Goal: Task Accomplishment & Management: Manage account settings

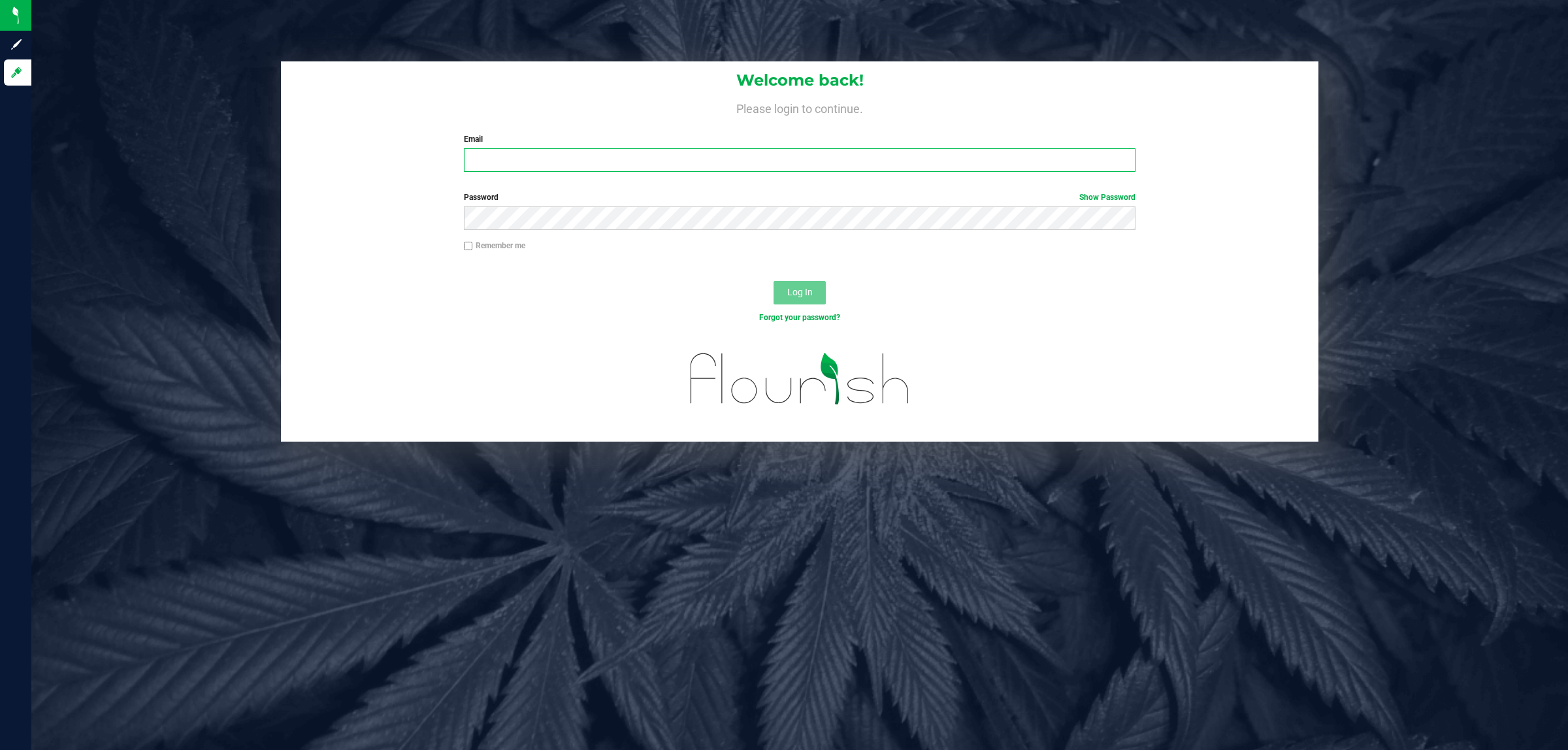
drag, startPoint x: 548, startPoint y: 149, endPoint x: 547, endPoint y: 157, distance: 8.1
click at [548, 150] on input "Email" at bounding box center [800, 160] width 672 height 23
type input "[EMAIL_ADDRESS][DOMAIN_NAME]"
click at [774, 281] on button "Log In" at bounding box center [800, 292] width 52 height 23
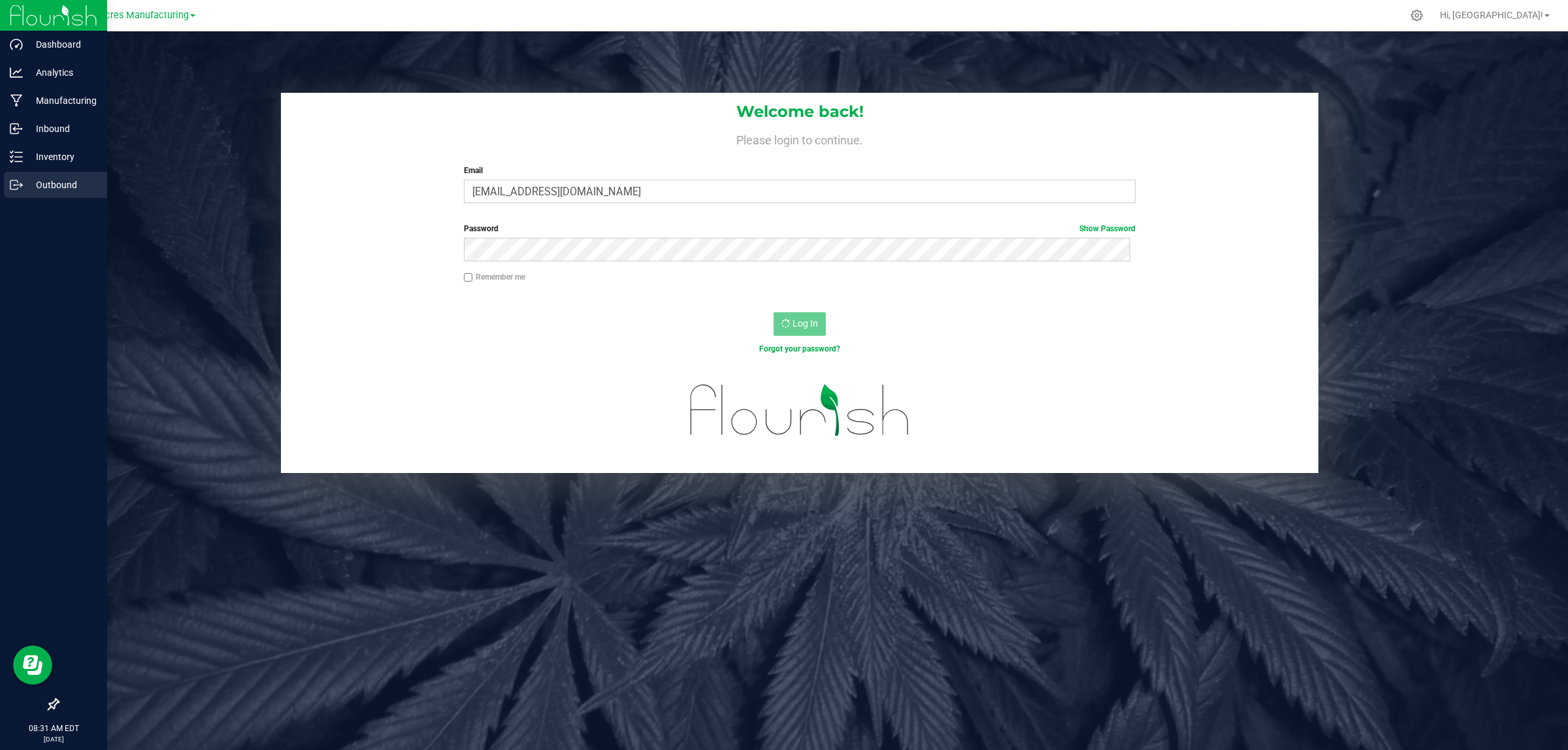
click at [69, 184] on p "Outbound" at bounding box center [62, 185] width 78 height 16
click at [14, 126] on icon at bounding box center [16, 128] width 13 height 13
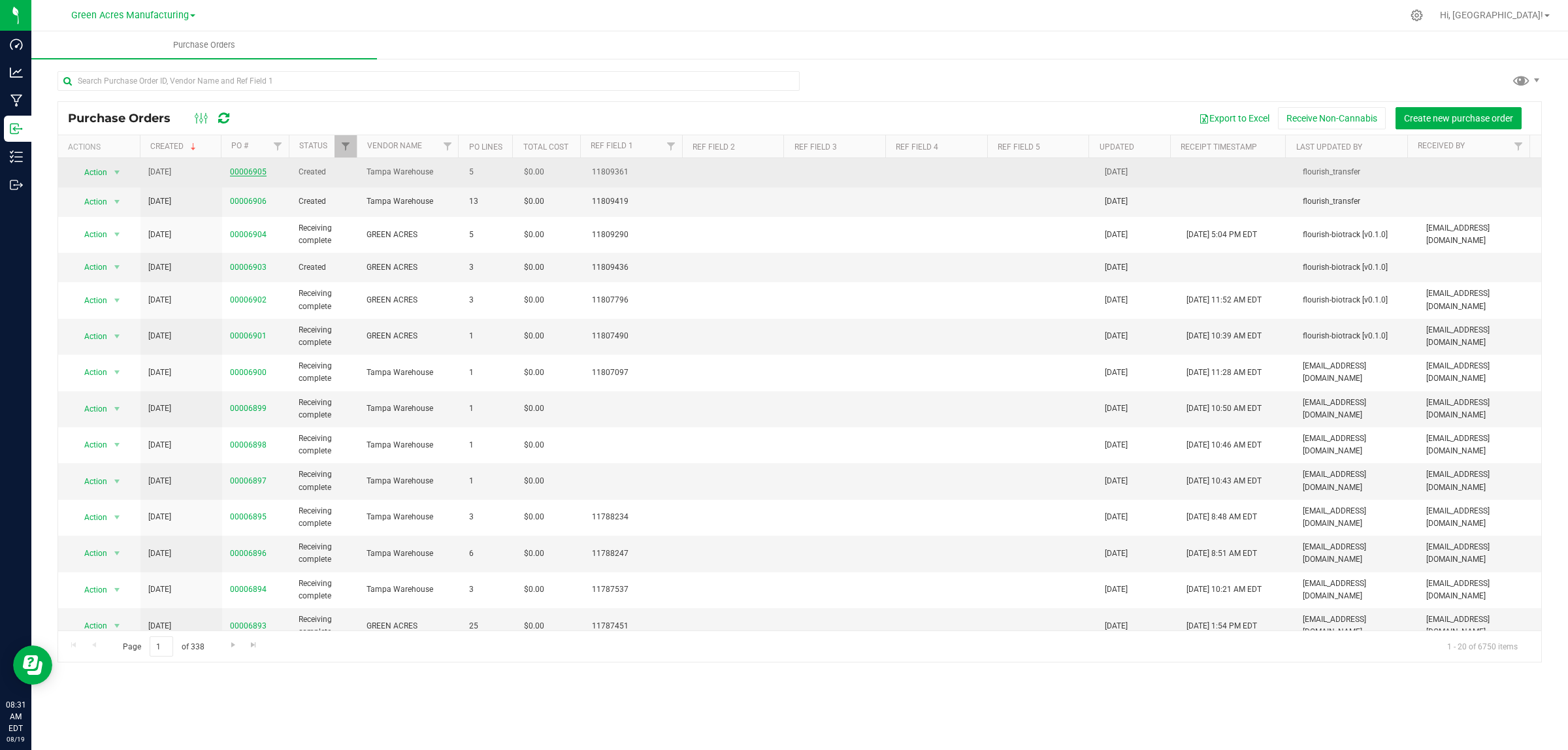
click at [245, 173] on link "00006905" at bounding box center [248, 171] width 36 height 9
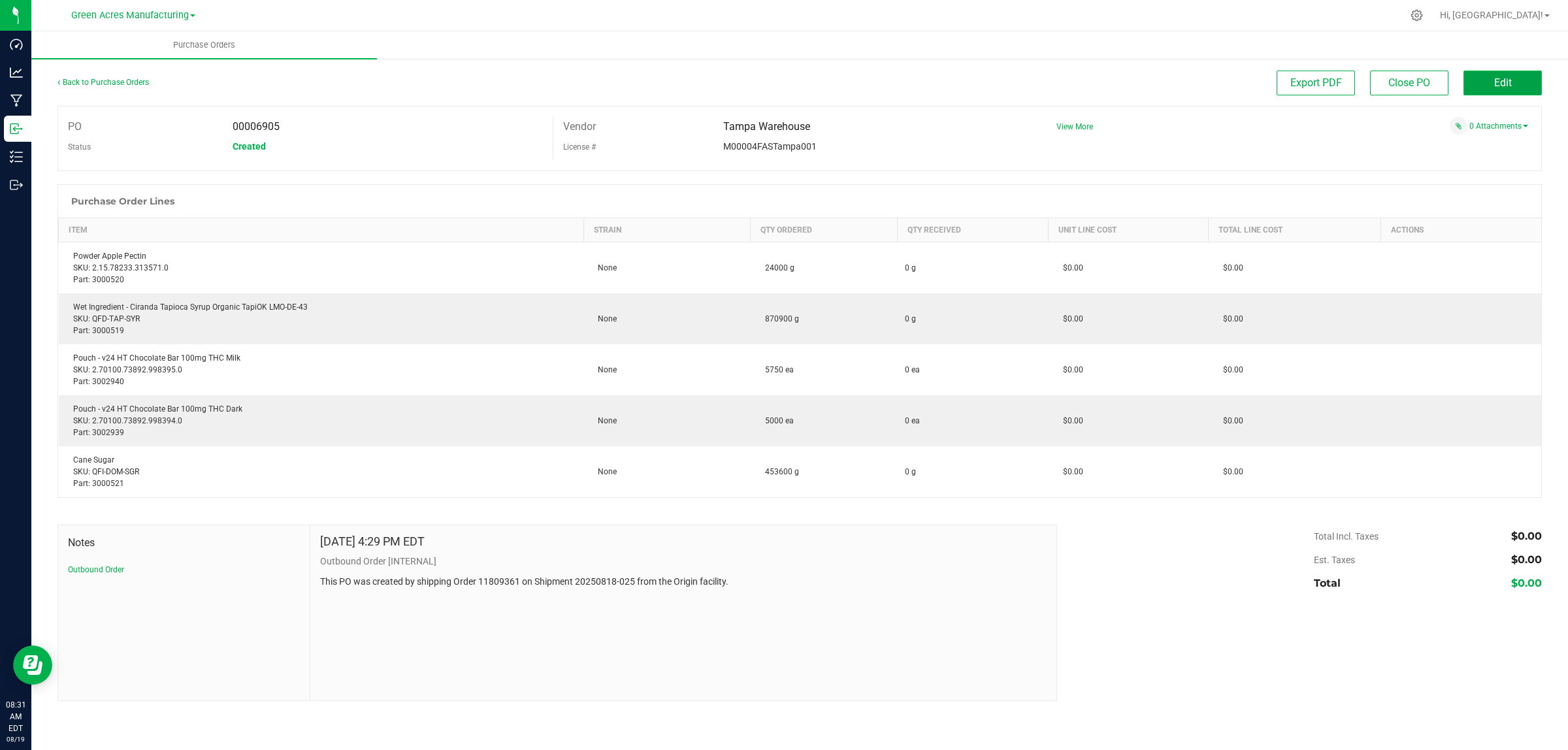
click at [1487, 82] on button "Edit" at bounding box center [1502, 83] width 78 height 25
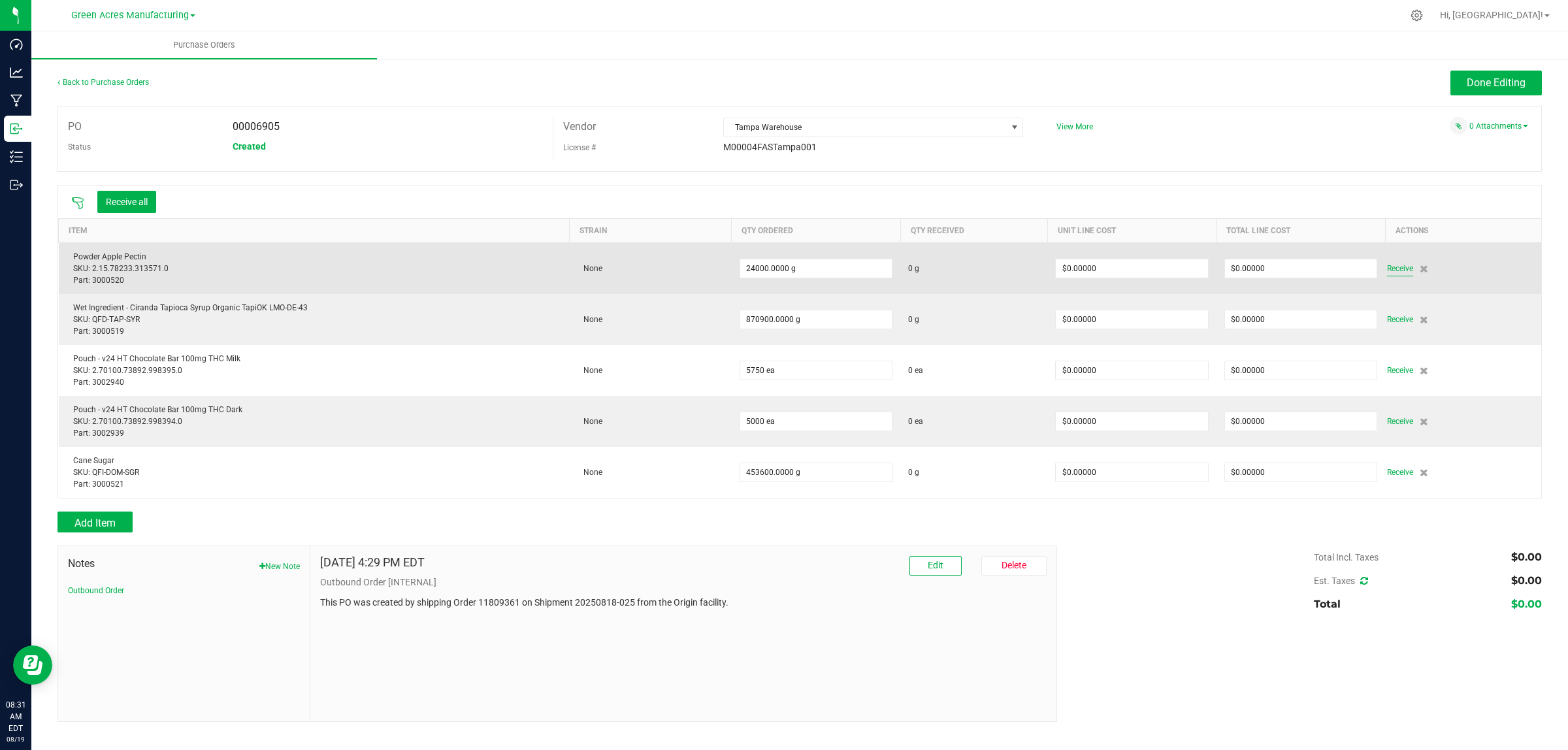
click at [1402, 269] on span "Receive" at bounding box center [1400, 268] width 26 height 16
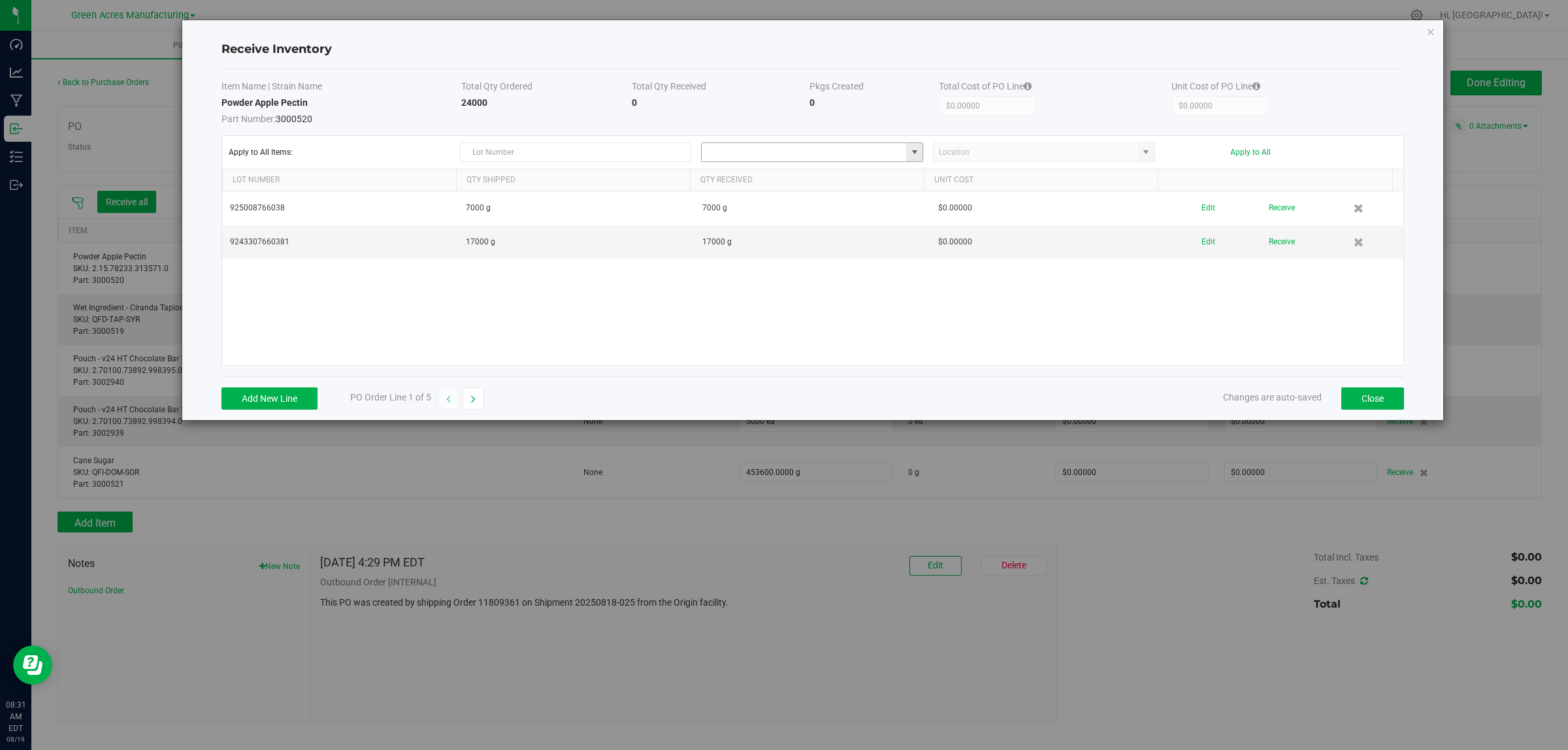
click at [877, 153] on input at bounding box center [804, 152] width 205 height 18
click at [768, 184] on span "Inventory" at bounding box center [776, 176] width 27 height 20
click at [1143, 153] on span at bounding box center [1146, 152] width 10 height 10
type input "VF1 - KITCHEN"
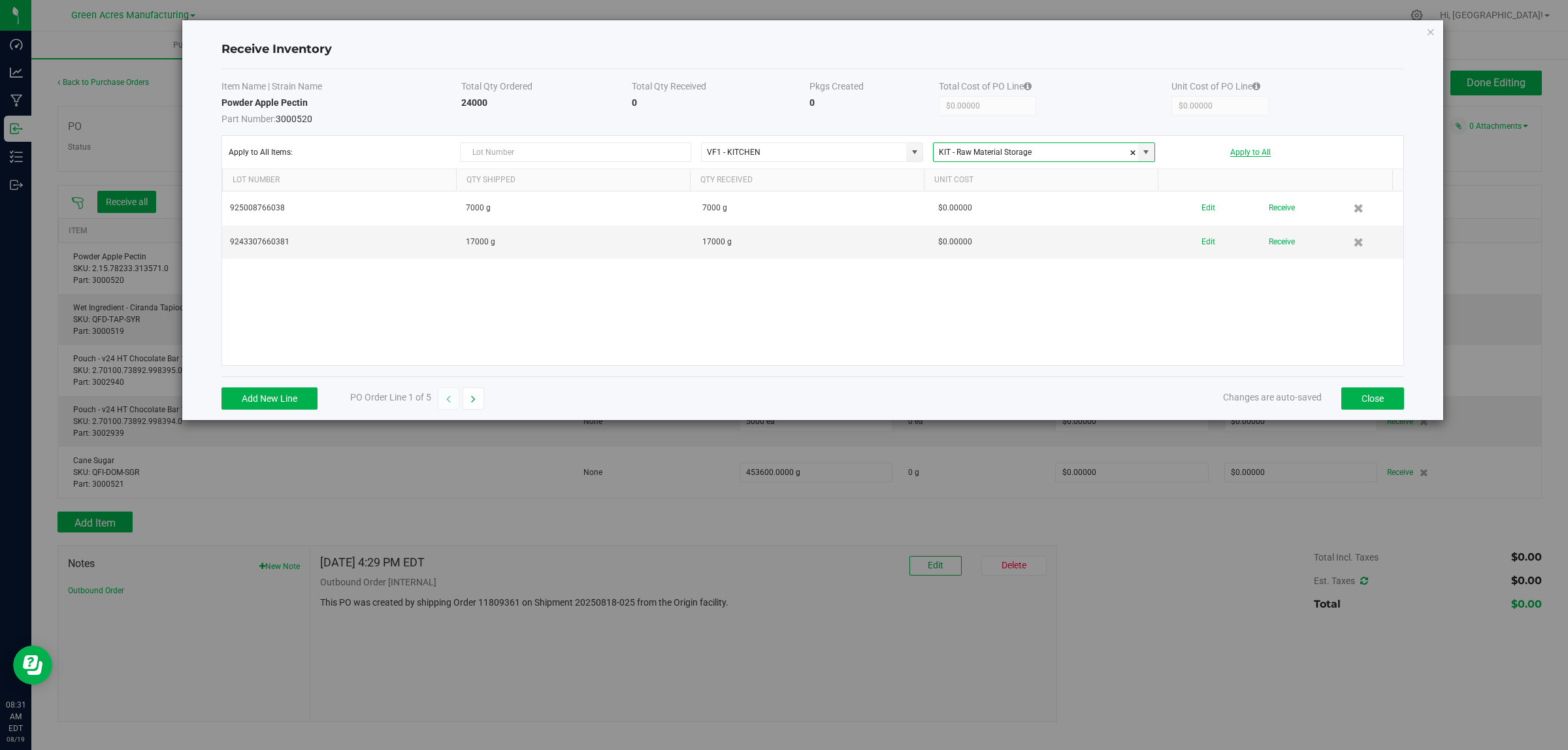
type input "KIT - Raw Material Storage"
click at [1259, 151] on button "Apply to All" at bounding box center [1250, 152] width 40 height 9
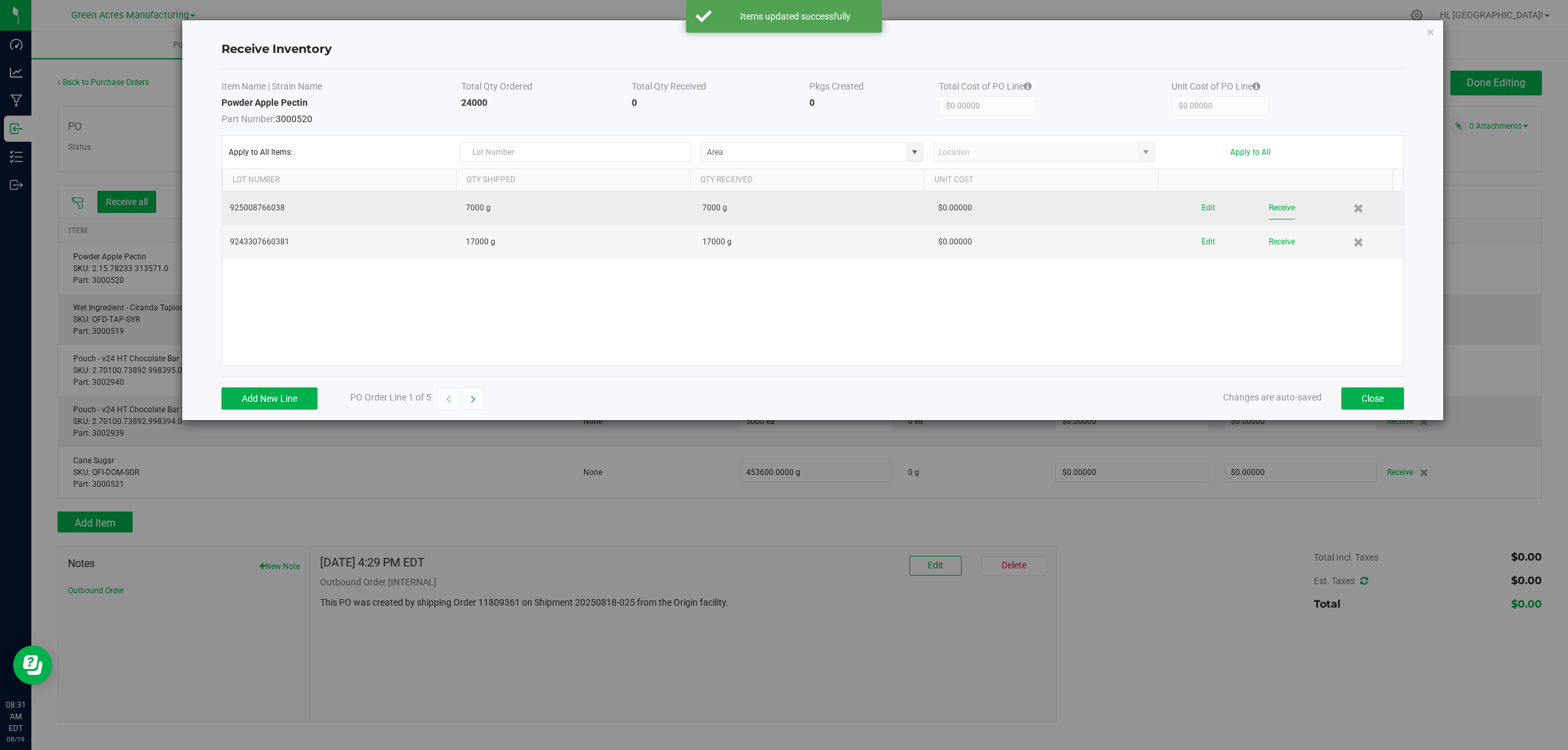
click at [1274, 205] on button "Receive" at bounding box center [1282, 208] width 26 height 23
click at [1272, 232] on button "Receive" at bounding box center [1282, 232] width 26 height 23
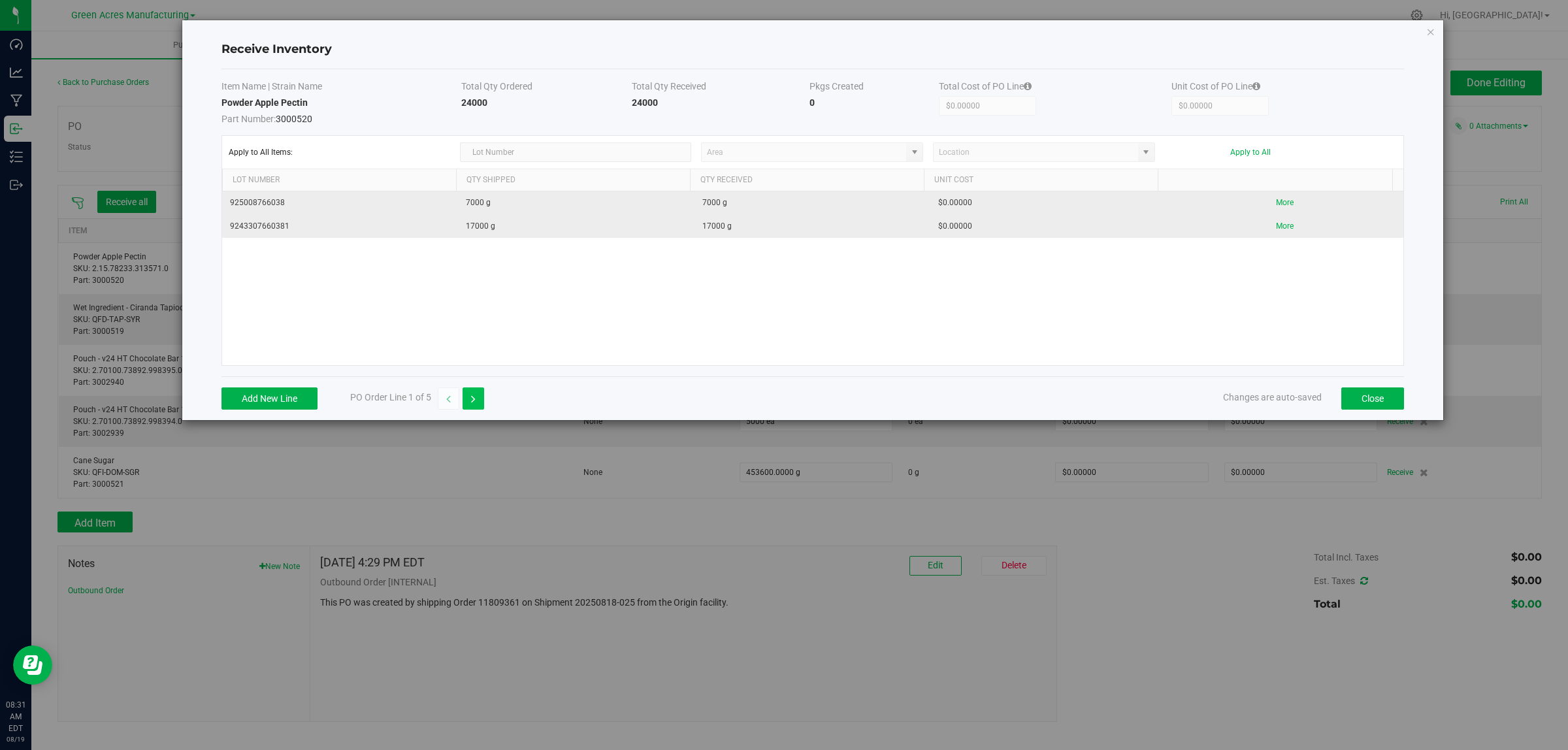
click at [476, 404] on icon "button" at bounding box center [473, 399] width 5 height 9
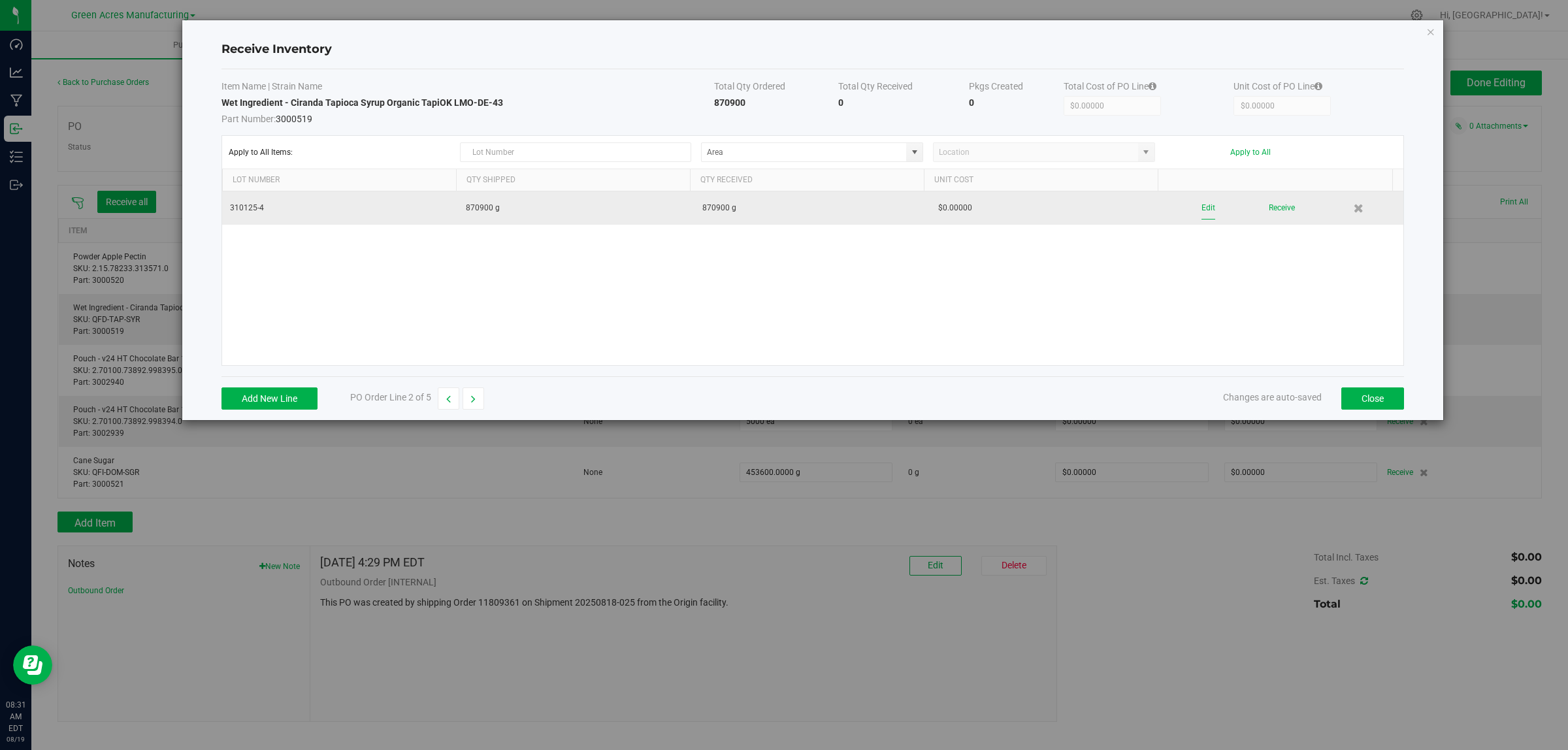
click at [1201, 209] on button "Edit" at bounding box center [1208, 208] width 14 height 23
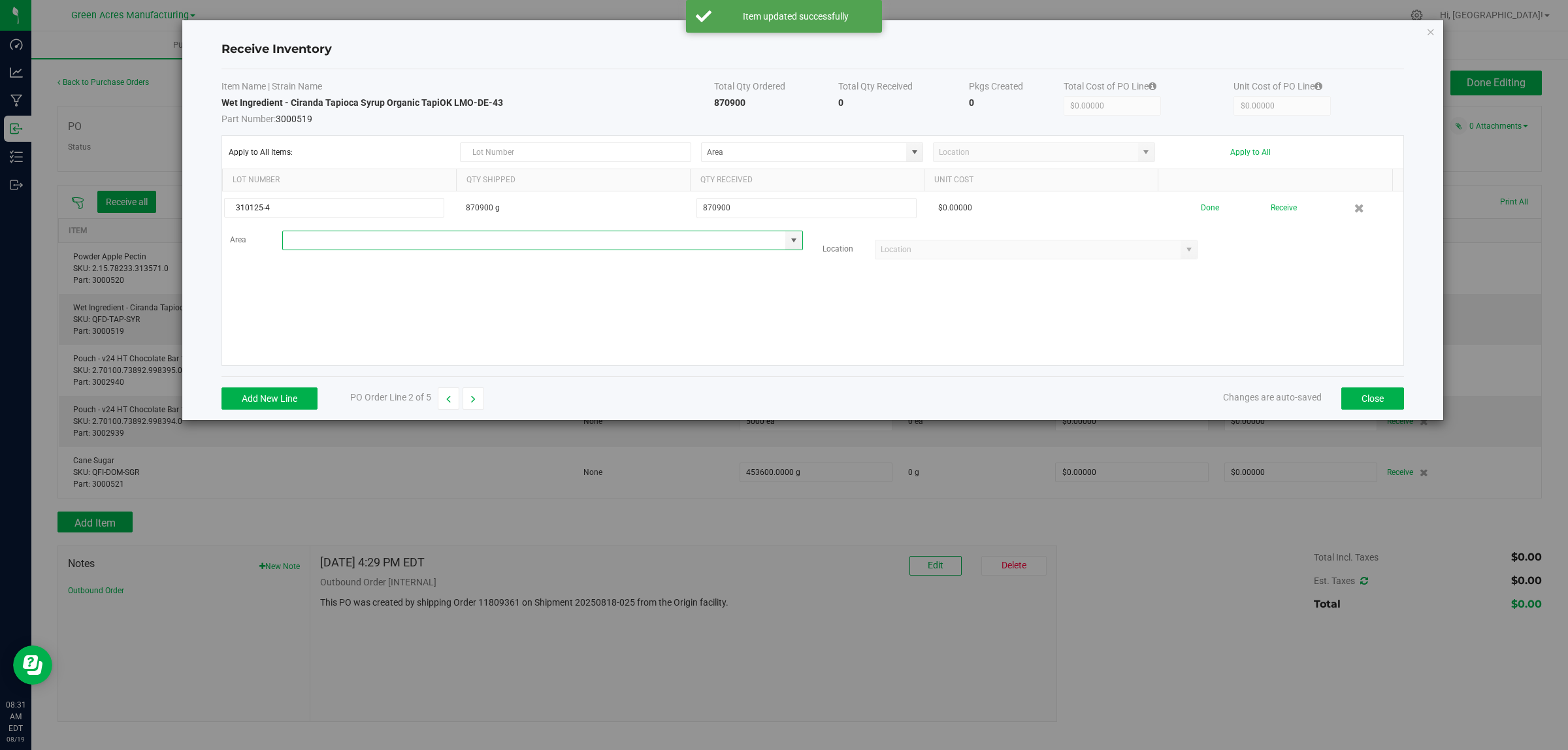
click at [331, 240] on input at bounding box center [534, 240] width 503 height 18
click at [331, 262] on span "VF1 - KITCHEN" at bounding box center [318, 266] width 53 height 20
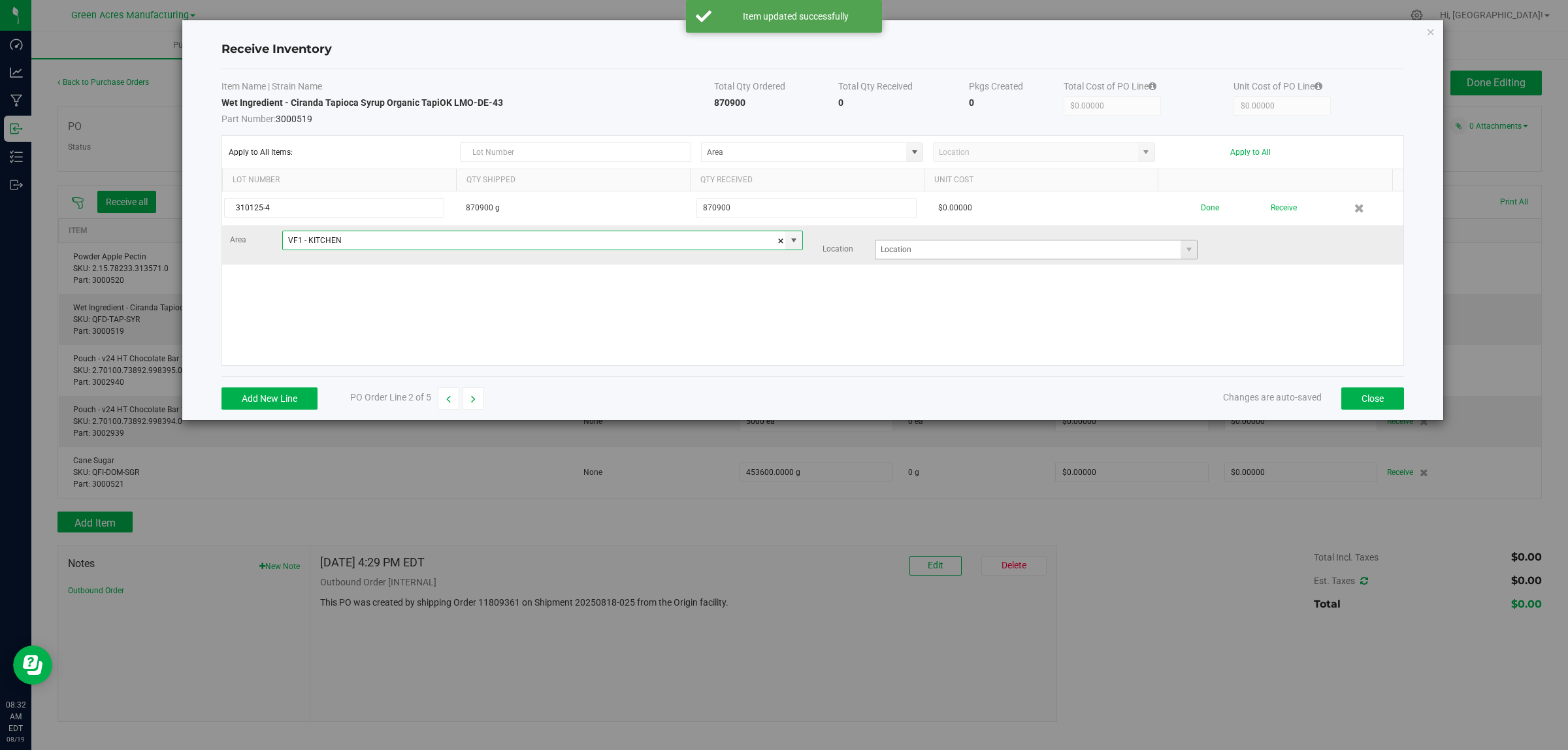
type input "VF1 - KITCHEN"
click at [936, 246] on input at bounding box center [1028, 249] width 305 height 18
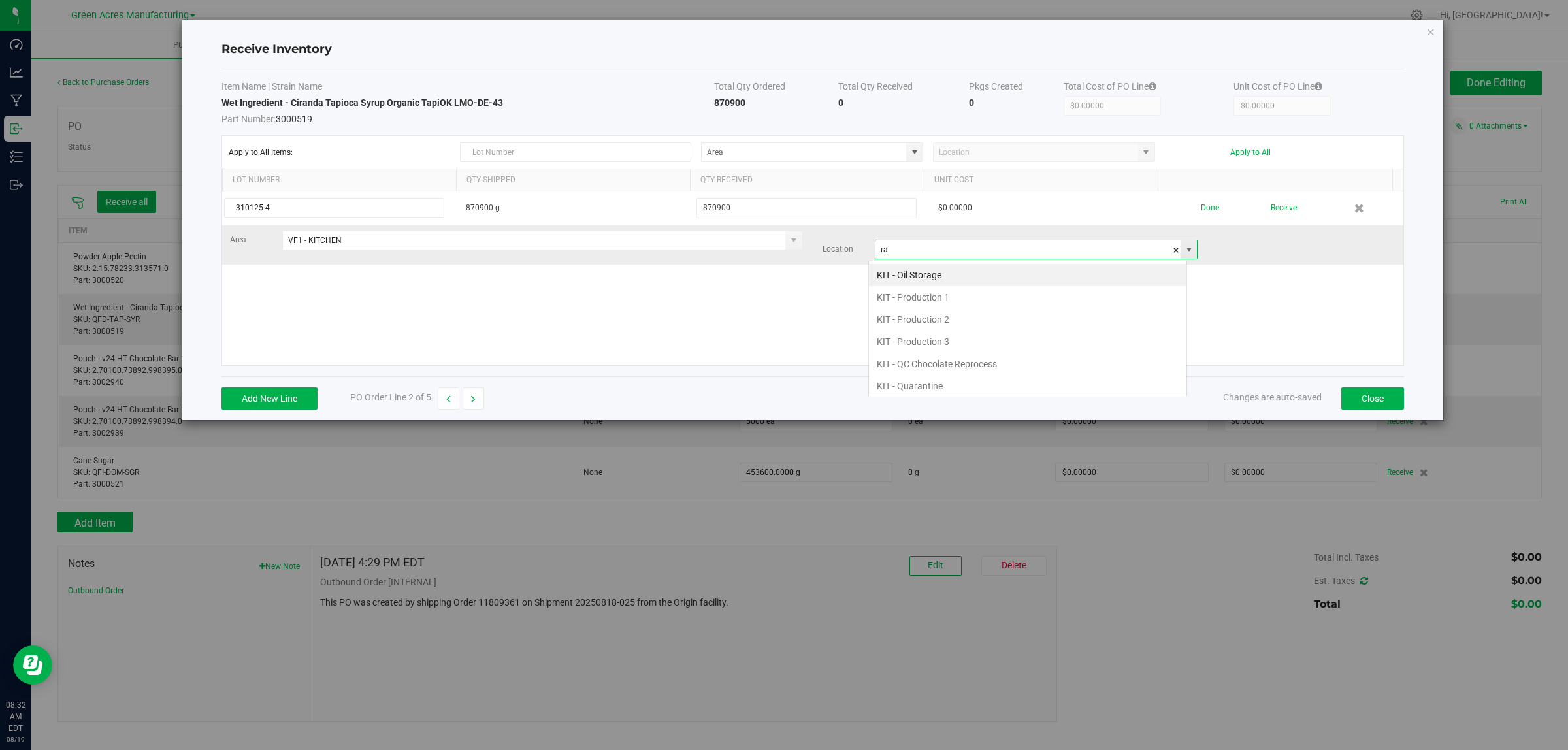
scroll to position [21, 319]
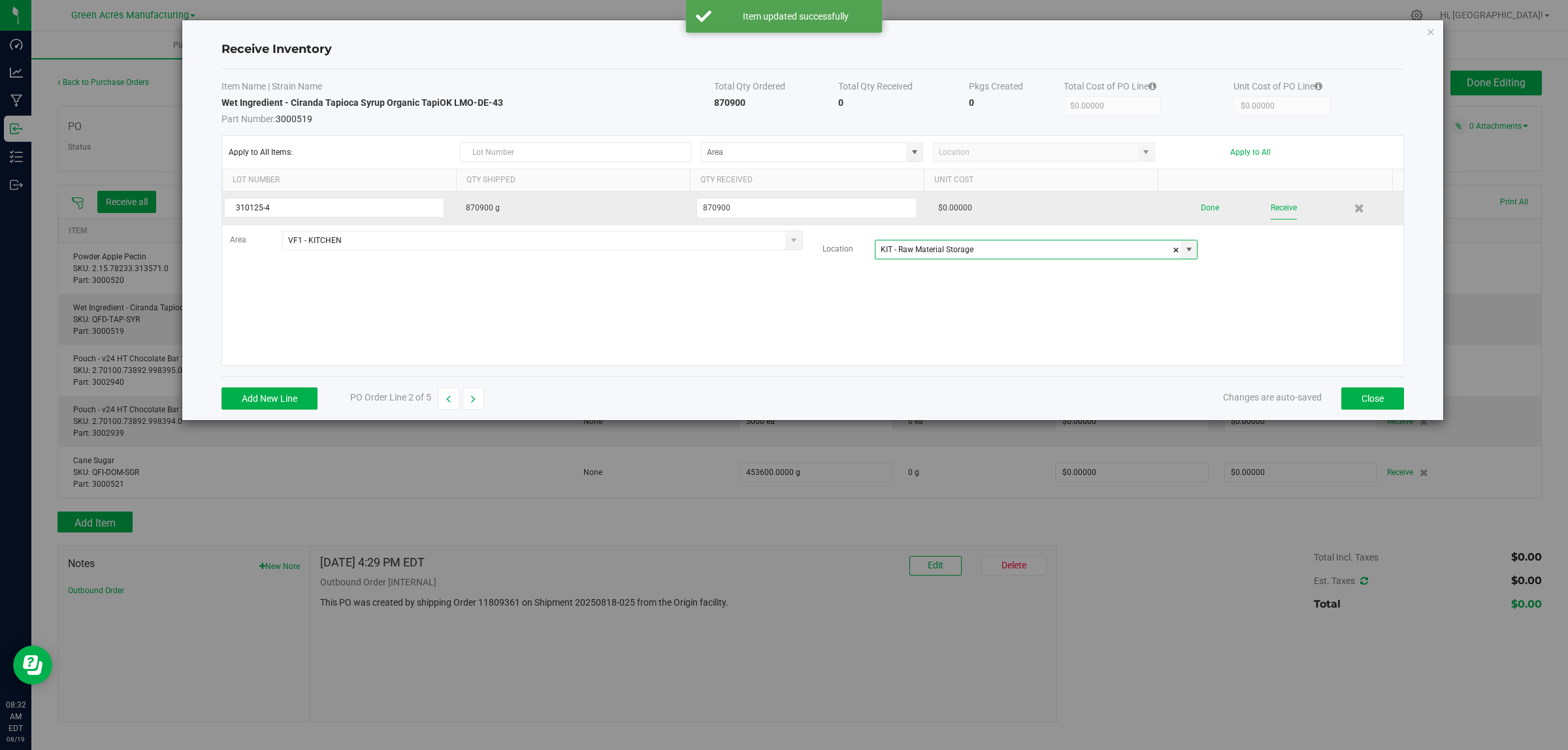
type input "KIT - Raw Material Storage"
click at [1271, 210] on button "Receive" at bounding box center [1284, 208] width 26 height 23
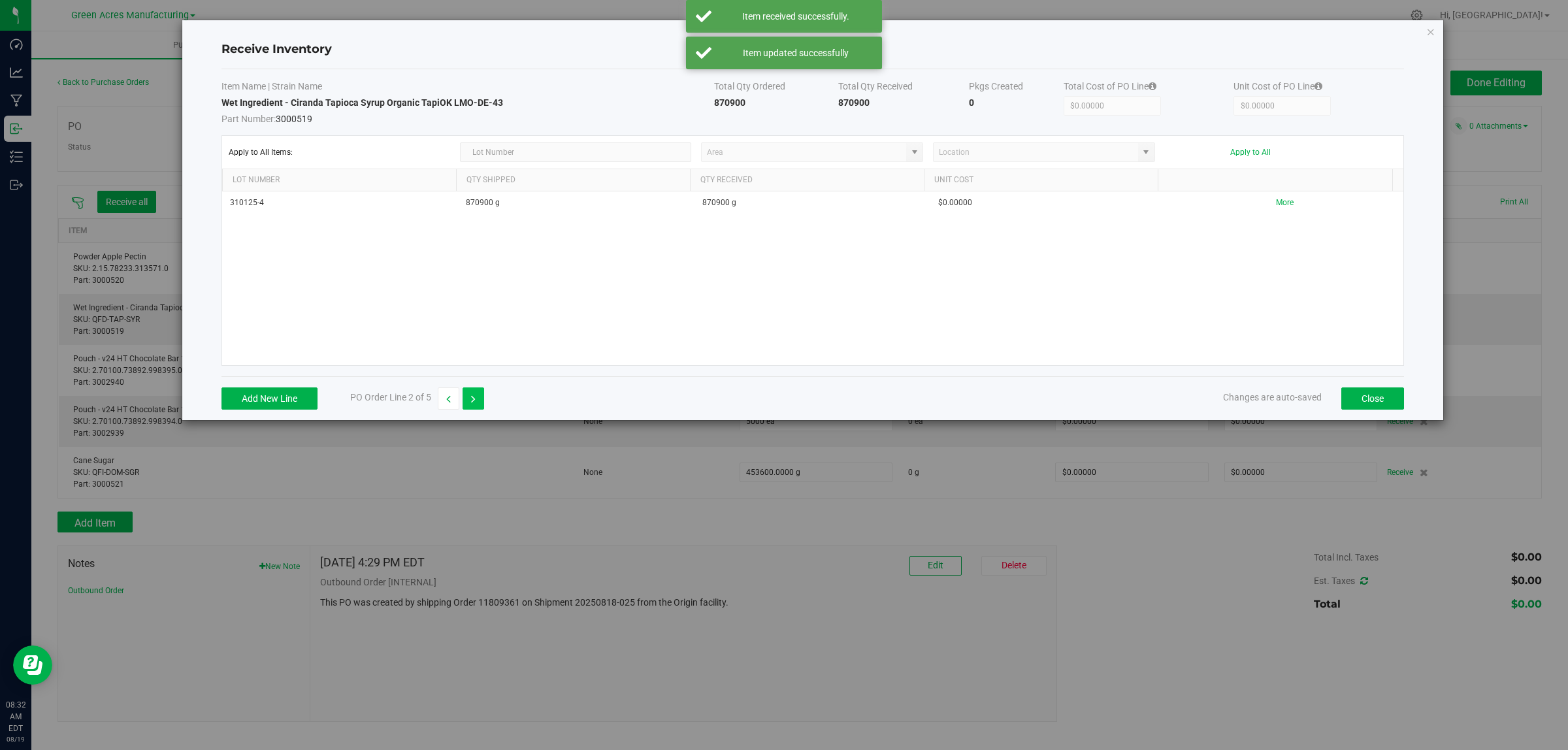
click at [476, 400] on icon "button" at bounding box center [473, 399] width 5 height 9
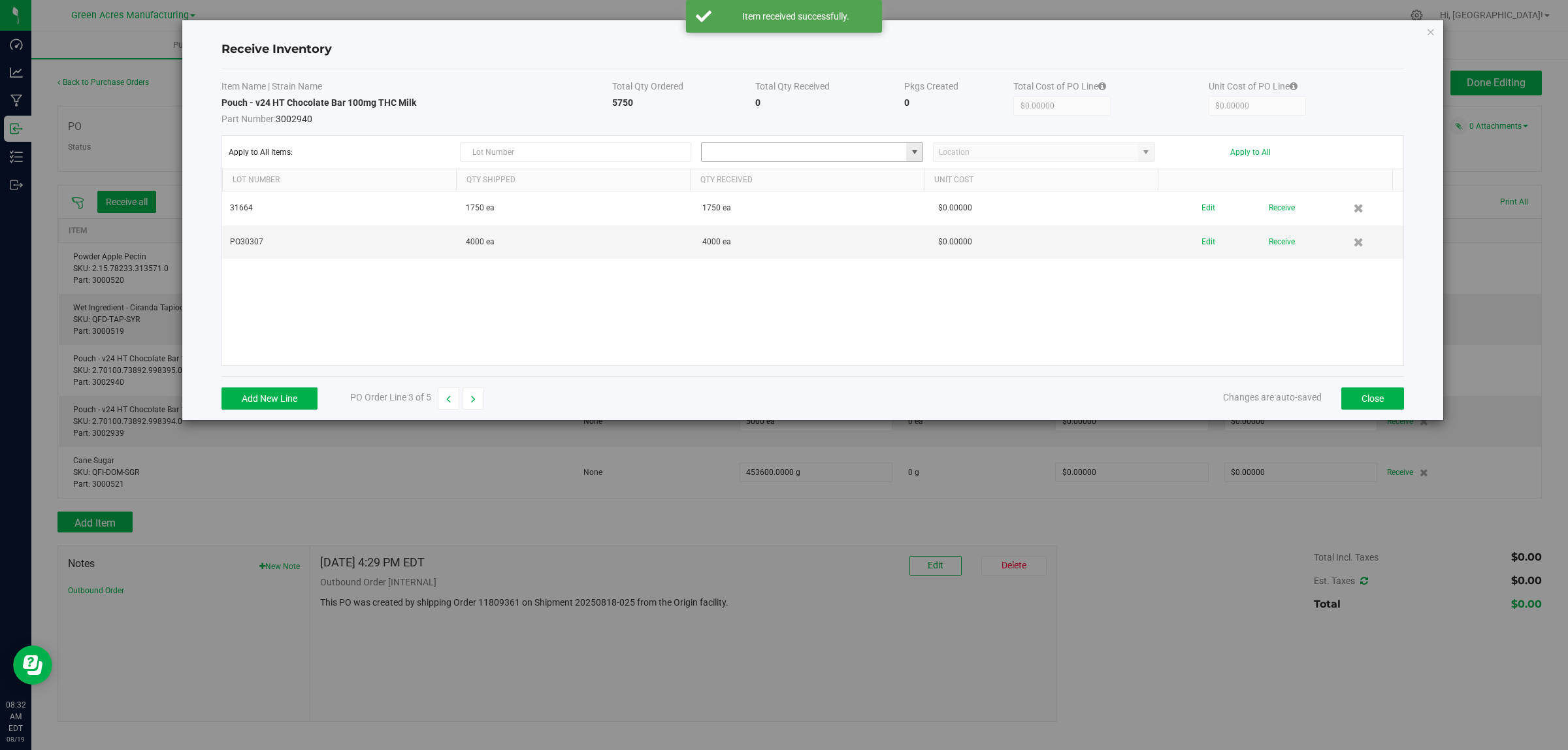
click at [875, 154] on input at bounding box center [804, 152] width 205 height 18
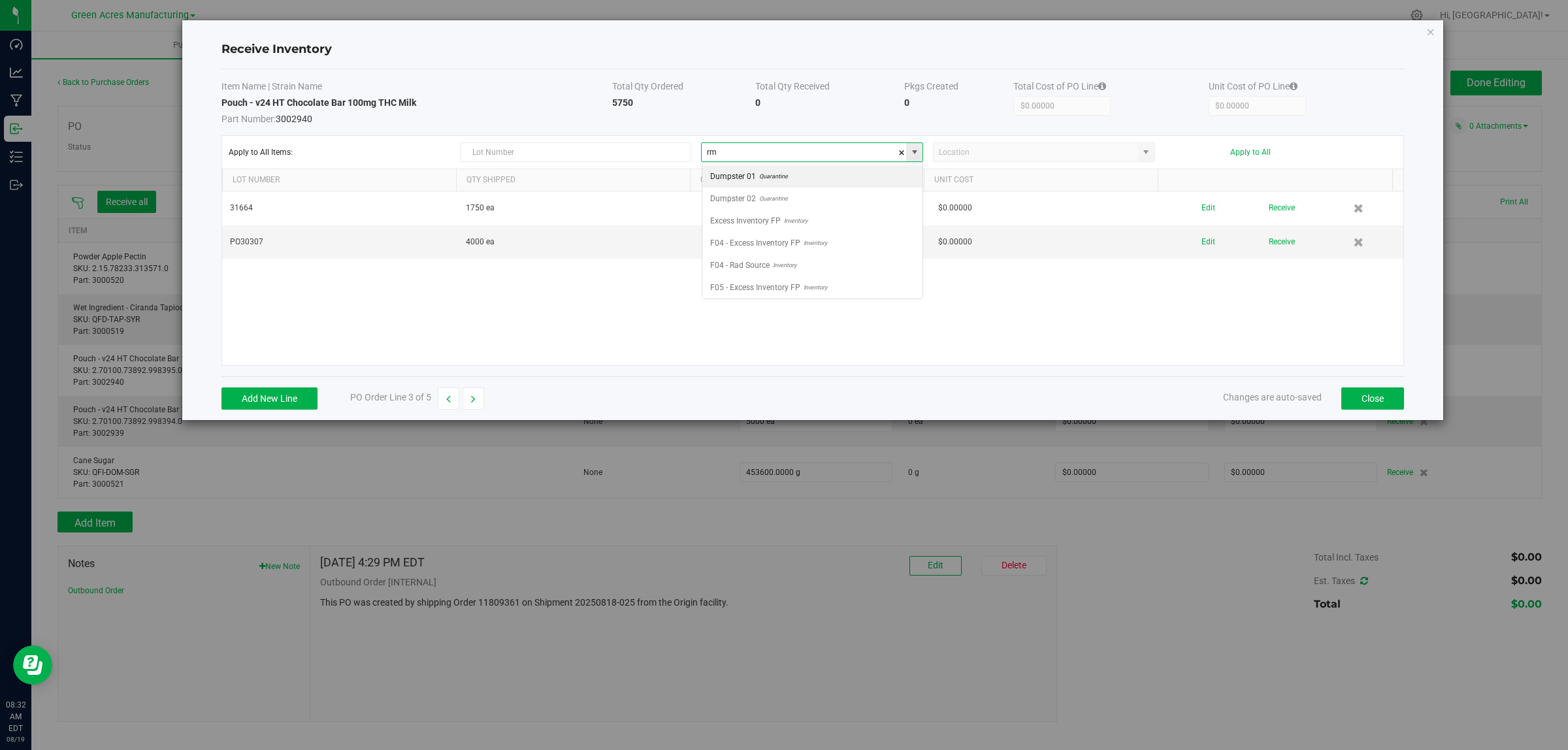
scroll to position [21, 220]
type input "VF1 - RMS"
click at [952, 151] on input at bounding box center [1035, 152] width 205 height 18
type input "RMS - Overflow Raw Material Storage"
click at [1246, 158] on div "Apply to All Items: VF1 - RMS RMS - Overflow Raw Material Storage Apply to All" at bounding box center [813, 152] width 1168 height 20
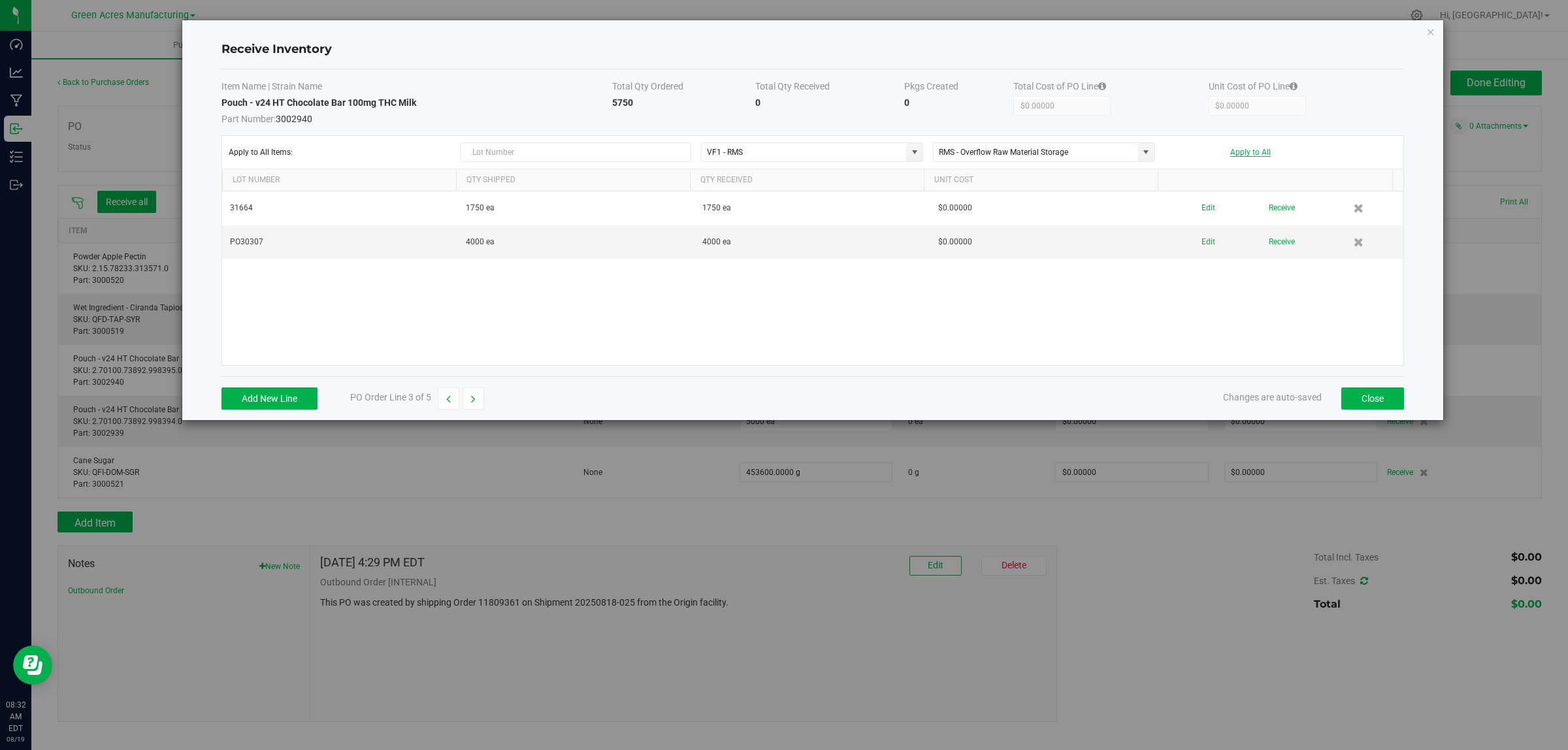
click at [1249, 152] on button "Apply to All" at bounding box center [1250, 152] width 40 height 9
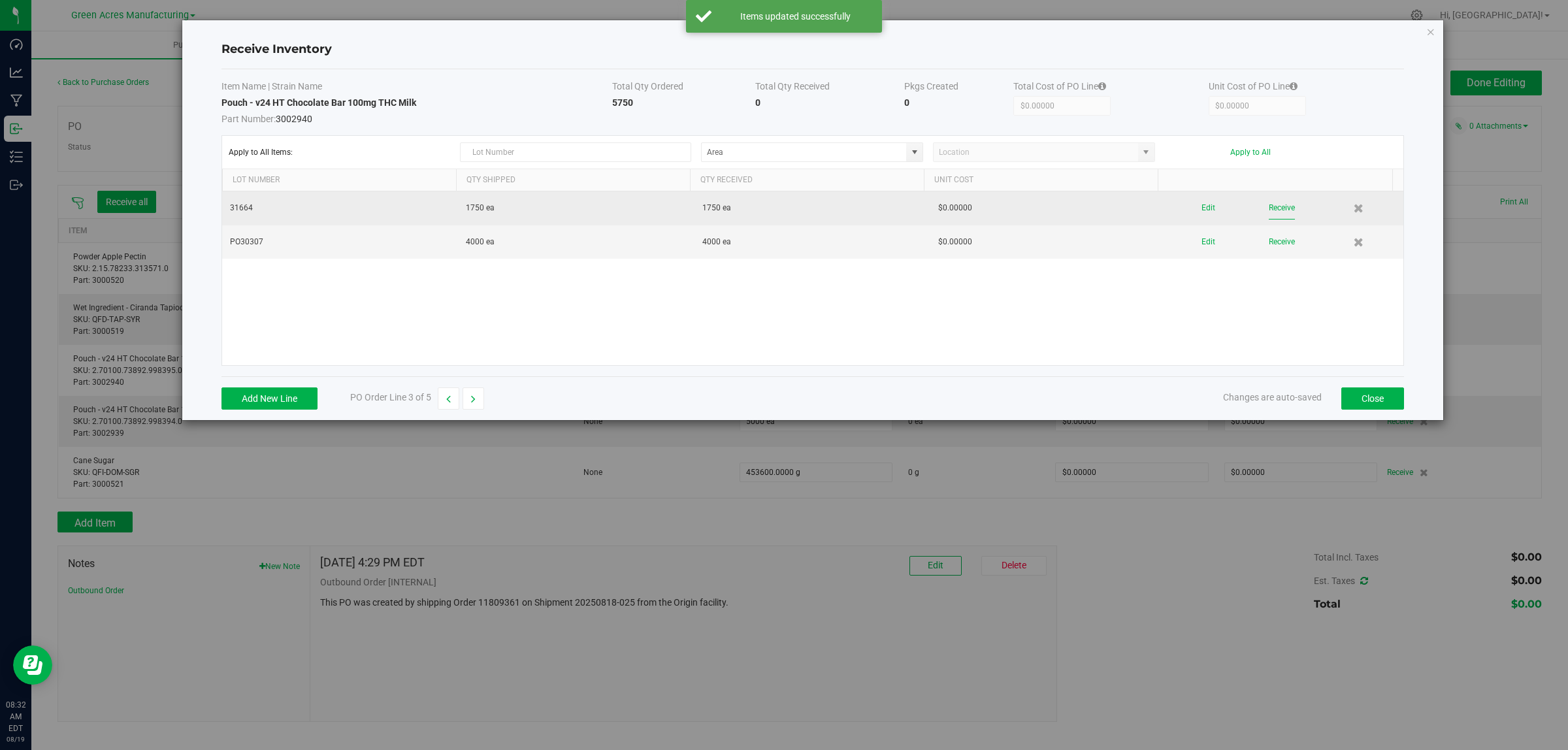
click at [1269, 203] on button "Receive" at bounding box center [1282, 208] width 26 height 23
click at [1272, 225] on button "Receive" at bounding box center [1282, 232] width 26 height 23
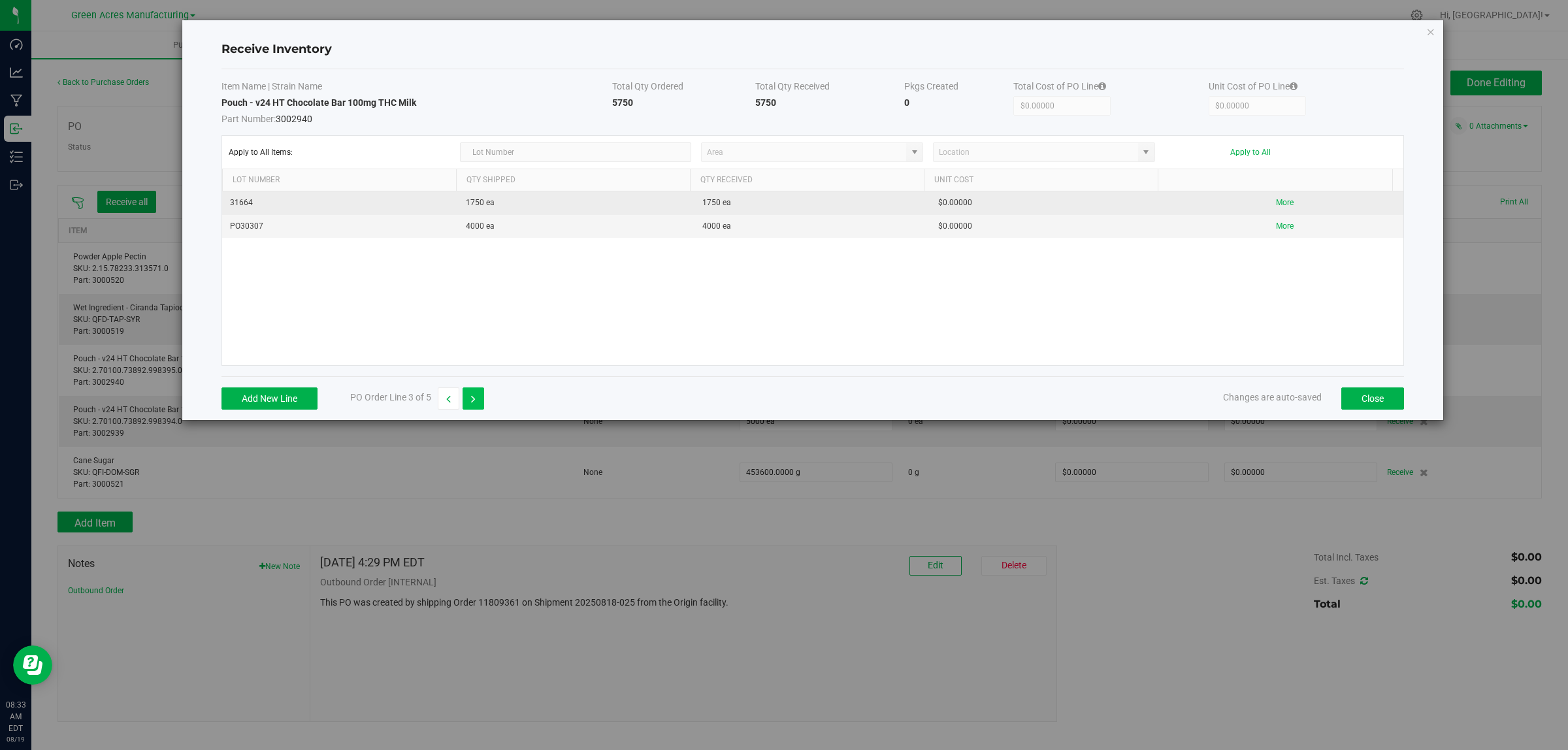
click at [476, 401] on icon "button" at bounding box center [473, 399] width 5 height 9
click at [1201, 206] on button "Edit" at bounding box center [1208, 208] width 14 height 23
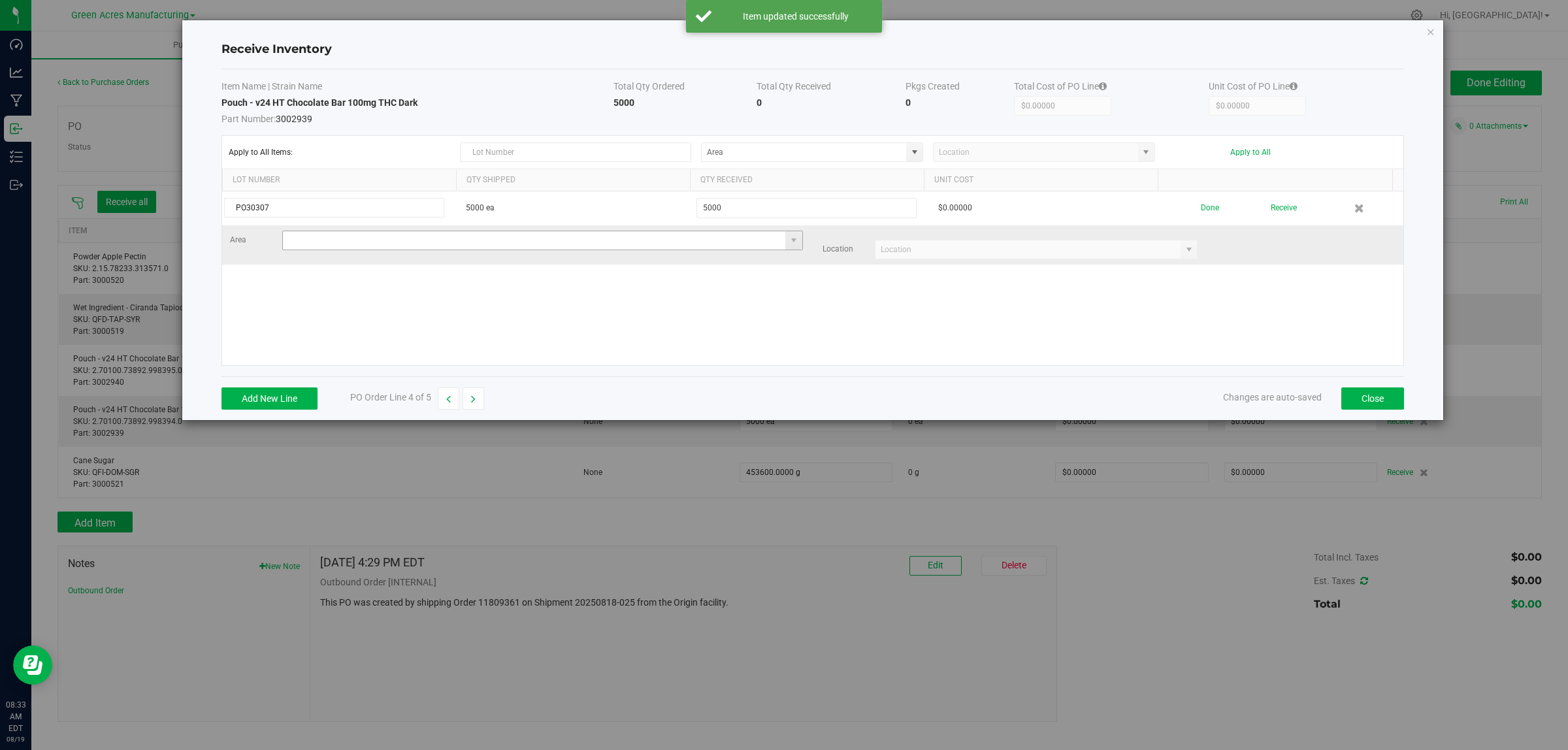
click at [400, 242] on input at bounding box center [534, 240] width 503 height 18
type input "VF1 - RMS"
click at [913, 257] on input at bounding box center [1028, 249] width 305 height 18
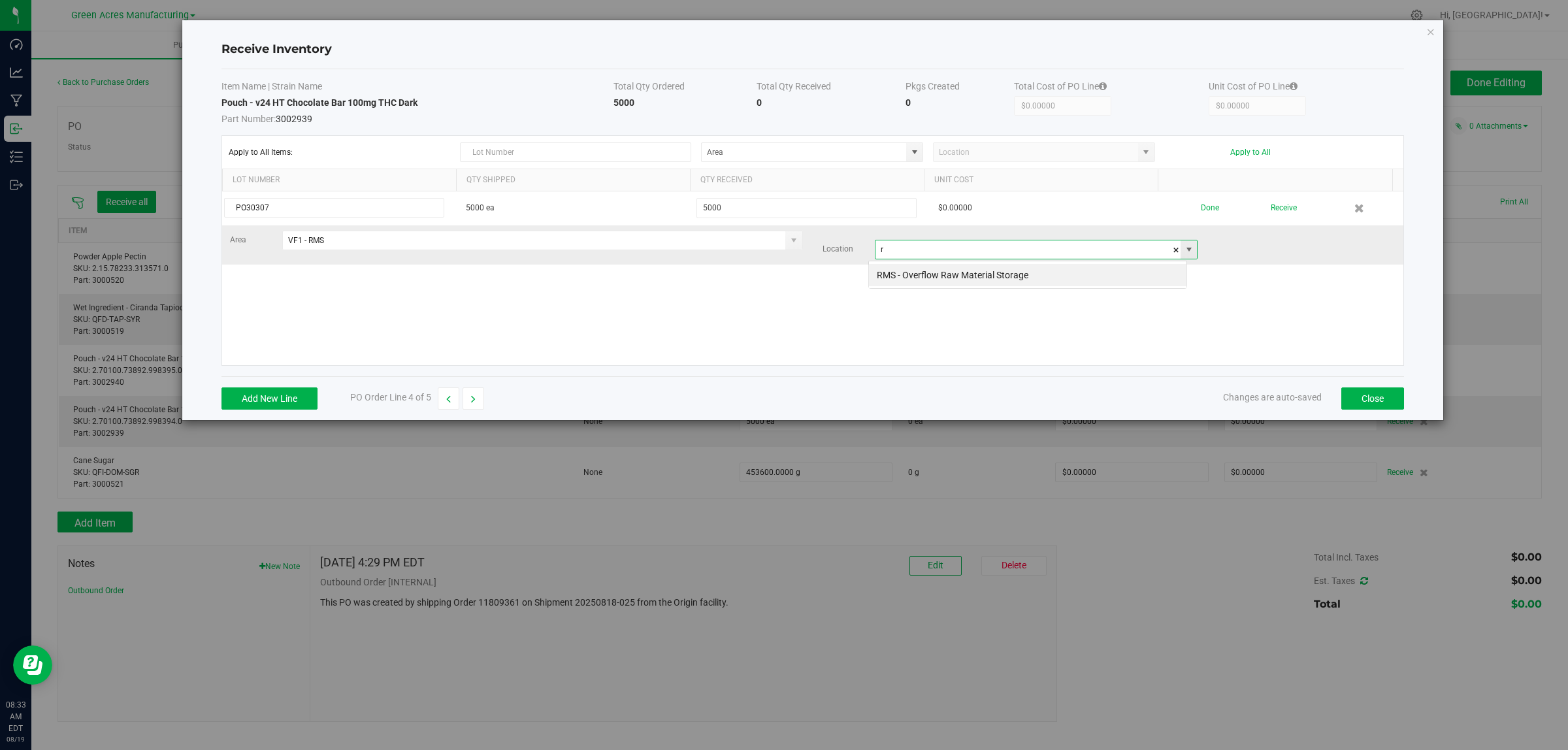
scroll to position [21, 319]
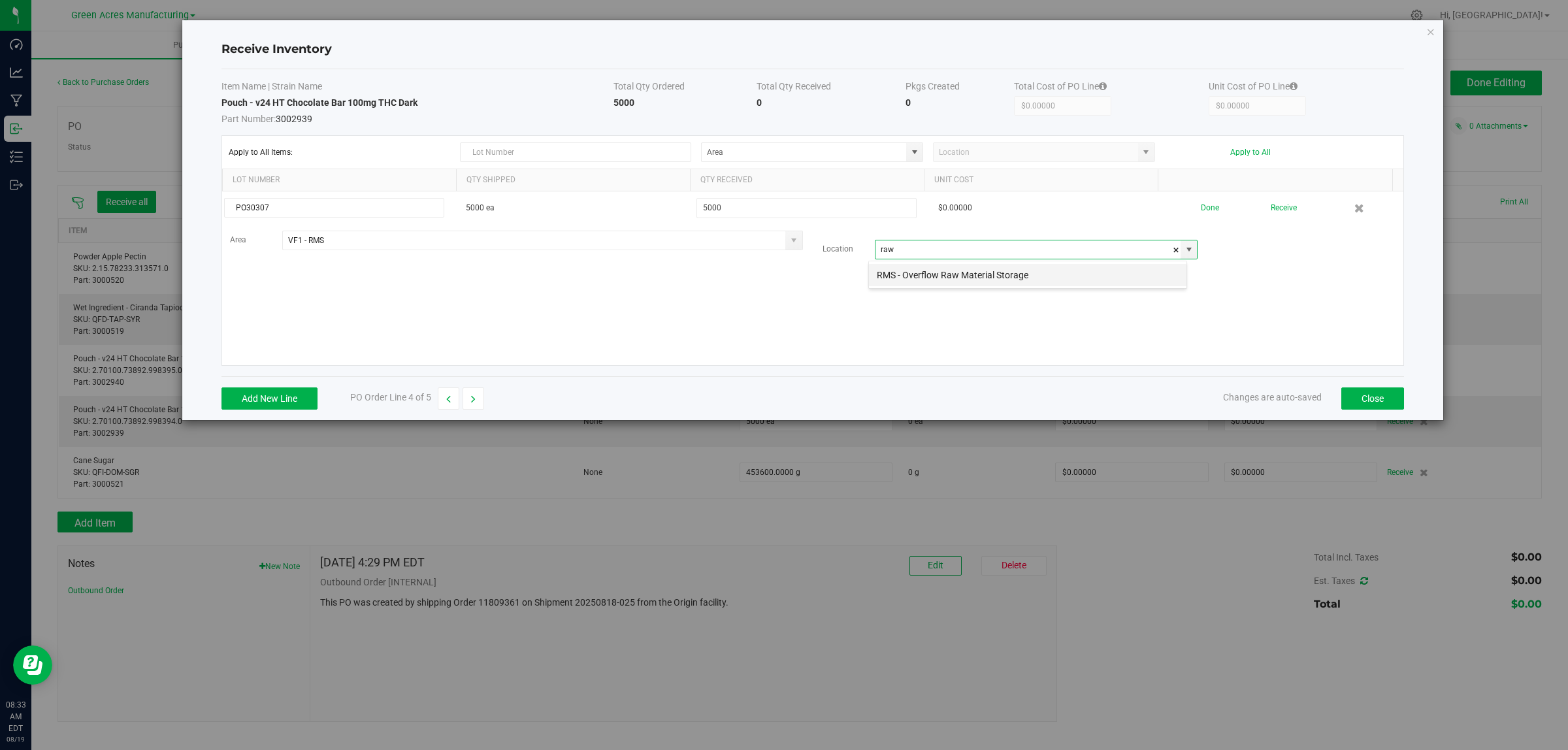
click at [915, 284] on li "RMS - Overflow Raw Material Storage" at bounding box center [1028, 275] width 318 height 22
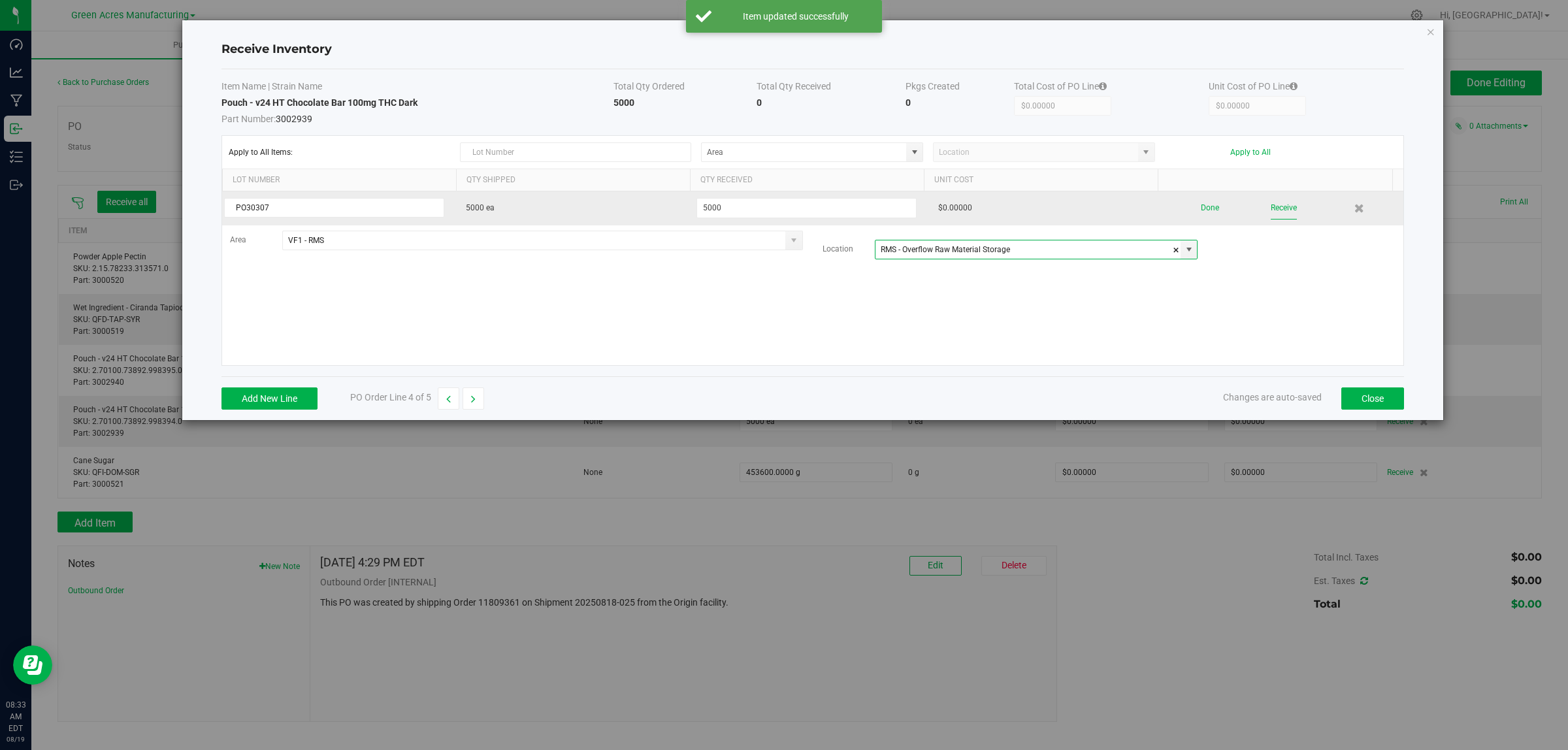
type input "RMS - Overflow Raw Material Storage"
click at [1278, 203] on button "Receive" at bounding box center [1284, 208] width 26 height 23
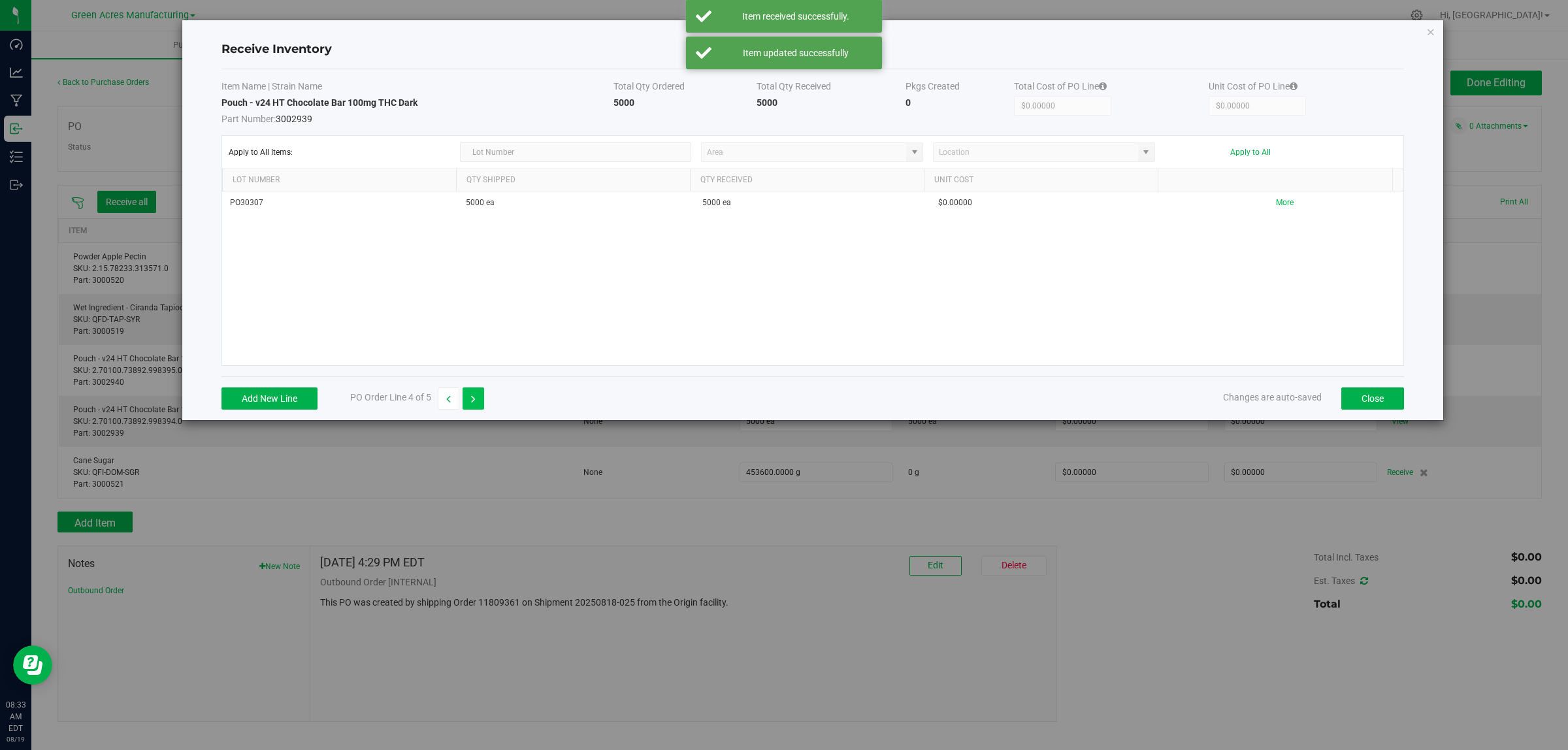
click at [474, 401] on icon "button" at bounding box center [473, 399] width 5 height 9
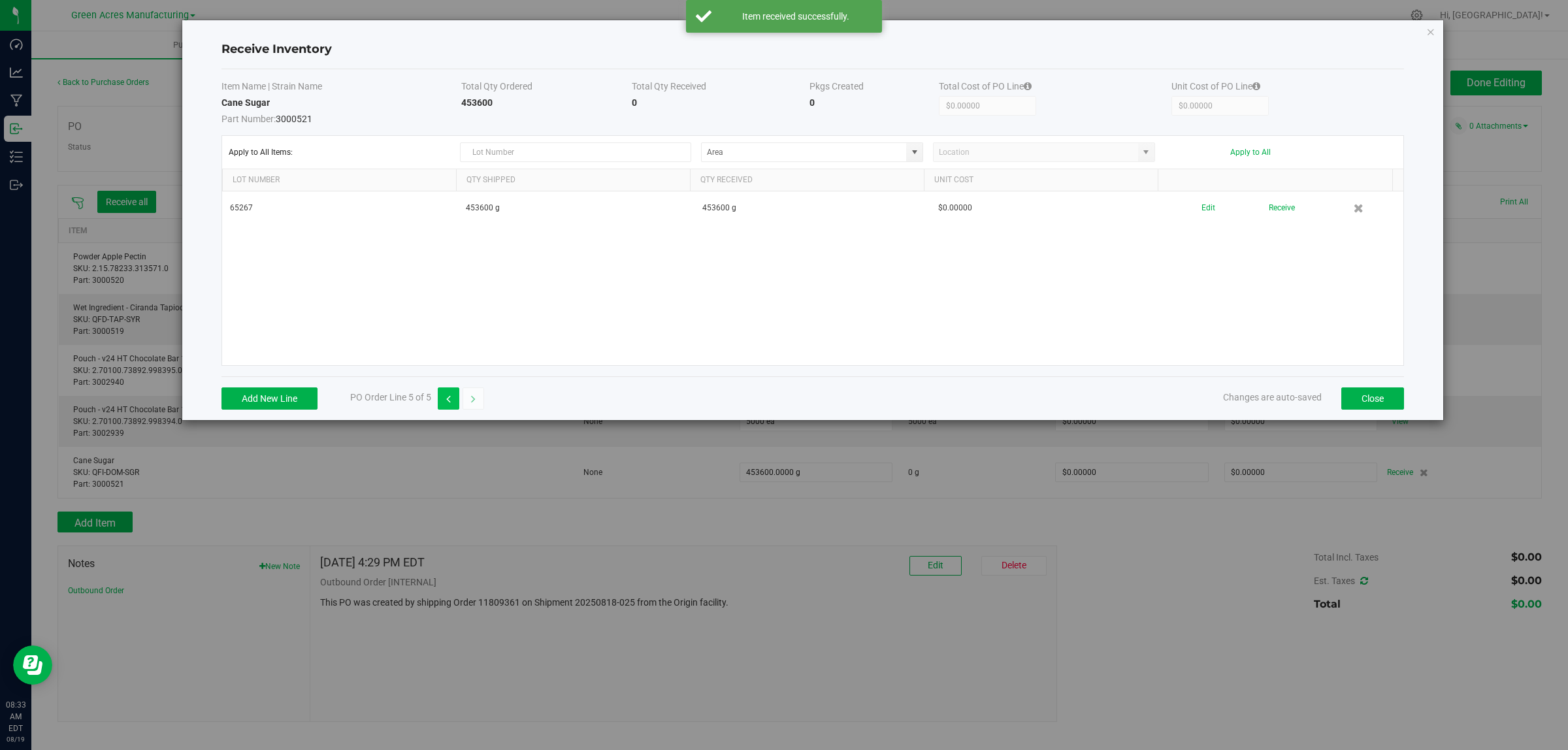
click at [443, 394] on button "button" at bounding box center [448, 399] width 21 height 22
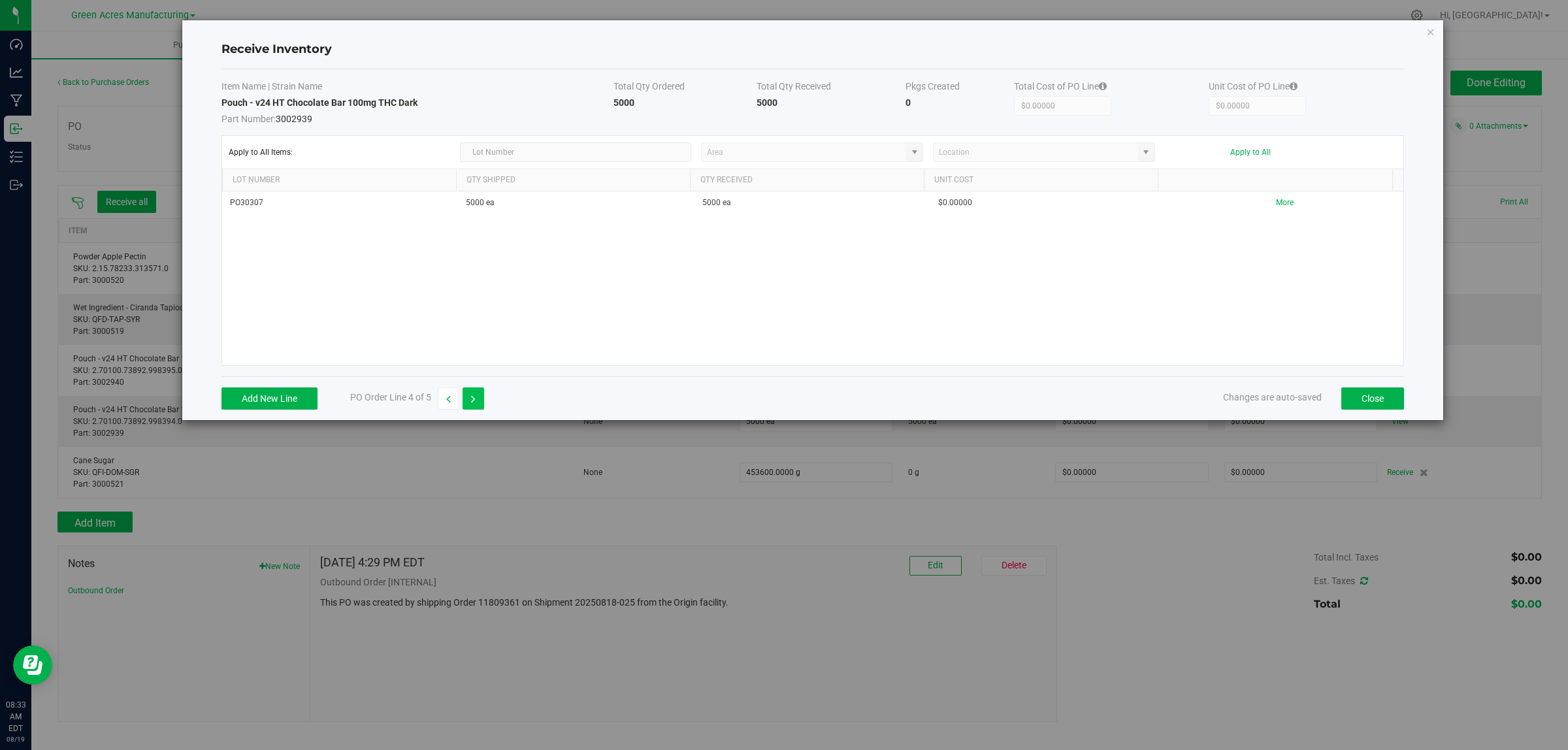
click at [484, 404] on button "button" at bounding box center [472, 399] width 21 height 22
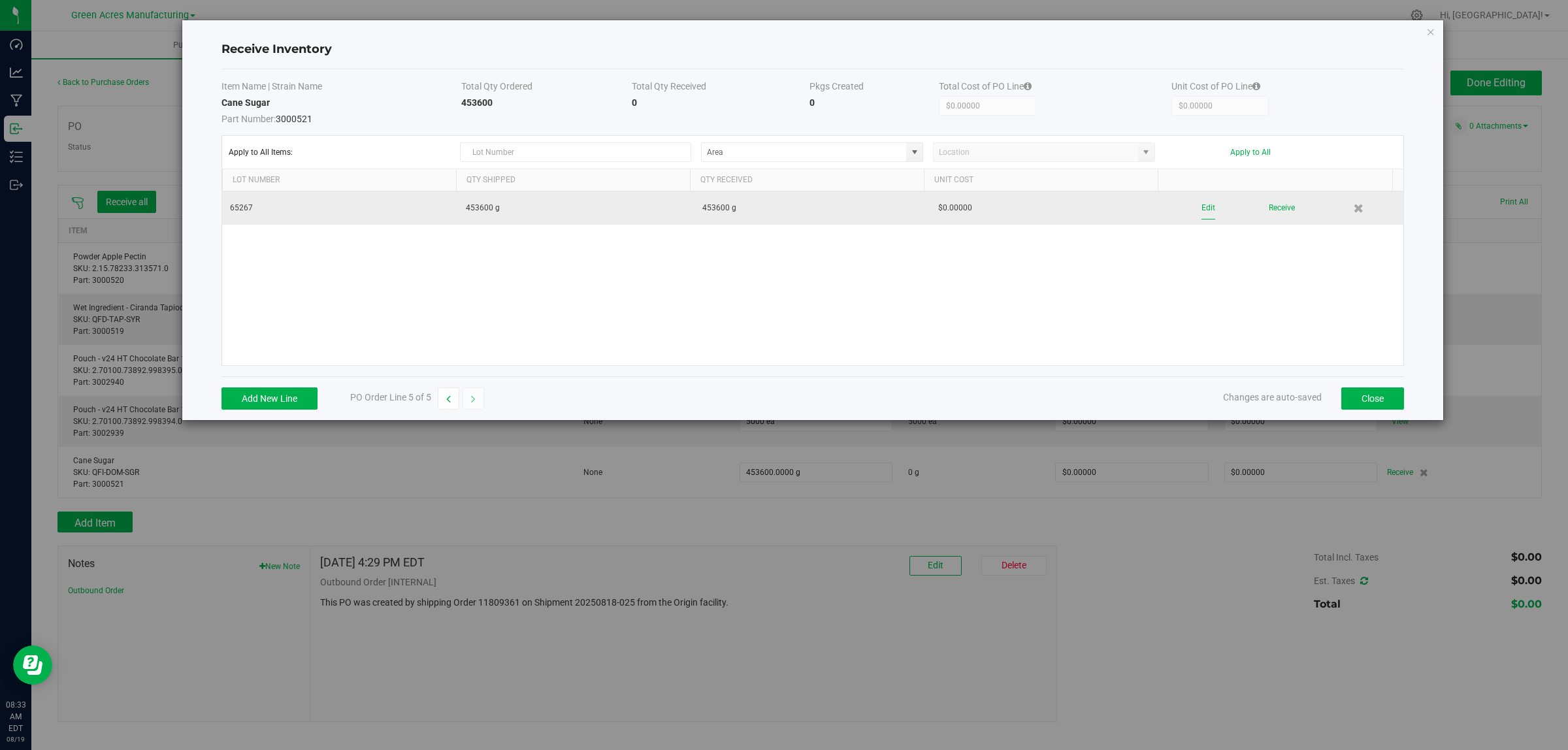
click at [1201, 209] on button "Edit" at bounding box center [1208, 208] width 14 height 23
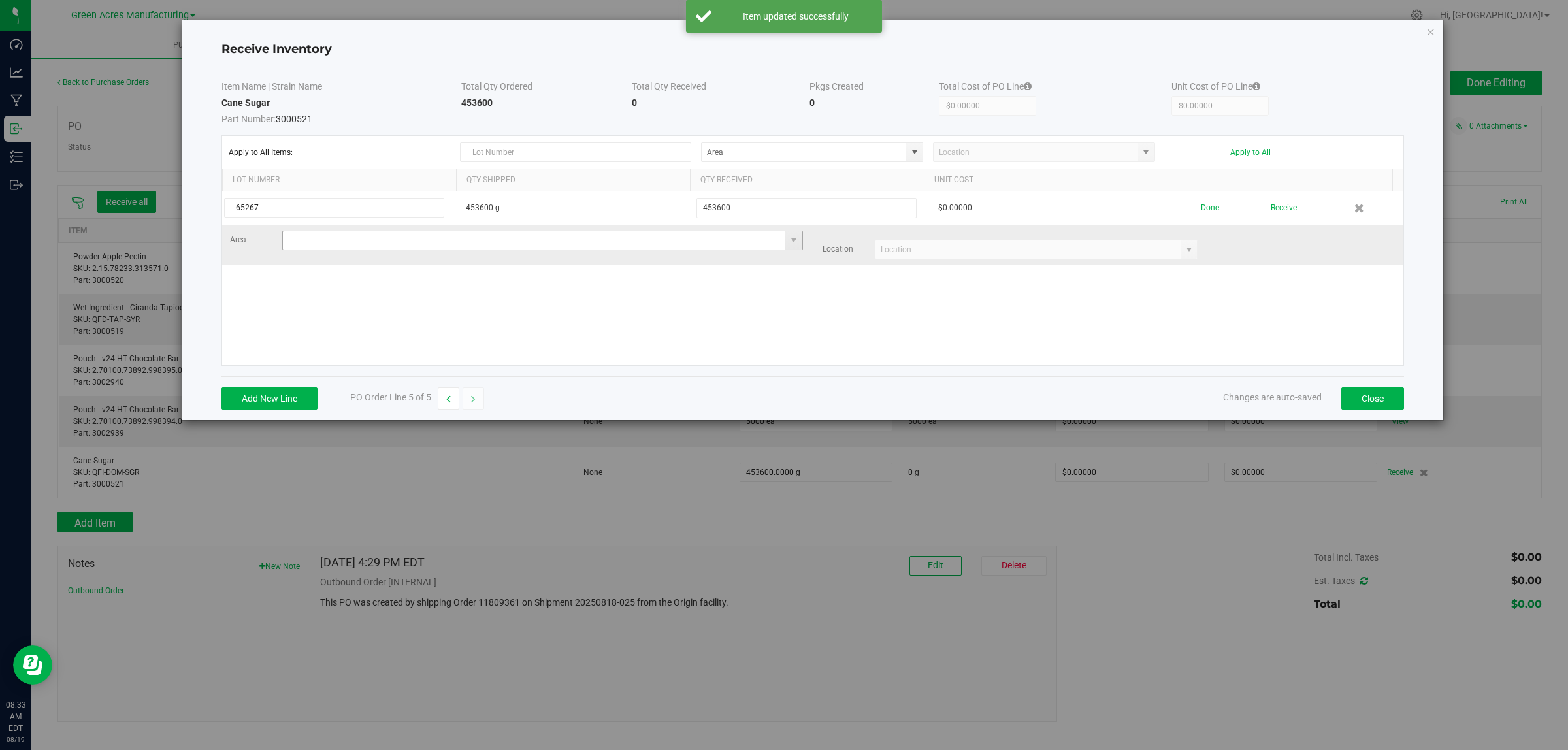
click at [309, 242] on input at bounding box center [534, 240] width 503 height 18
type input "VF1 - KITCHEN"
drag, startPoint x: 968, startPoint y: 260, endPoint x: 975, endPoint y: 238, distance: 23.1
click at [968, 260] on span at bounding box center [1036, 249] width 323 height 20
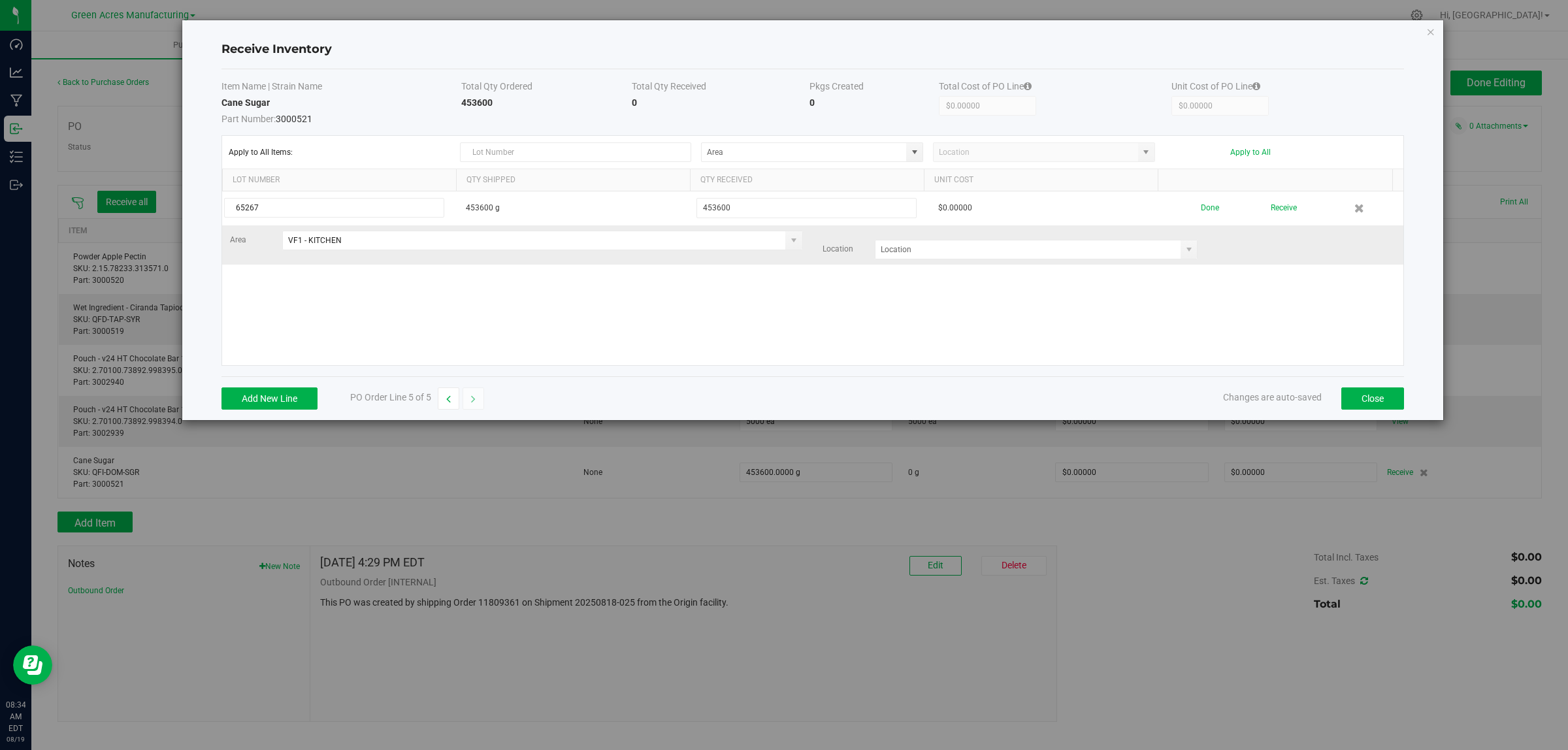
click at [975, 237] on div "Area VF1 - KITCHEN Location" at bounding box center [813, 245] width 1185 height 29
click at [969, 262] on td "Area VF1 - KITCHEN Location" at bounding box center [812, 245] width 1181 height 39
click at [972, 253] on input at bounding box center [1028, 249] width 305 height 18
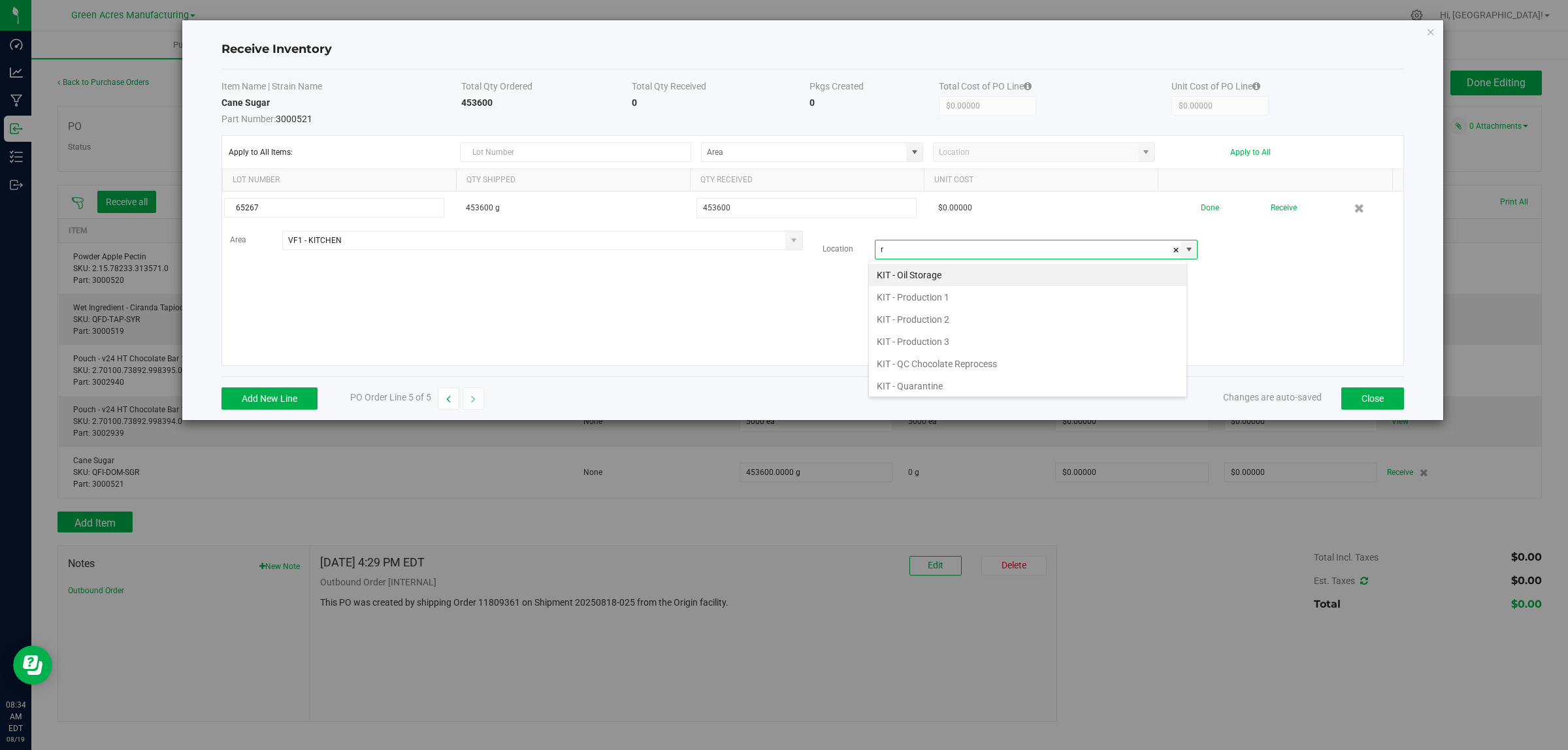
scroll to position [21, 319]
click at [970, 278] on li "KIT - Raw Material Storage" at bounding box center [1028, 275] width 318 height 22
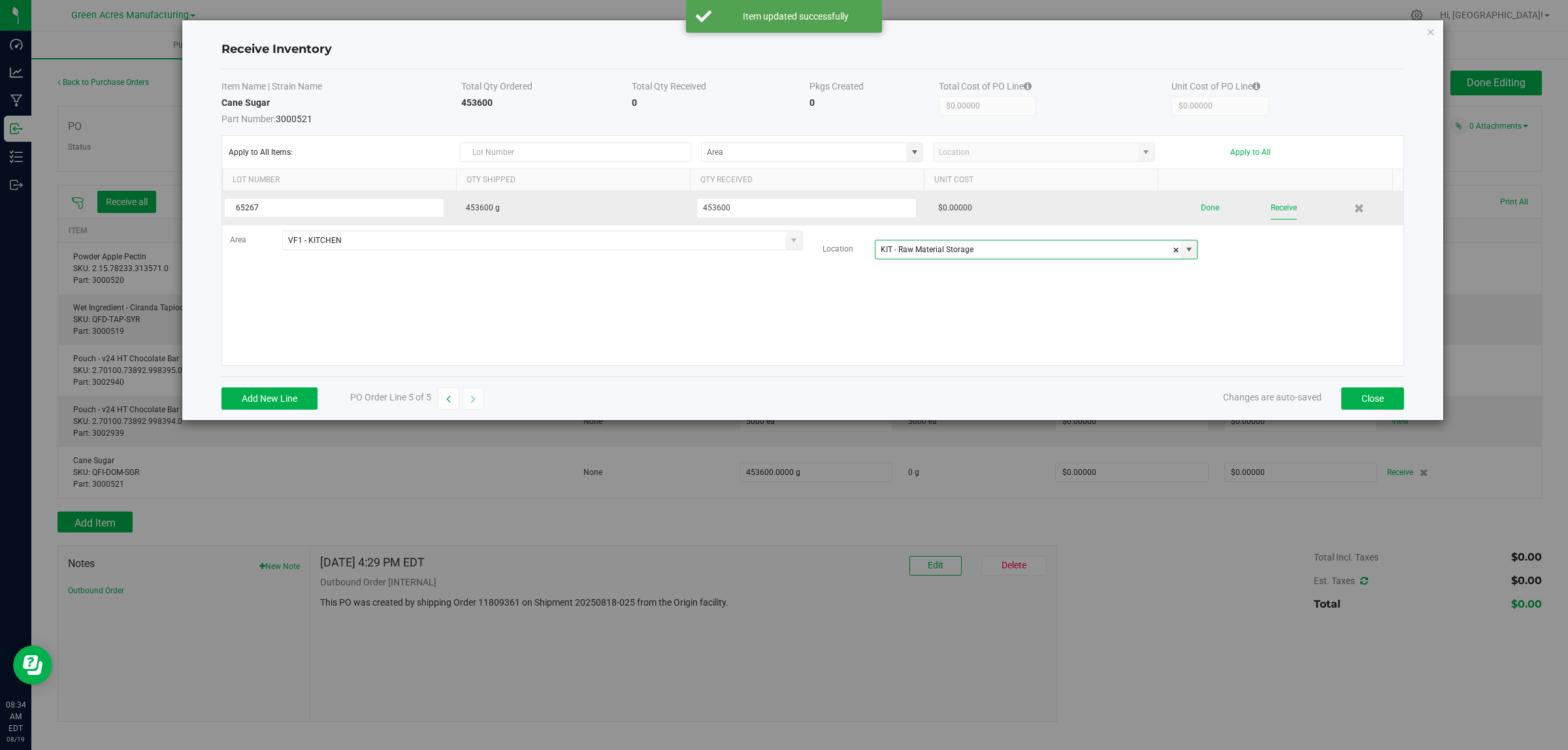
type input "KIT - Raw Material Storage"
click at [1272, 210] on button "Receive" at bounding box center [1284, 208] width 26 height 23
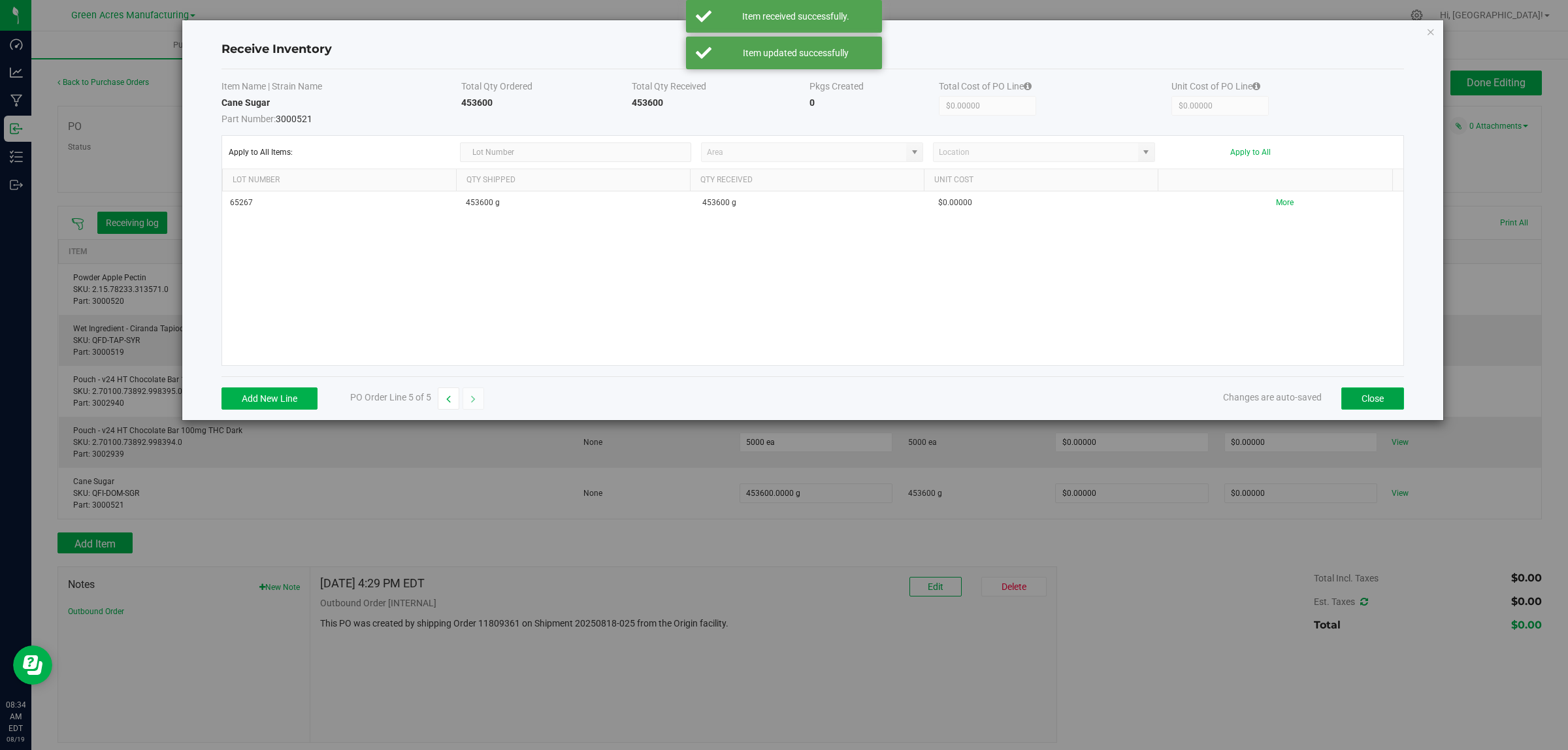
click at [1376, 400] on button "Close" at bounding box center [1373, 399] width 63 height 22
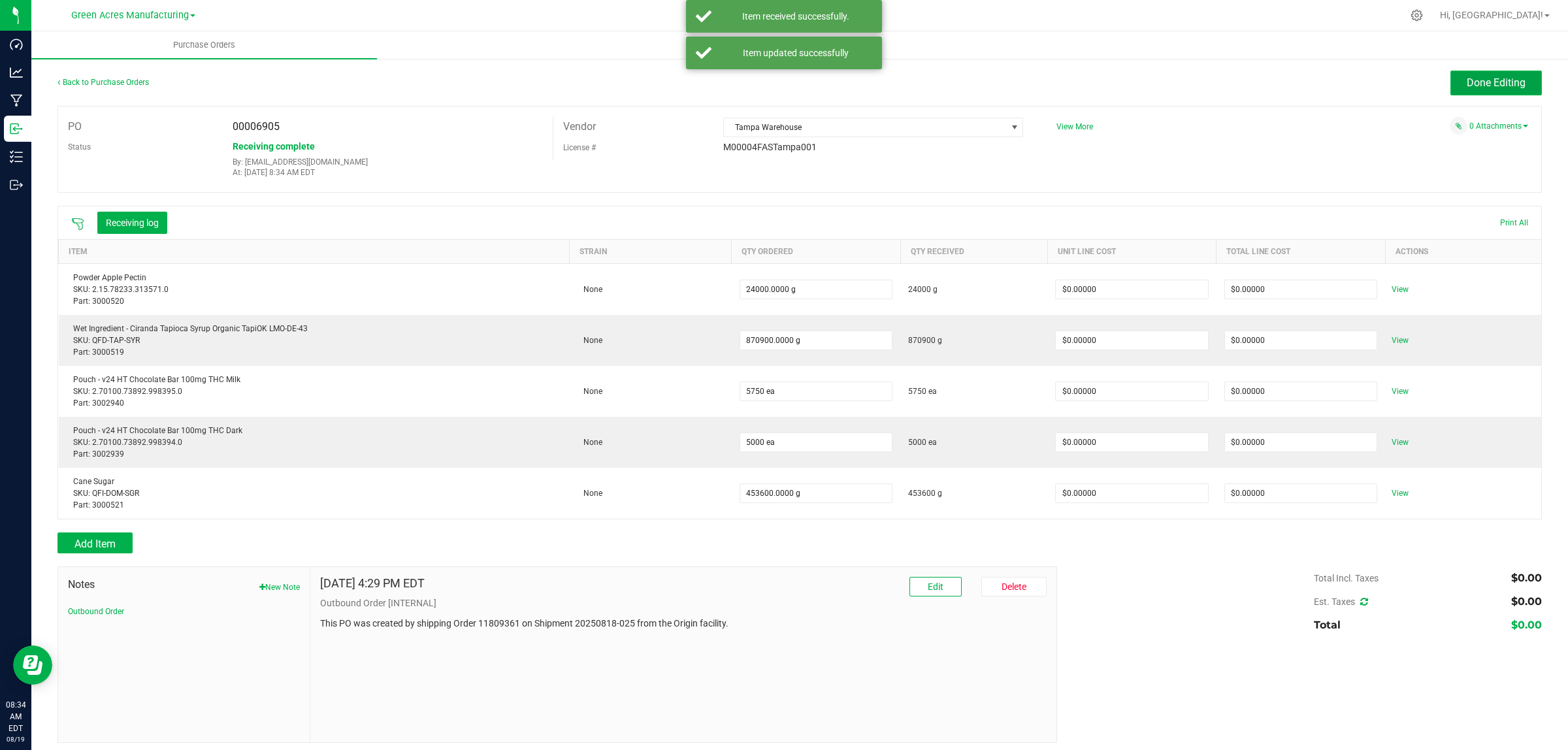
click at [1476, 77] on span "Done Editing" at bounding box center [1496, 83] width 59 height 12
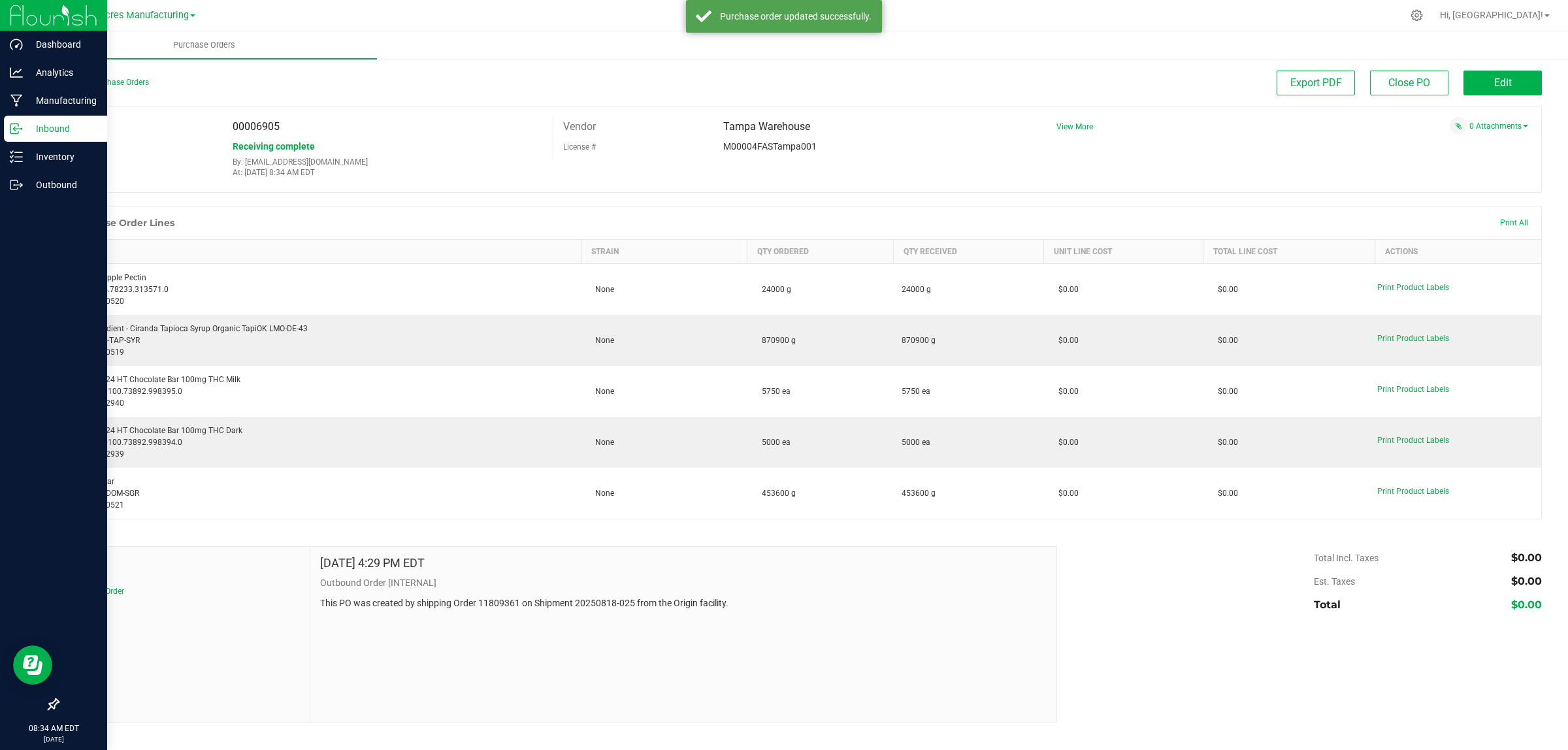
click at [39, 127] on p "Inbound" at bounding box center [62, 128] width 78 height 16
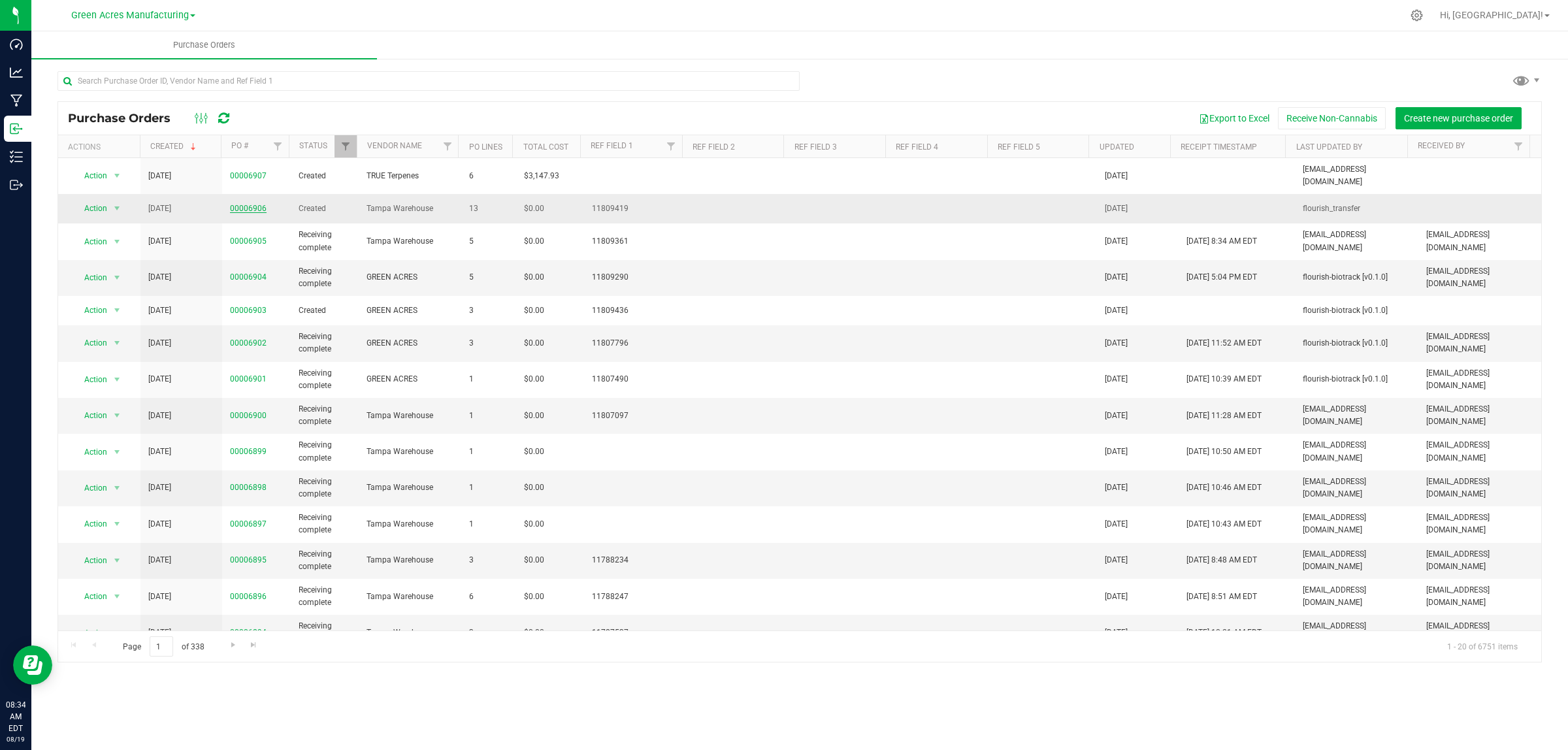
click at [260, 206] on link "00006906" at bounding box center [248, 208] width 36 height 9
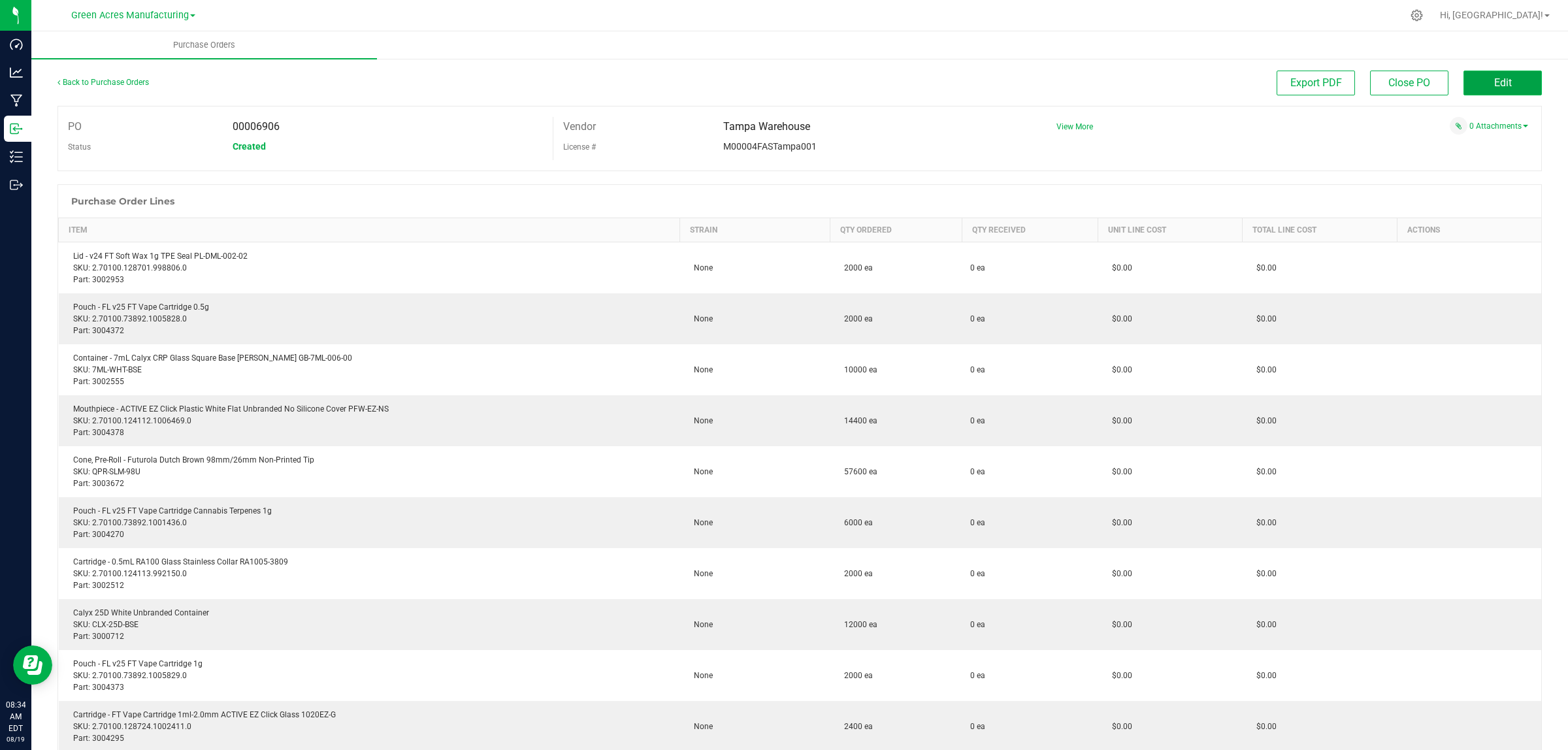
click at [1503, 76] on button "Edit" at bounding box center [1502, 83] width 78 height 25
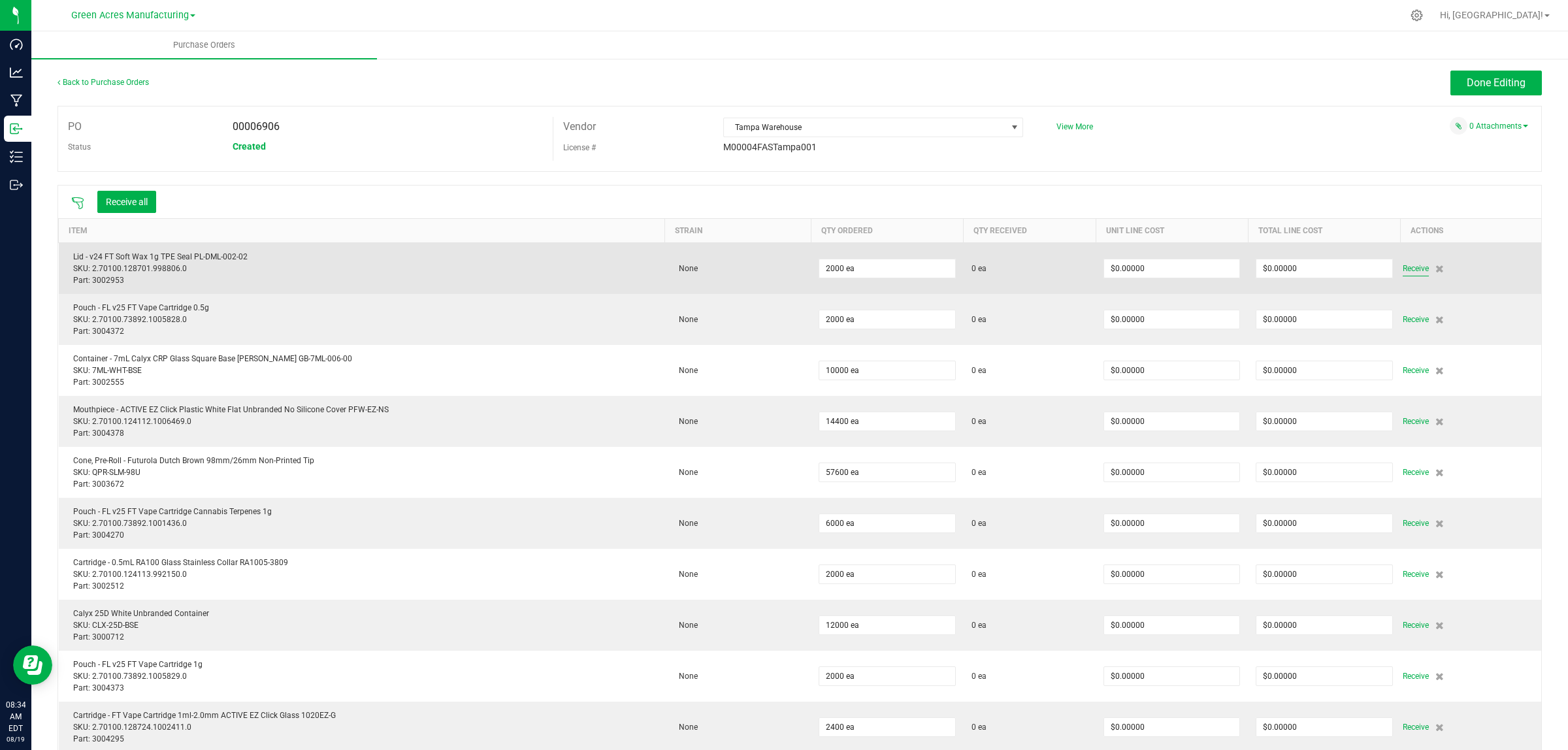
click at [1402, 270] on span "Receive" at bounding box center [1415, 268] width 26 height 16
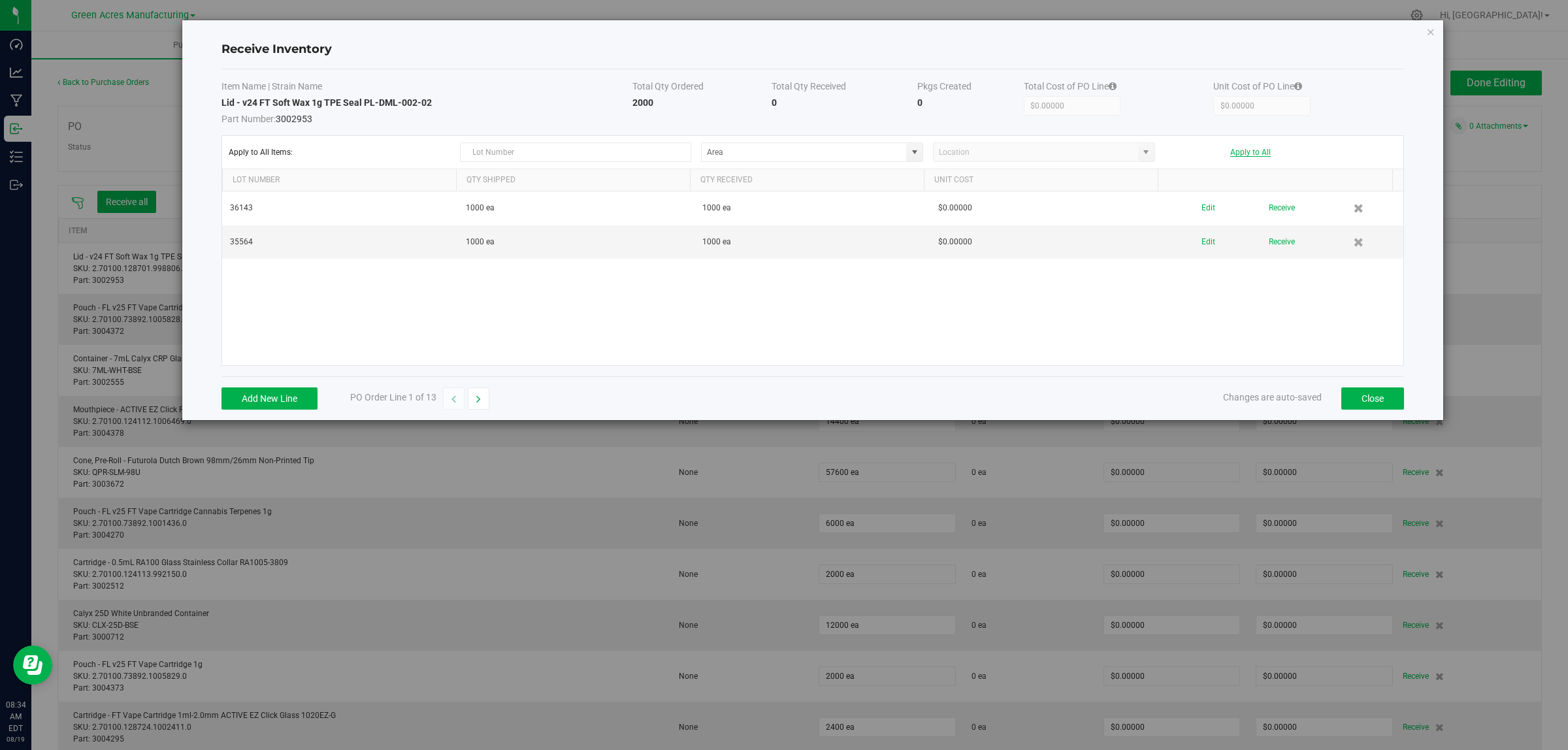
click at [1254, 151] on button "Apply to All" at bounding box center [1250, 152] width 40 height 9
click at [880, 155] on input at bounding box center [804, 152] width 205 height 18
click at [863, 149] on input "VF2 - FOR" at bounding box center [804, 152] width 205 height 18
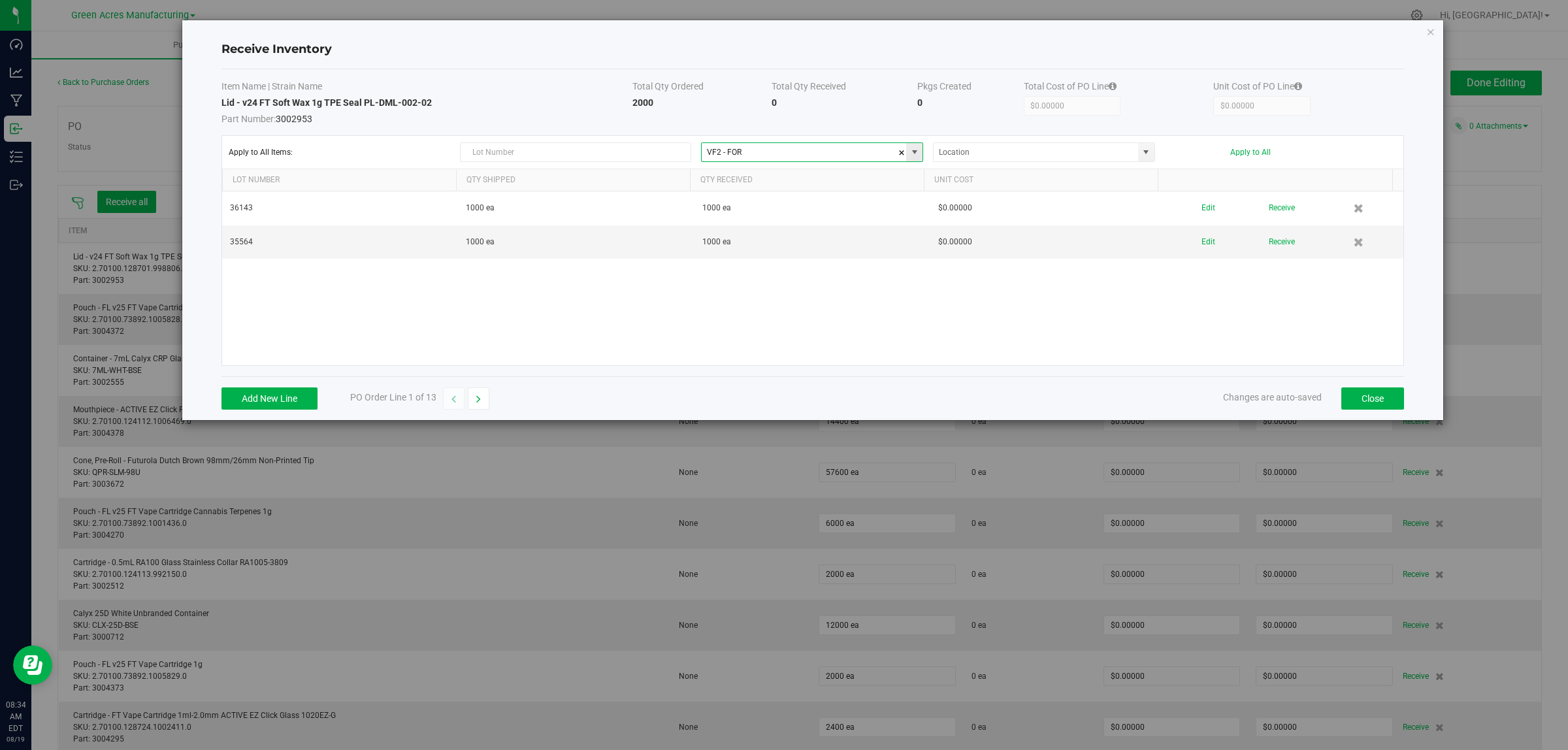
click at [863, 149] on input "VF2 - FOR" at bounding box center [804, 152] width 205 height 18
click at [810, 290] on li "VF2 - WHS Inventory" at bounding box center [813, 288] width 220 height 22
type input "VF2 - WHS"
click at [996, 154] on input at bounding box center [1035, 152] width 205 height 18
type input "5"
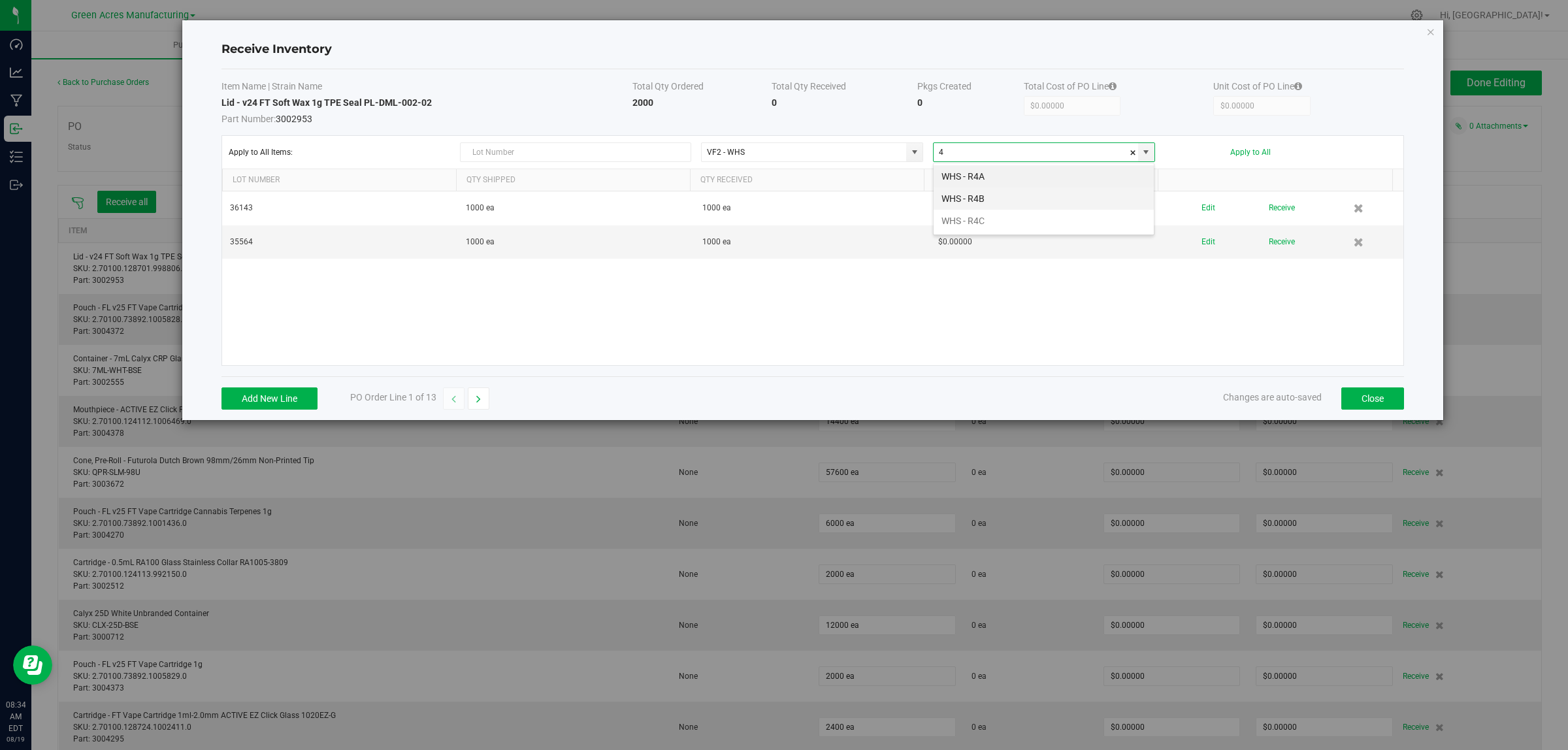
click at [991, 203] on li "WHS - R4B" at bounding box center [1044, 199] width 220 height 22
type input "WHS - R4B"
click at [1263, 149] on button "Apply to All" at bounding box center [1250, 152] width 40 height 9
click at [878, 149] on input at bounding box center [804, 152] width 205 height 18
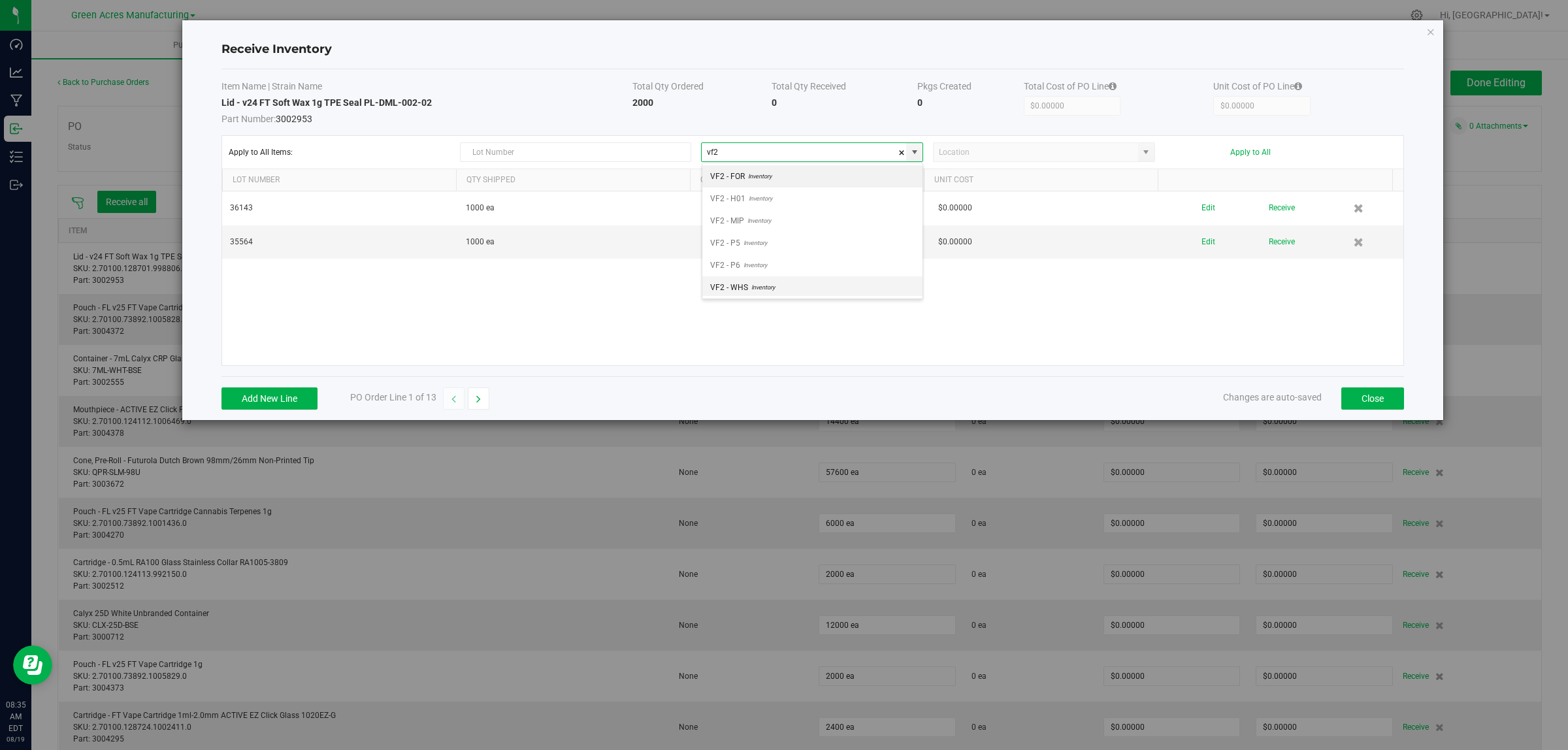
click at [761, 295] on span "Inventory" at bounding box center [761, 287] width 27 height 20
type input "VF2 - WHS"
click at [994, 159] on input at bounding box center [1035, 152] width 205 height 18
type input "WHS - R5B"
click at [1255, 154] on button "Apply to All" at bounding box center [1250, 152] width 40 height 9
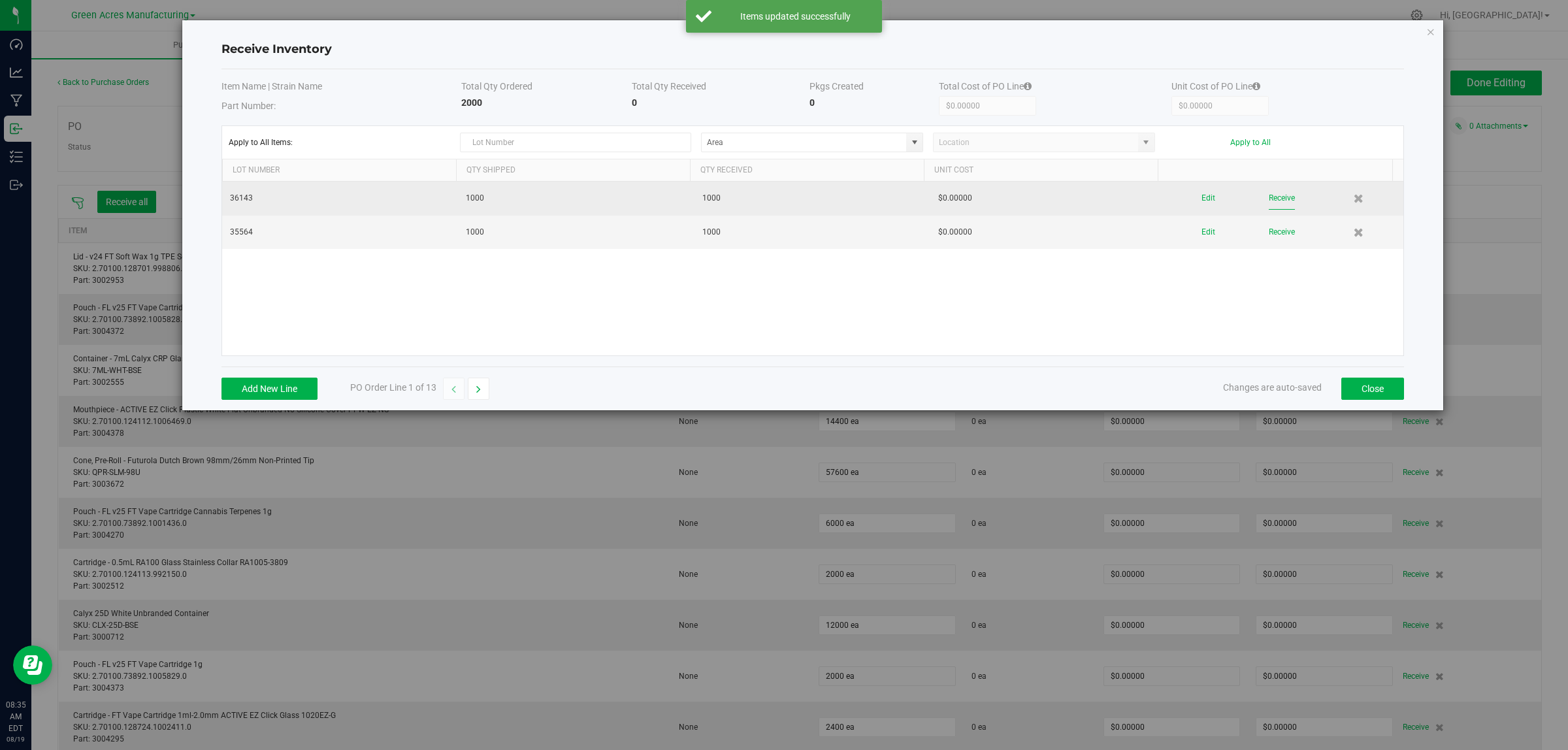
click at [1269, 197] on button "Receive" at bounding box center [1282, 198] width 26 height 23
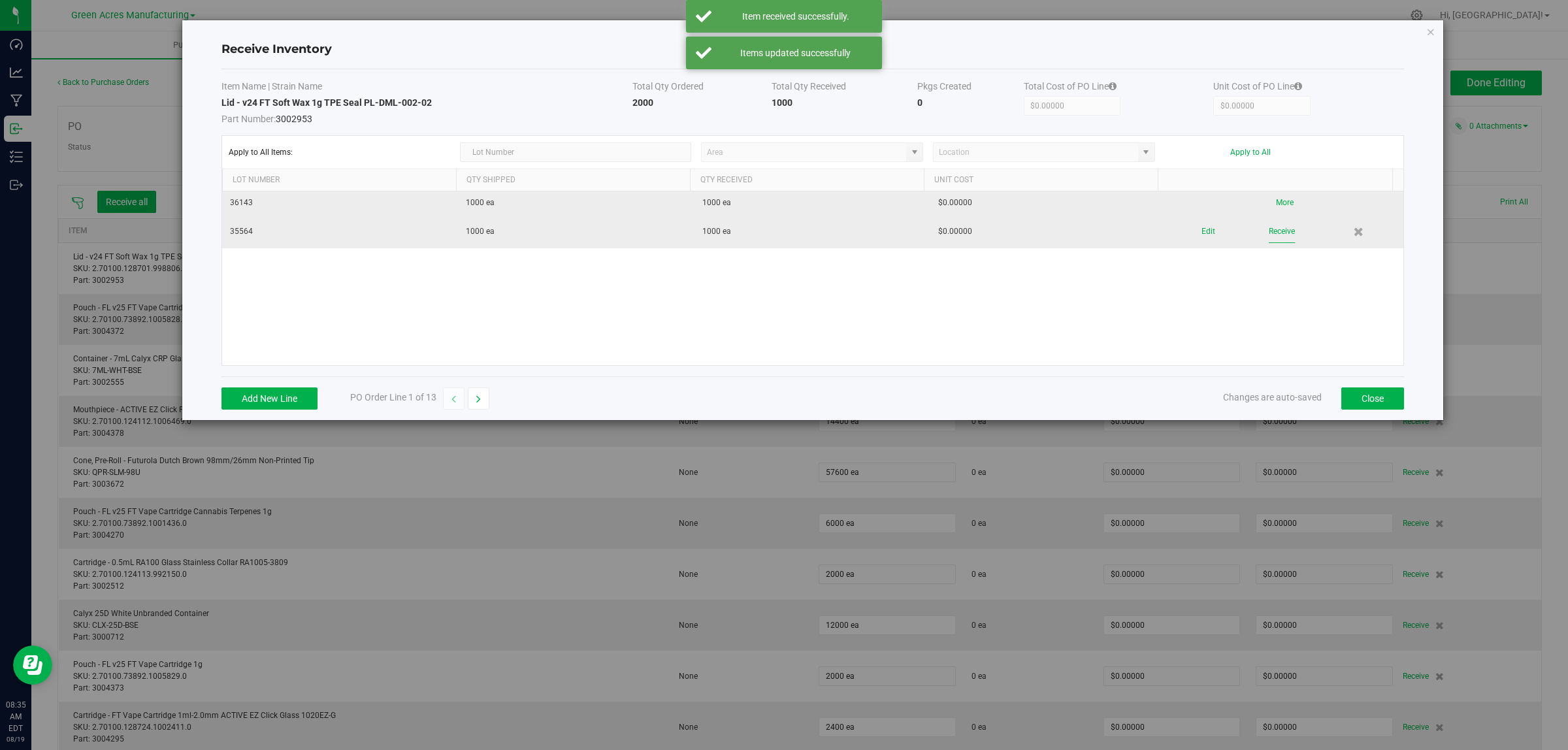
click at [1269, 235] on button "Receive" at bounding box center [1282, 232] width 26 height 23
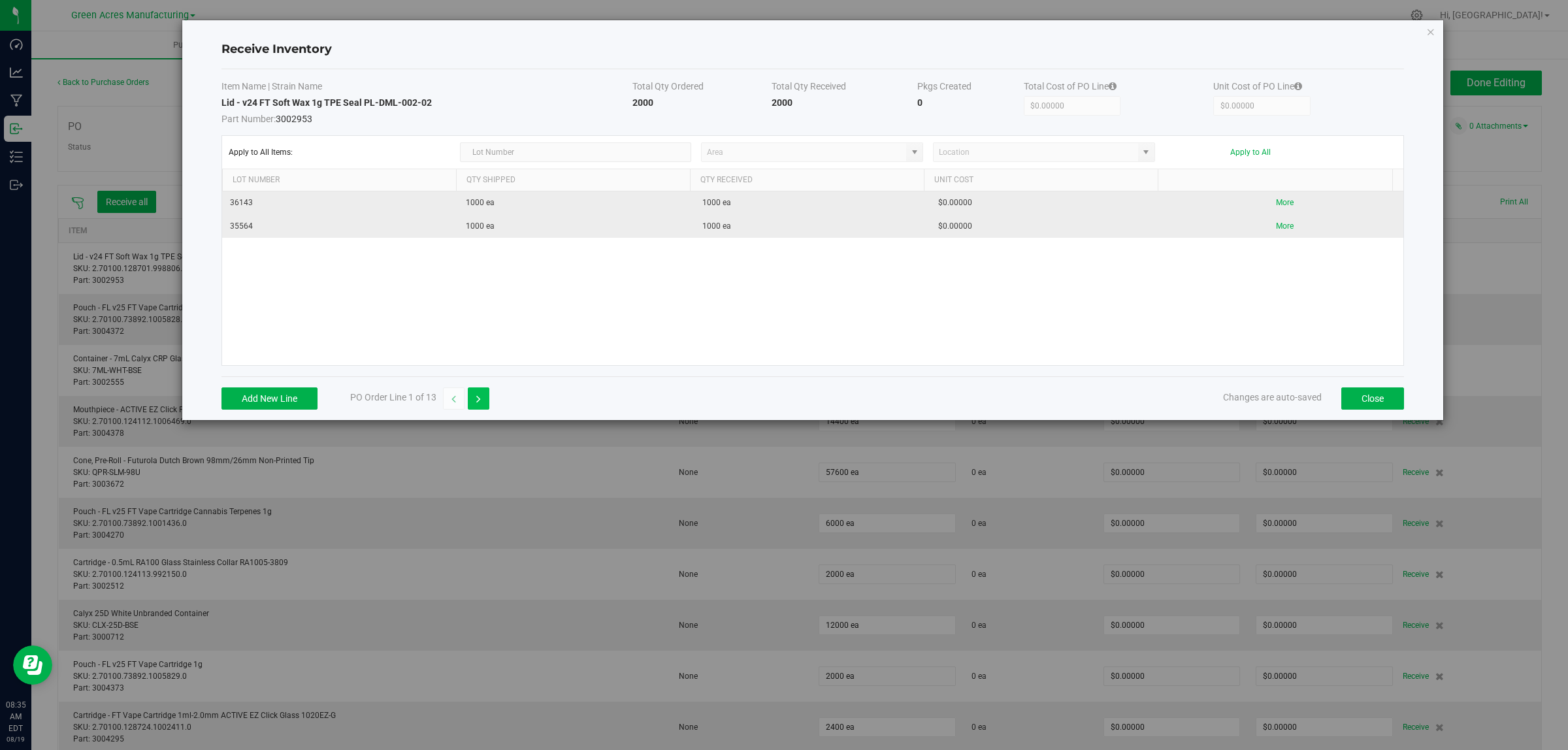
click at [485, 402] on button "button" at bounding box center [478, 399] width 21 height 22
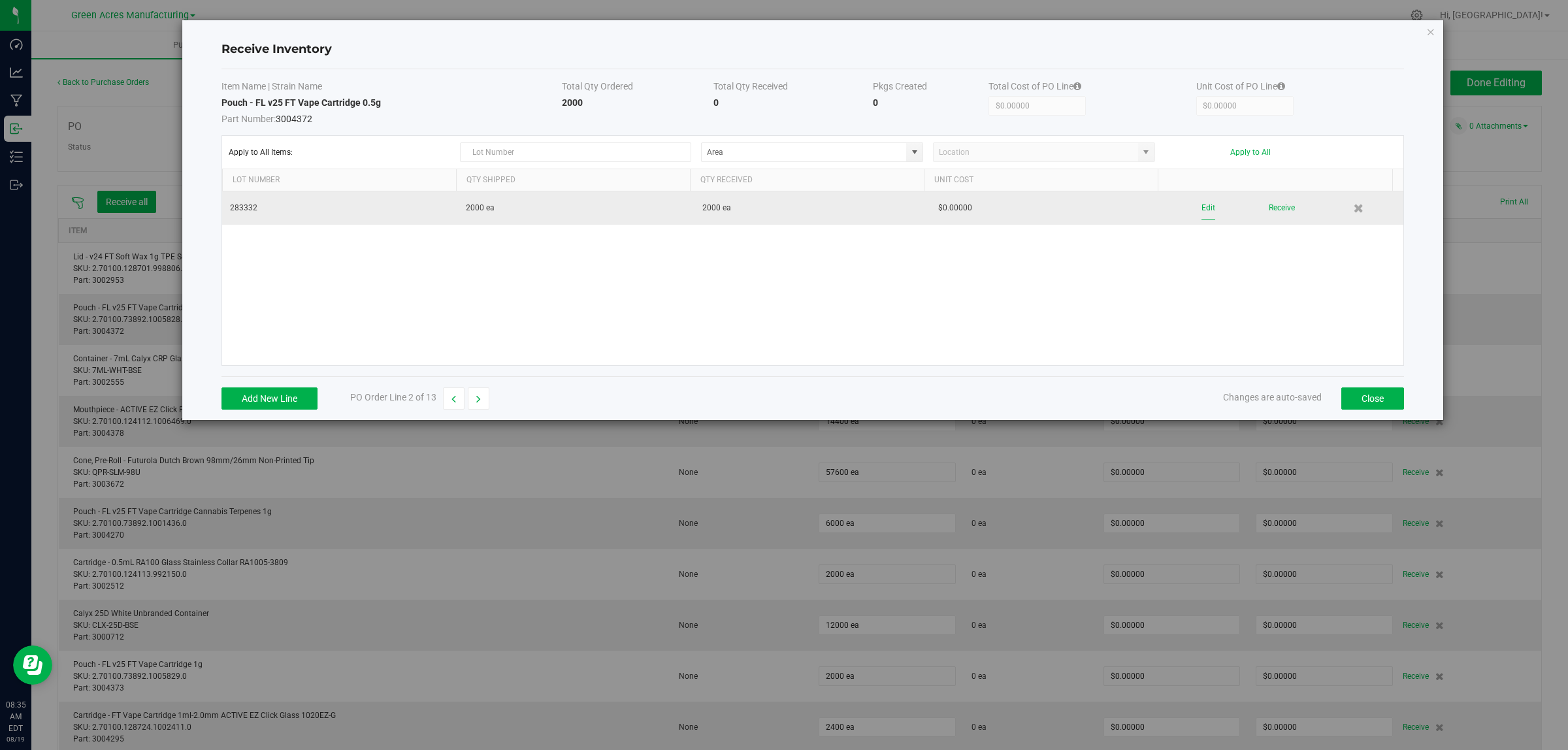
click at [1201, 206] on button "Edit" at bounding box center [1208, 208] width 14 height 23
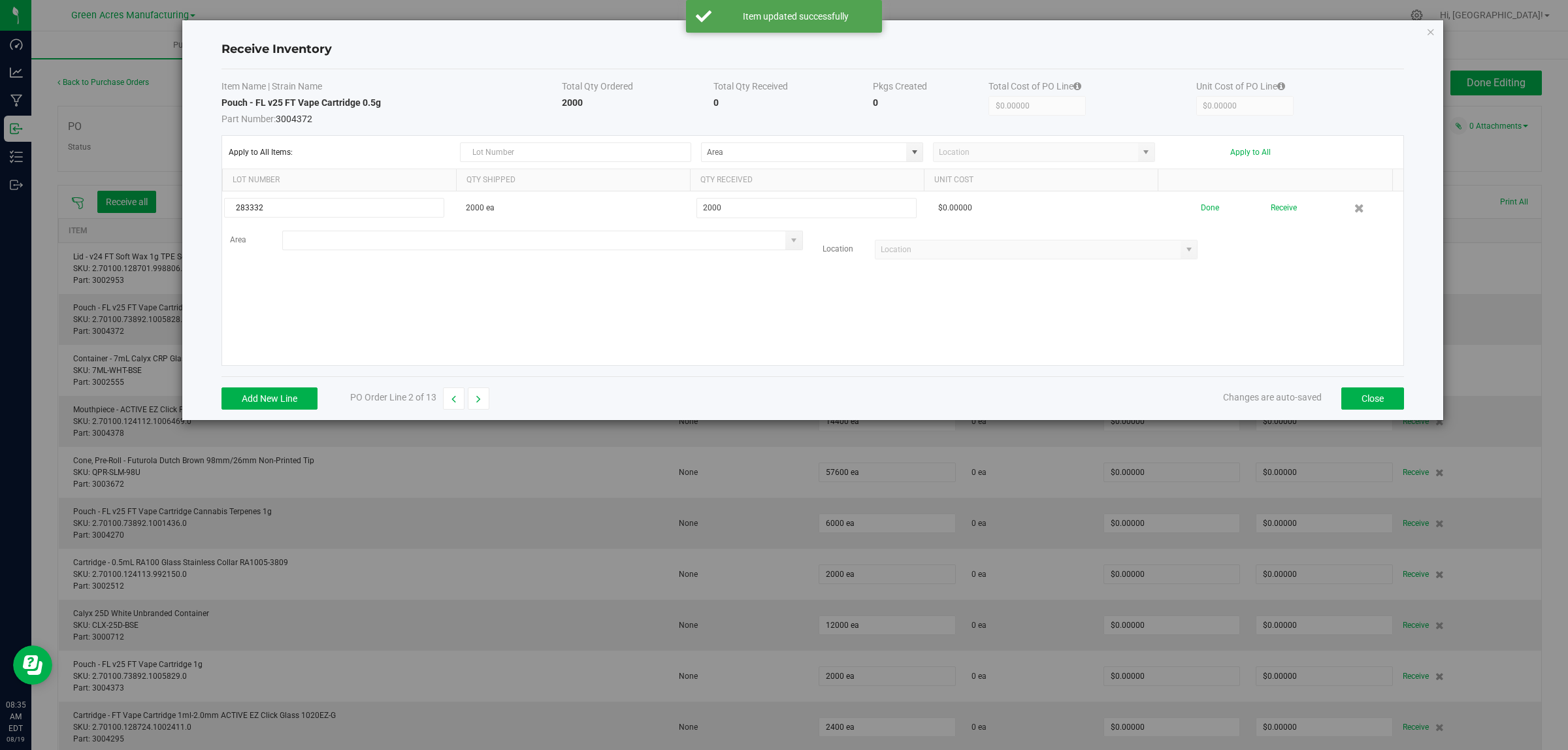
click at [329, 240] on input at bounding box center [534, 240] width 503 height 18
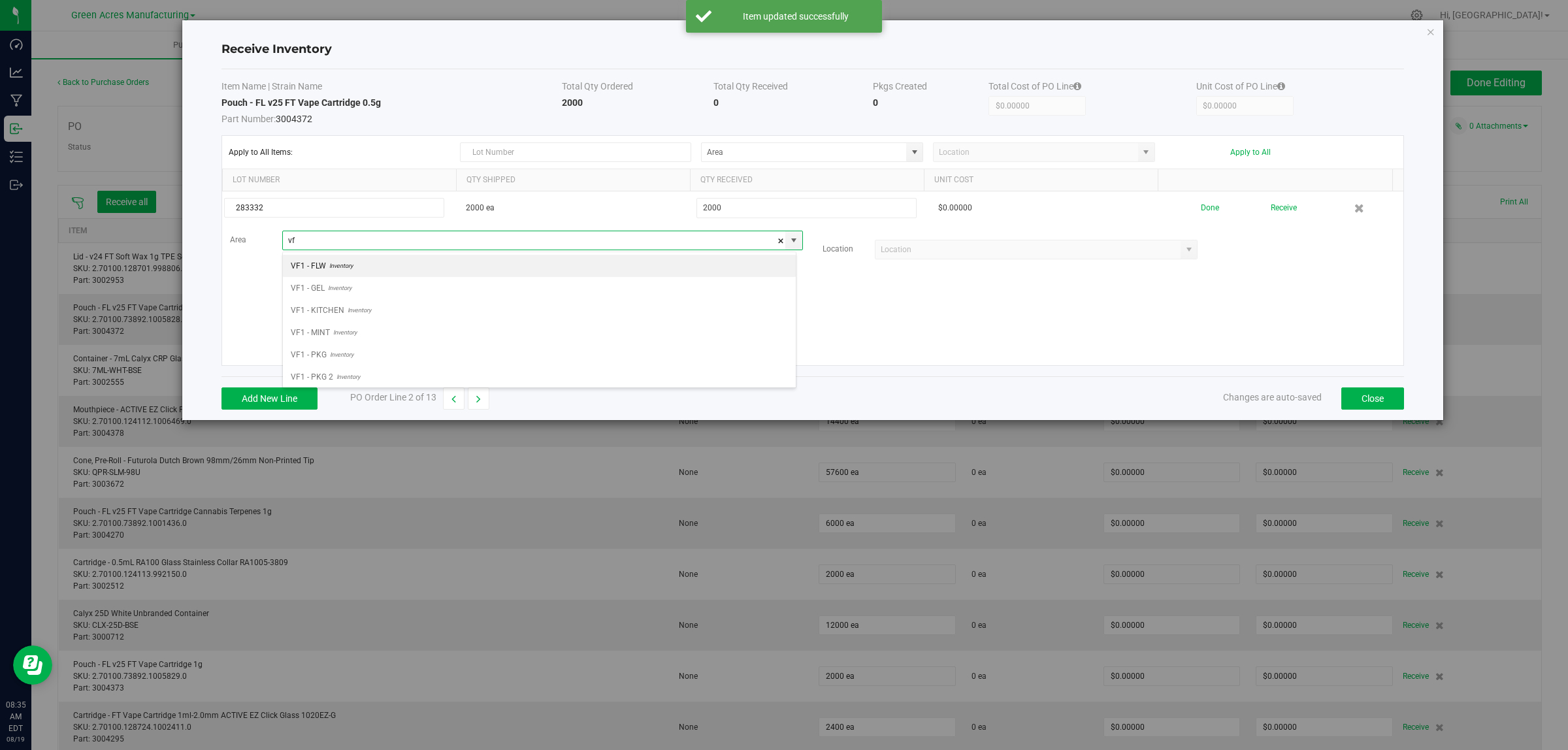
scroll to position [21, 514]
click at [325, 380] on span "VF2 - WHS" at bounding box center [309, 377] width 38 height 20
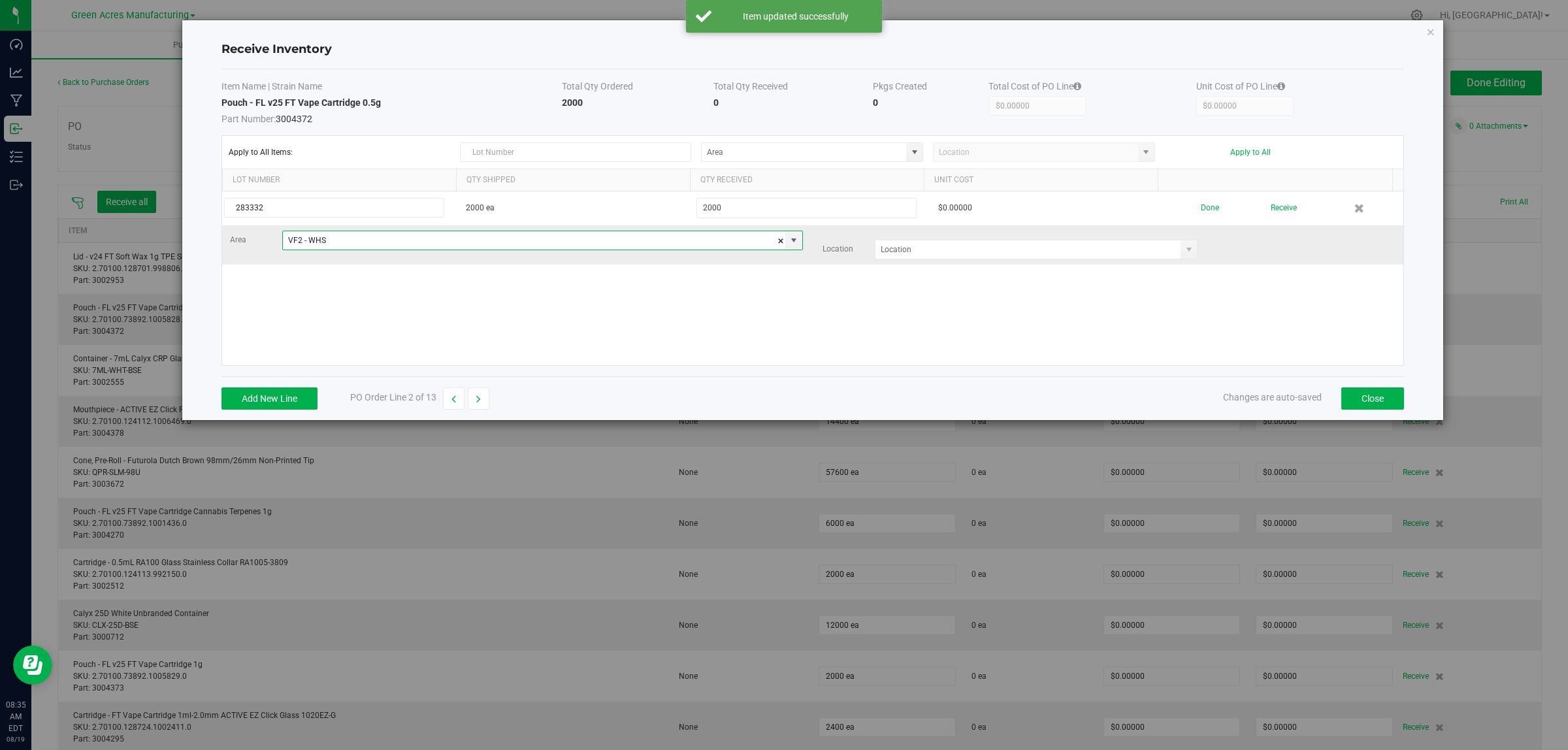
type input "VF2 - WHS"
click at [1020, 236] on div "Area VF2 - WHS Location" at bounding box center [813, 245] width 1185 height 29
click at [1022, 240] on location-selector-ngx at bounding box center [1036, 249] width 323 height 20
click at [1020, 244] on input at bounding box center [1028, 249] width 305 height 18
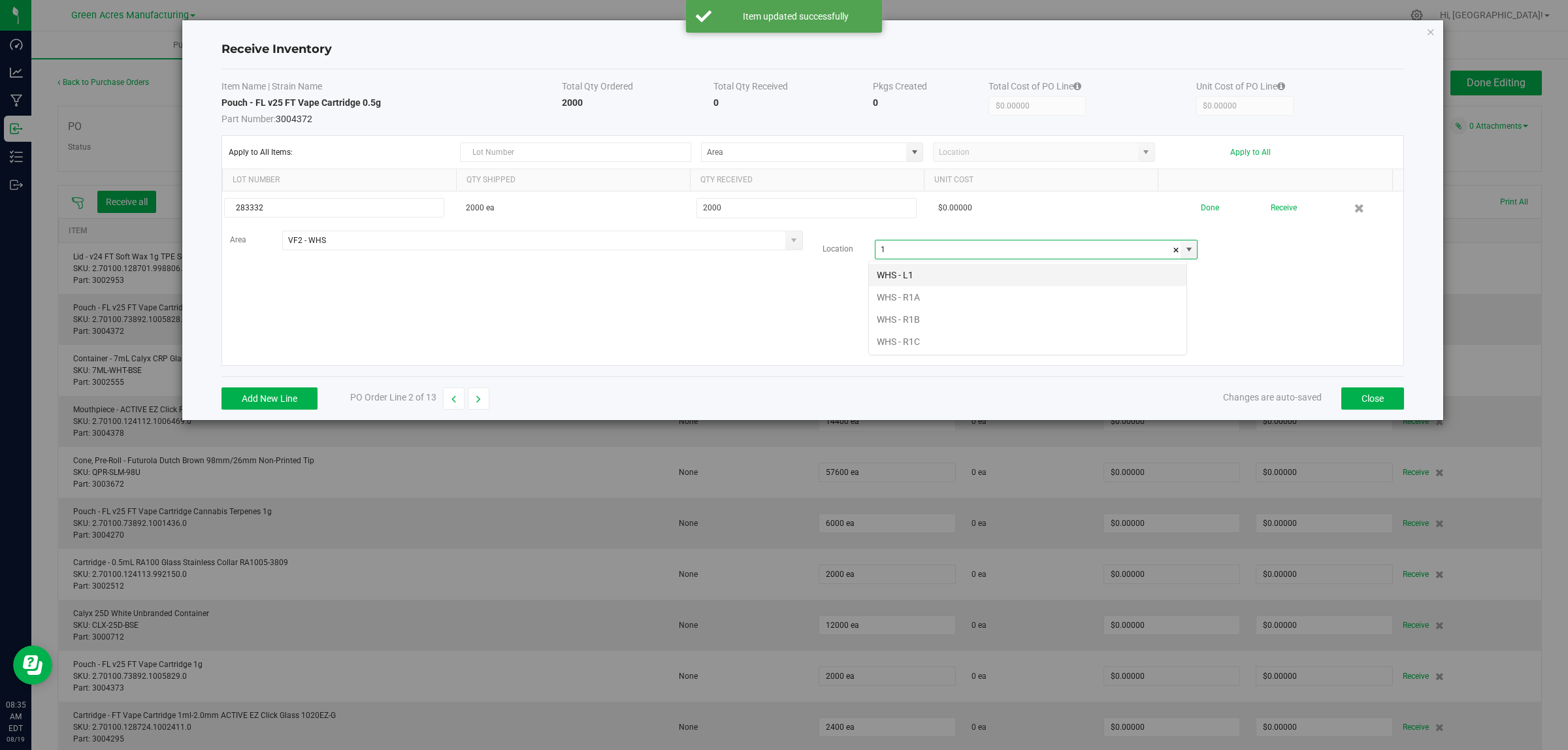
scroll to position [21, 319]
click at [955, 301] on li "WHS - R1A" at bounding box center [1028, 297] width 318 height 22
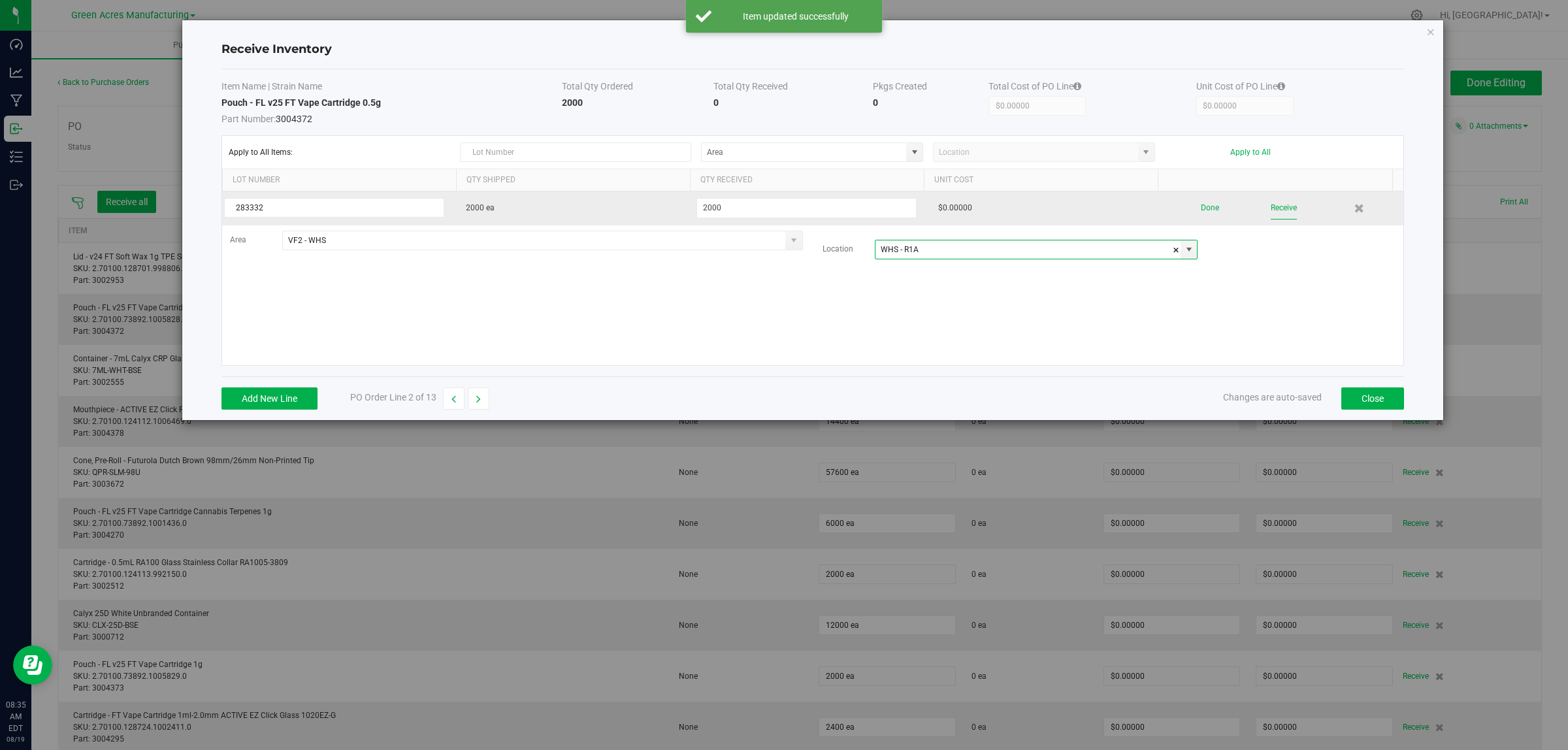
type input "WHS - R1A"
click at [1282, 210] on button "Receive" at bounding box center [1284, 208] width 26 height 23
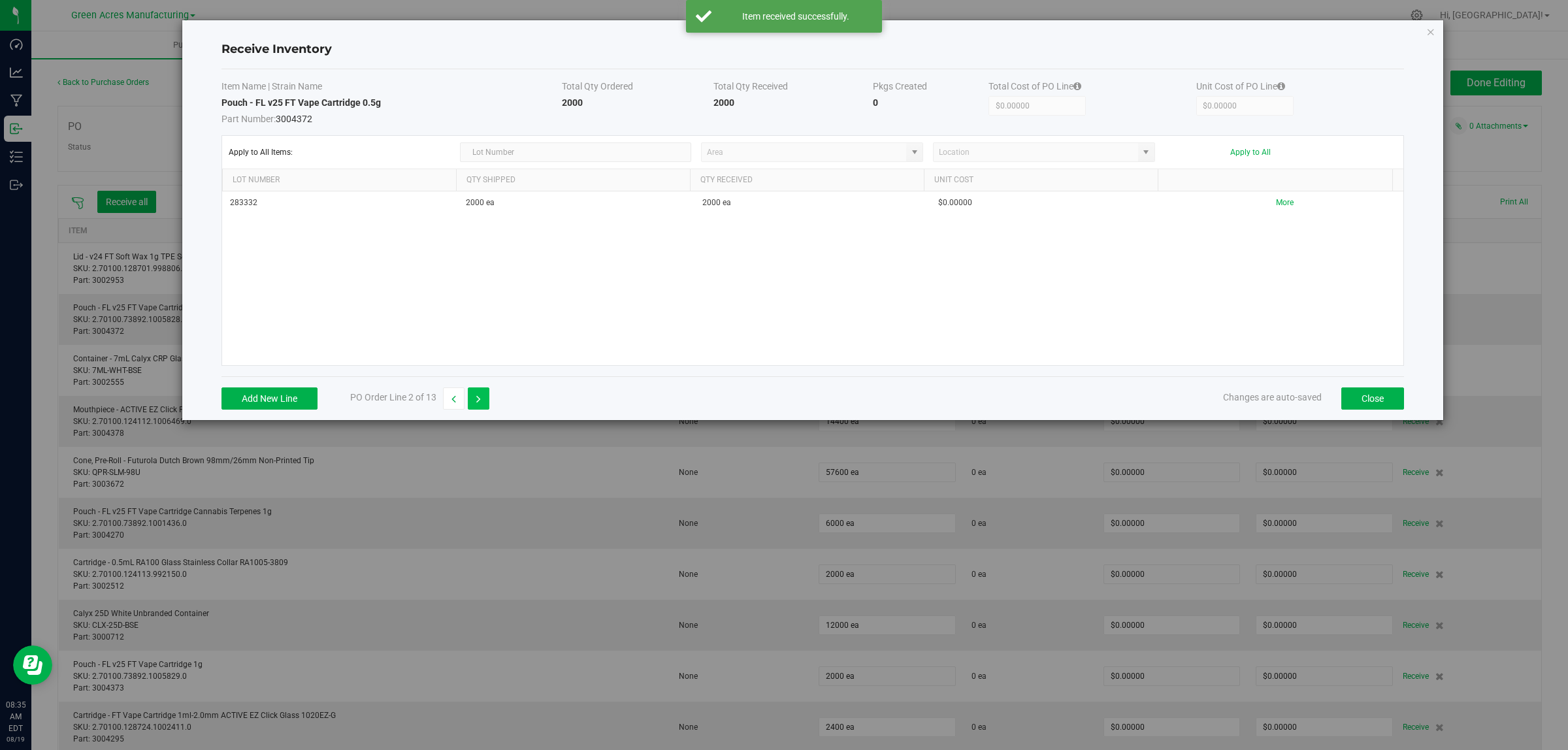
click at [477, 402] on icon "button" at bounding box center [478, 399] width 5 height 9
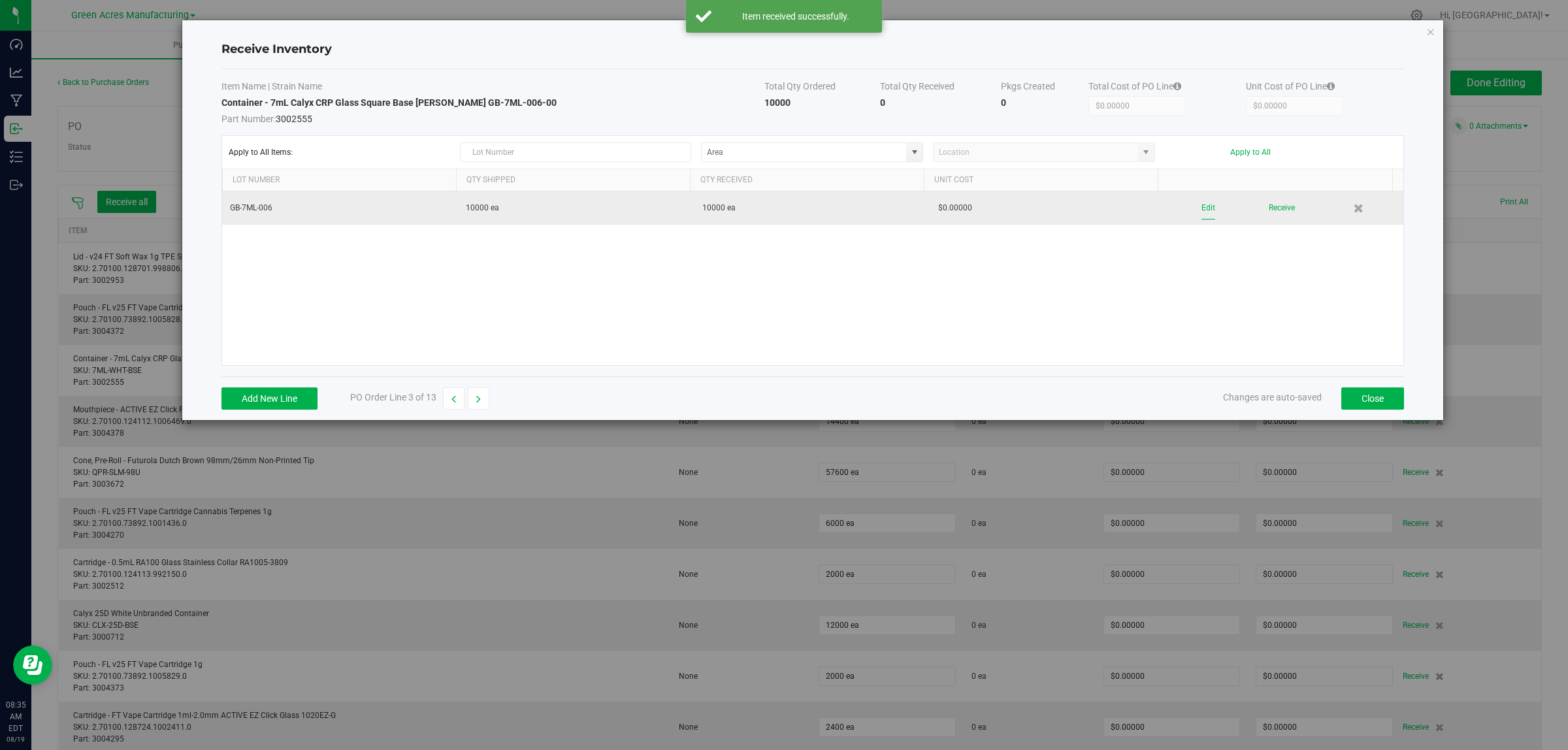
click at [1201, 206] on button "Edit" at bounding box center [1208, 208] width 14 height 23
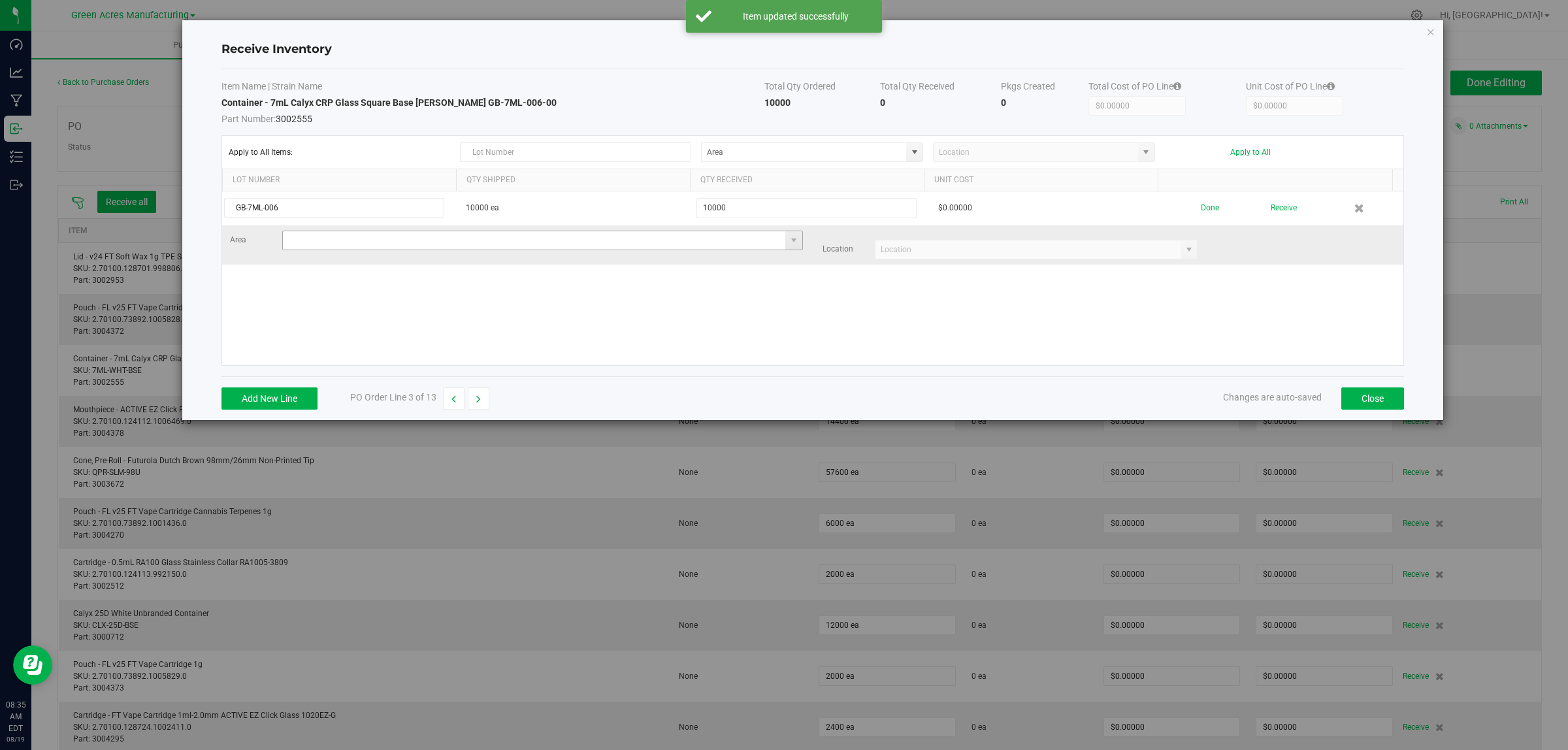
click at [434, 247] on input at bounding box center [534, 240] width 503 height 18
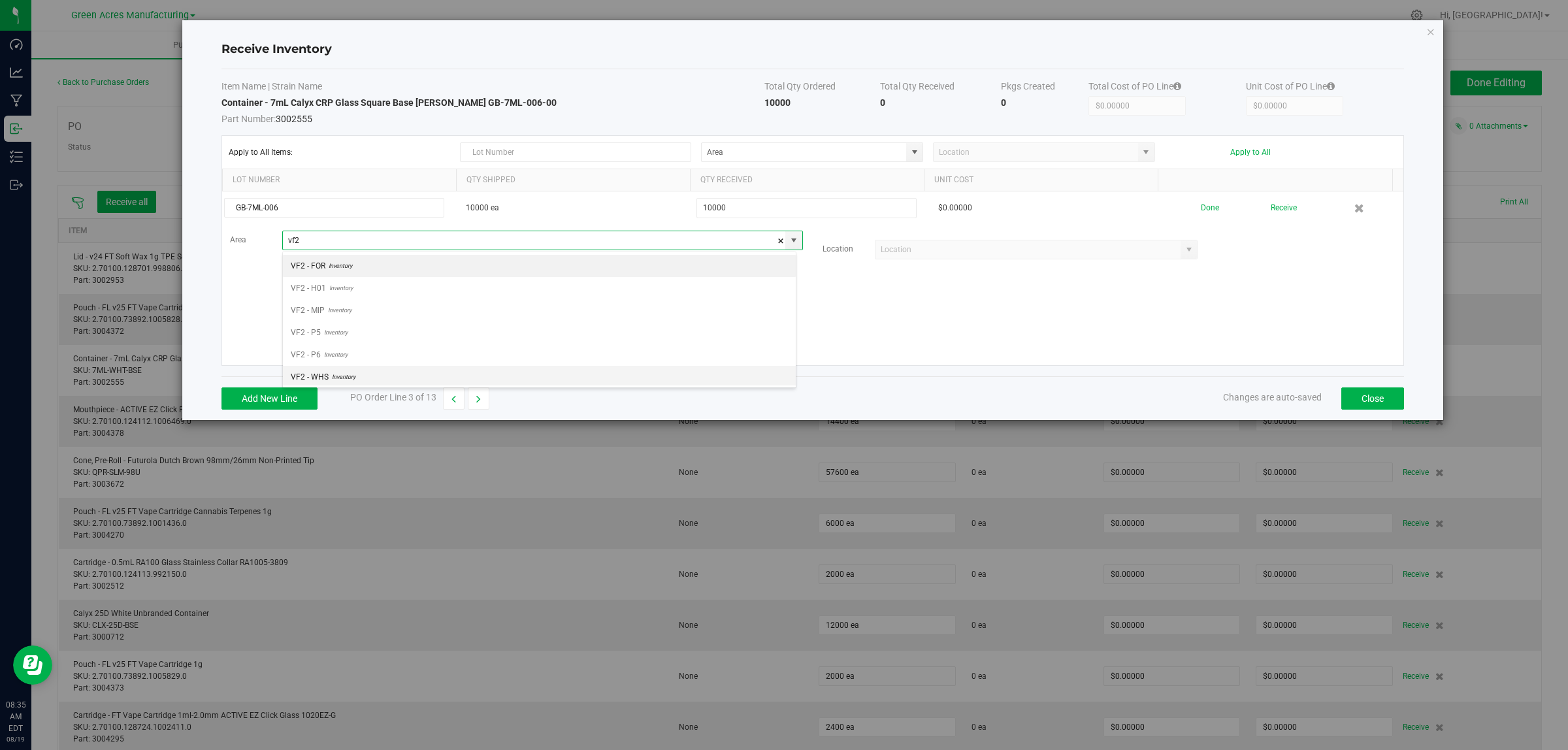
click at [329, 379] on span "Inventory" at bounding box center [342, 377] width 27 height 20
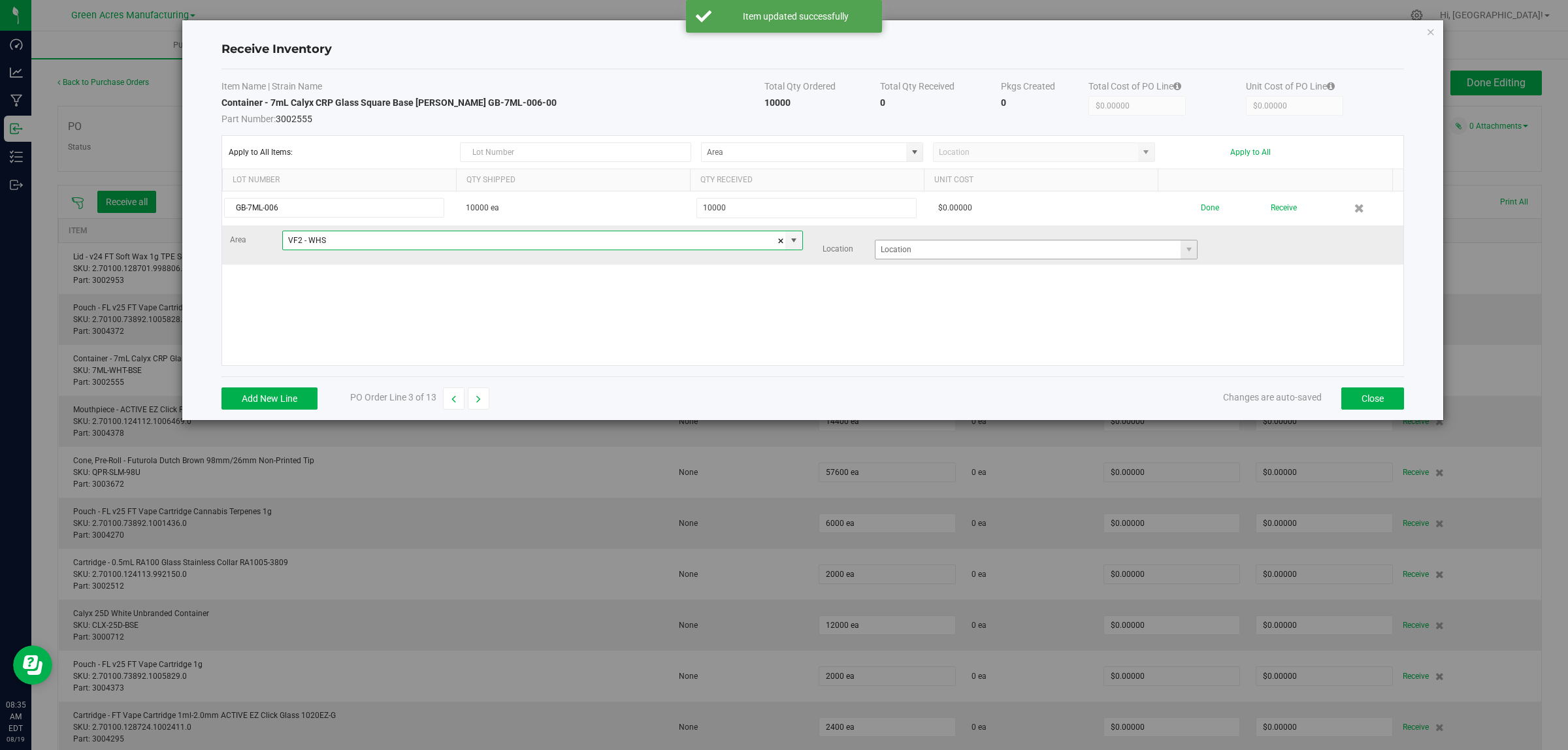
type input "VF2 - WHS"
click at [893, 249] on input at bounding box center [1028, 249] width 305 height 18
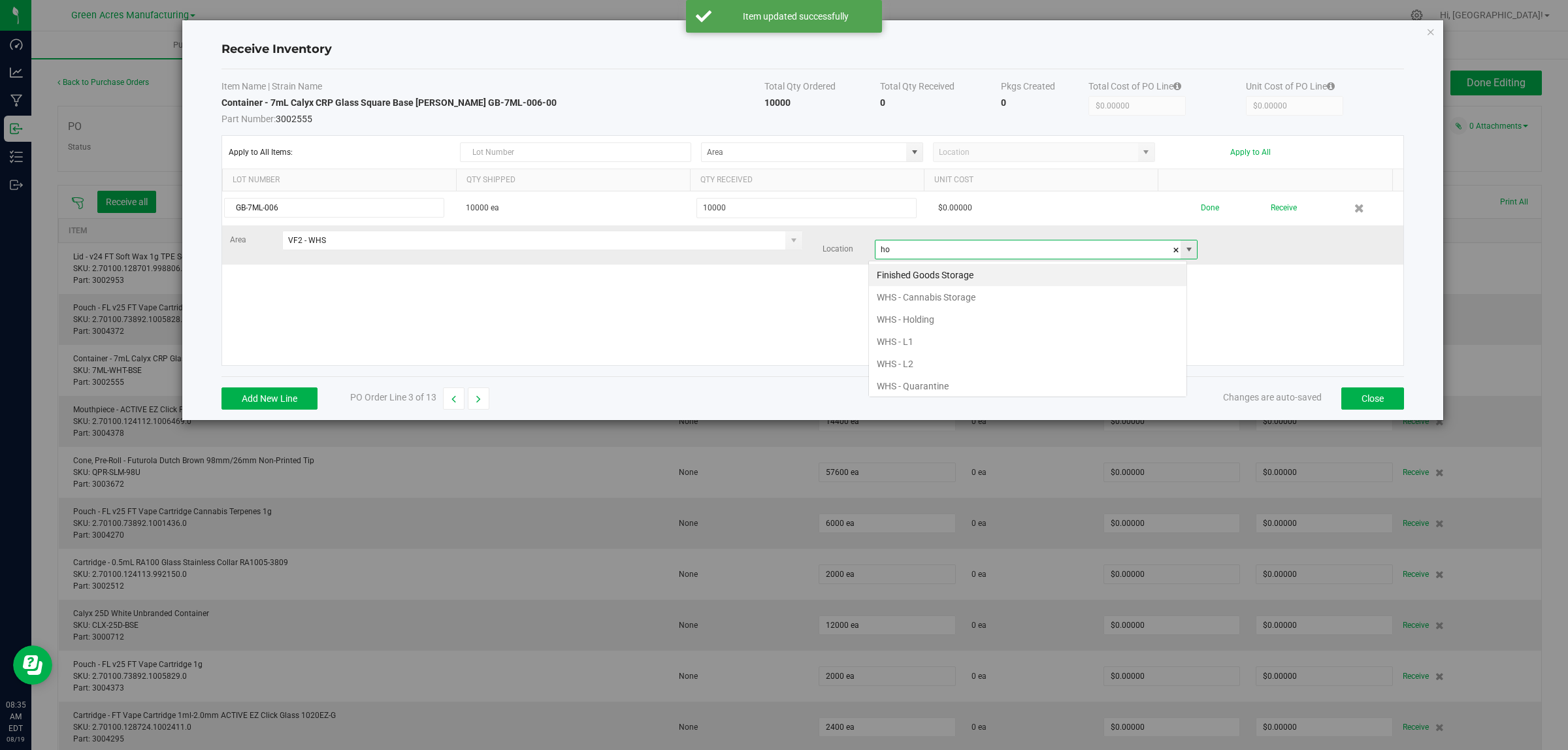
scroll to position [21, 319]
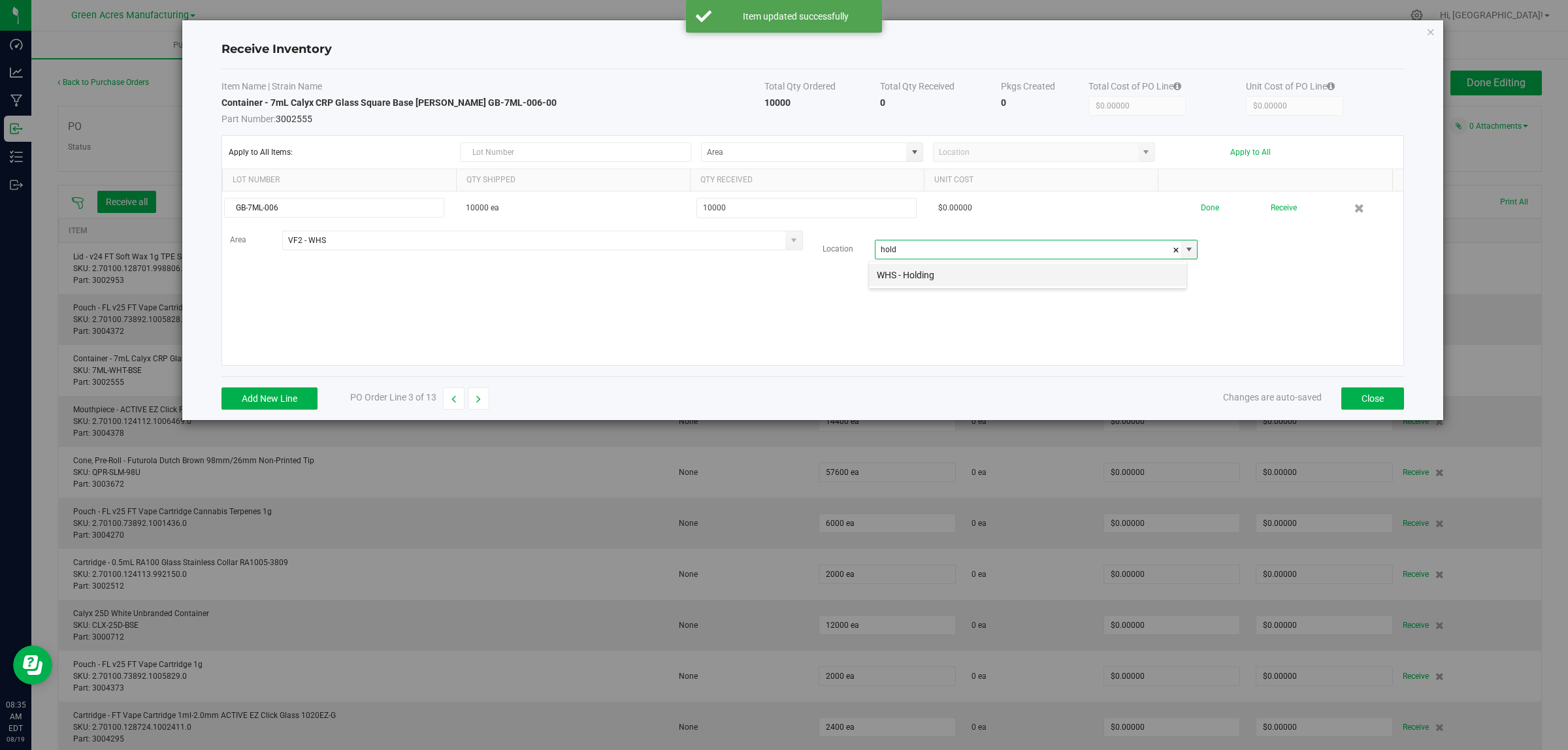
click at [889, 275] on li "WHS - Holding" at bounding box center [1028, 275] width 318 height 22
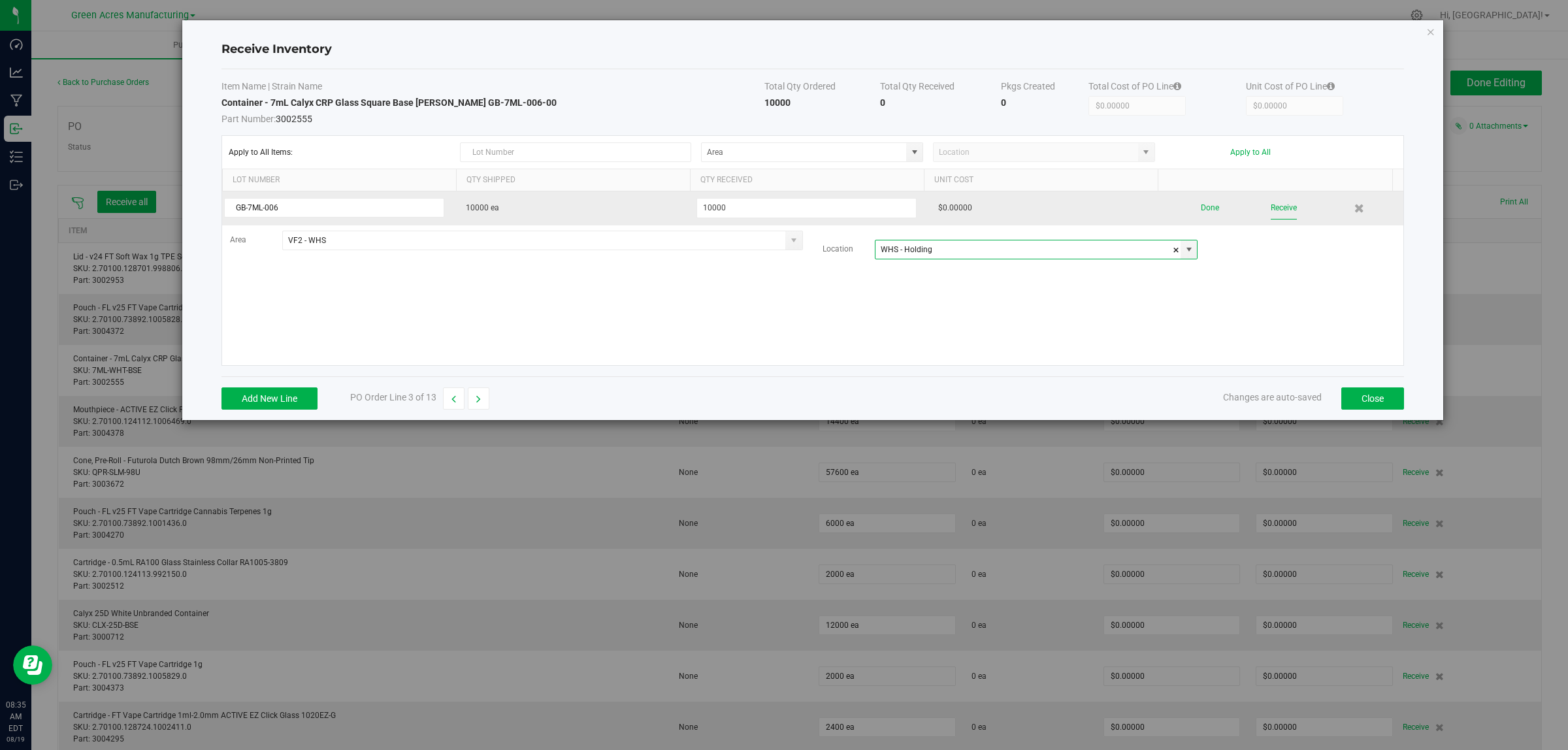
type input "WHS - Holding"
click at [1272, 211] on button "Receive" at bounding box center [1284, 208] width 26 height 23
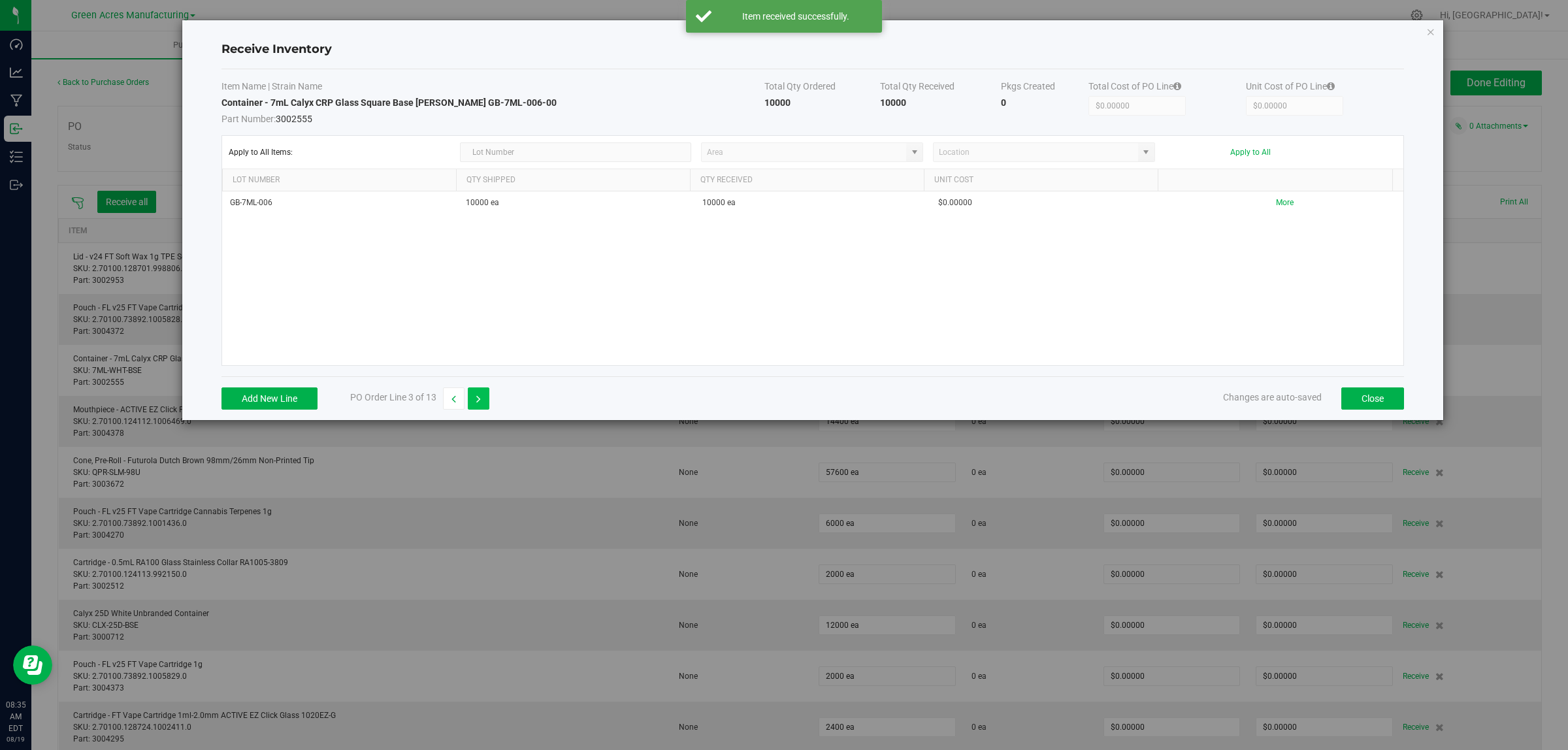
click at [481, 403] on icon "button" at bounding box center [478, 399] width 5 height 9
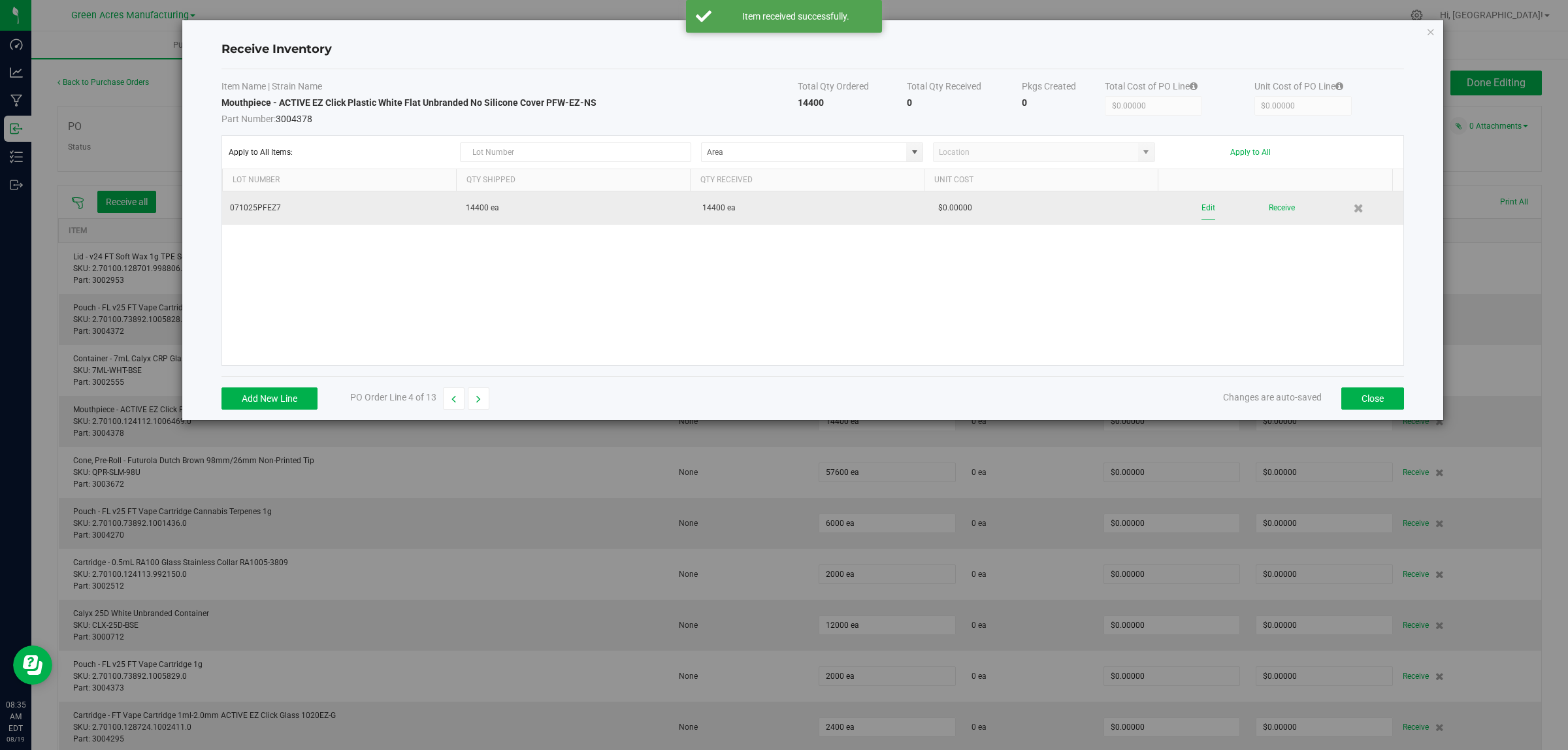
click at [1201, 208] on button "Edit" at bounding box center [1208, 208] width 14 height 23
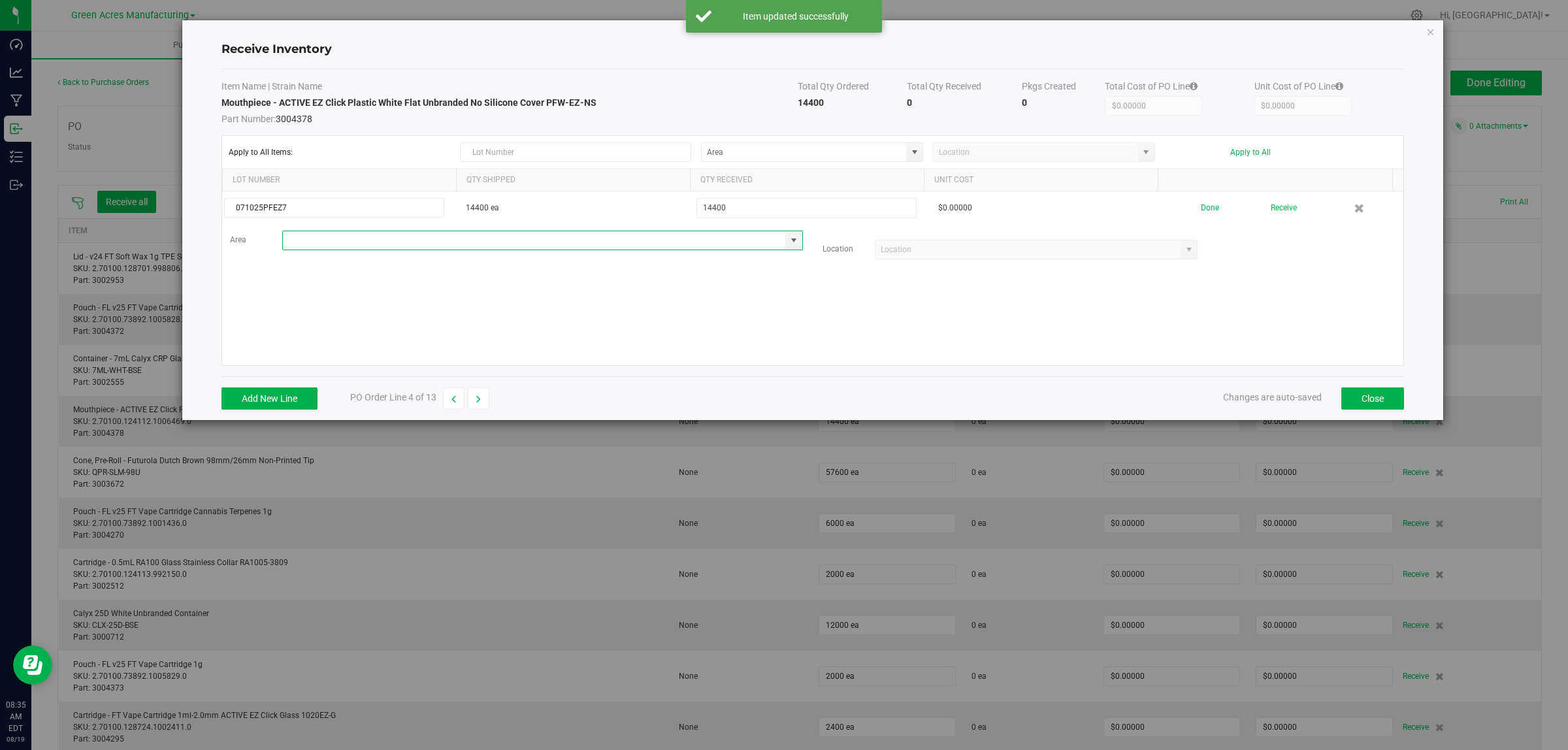
click at [327, 242] on input at bounding box center [534, 240] width 503 height 18
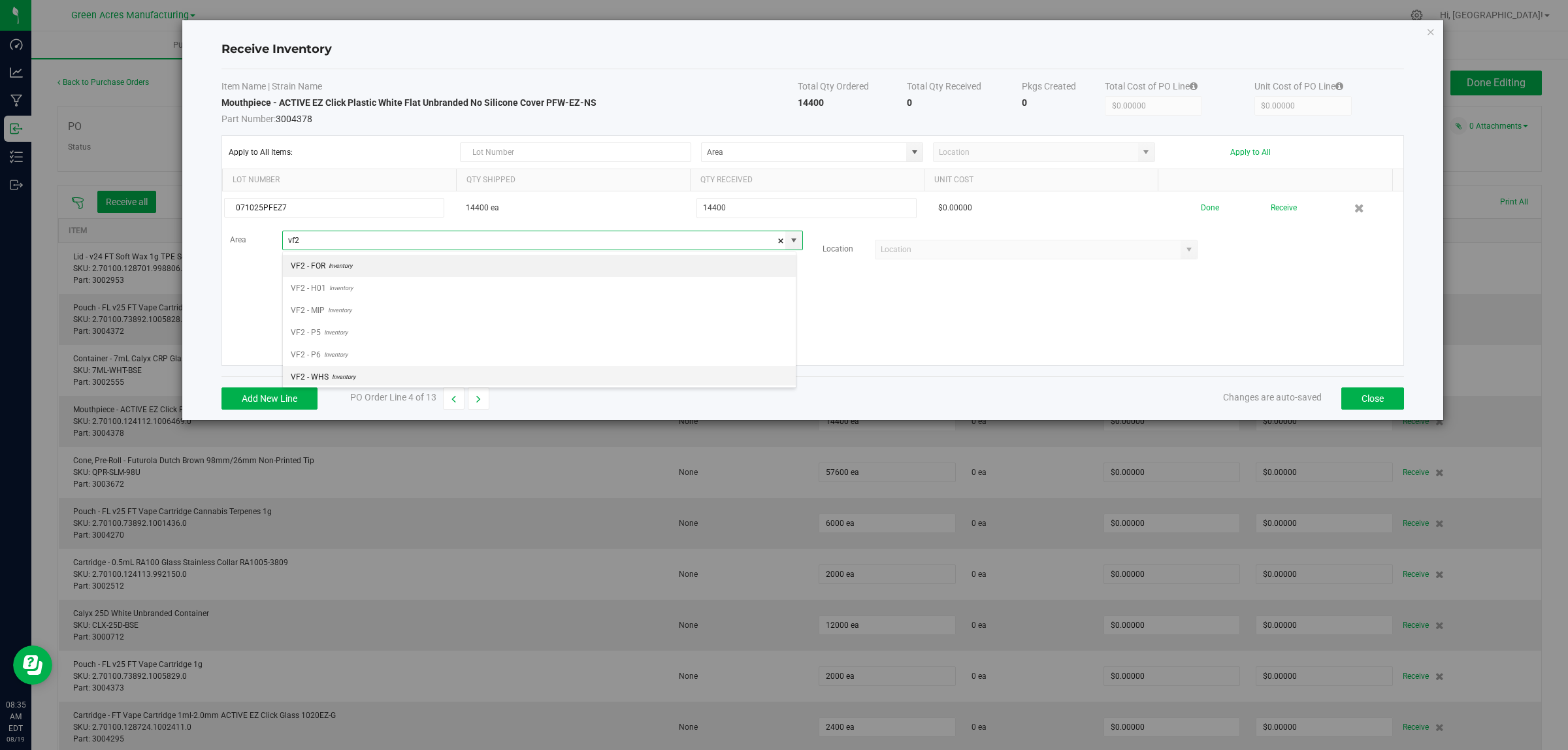
click at [320, 375] on span "VF2 - WHS" at bounding box center [309, 377] width 38 height 20
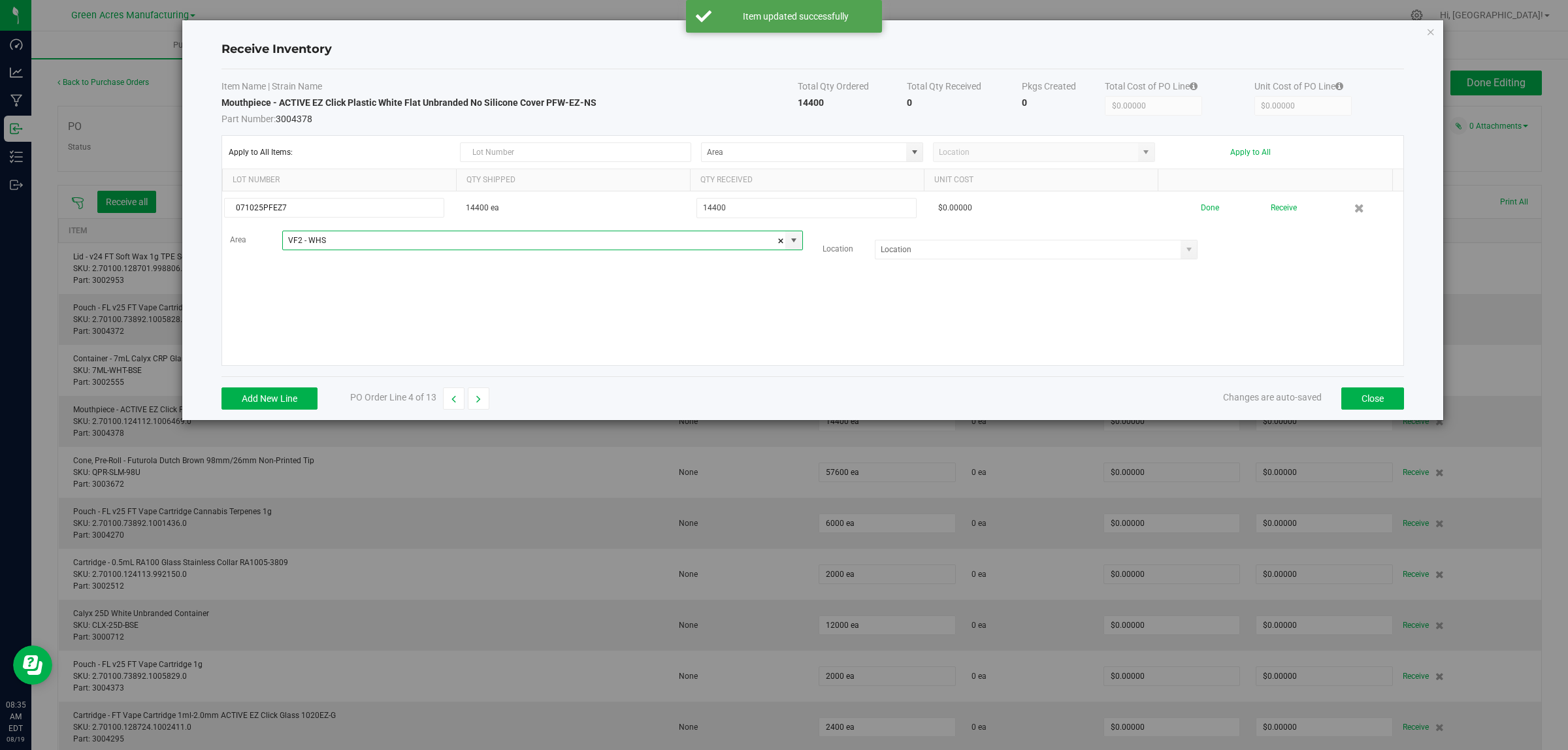
type input "VF2 - WHS"
click at [951, 249] on input at bounding box center [1028, 249] width 305 height 18
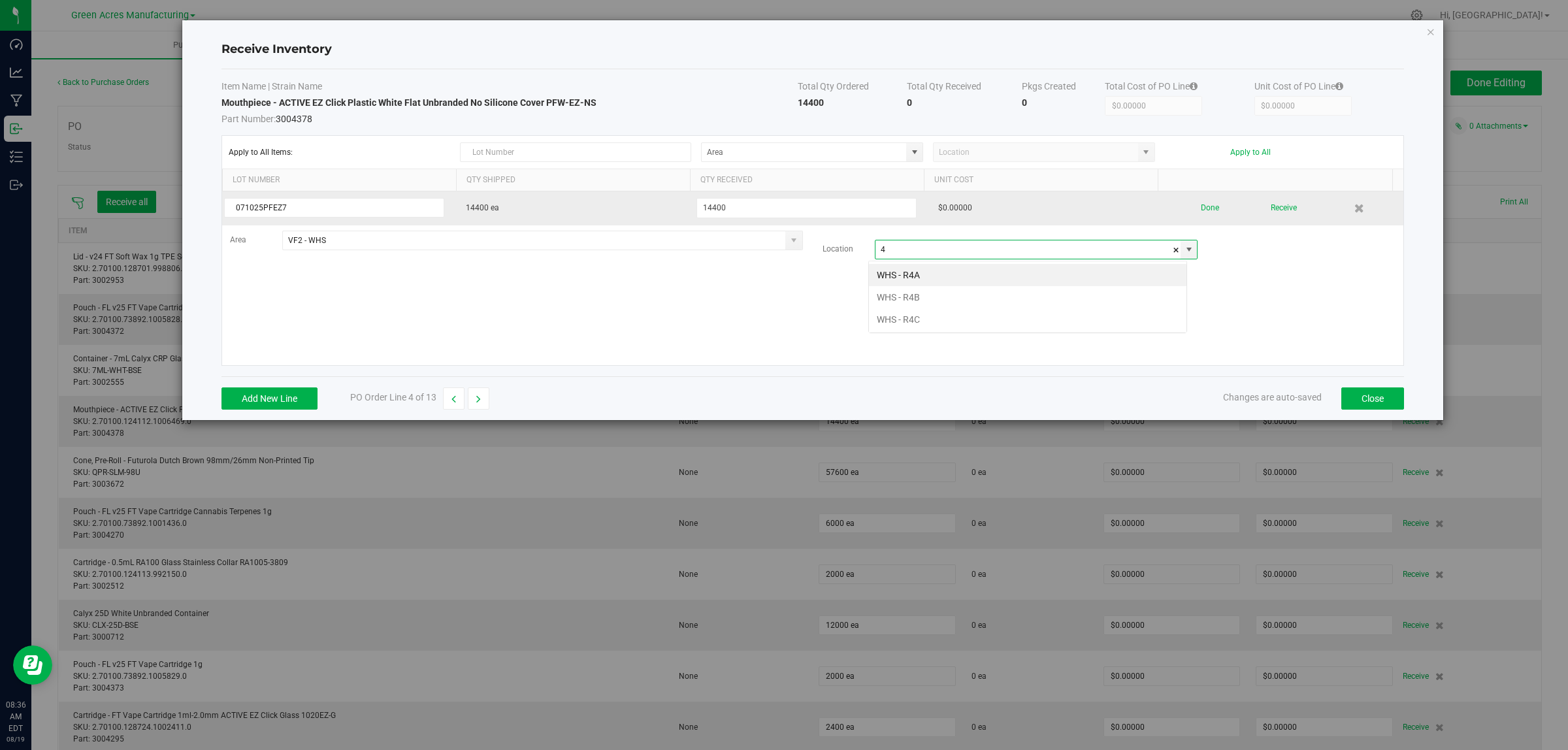
scroll to position [21, 319]
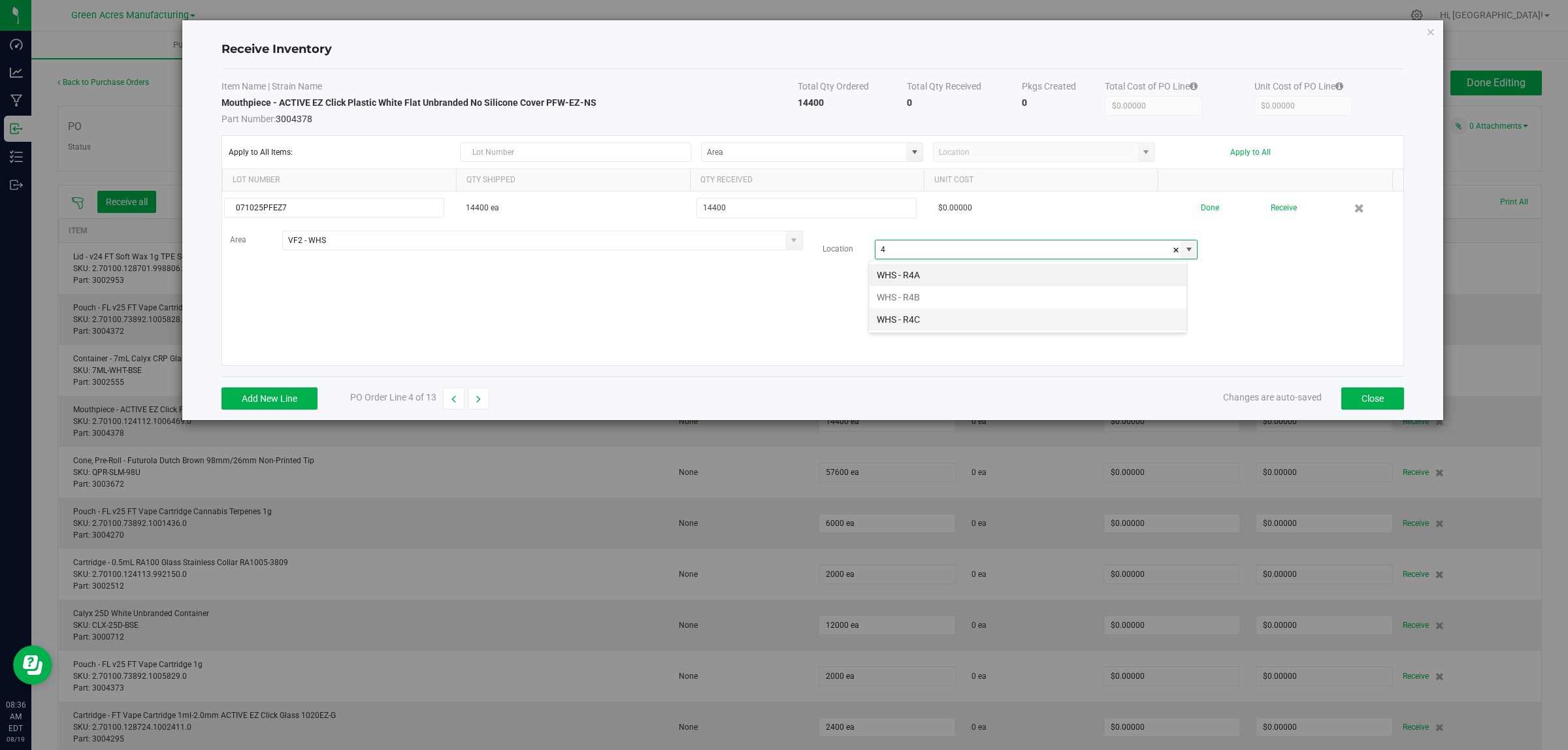
click at [923, 320] on li "WHS - R4C" at bounding box center [1028, 319] width 318 height 22
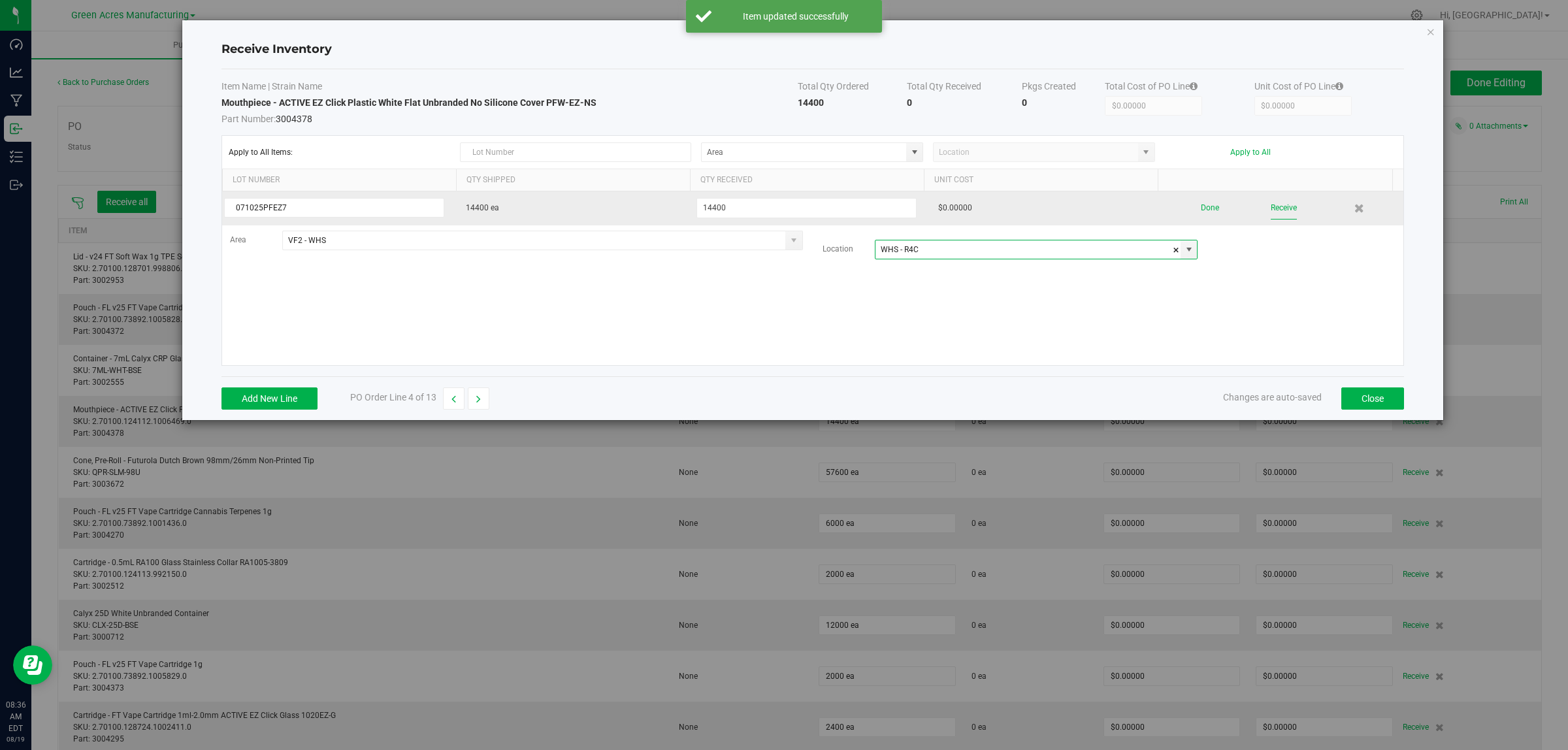
type input "WHS - R4C"
click at [1279, 208] on button "Receive" at bounding box center [1284, 208] width 26 height 23
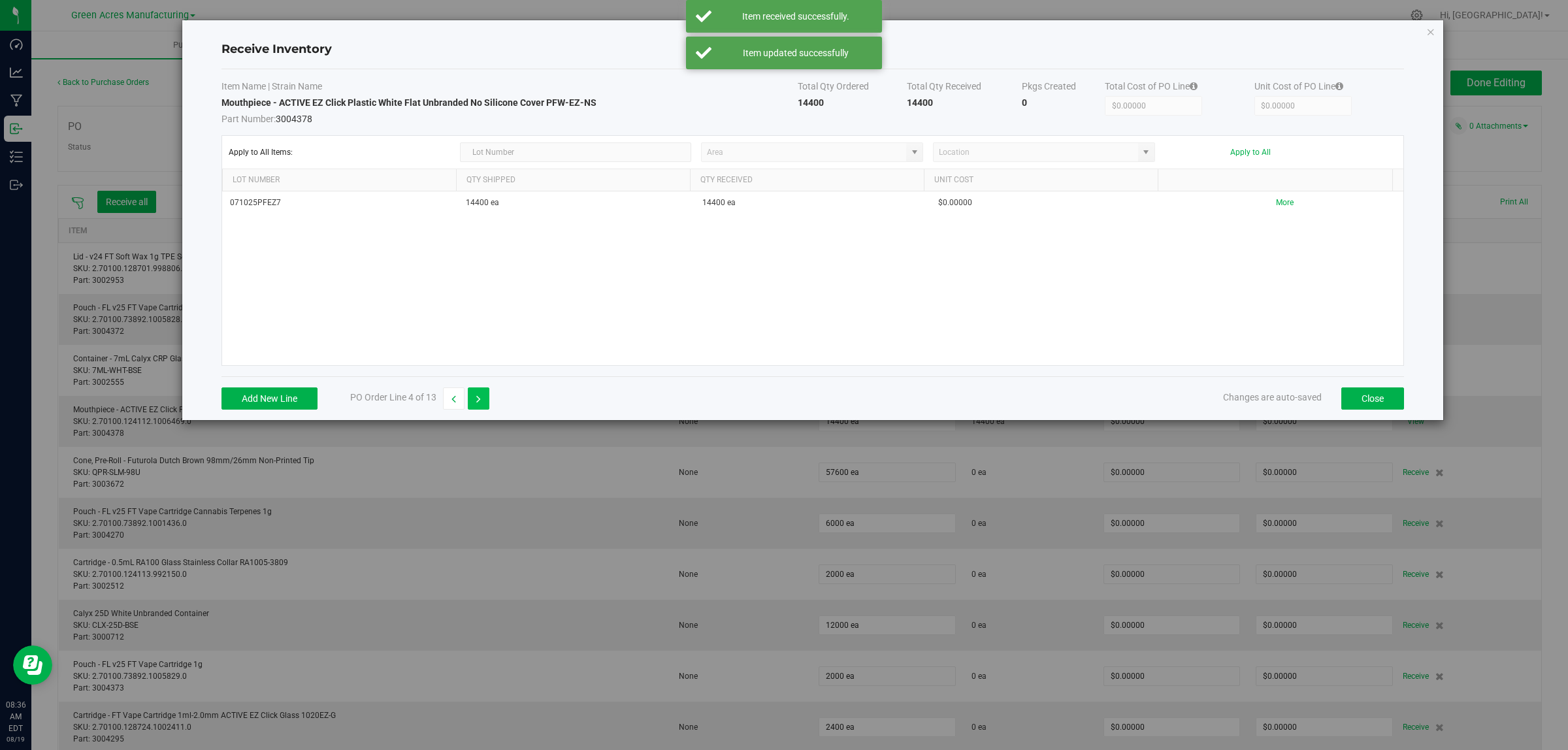
click at [478, 400] on icon "button" at bounding box center [478, 399] width 5 height 9
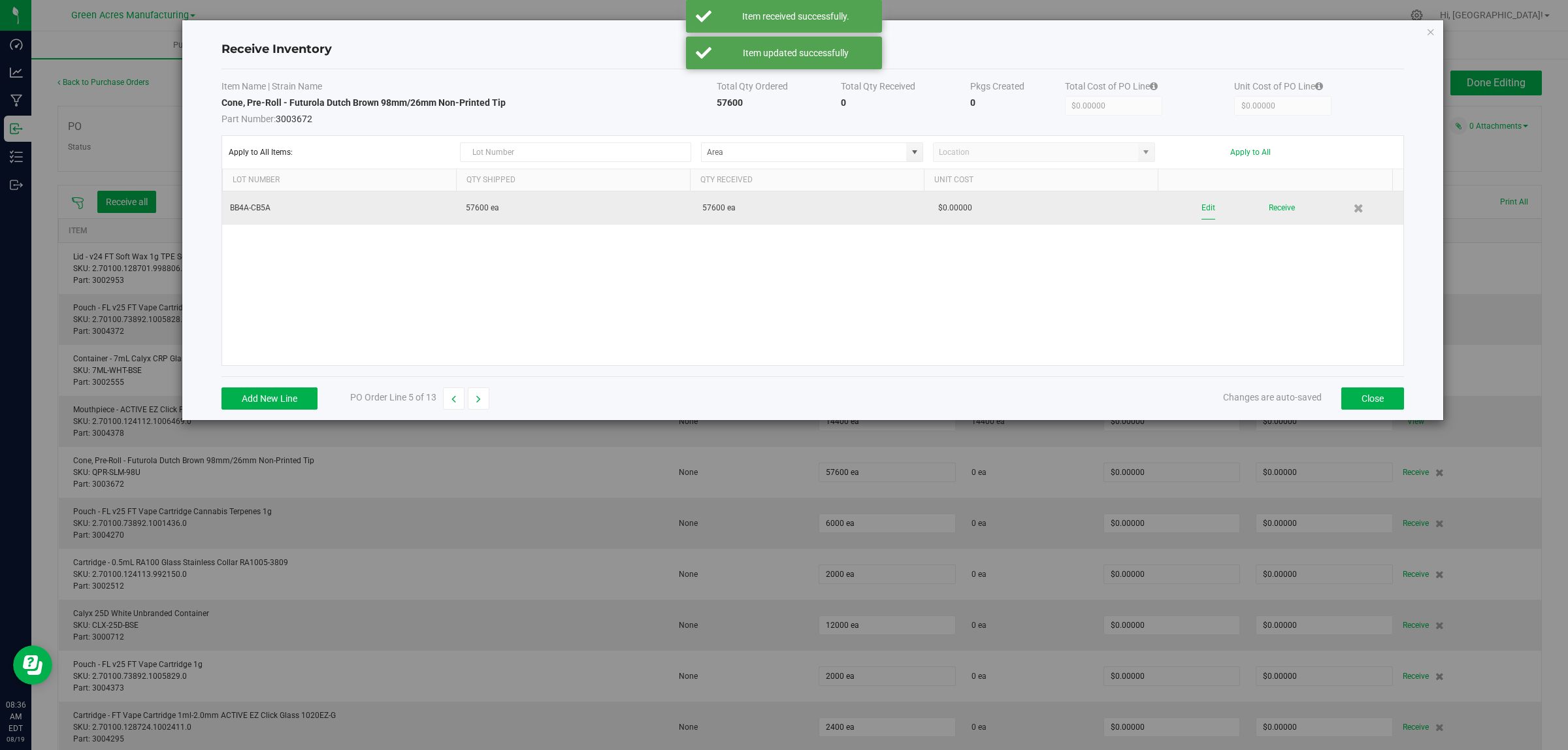
click at [1201, 210] on button "Edit" at bounding box center [1208, 208] width 14 height 23
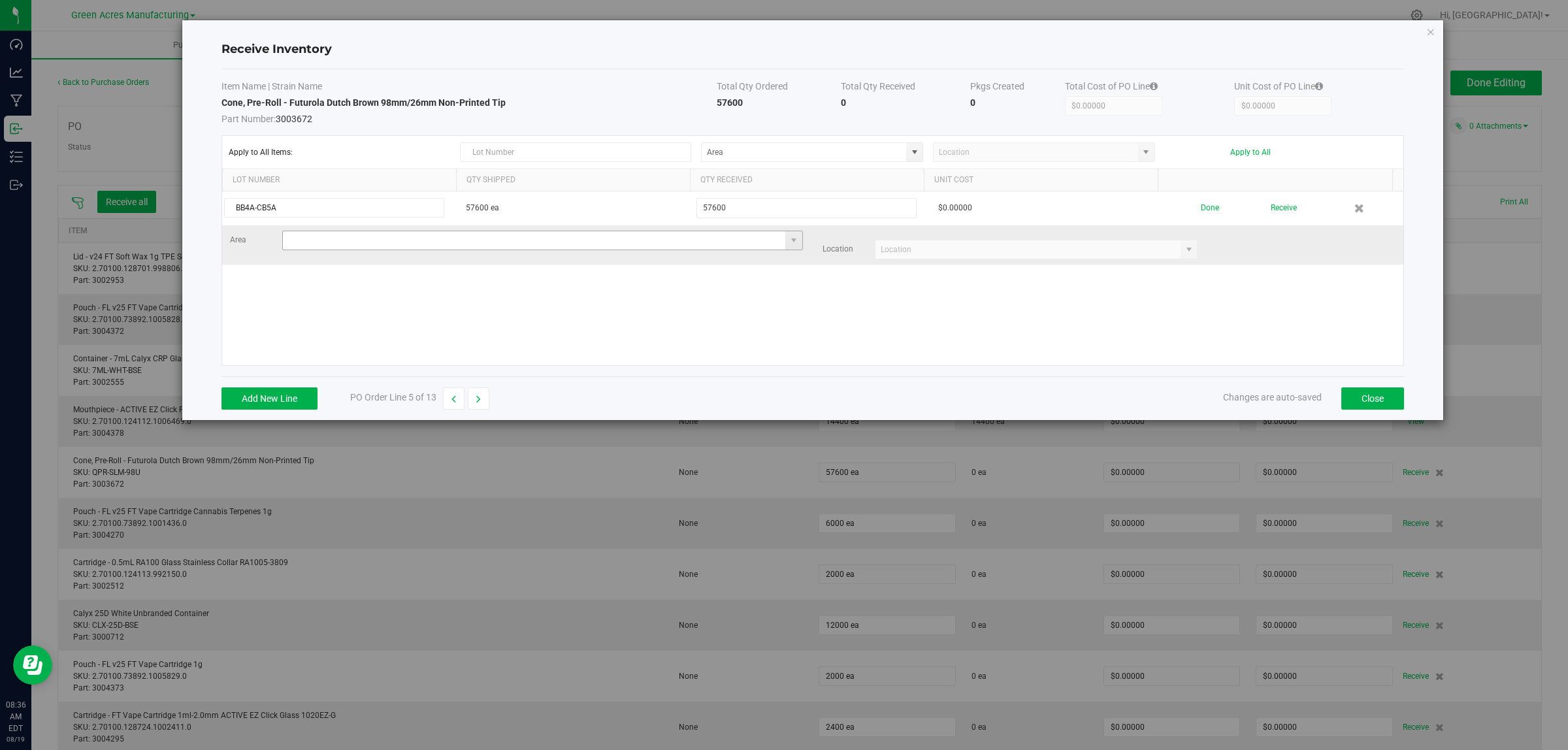
click at [409, 243] on input at bounding box center [534, 240] width 503 height 18
type input "Warehouse"
click at [917, 257] on input at bounding box center [1028, 249] width 305 height 18
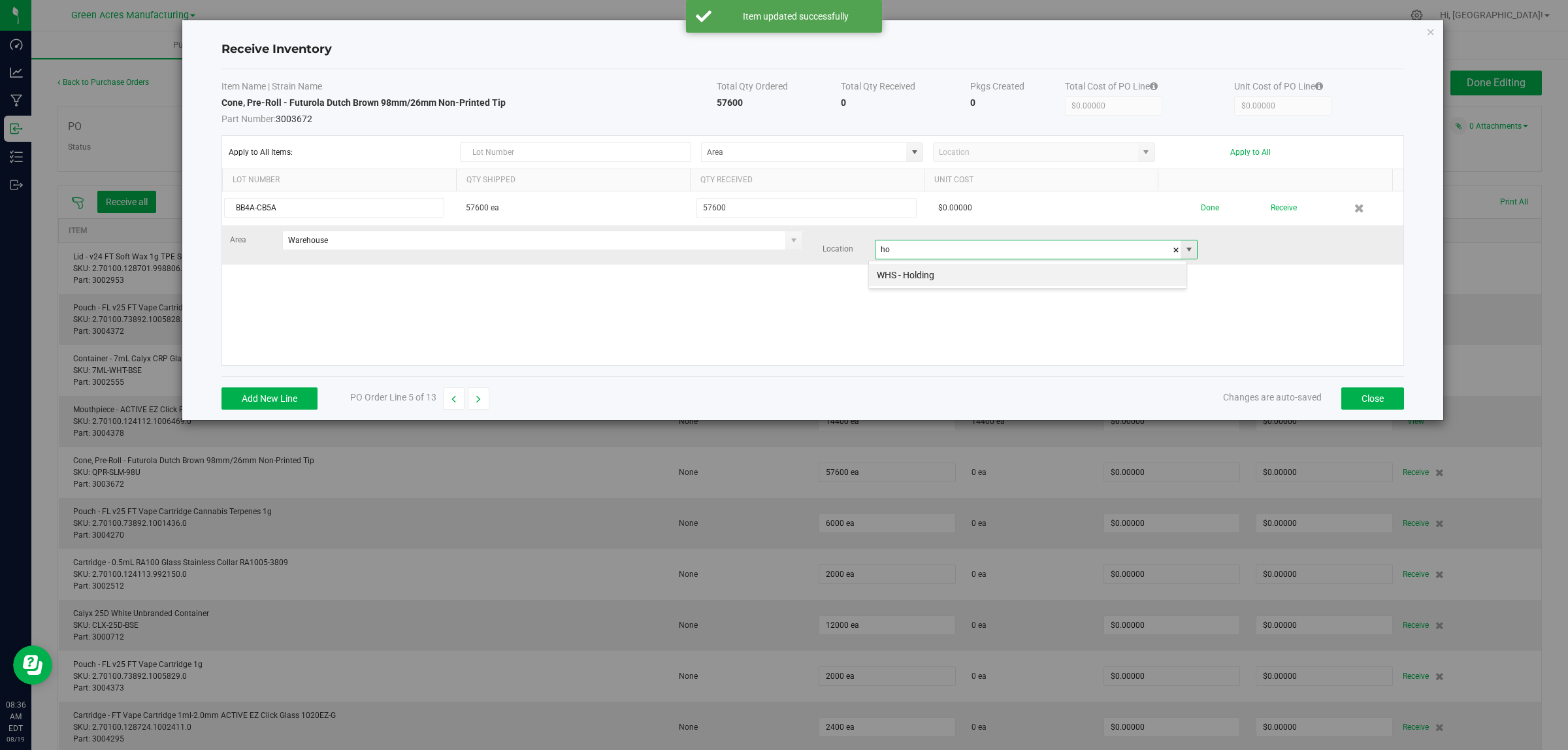
scroll to position [21, 319]
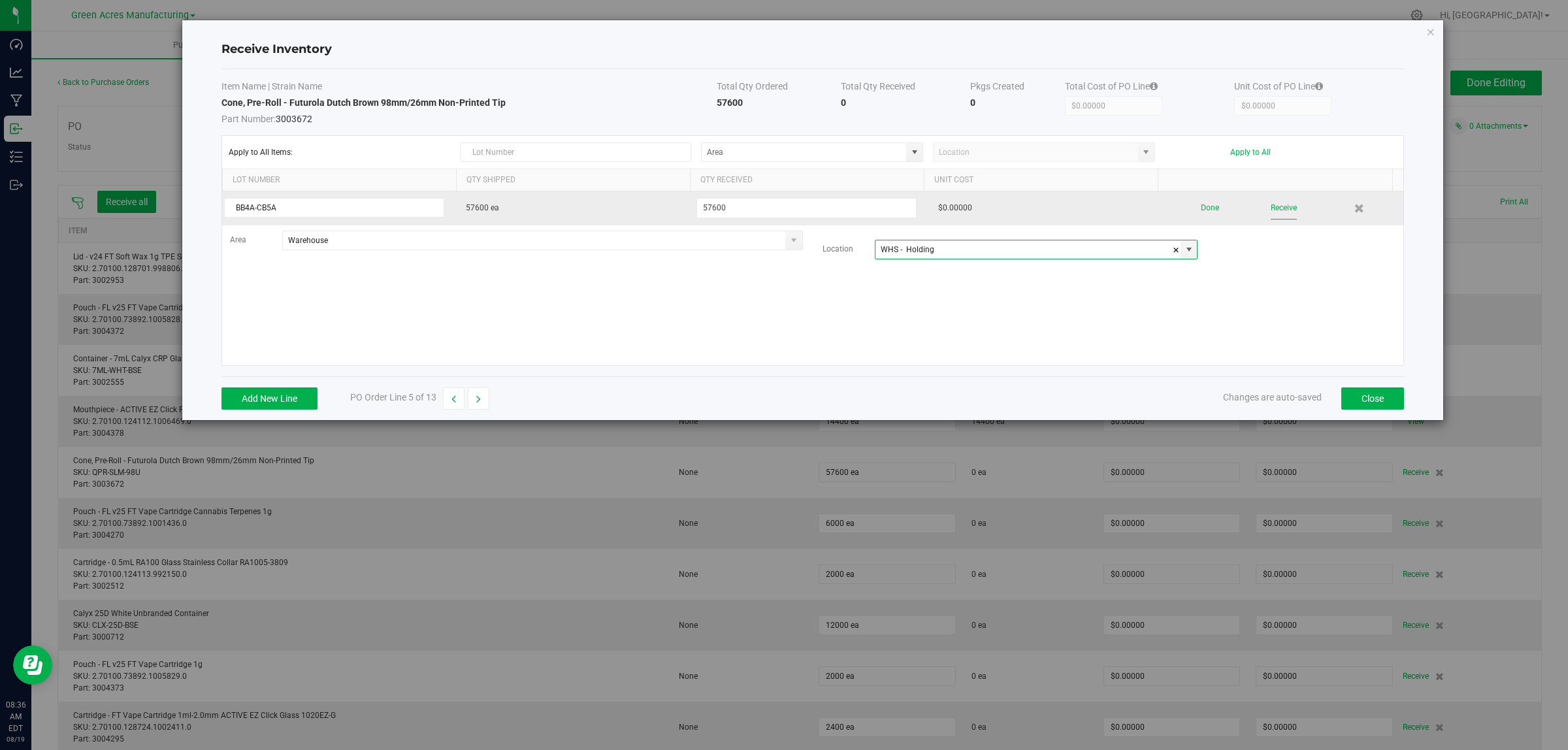
type input "WHS - Holding"
click at [1277, 210] on button "Receive" at bounding box center [1284, 208] width 26 height 23
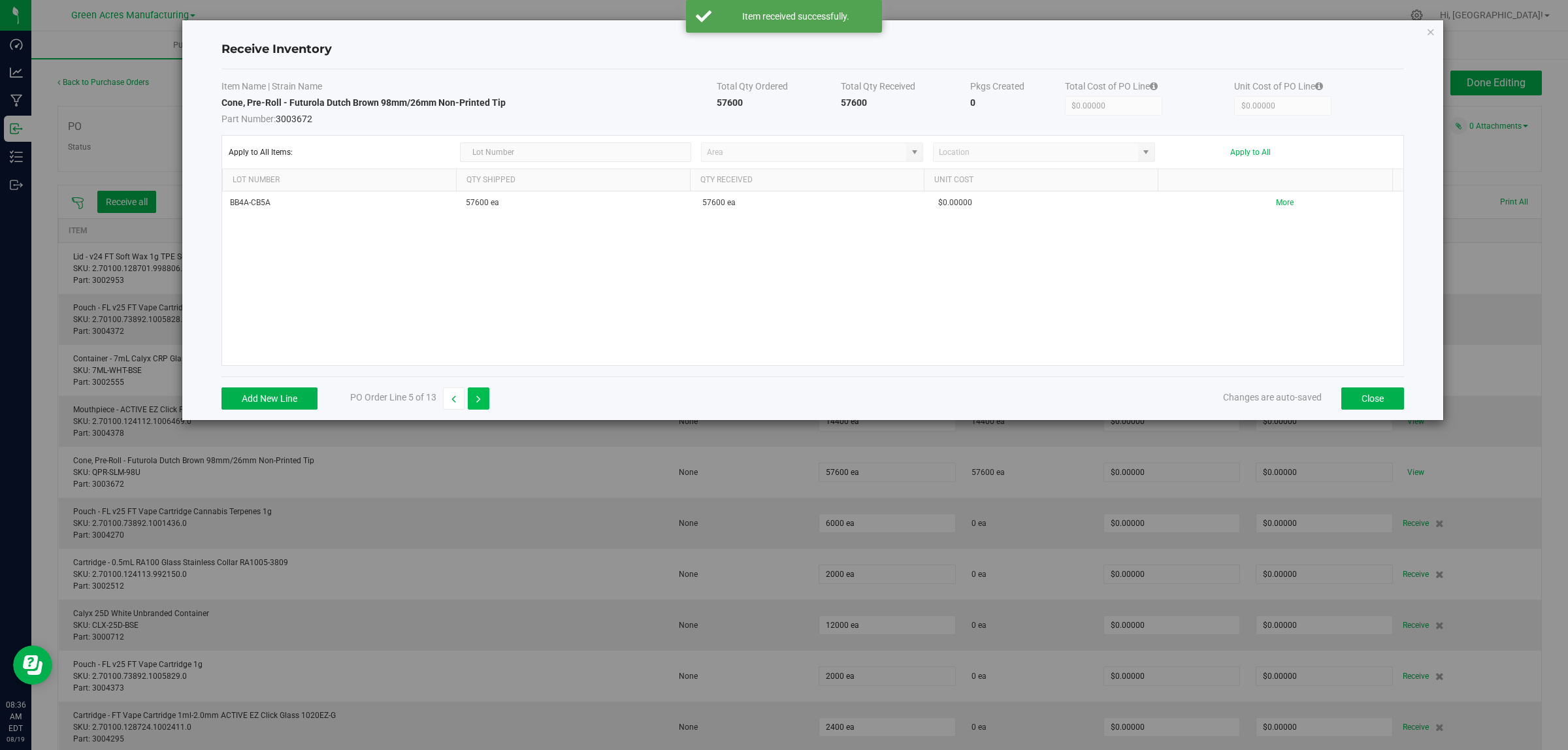
click at [482, 399] on button "button" at bounding box center [478, 399] width 21 height 22
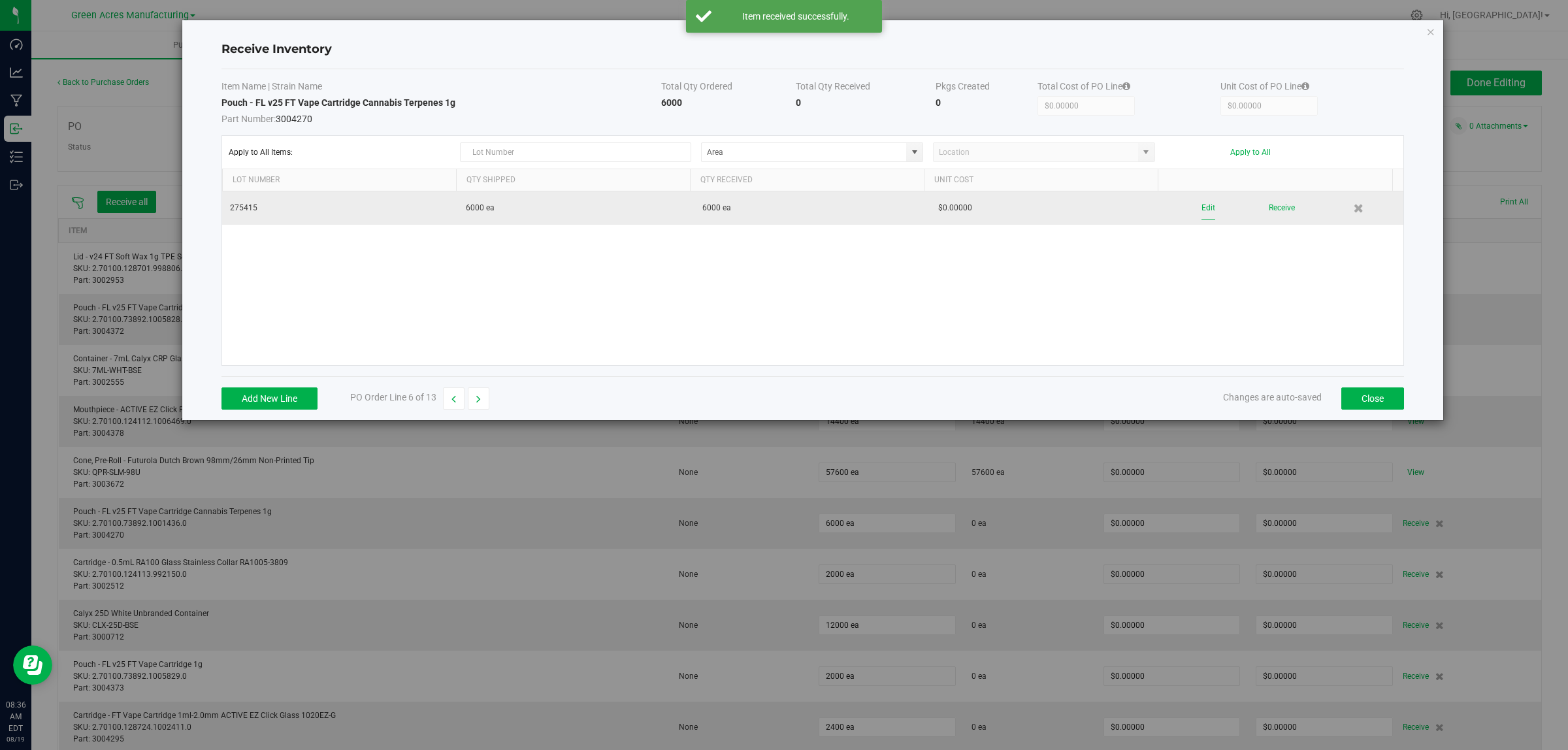
click at [1201, 206] on button "Edit" at bounding box center [1208, 208] width 14 height 23
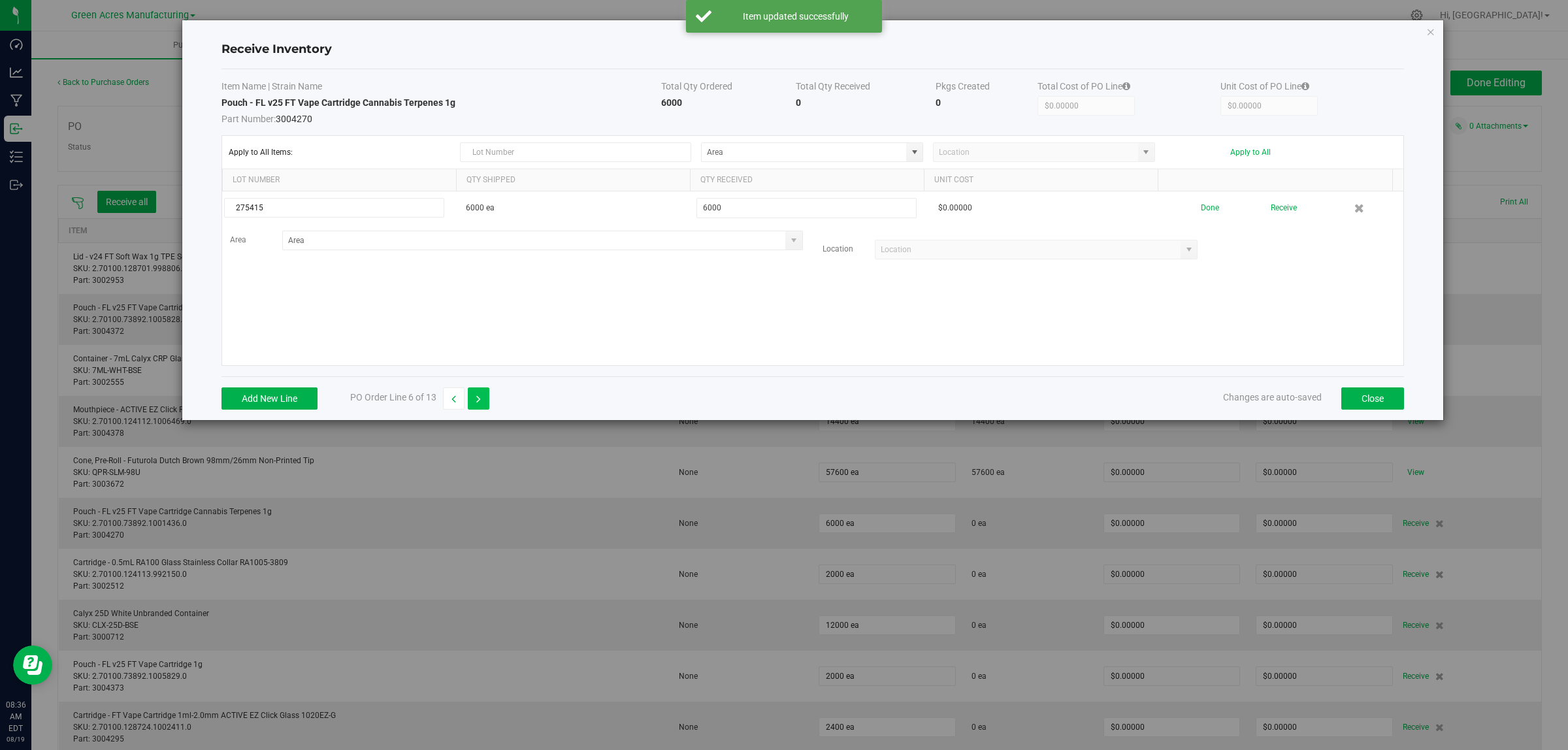
click at [482, 402] on button "button" at bounding box center [478, 399] width 21 height 22
click at [459, 405] on button "button" at bounding box center [453, 399] width 21 height 22
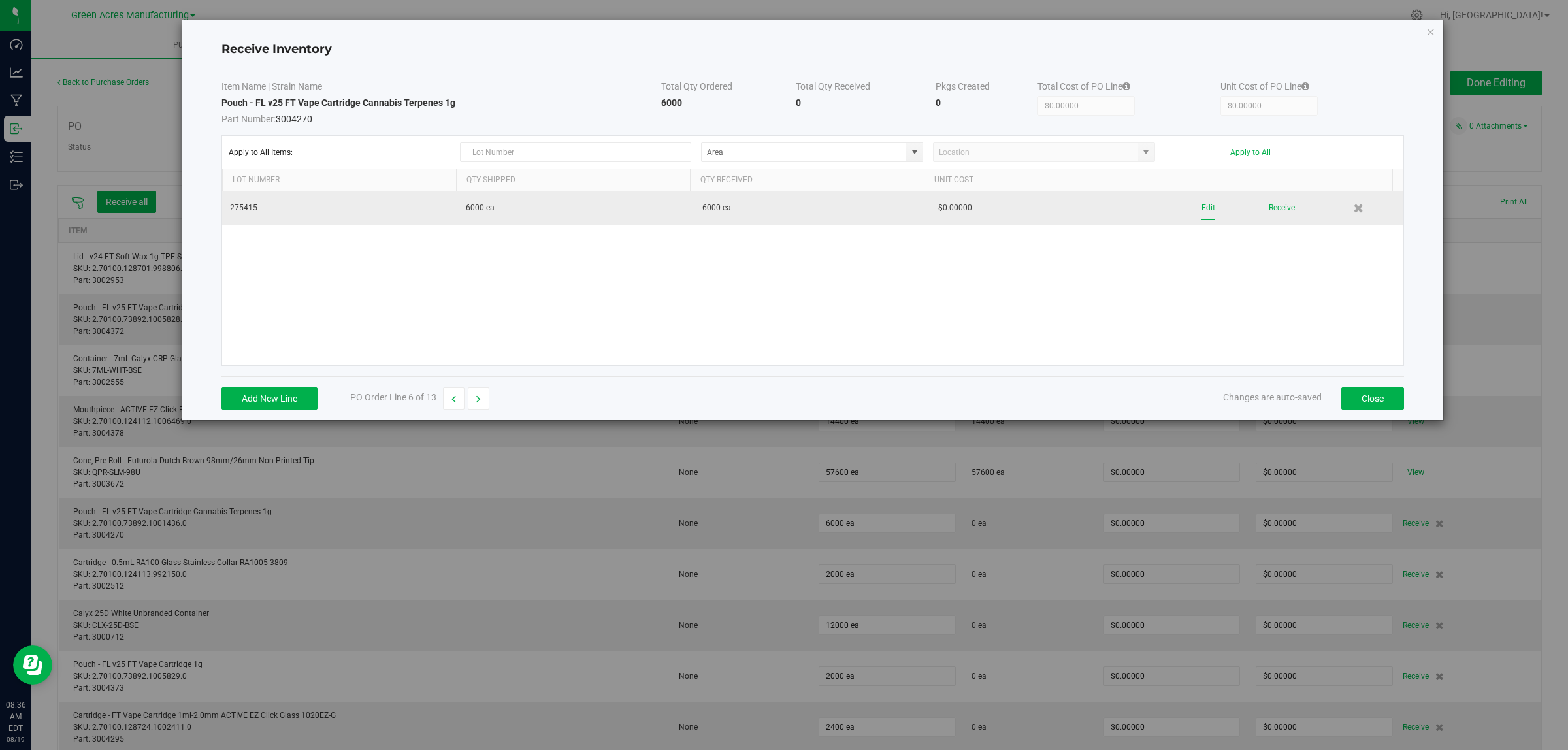
click at [1201, 210] on button "Edit" at bounding box center [1208, 208] width 14 height 23
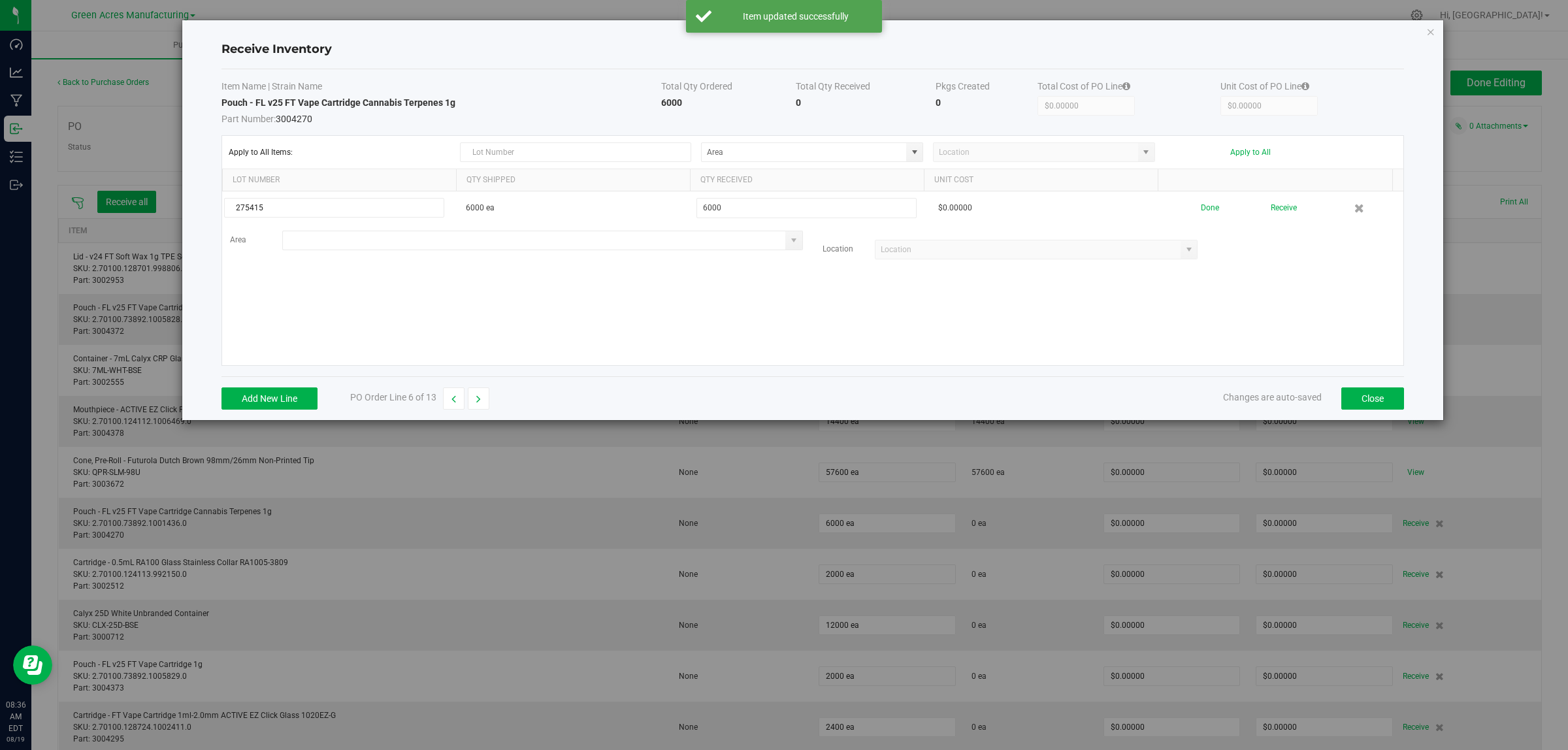
click at [311, 242] on input at bounding box center [534, 240] width 503 height 18
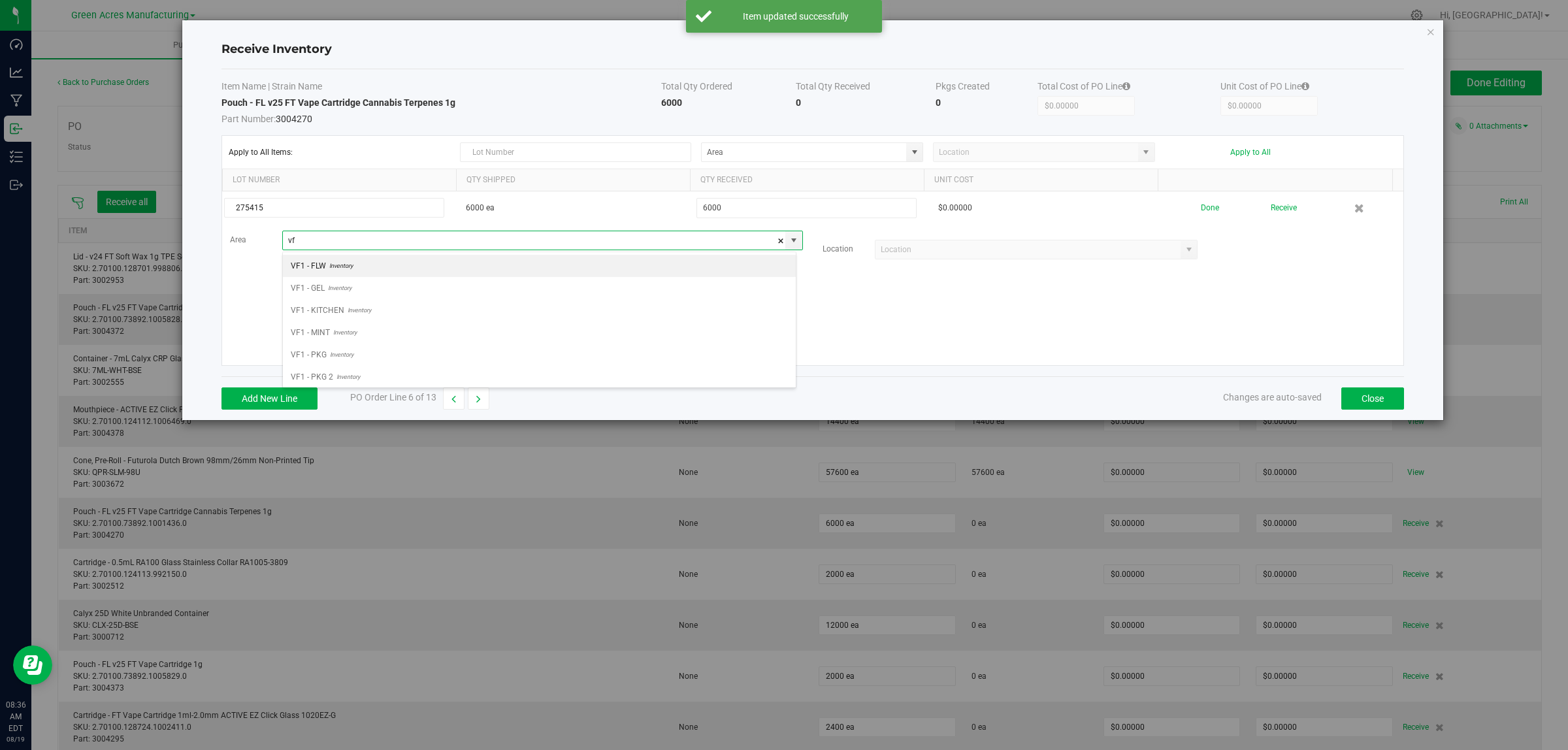
scroll to position [21, 514]
click at [329, 375] on span "Inventory" at bounding box center [342, 377] width 27 height 20
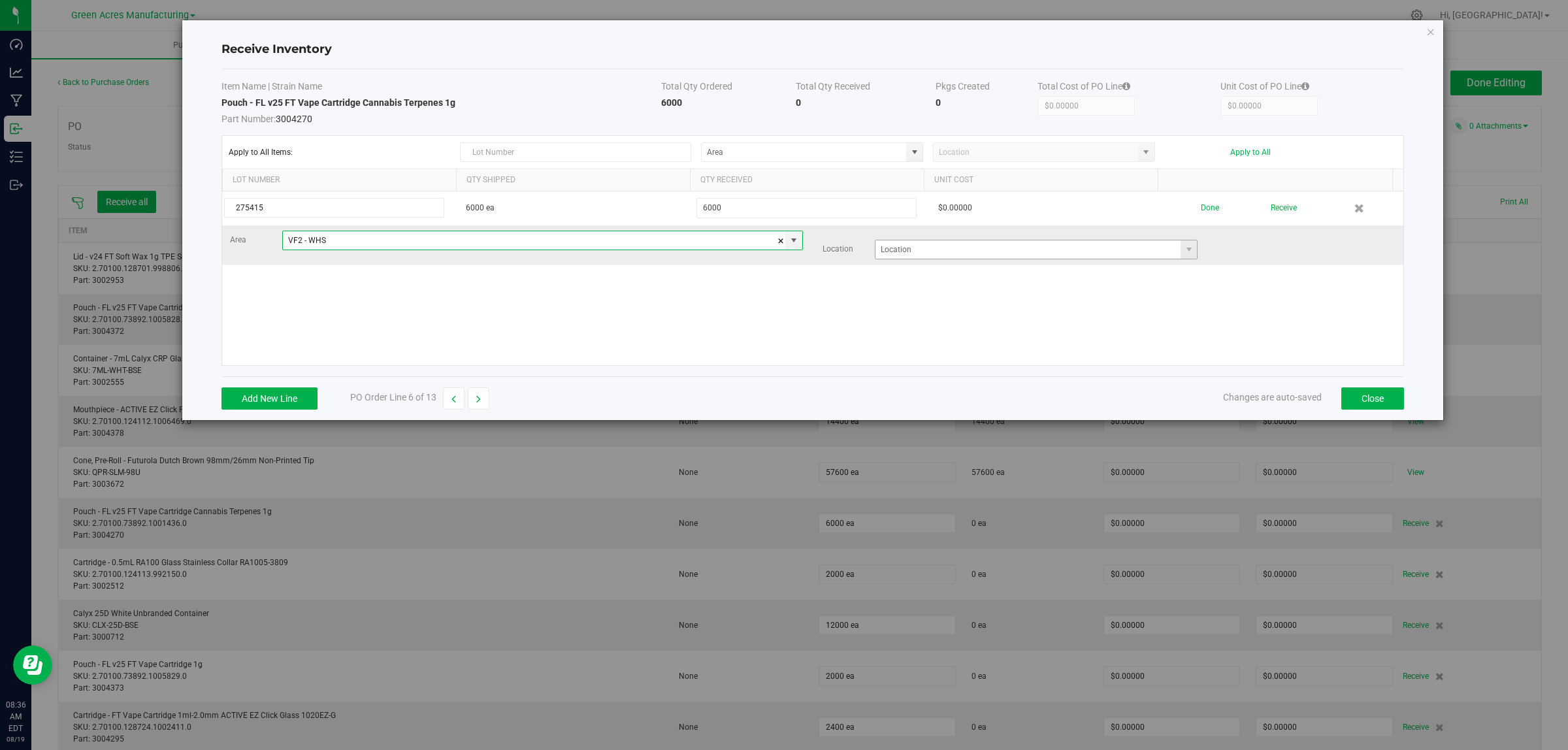
type input "VF2 - WHS"
click at [956, 251] on input at bounding box center [1028, 249] width 305 height 18
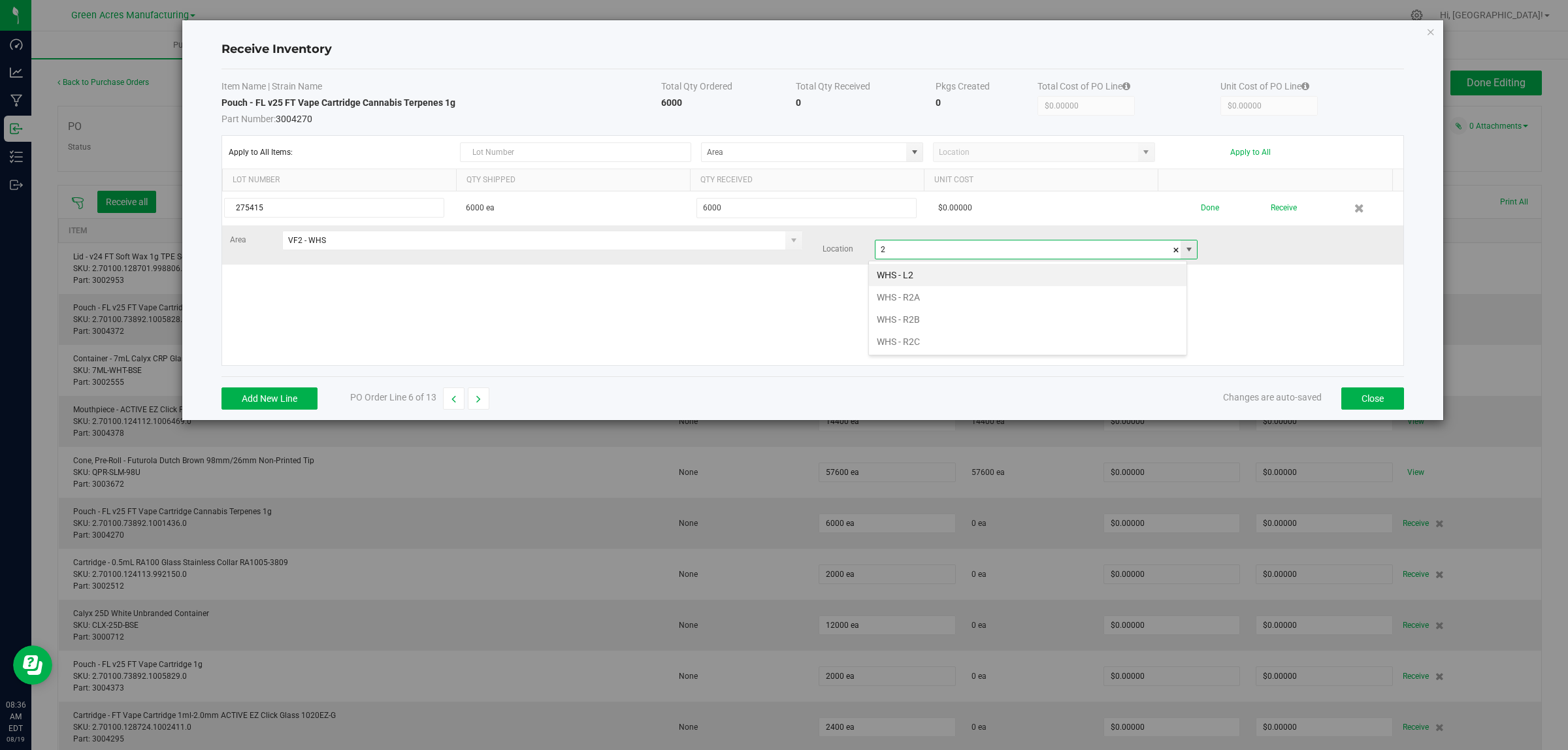
scroll to position [21, 319]
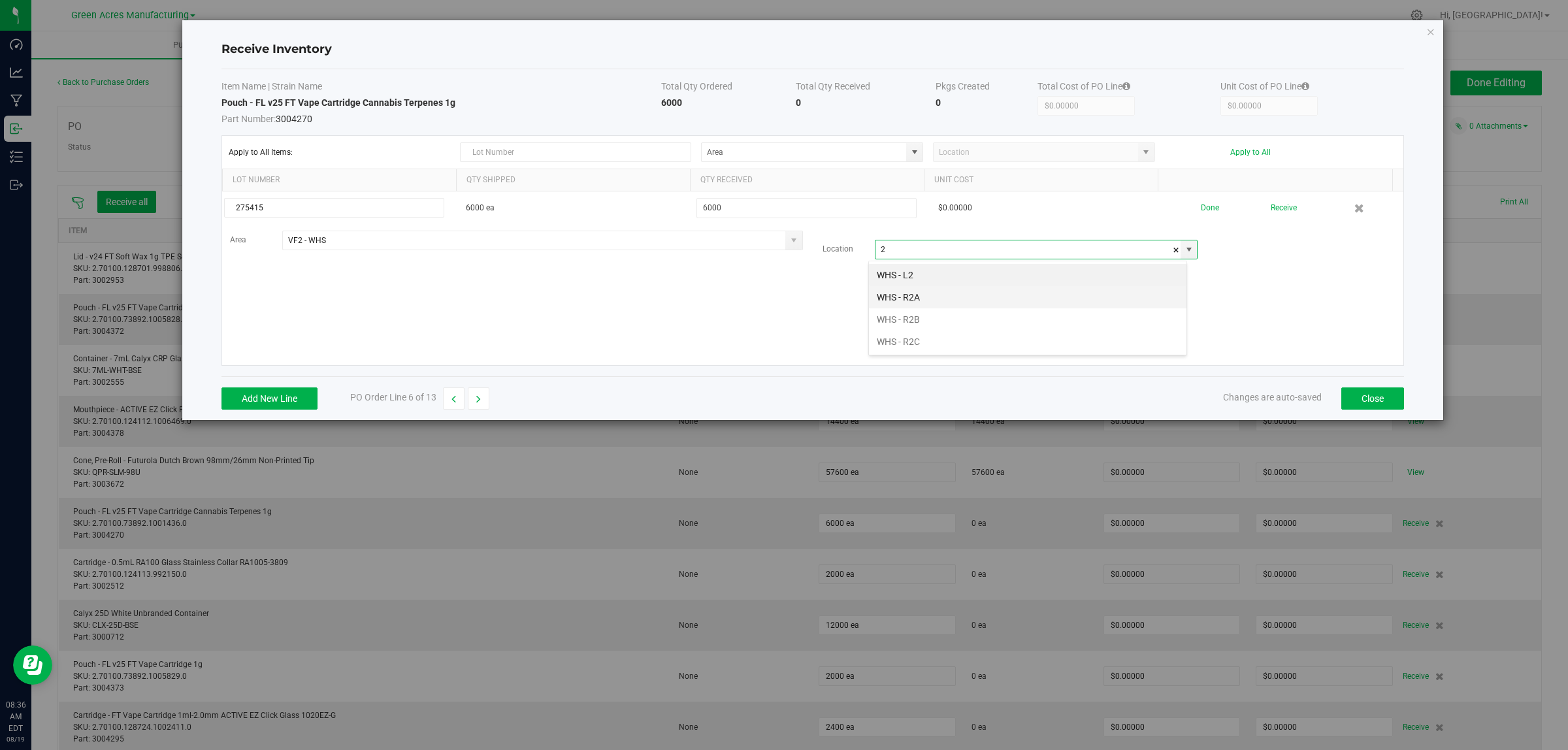
click at [922, 296] on li "WHS - R2A" at bounding box center [1028, 297] width 318 height 22
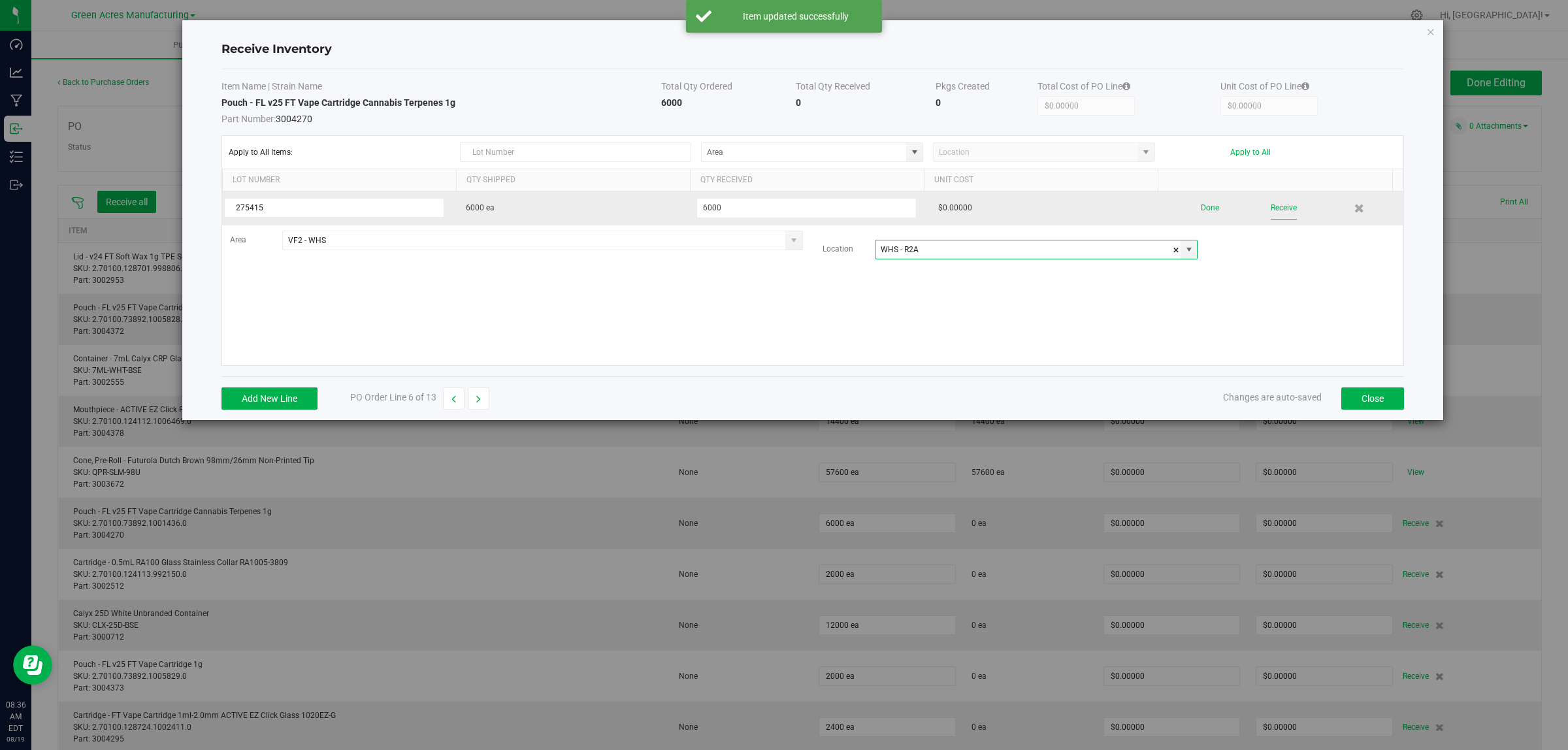
type input "WHS - R2A"
click at [1278, 203] on button "Receive" at bounding box center [1284, 208] width 26 height 23
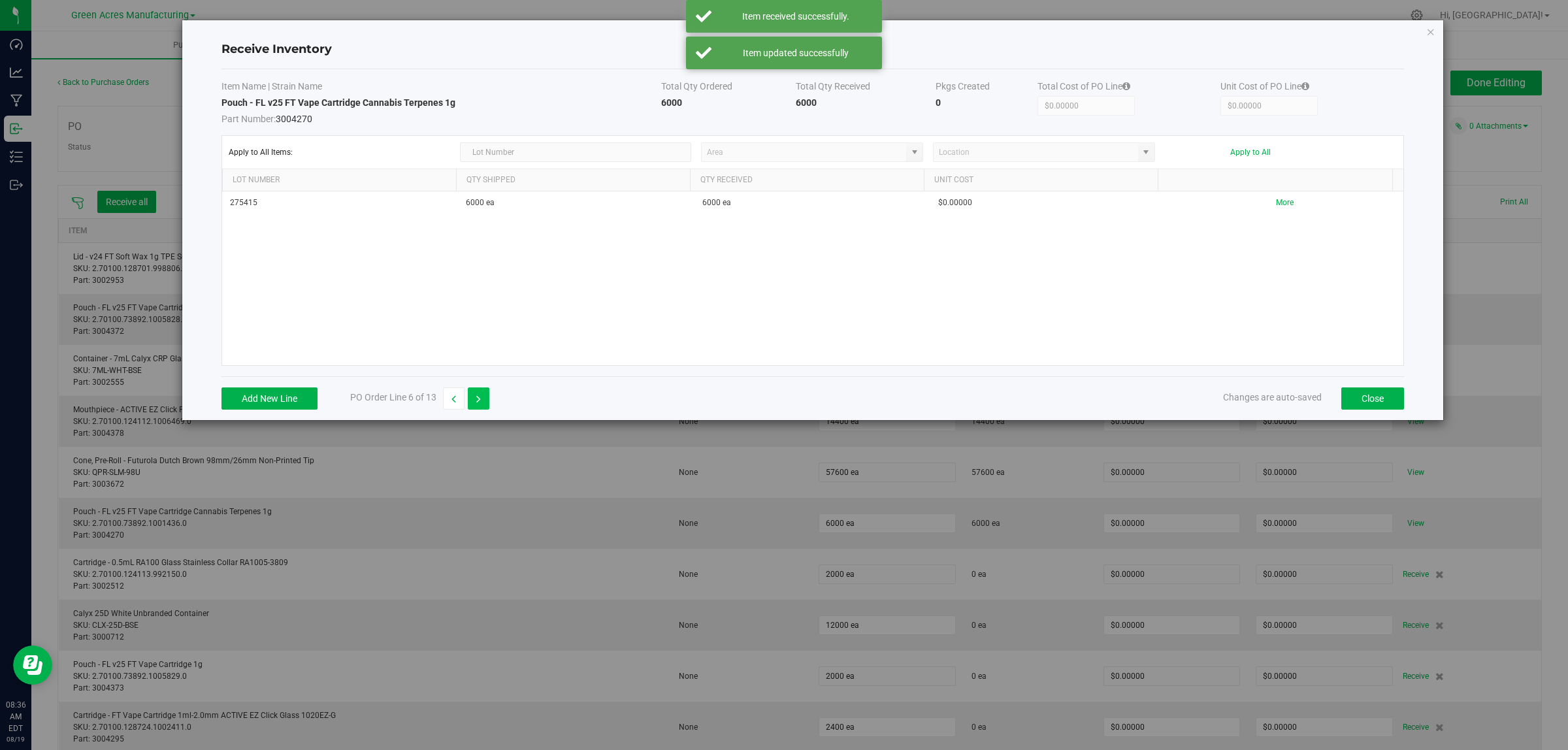
click at [478, 400] on icon "button" at bounding box center [478, 399] width 5 height 9
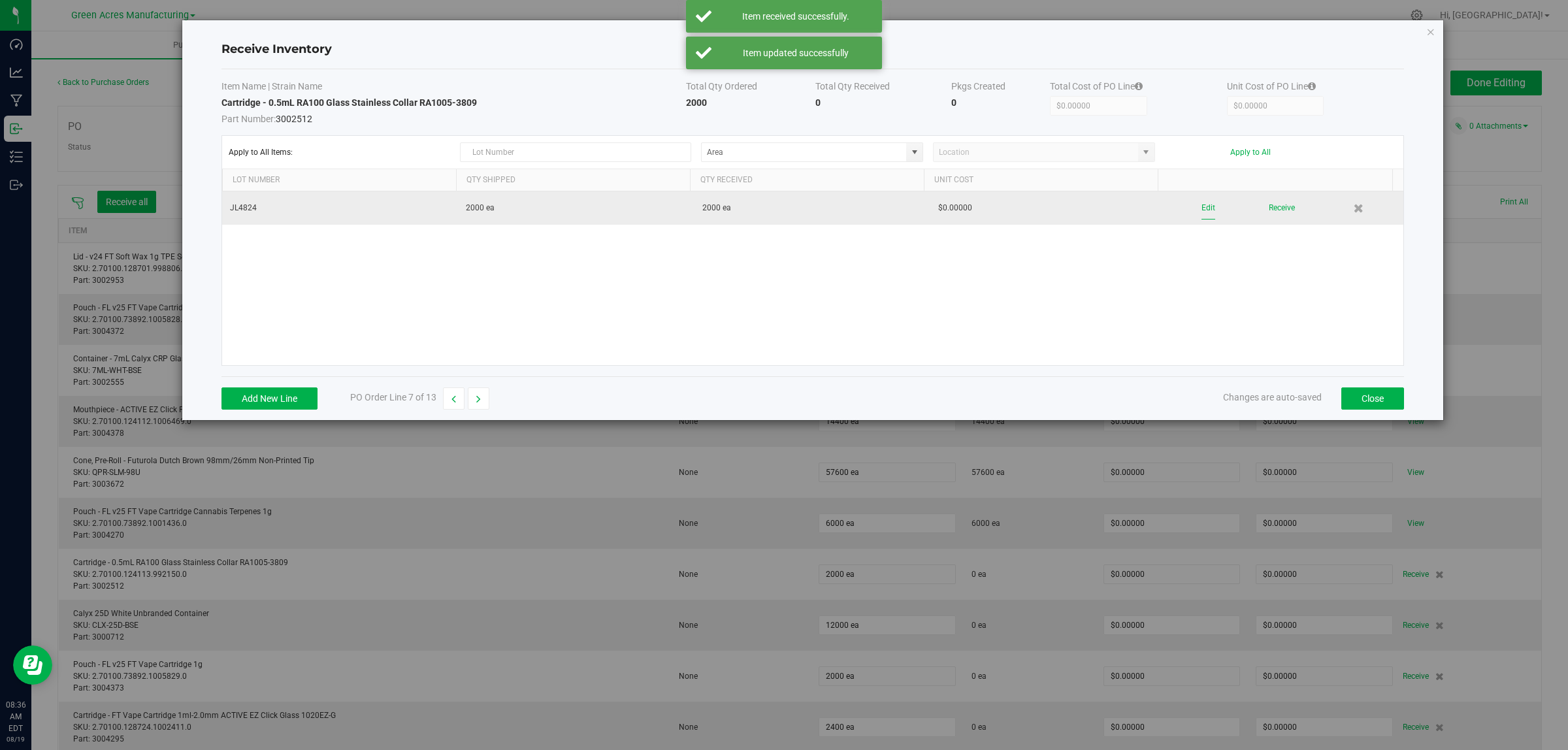
click at [1201, 208] on button "Edit" at bounding box center [1208, 208] width 14 height 23
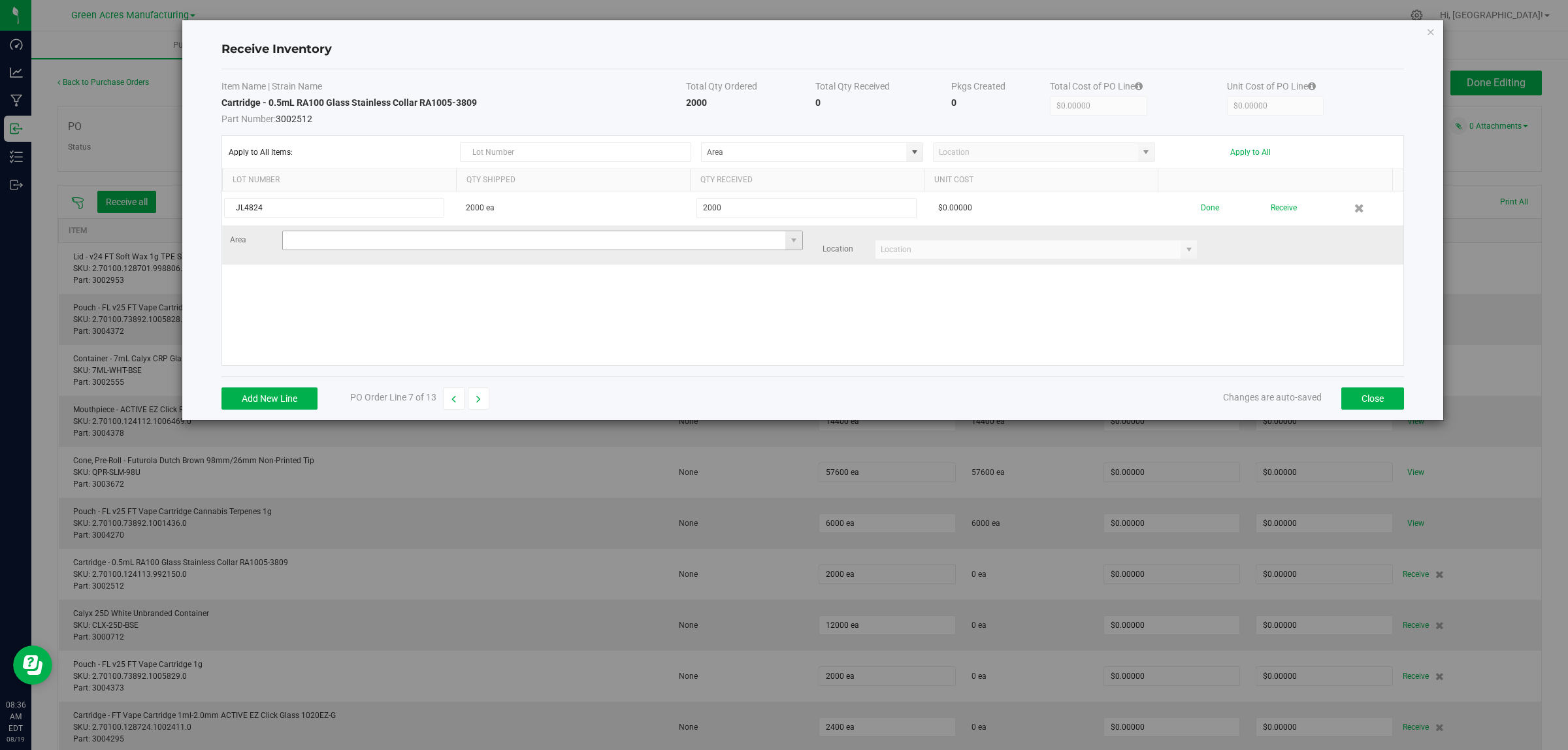
click at [356, 242] on input at bounding box center [534, 240] width 503 height 18
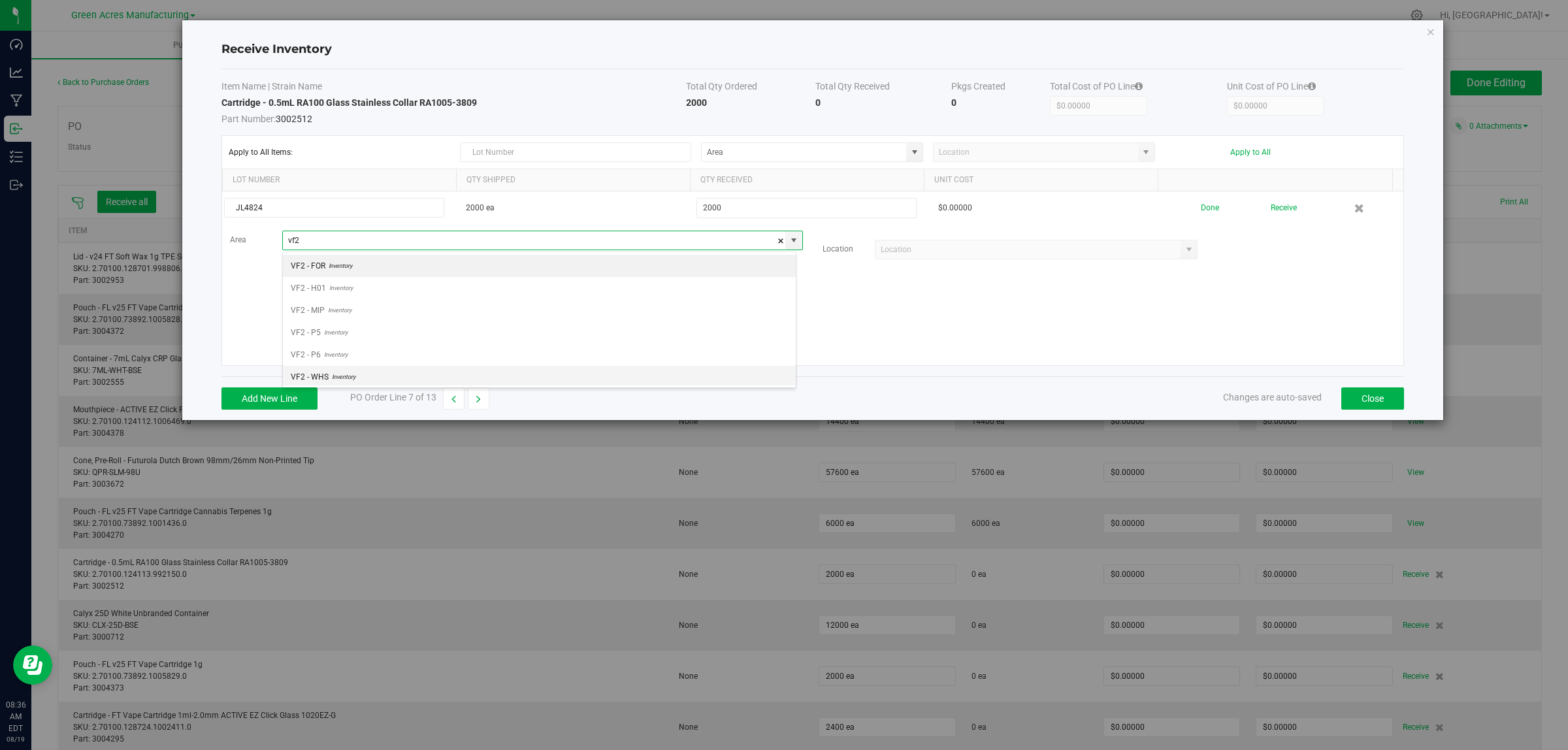
click at [348, 379] on span "Inventory" at bounding box center [342, 377] width 27 height 20
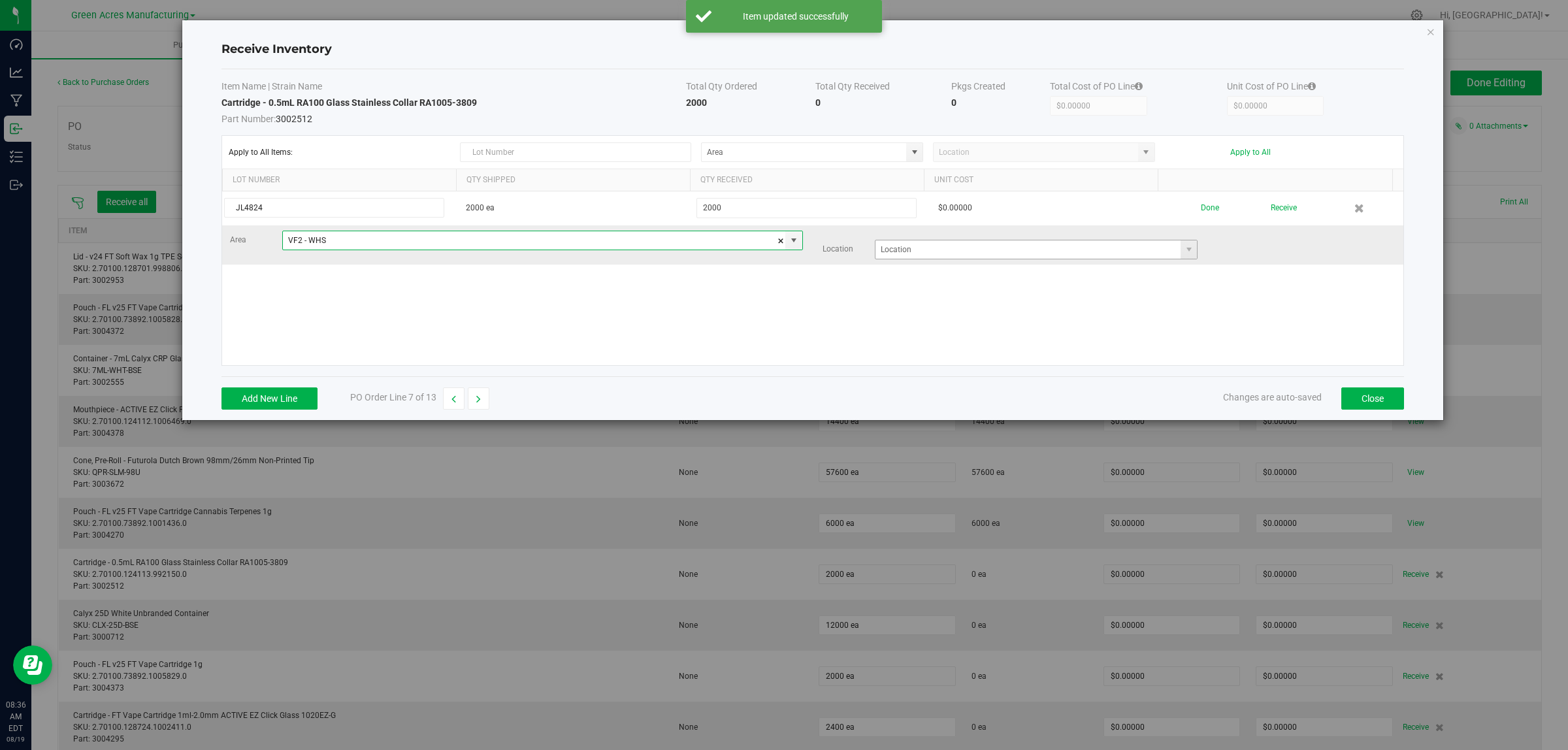
type input "VF2 - WHS"
click at [968, 256] on input at bounding box center [1028, 249] width 305 height 18
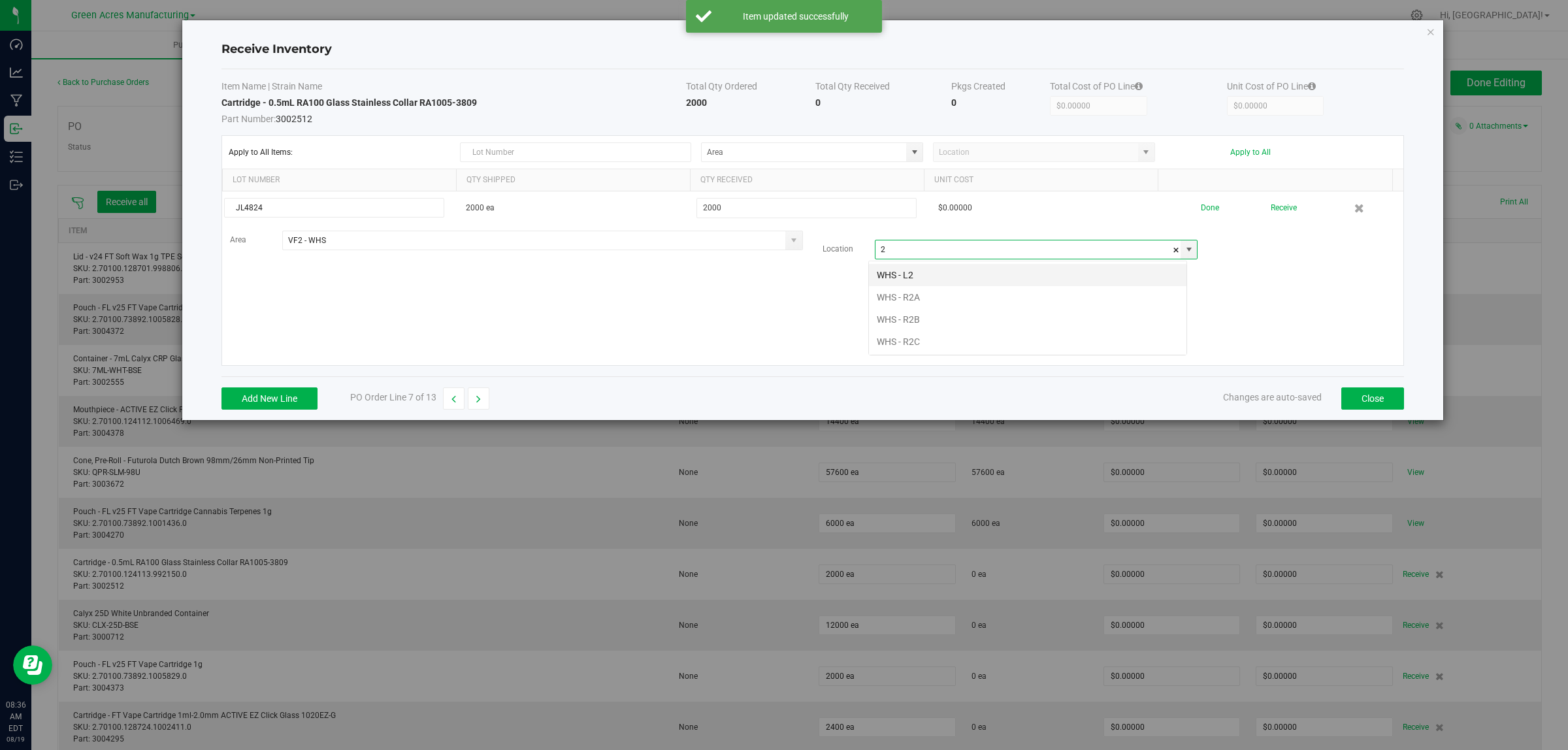
scroll to position [21, 319]
click at [924, 314] on li "WHS - R2B" at bounding box center [1028, 319] width 318 height 22
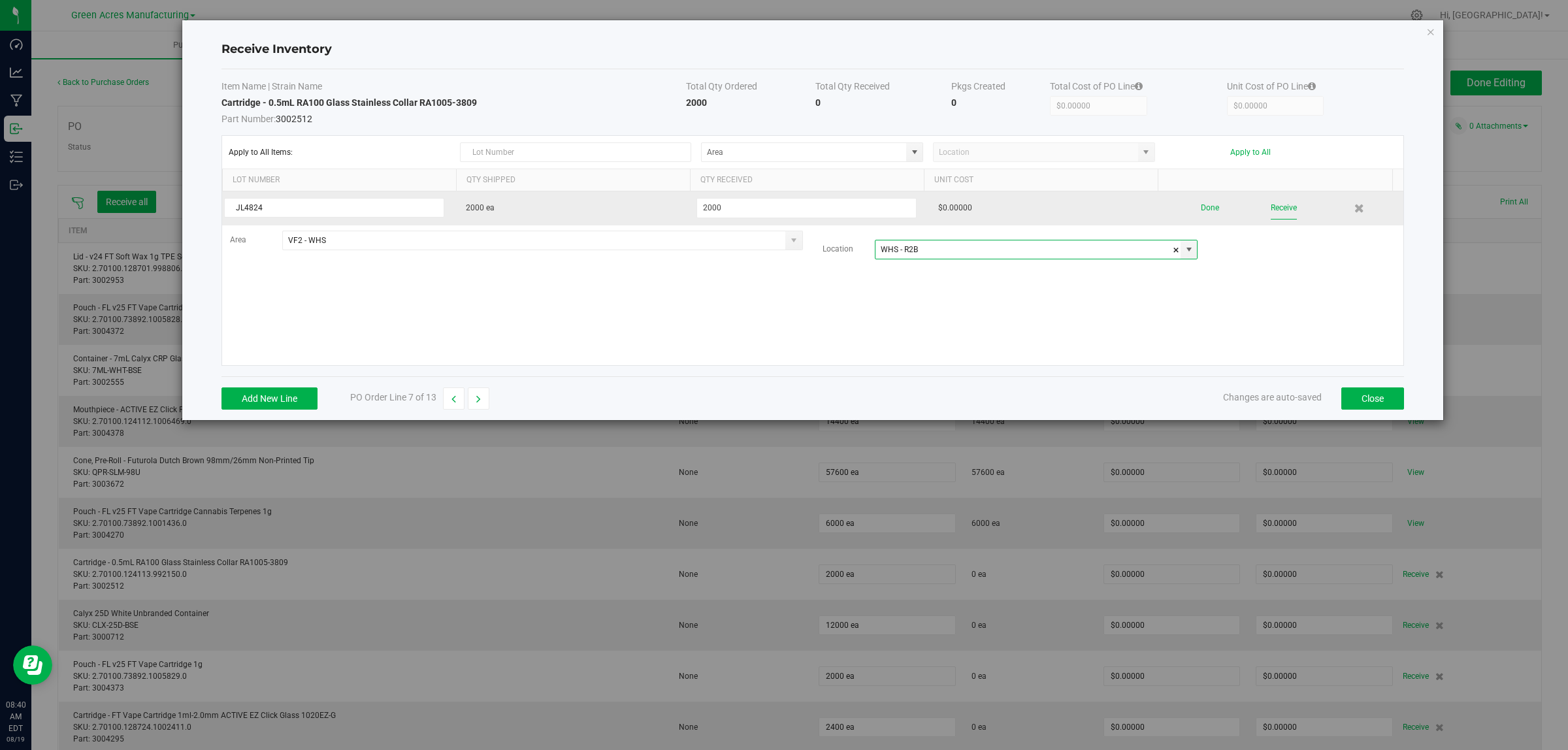
type input "WHS - R2B"
click at [1271, 206] on button "Receive" at bounding box center [1284, 208] width 26 height 23
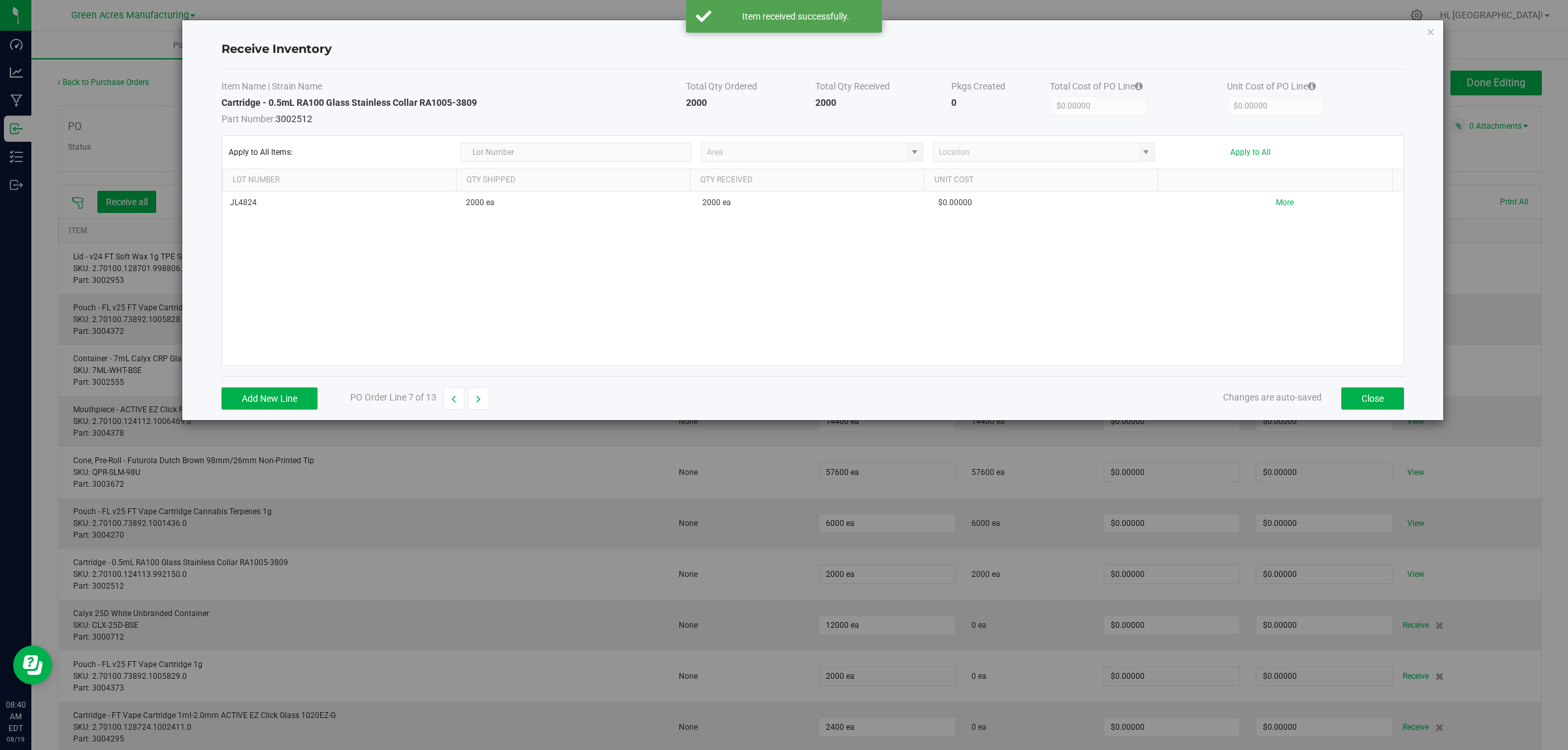
click at [481, 402] on icon "button" at bounding box center [478, 399] width 5 height 9
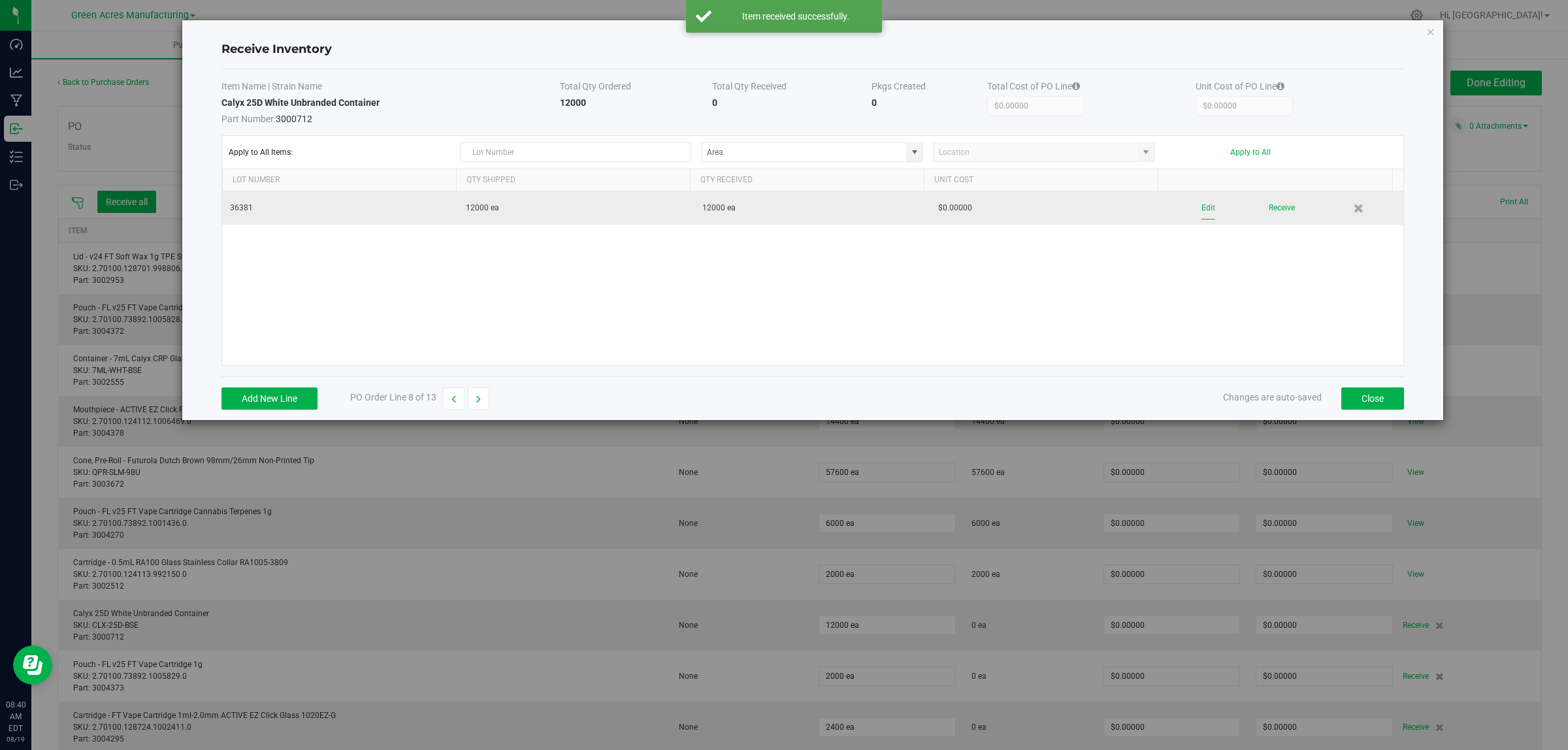
click at [1201, 212] on button "Edit" at bounding box center [1208, 208] width 14 height 23
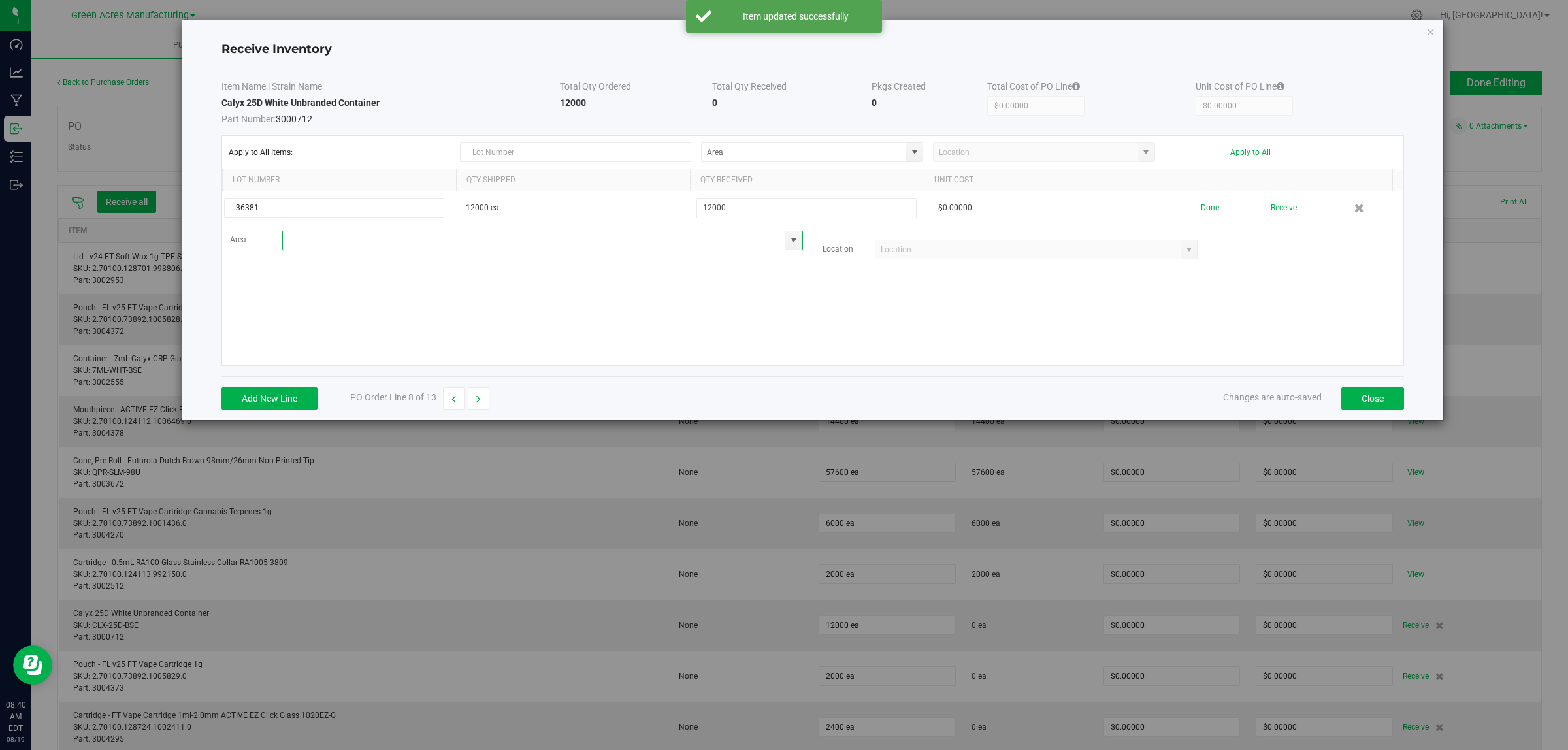
click at [351, 238] on input at bounding box center [534, 240] width 503 height 18
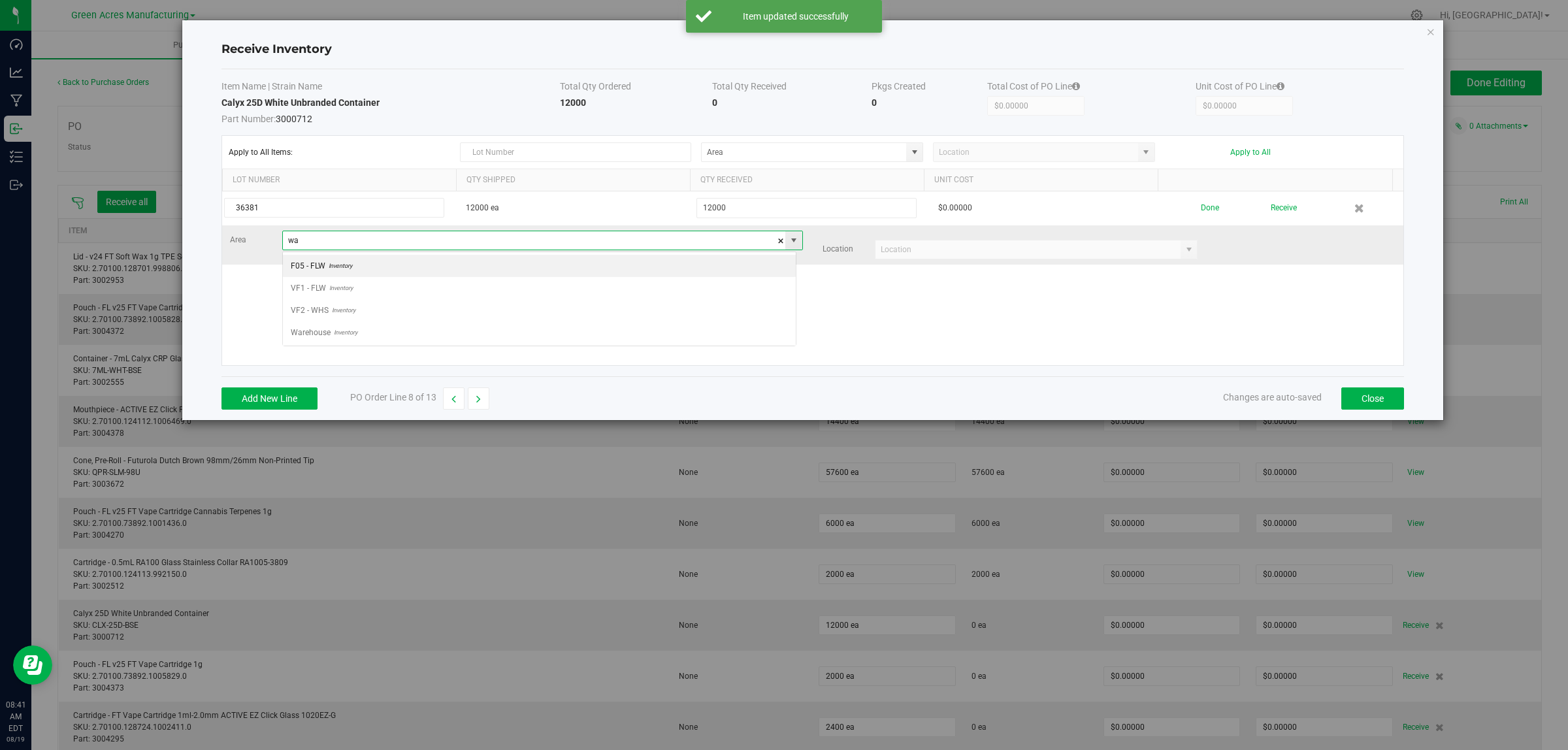
scroll to position [21, 514]
click at [340, 263] on span "Inventory" at bounding box center [344, 266] width 27 height 20
type input "Warehouse"
click at [892, 253] on input at bounding box center [1028, 249] width 305 height 18
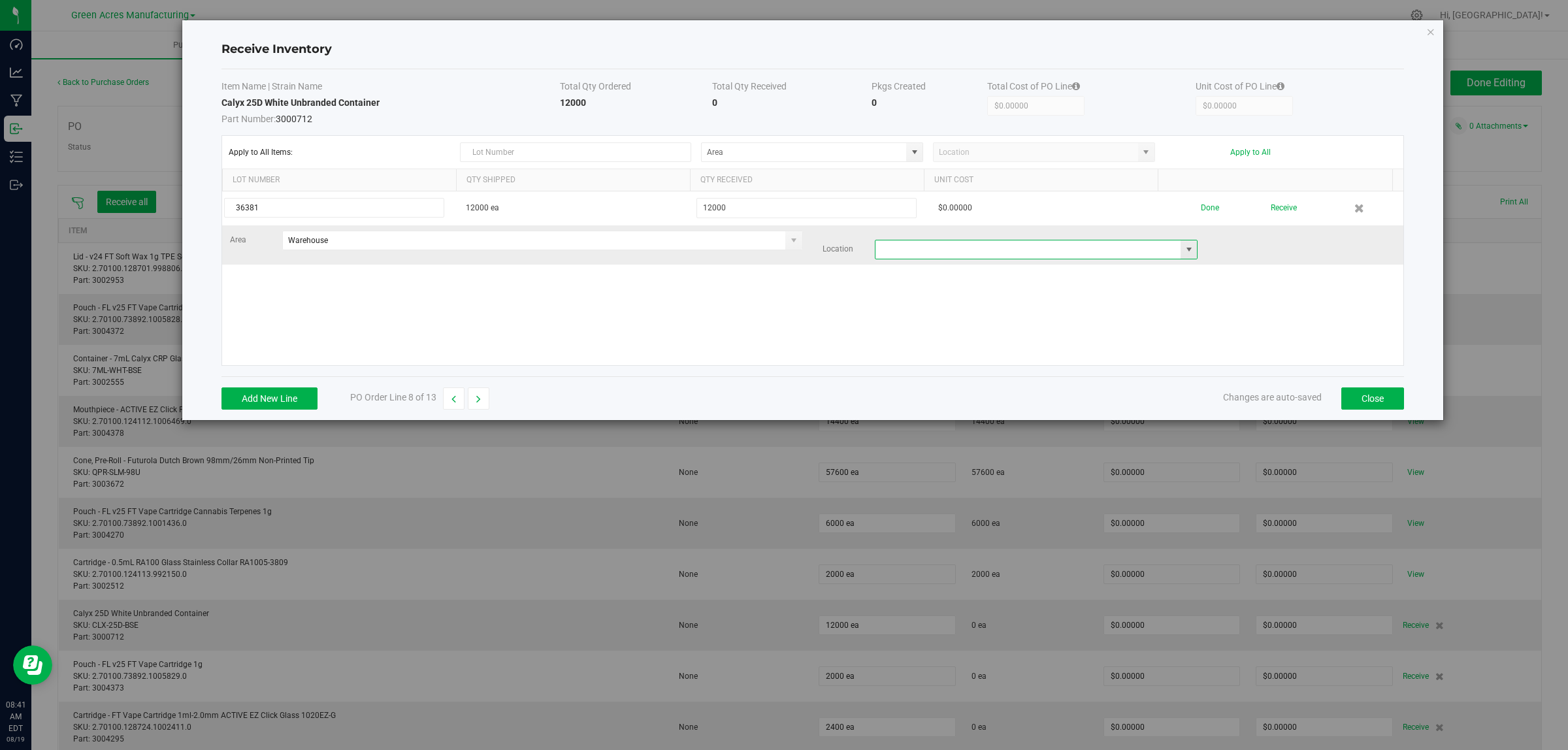
type input "c"
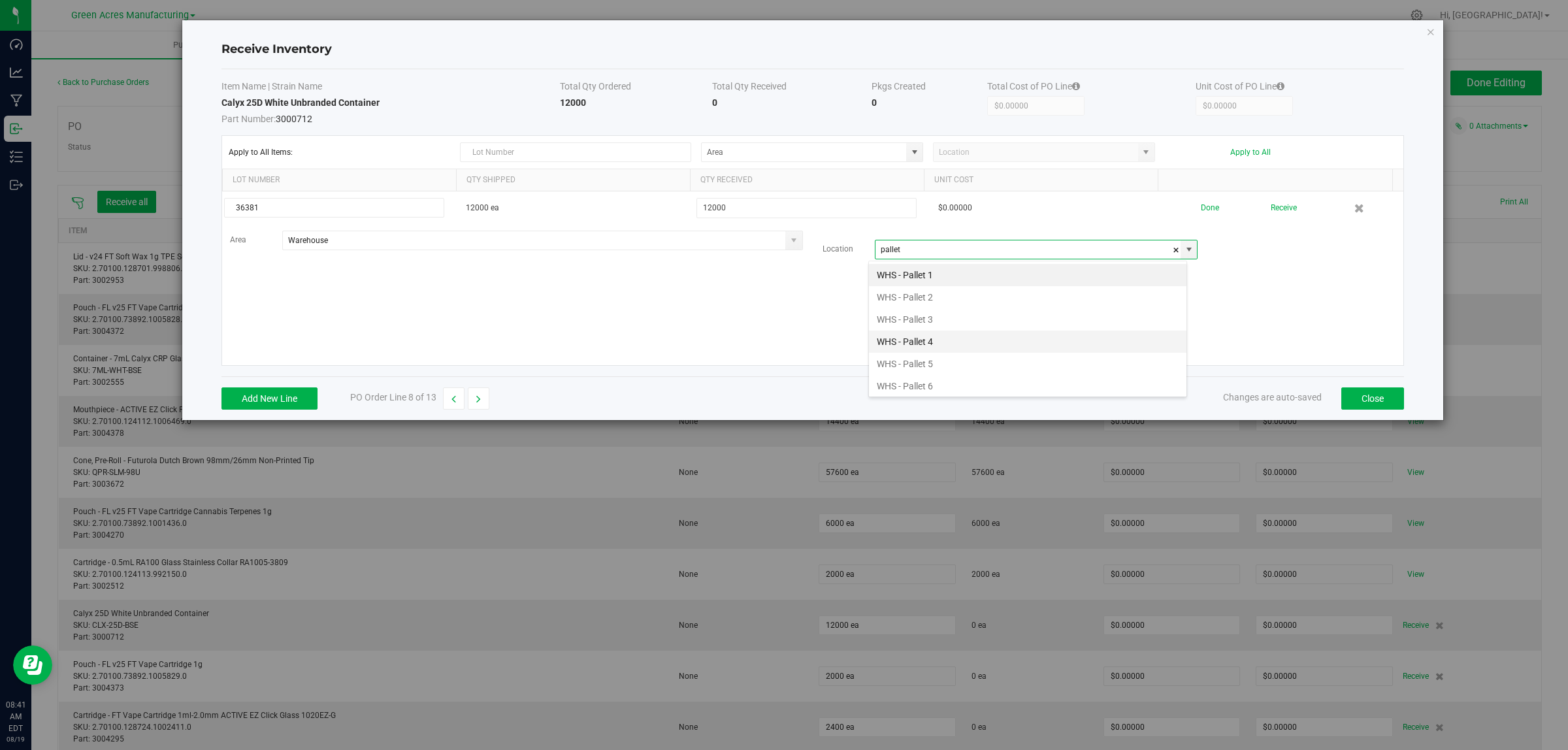
click at [926, 345] on li "WHS - Pallet 4" at bounding box center [1028, 342] width 318 height 22
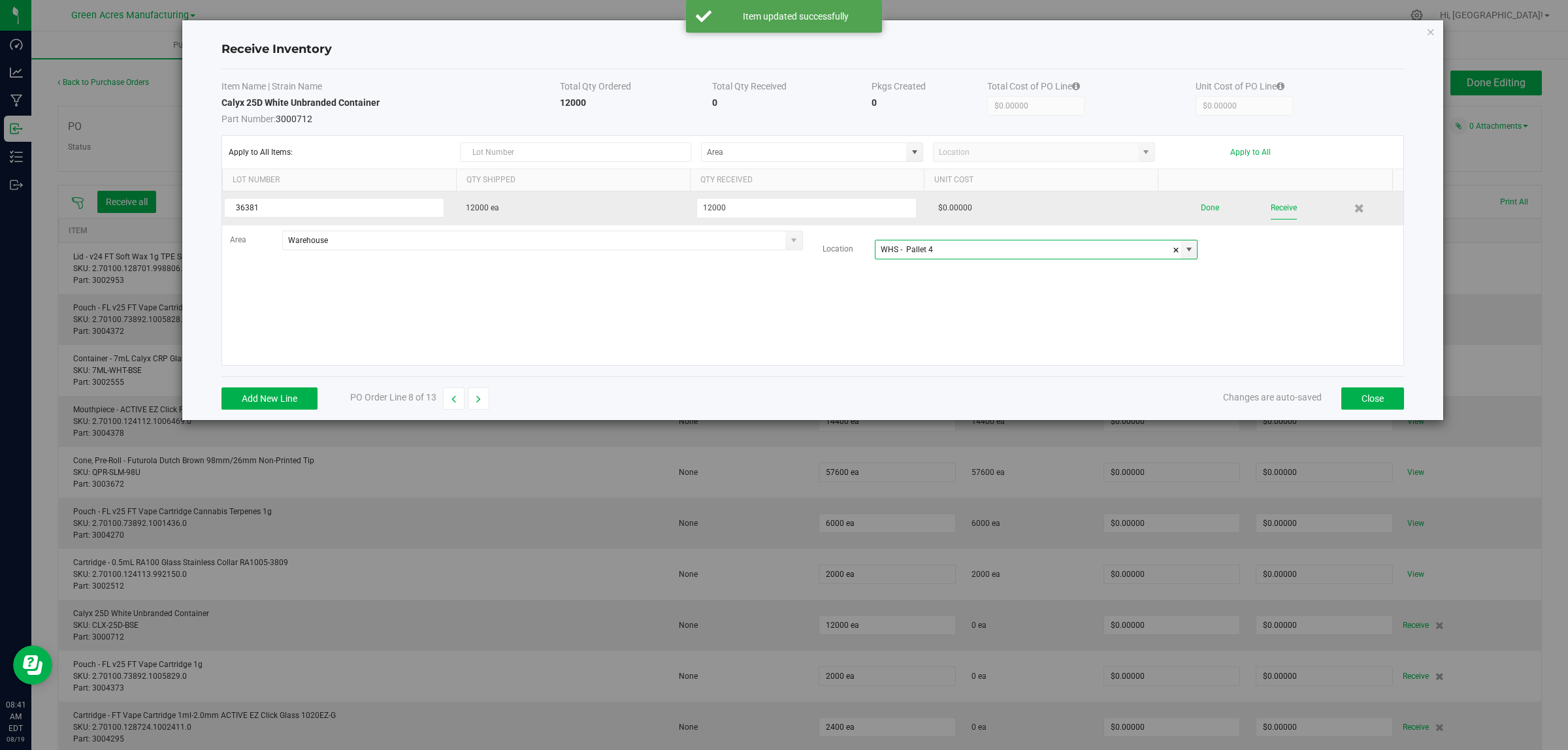
type input "WHS - Pallet 4"
click at [1272, 205] on button "Receive" at bounding box center [1284, 208] width 26 height 23
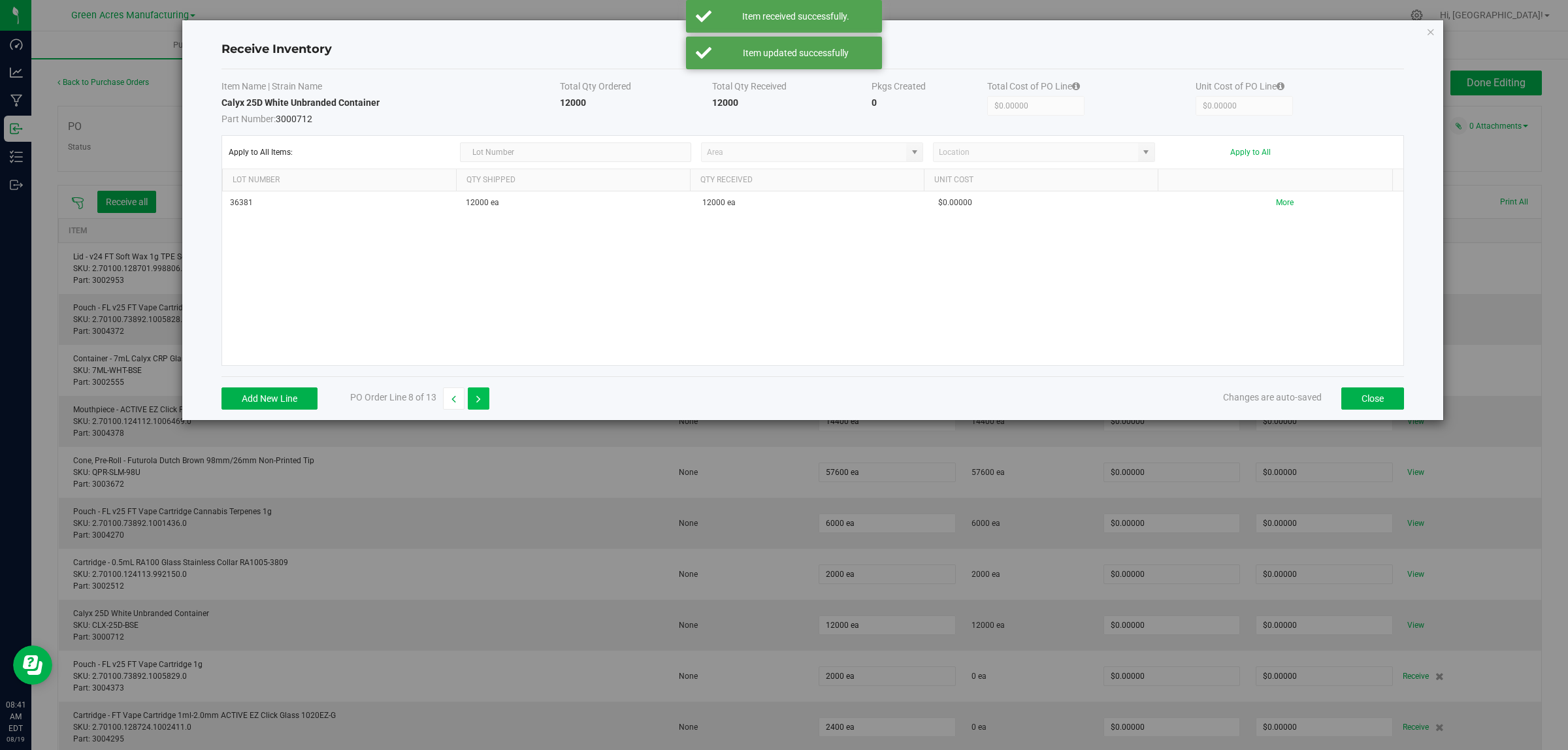
click at [477, 401] on icon "button" at bounding box center [478, 399] width 5 height 9
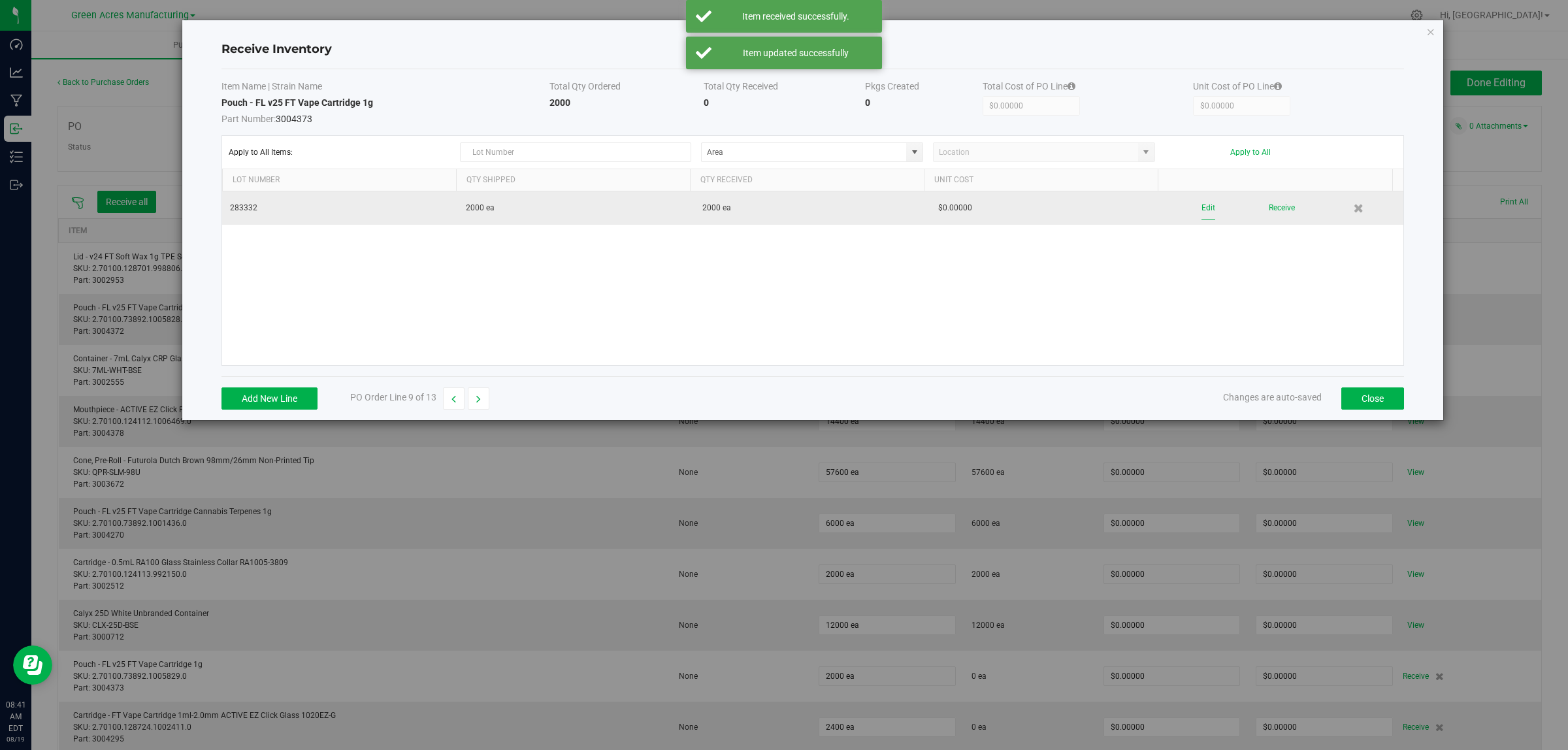
click at [1201, 206] on button "Edit" at bounding box center [1208, 208] width 14 height 23
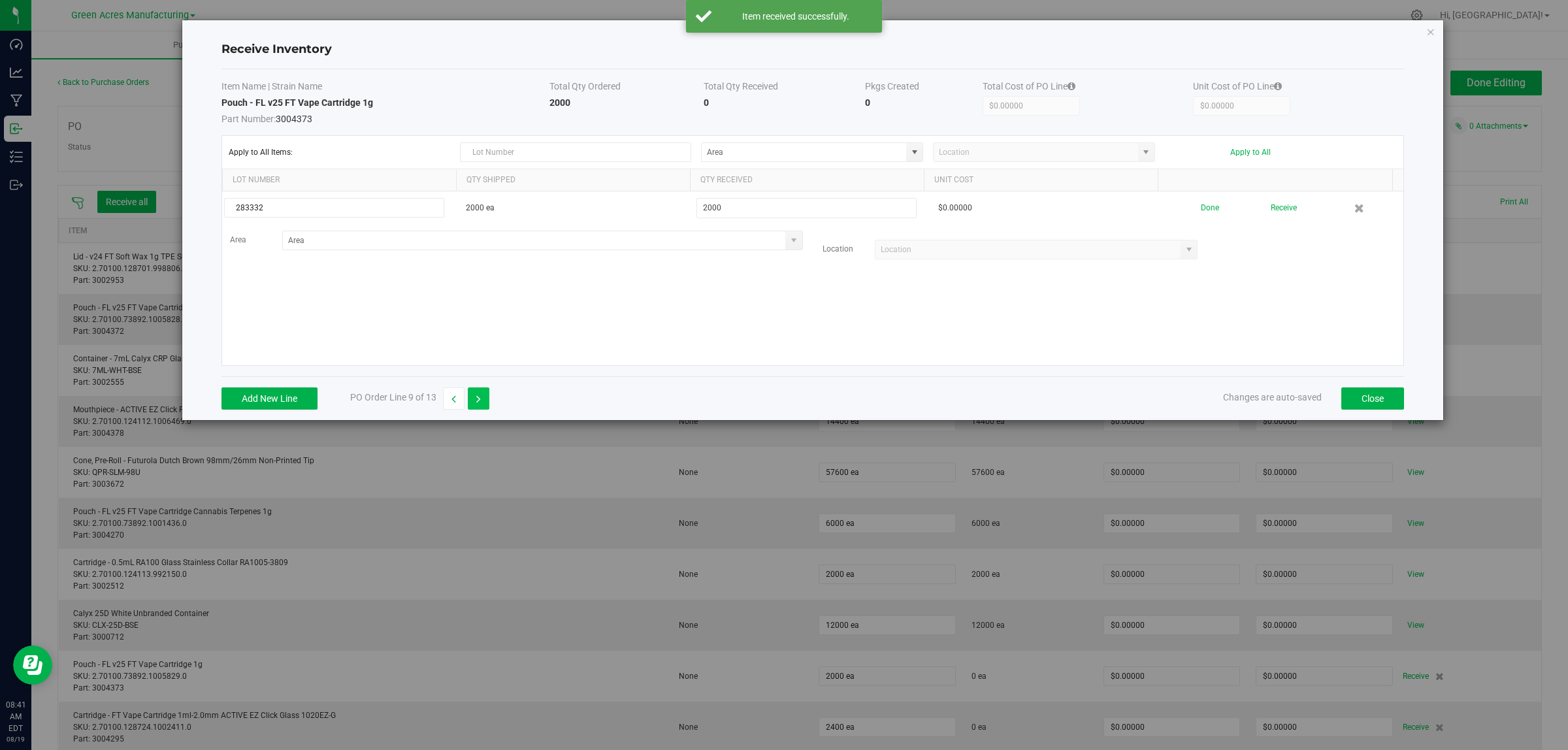
click at [477, 393] on button "button" at bounding box center [478, 399] width 21 height 22
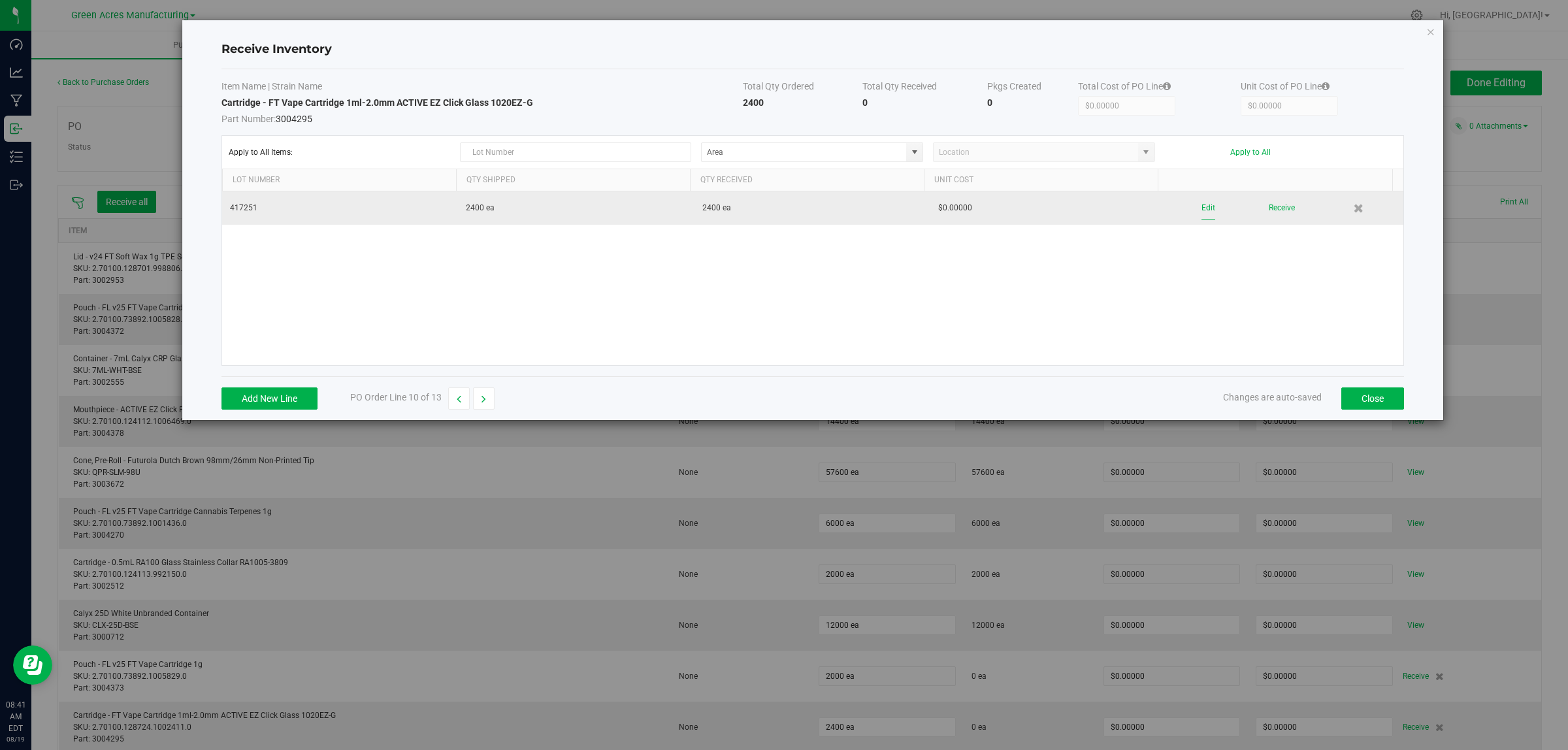
click at [1201, 209] on button "Edit" at bounding box center [1208, 208] width 14 height 23
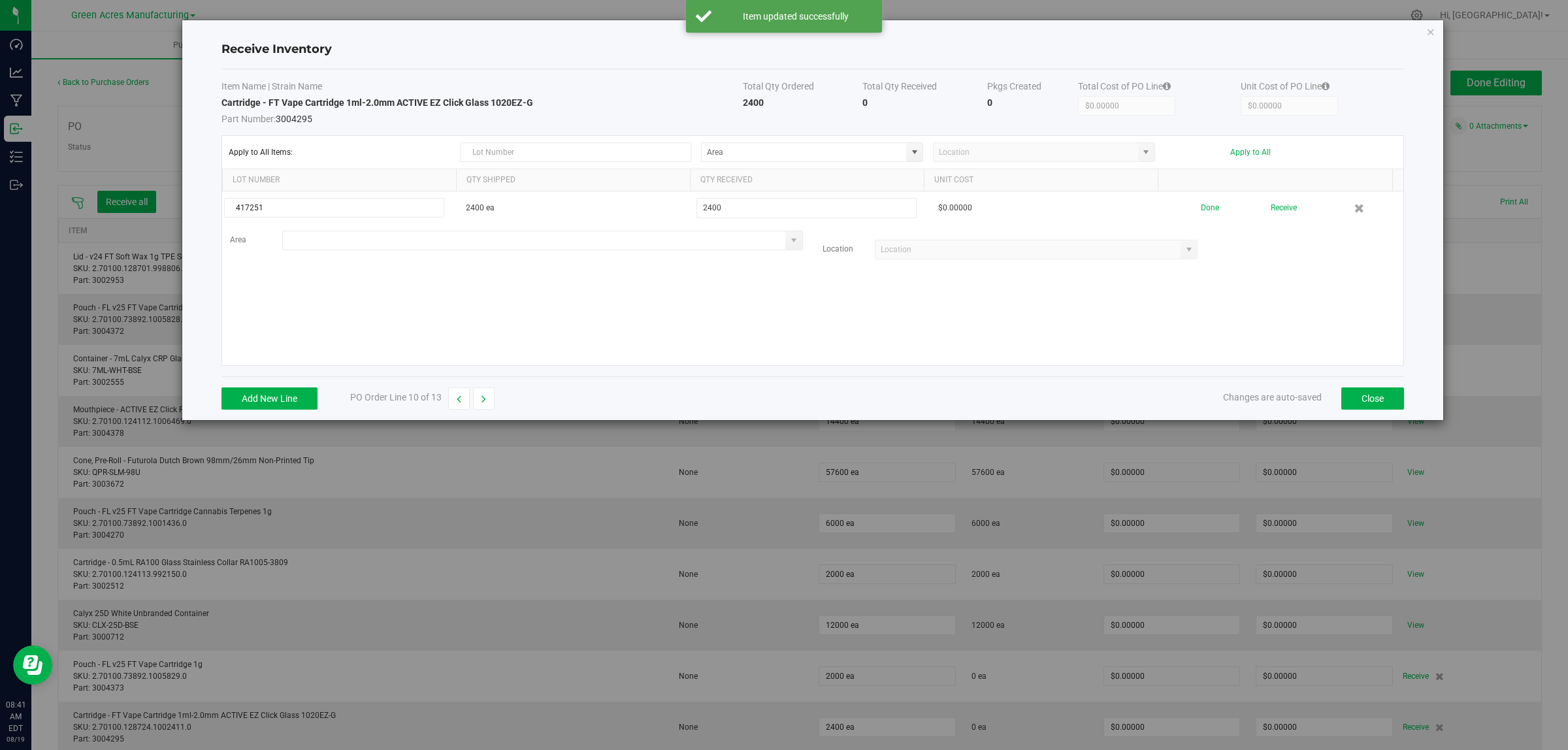
click at [332, 244] on input at bounding box center [534, 240] width 503 height 18
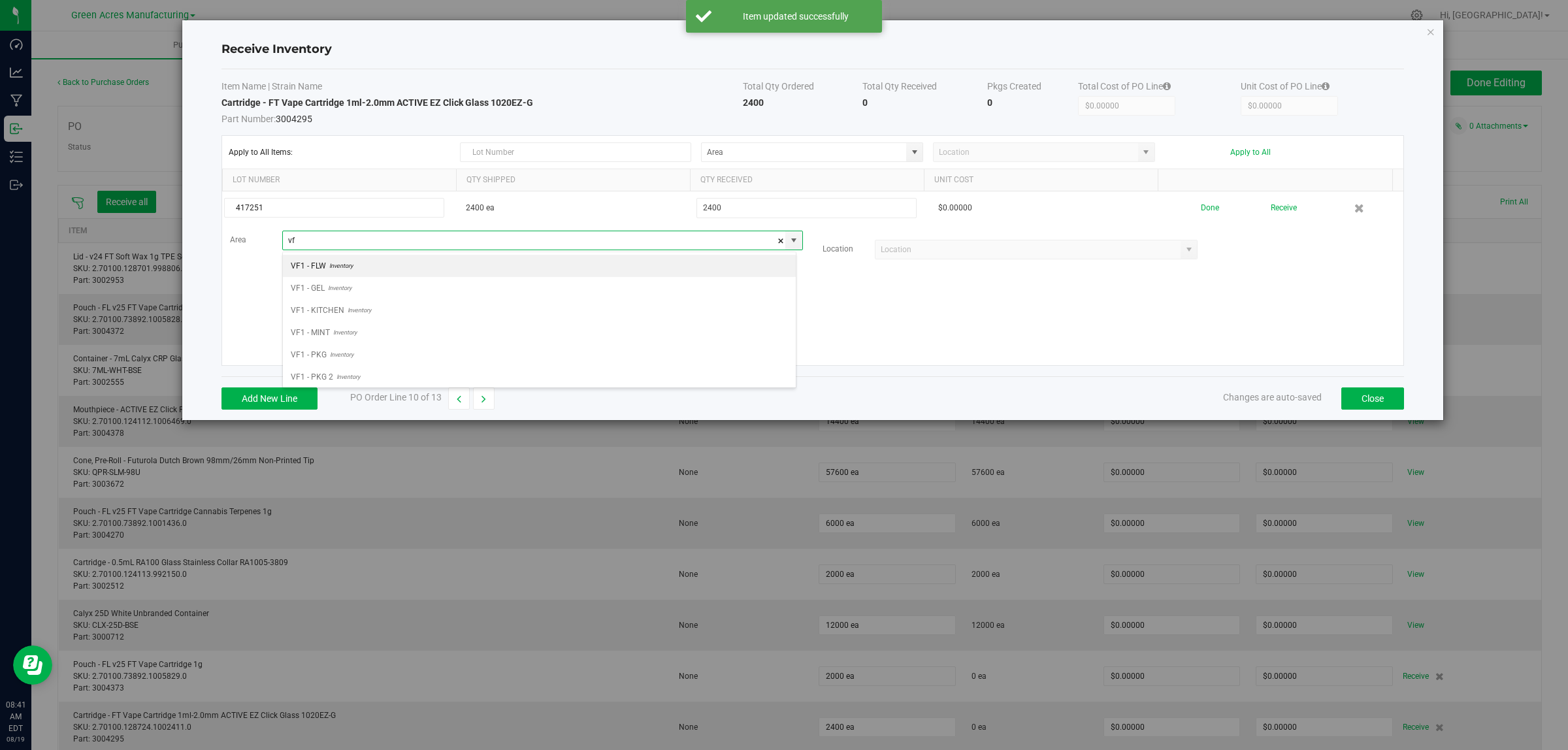
scroll to position [21, 514]
click at [345, 379] on span "Inventory" at bounding box center [342, 377] width 27 height 20
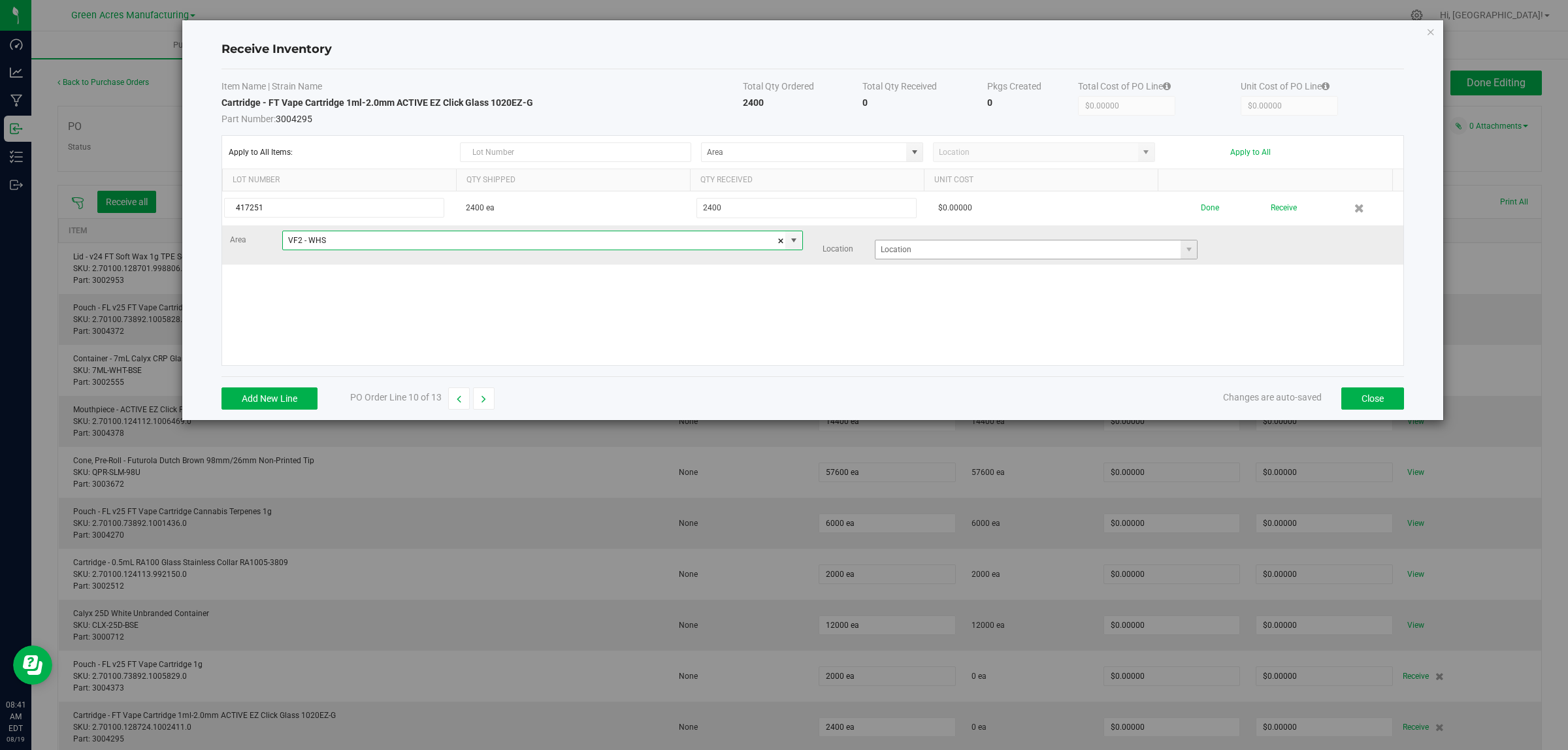
type input "VF2 - WHS"
click at [915, 253] on input at bounding box center [1028, 249] width 305 height 18
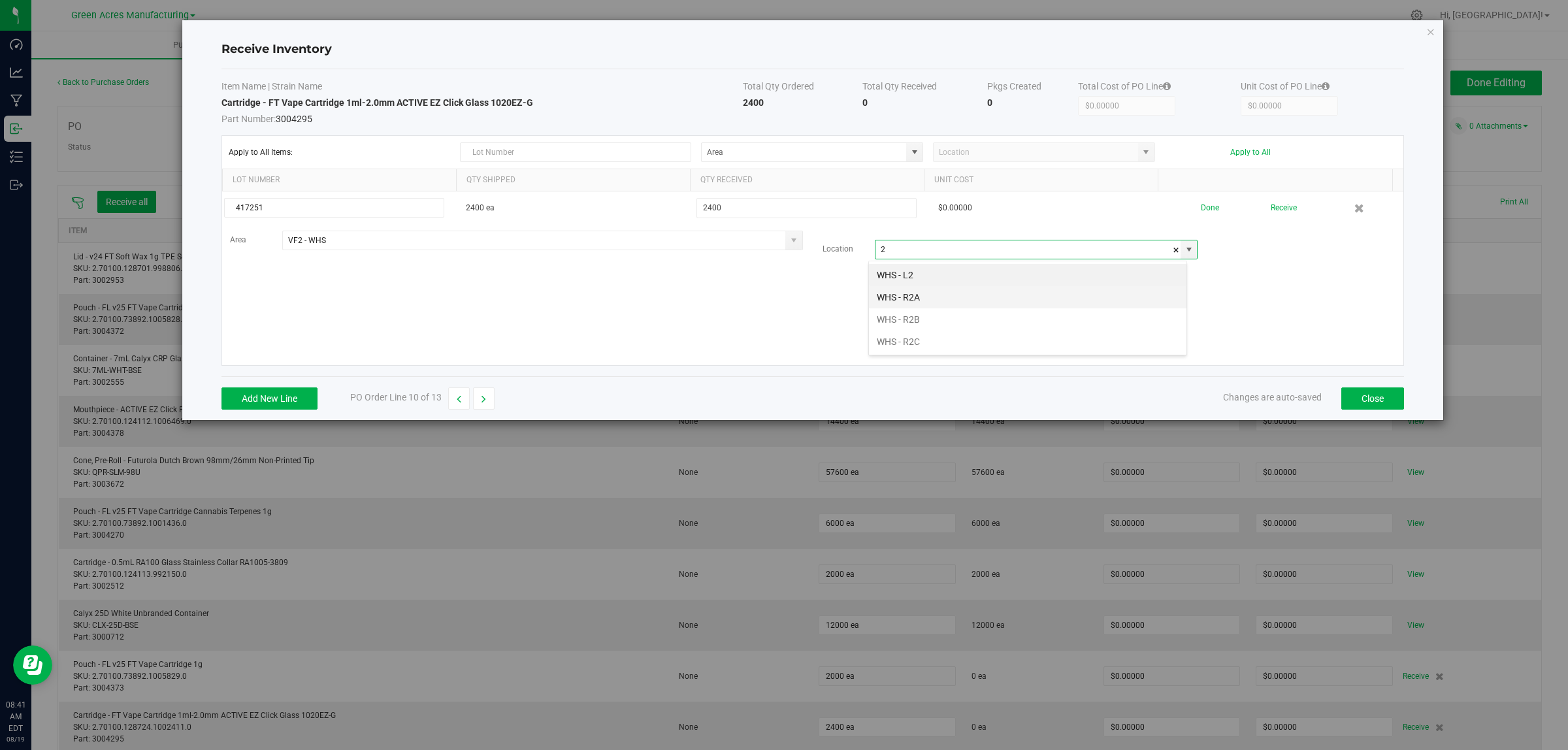
scroll to position [21, 319]
click at [919, 321] on li "WHS - R2B" at bounding box center [1028, 319] width 318 height 22
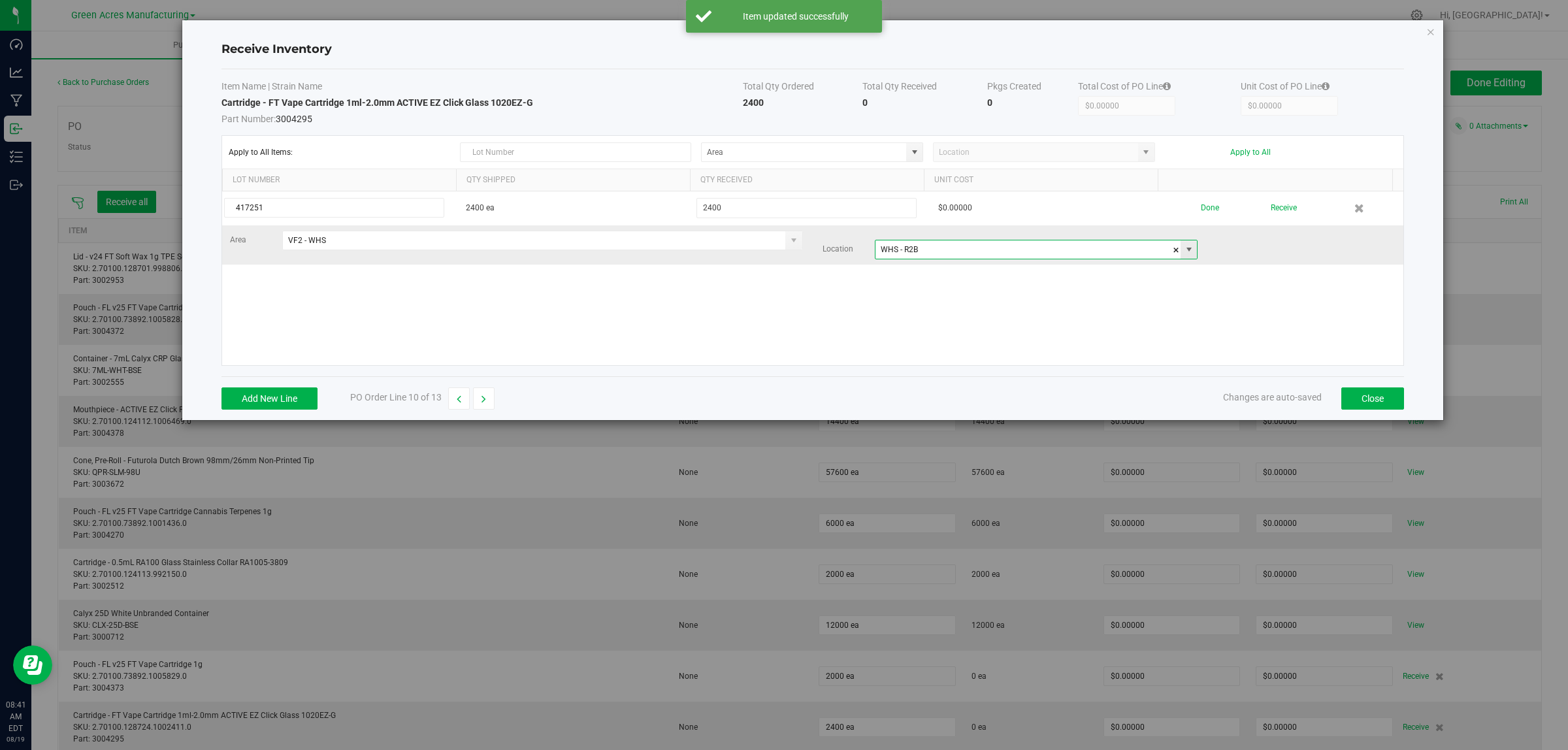
click at [922, 247] on input "WHS - R2B" at bounding box center [1028, 249] width 305 height 18
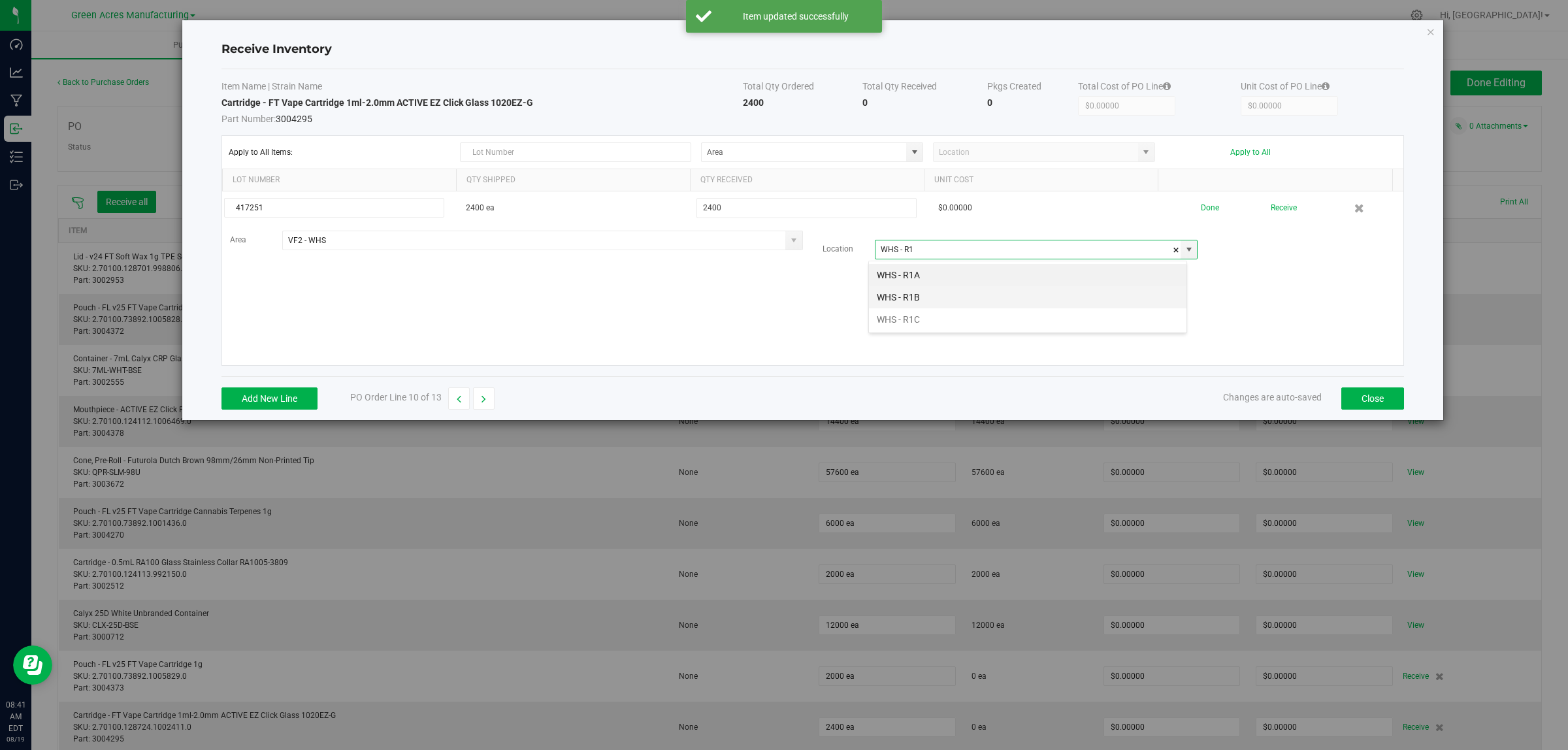
click at [939, 294] on li "WHS - R1B" at bounding box center [1028, 297] width 318 height 22
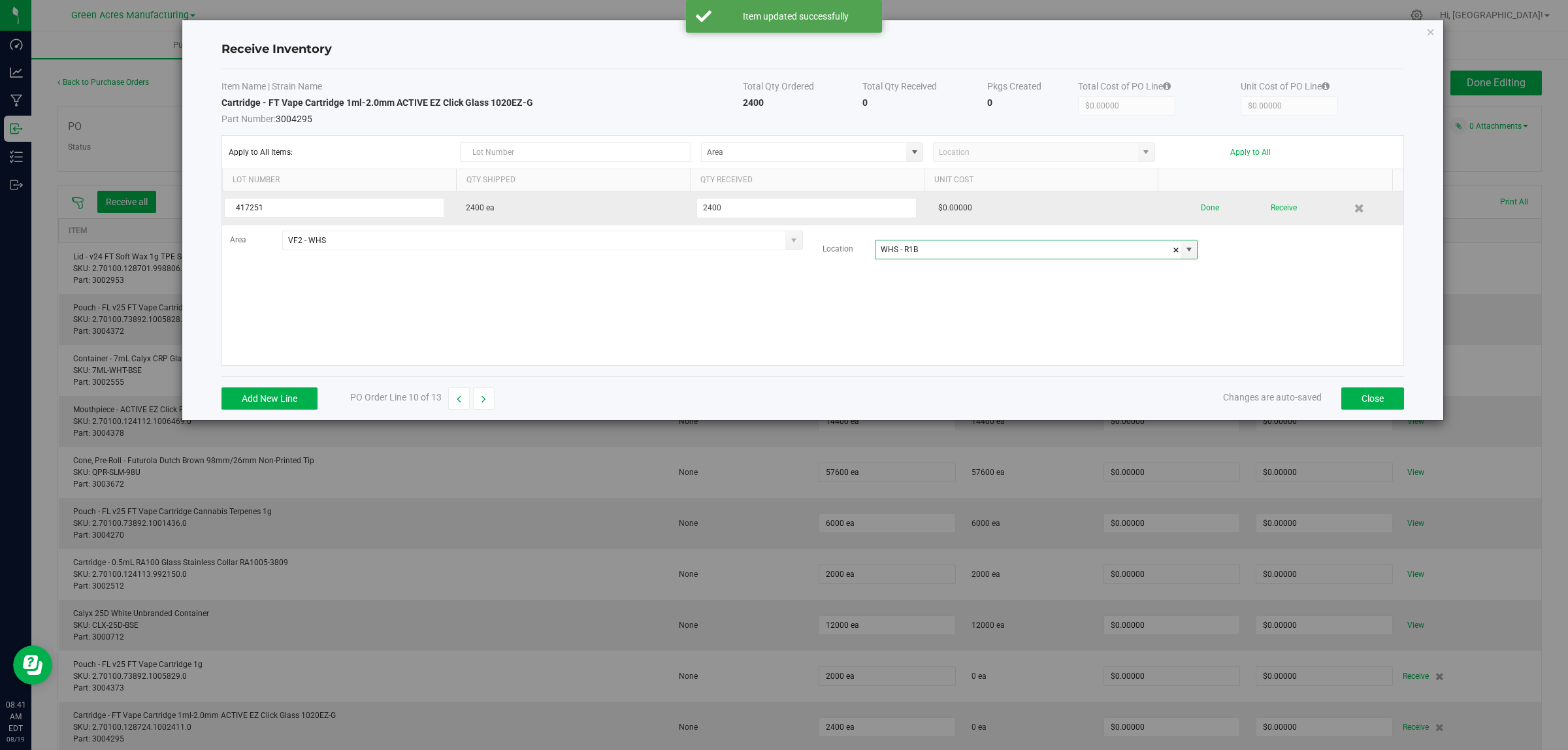
type input "WHS - R1B"
click at [1209, 213] on div "Done Receive" at bounding box center [1285, 208] width 220 height 23
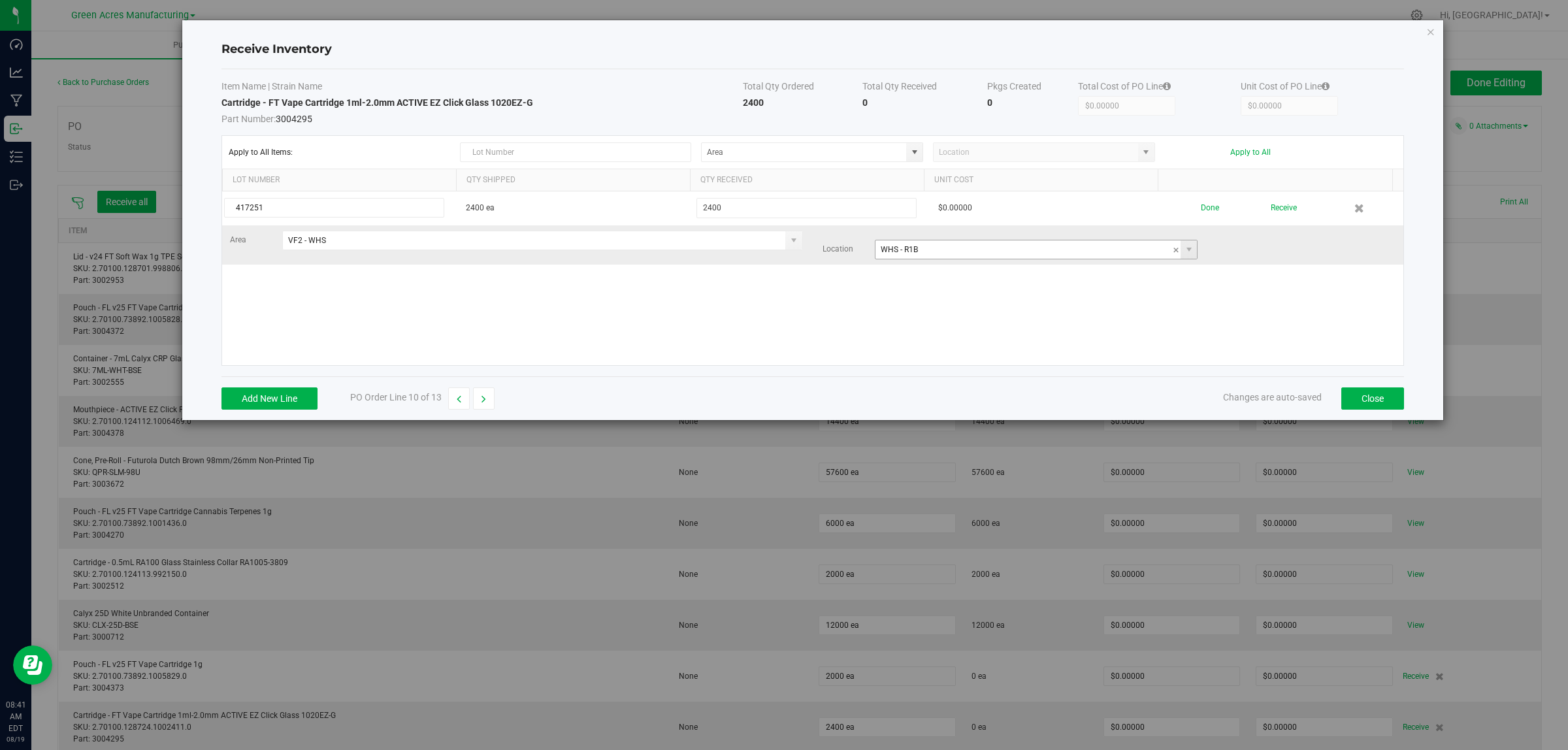
click at [951, 249] on input "WHS - R1B" at bounding box center [1028, 249] width 305 height 18
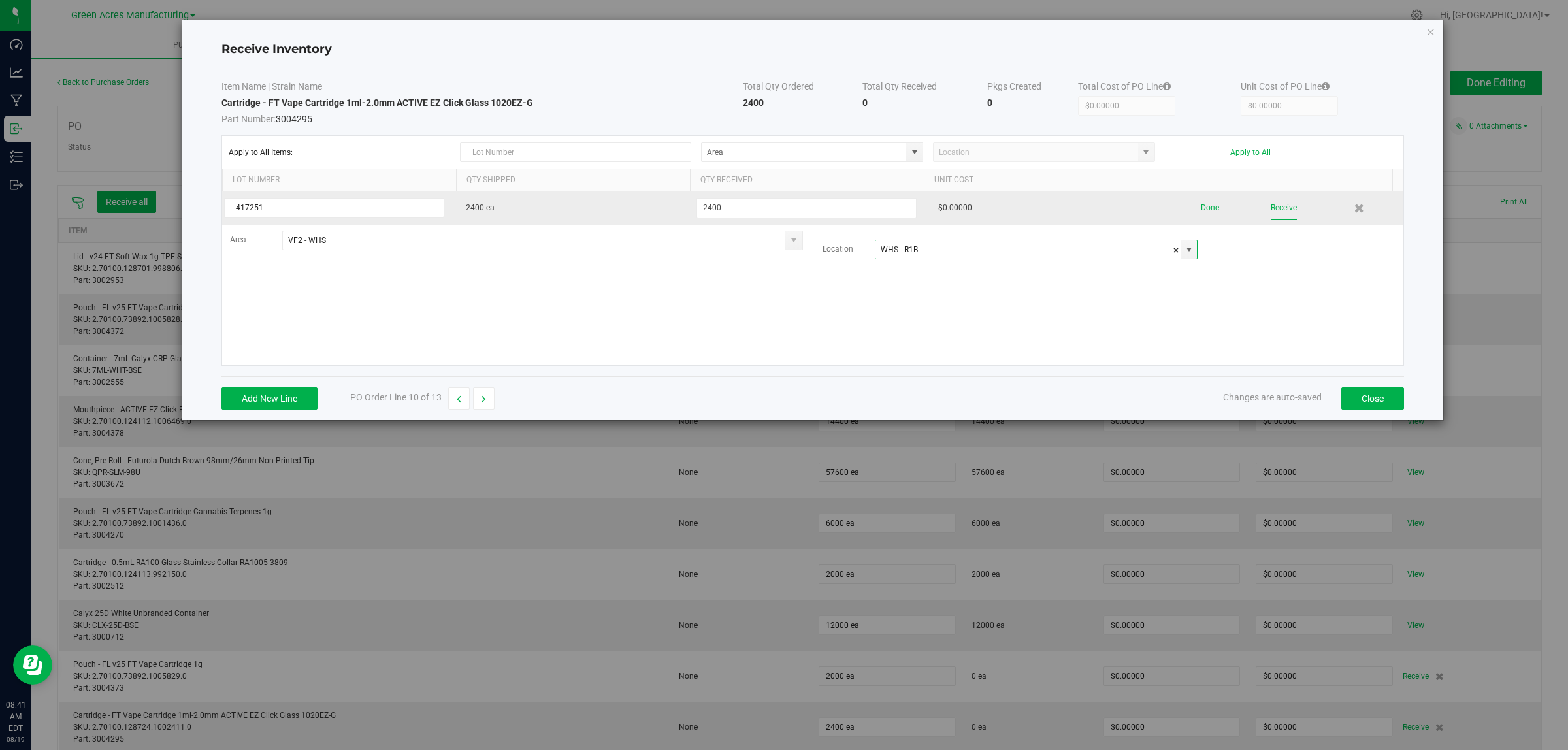
click at [1275, 205] on button "Receive" at bounding box center [1284, 208] width 26 height 23
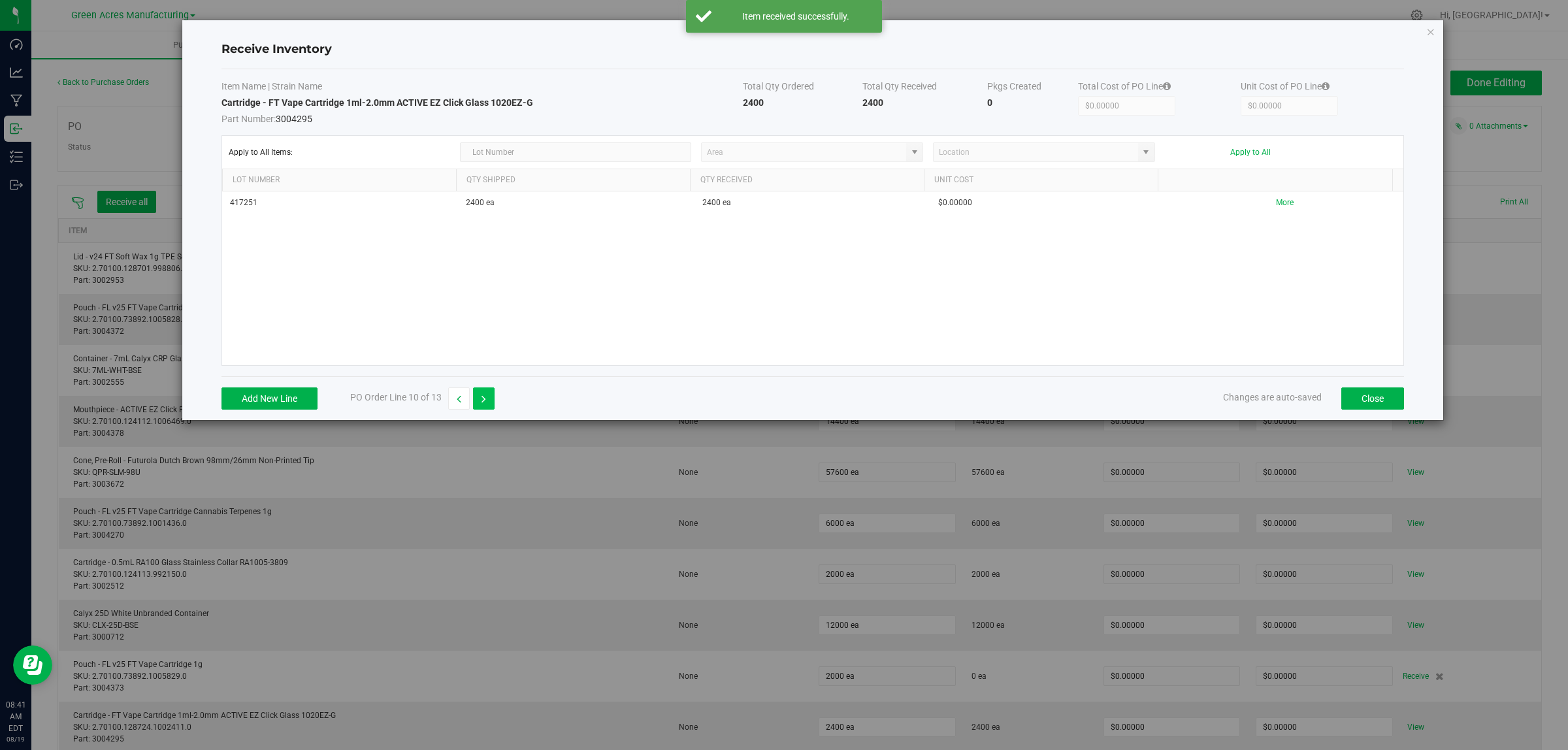
click at [482, 401] on icon "button" at bounding box center [483, 399] width 5 height 9
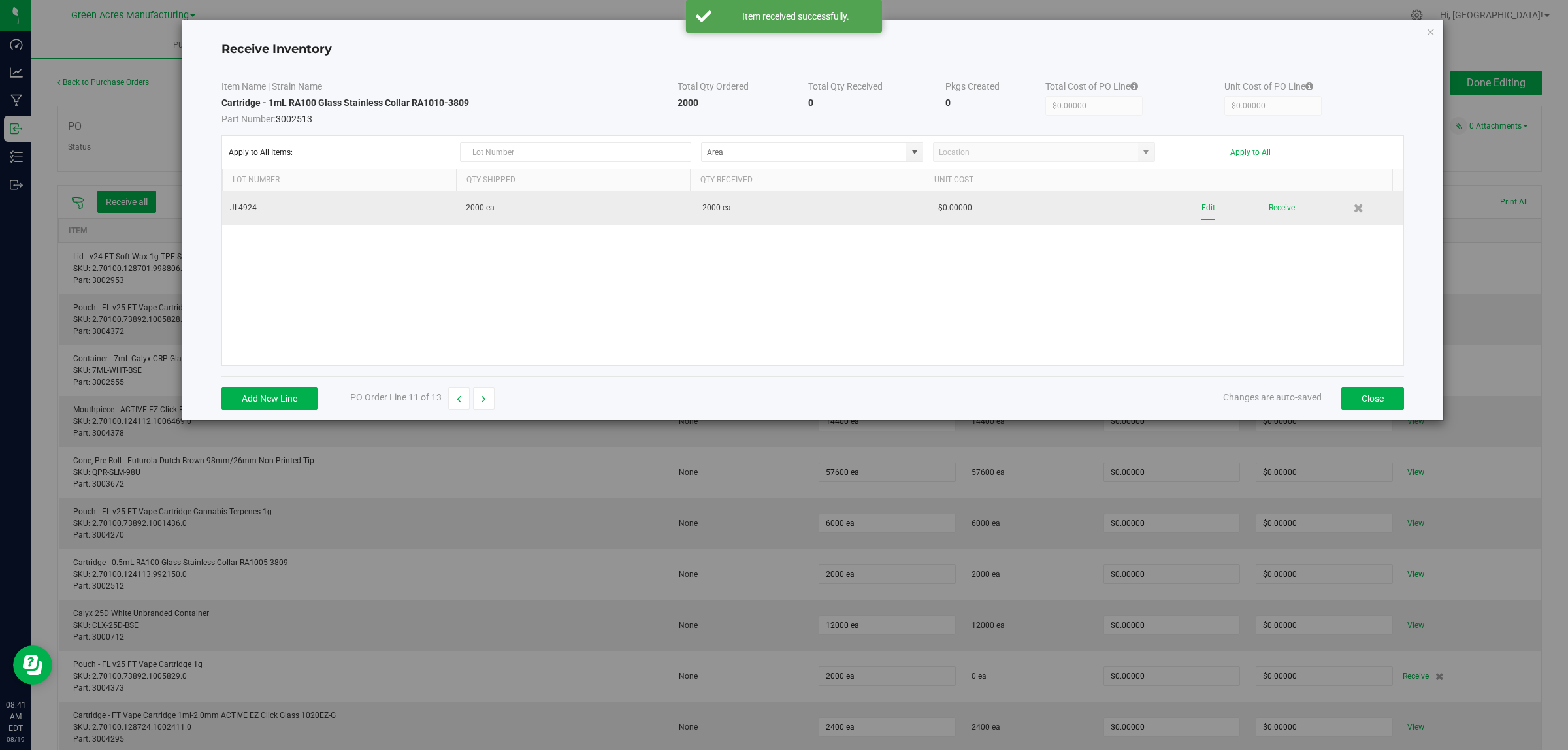
click at [1201, 208] on button "Edit" at bounding box center [1208, 208] width 14 height 23
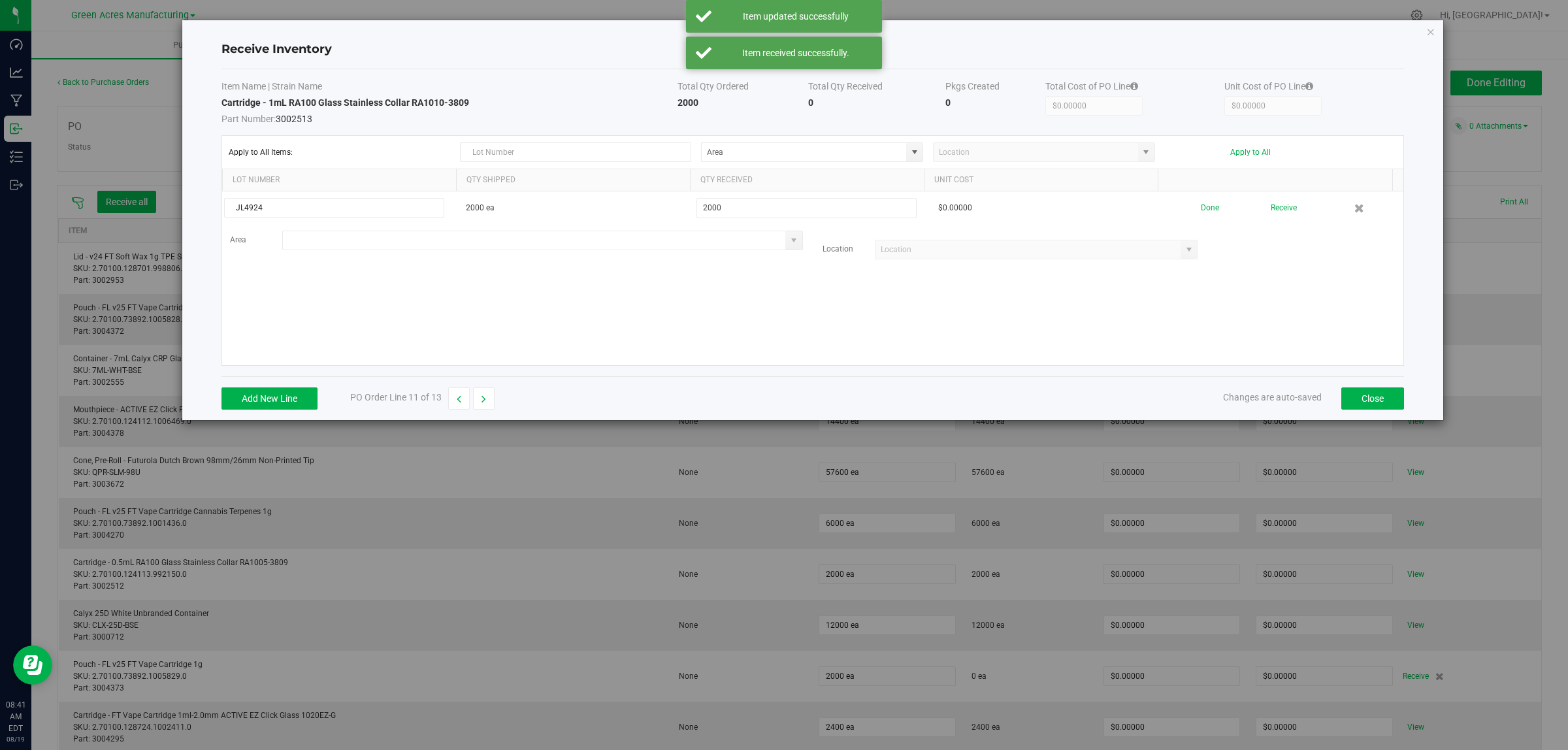
click at [311, 242] on input at bounding box center [534, 240] width 503 height 18
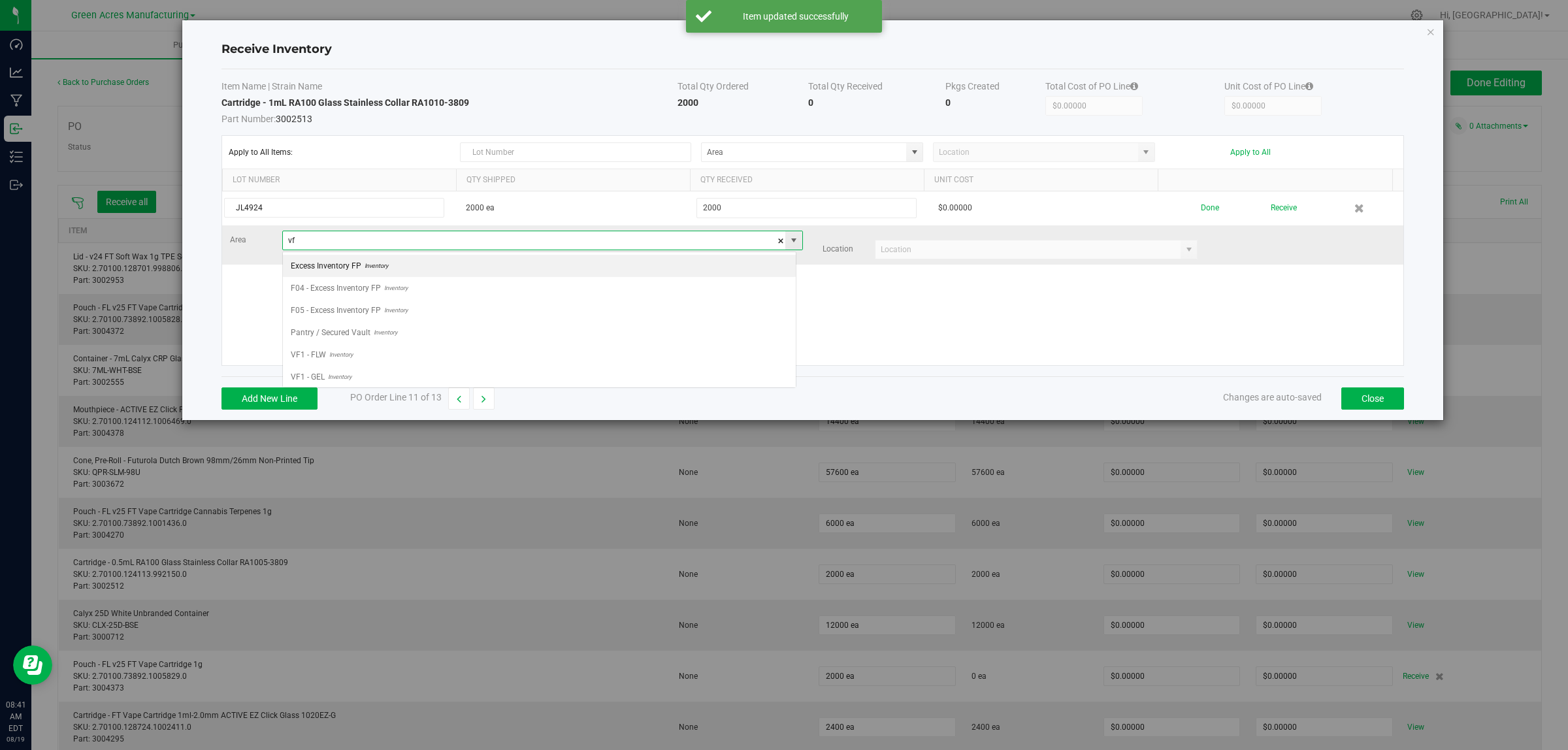
scroll to position [21, 514]
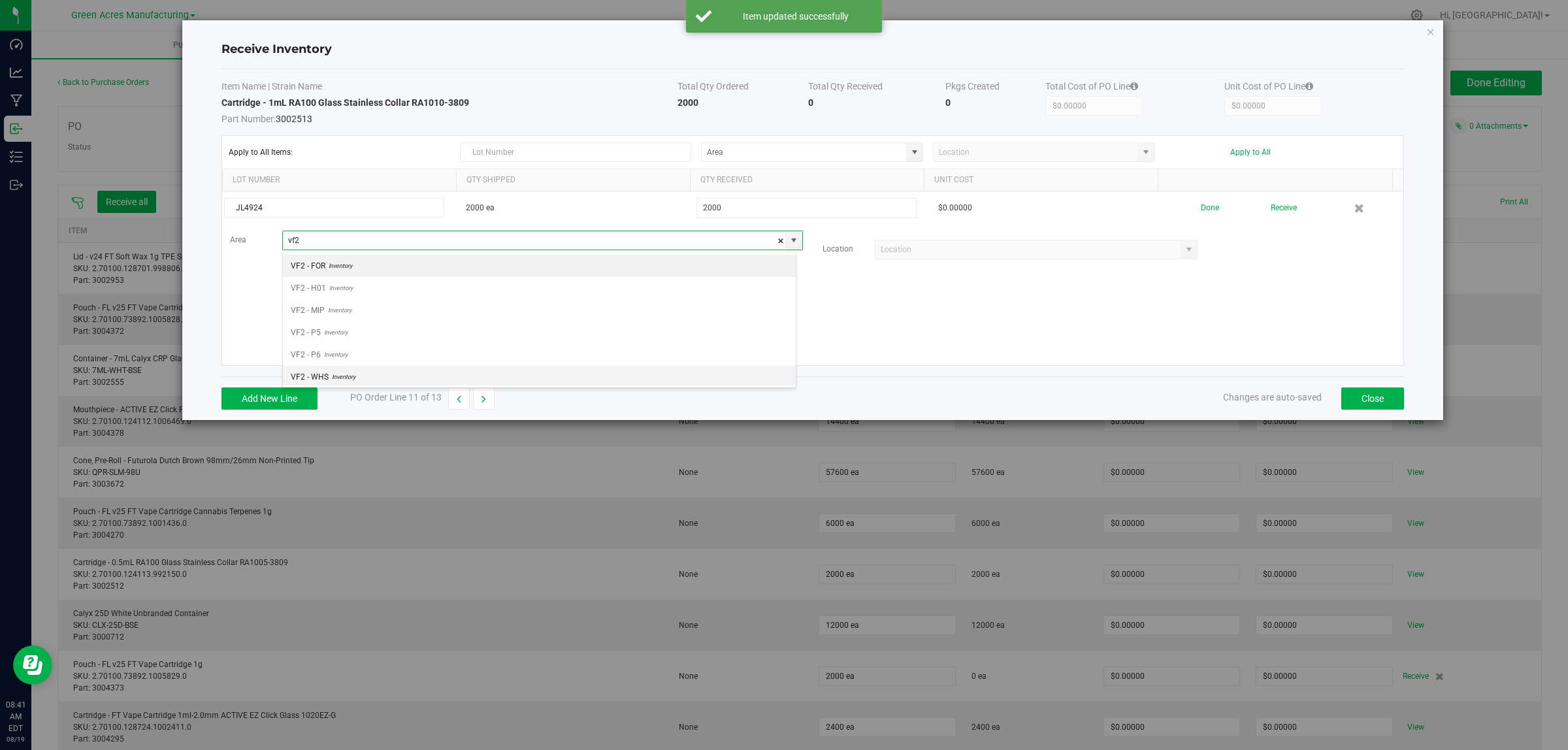
click at [324, 382] on span "VF2 - WHS" at bounding box center [309, 377] width 38 height 20
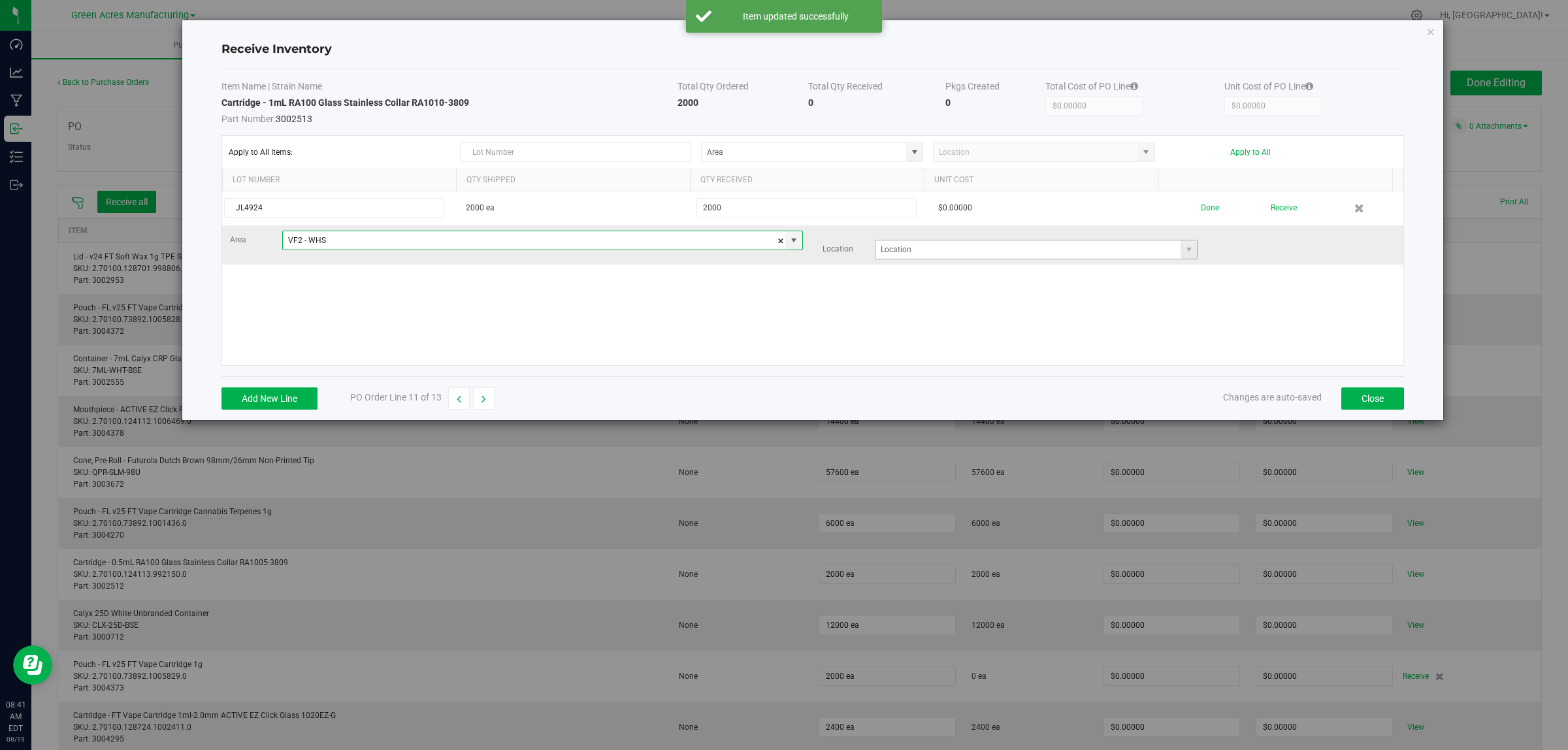
type input "VF2 - WHS"
click at [906, 247] on input at bounding box center [1028, 249] width 305 height 18
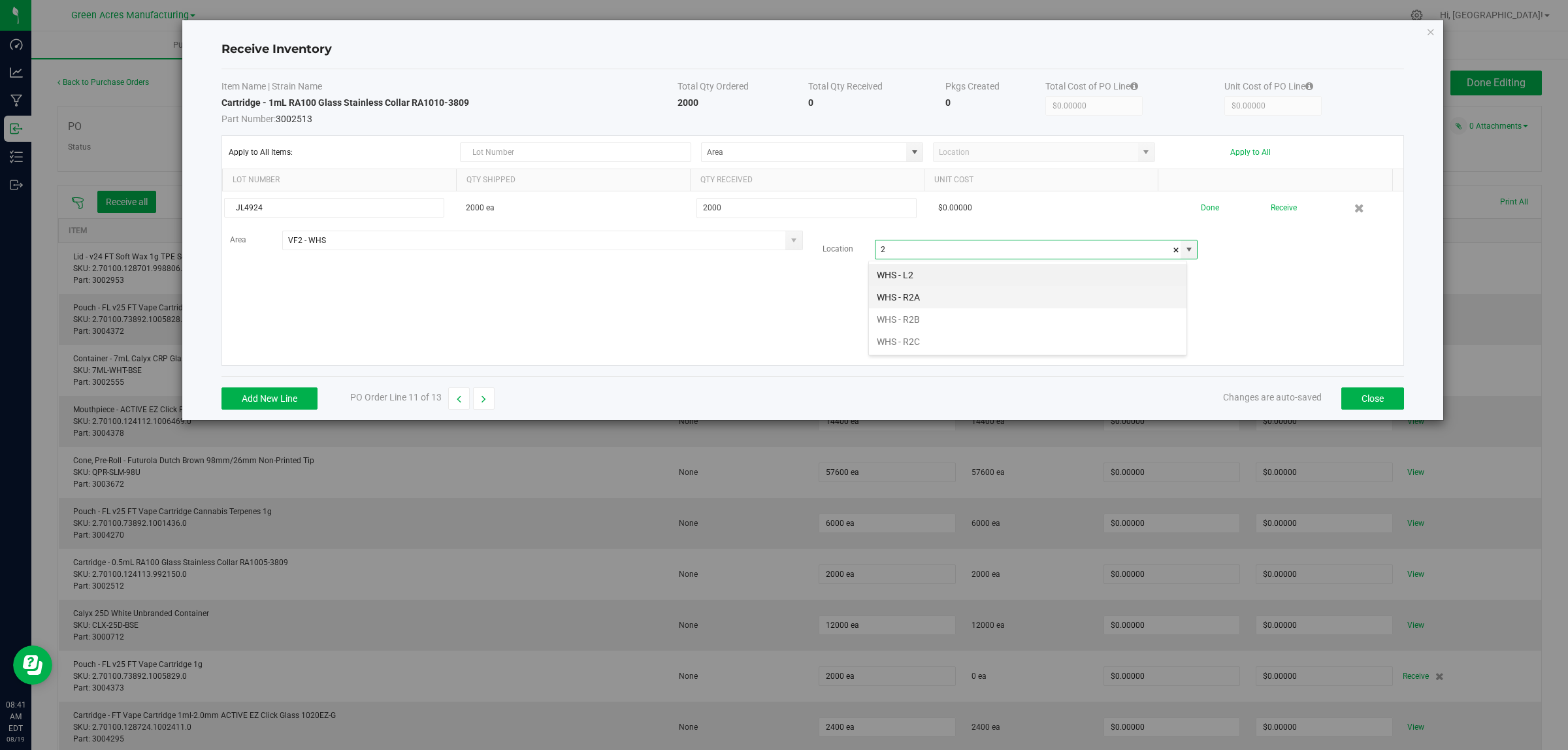
scroll to position [21, 319]
click at [913, 325] on li "WHS - R2B" at bounding box center [1028, 319] width 318 height 22
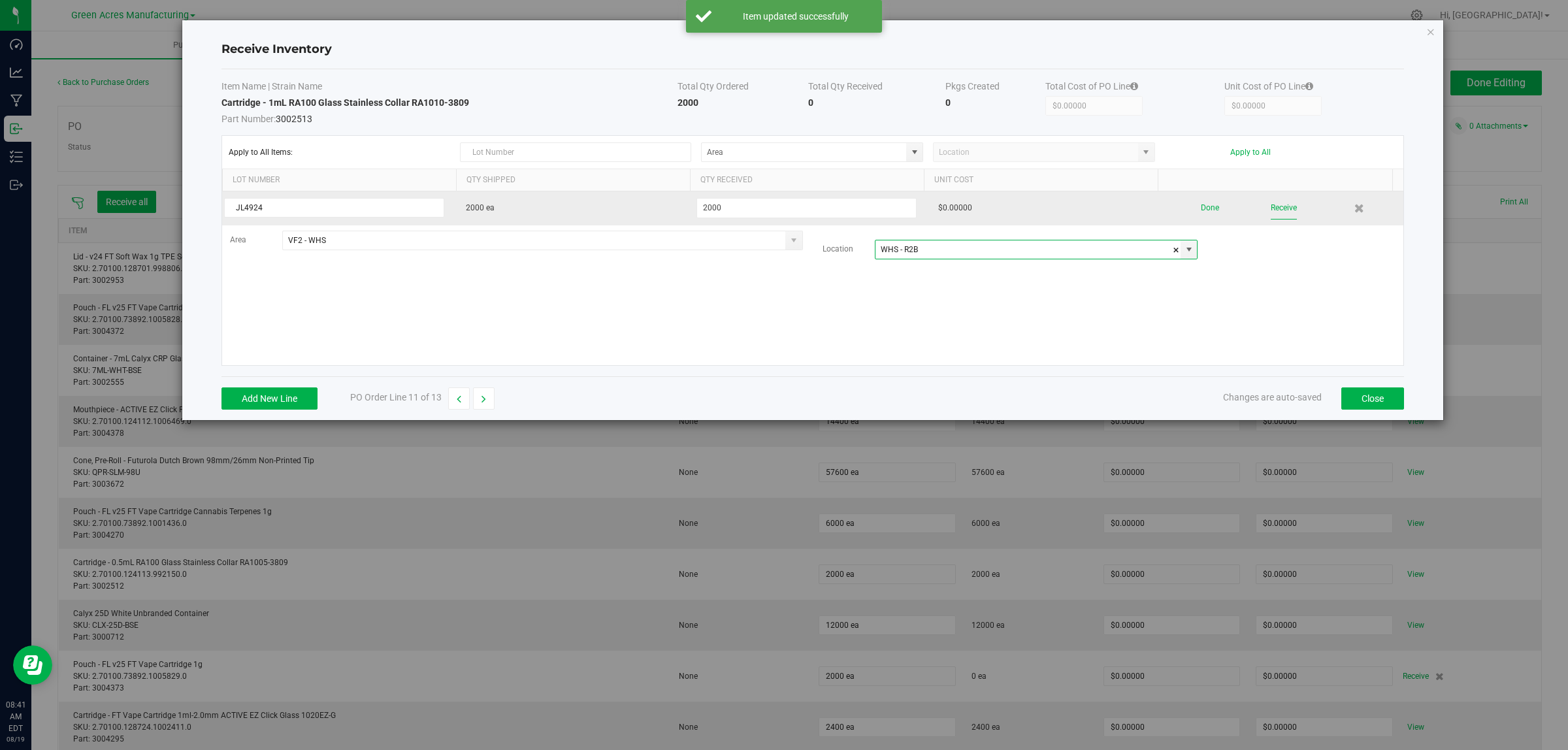
type input "WHS - R2B"
click at [1280, 210] on button "Receive" at bounding box center [1284, 208] width 26 height 23
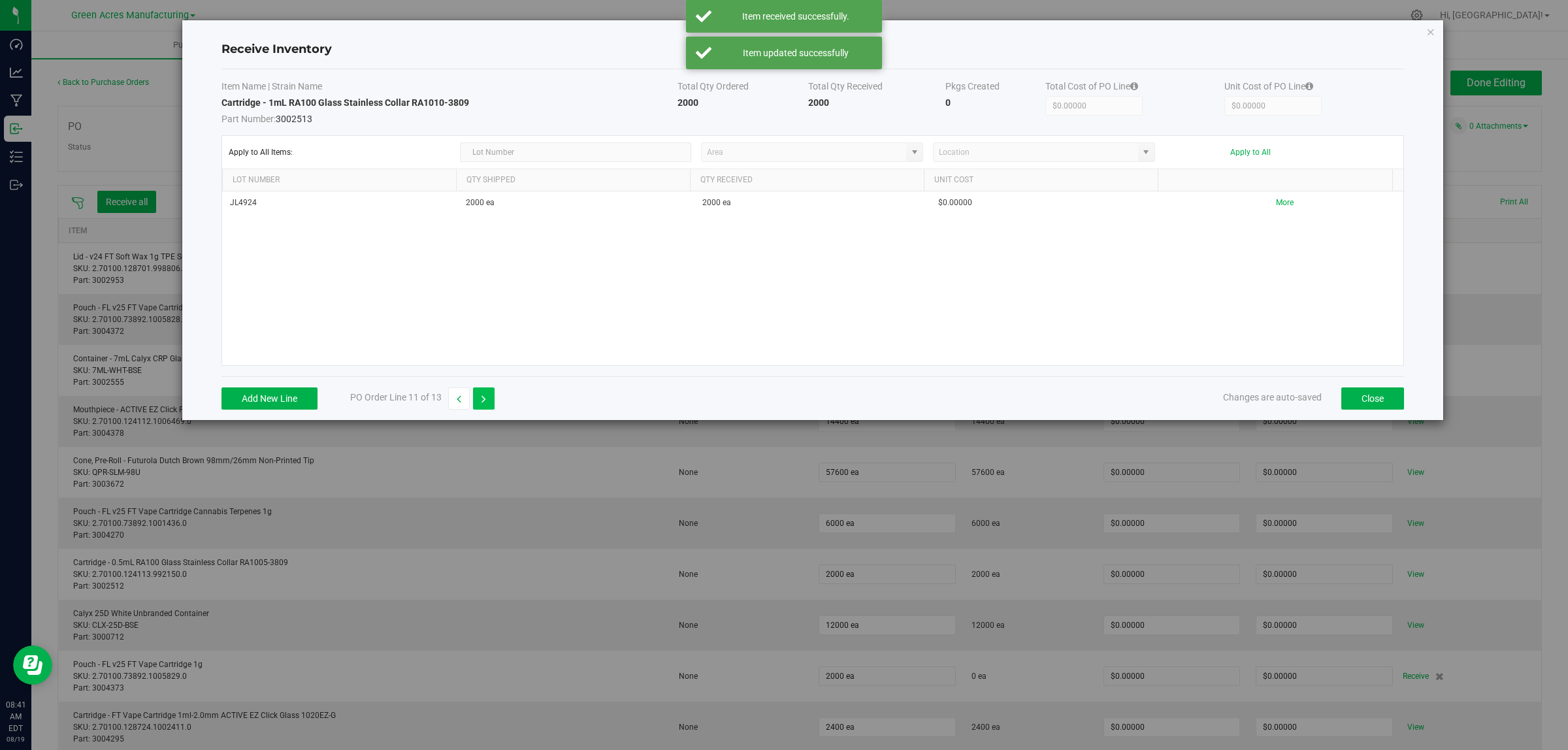
click at [483, 399] on icon "button" at bounding box center [483, 399] width 5 height 9
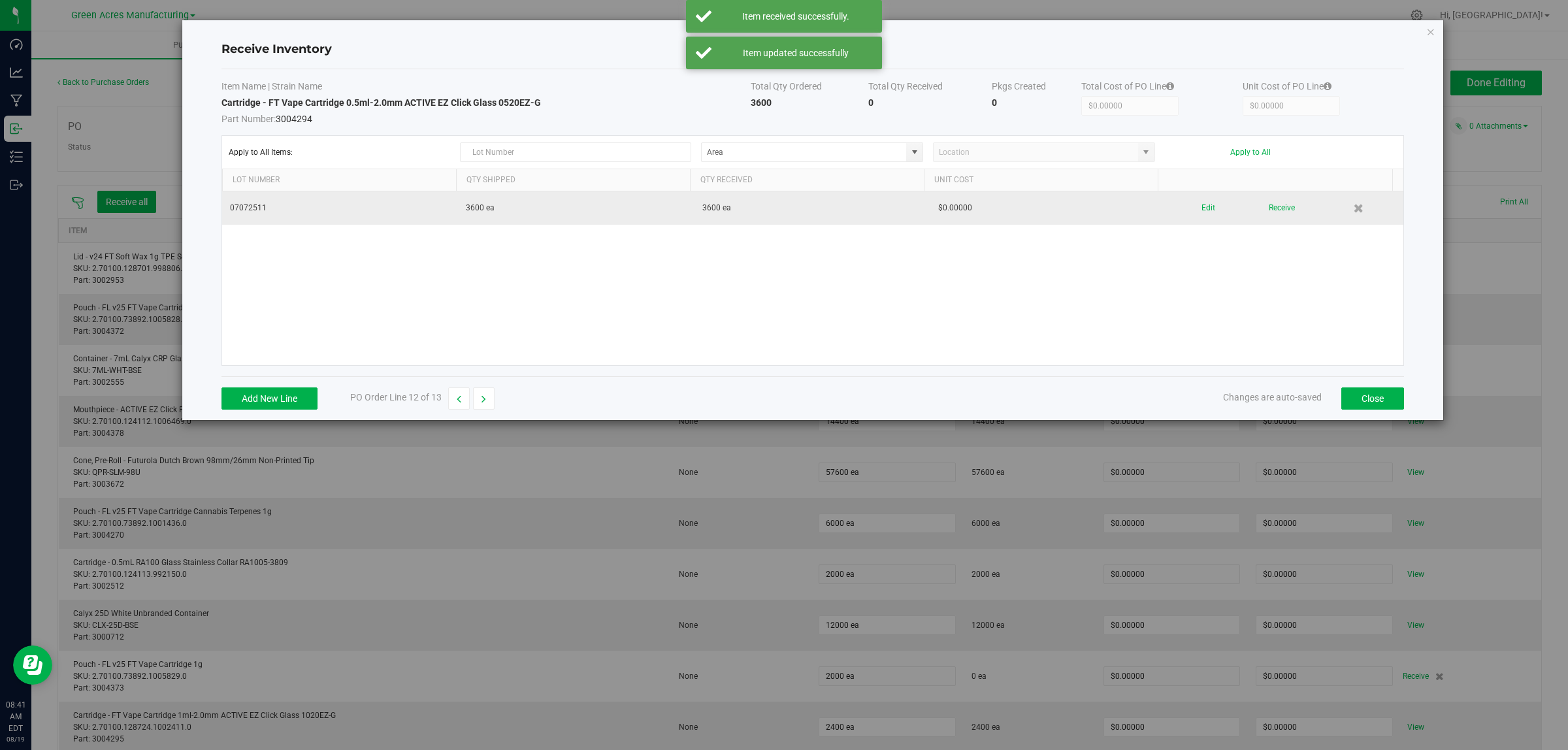
click at [1181, 209] on div "Edit Receive" at bounding box center [1285, 208] width 220 height 23
click at [1186, 210] on div "Edit Receive" at bounding box center [1285, 208] width 220 height 23
click at [1201, 209] on button "Edit" at bounding box center [1208, 208] width 14 height 23
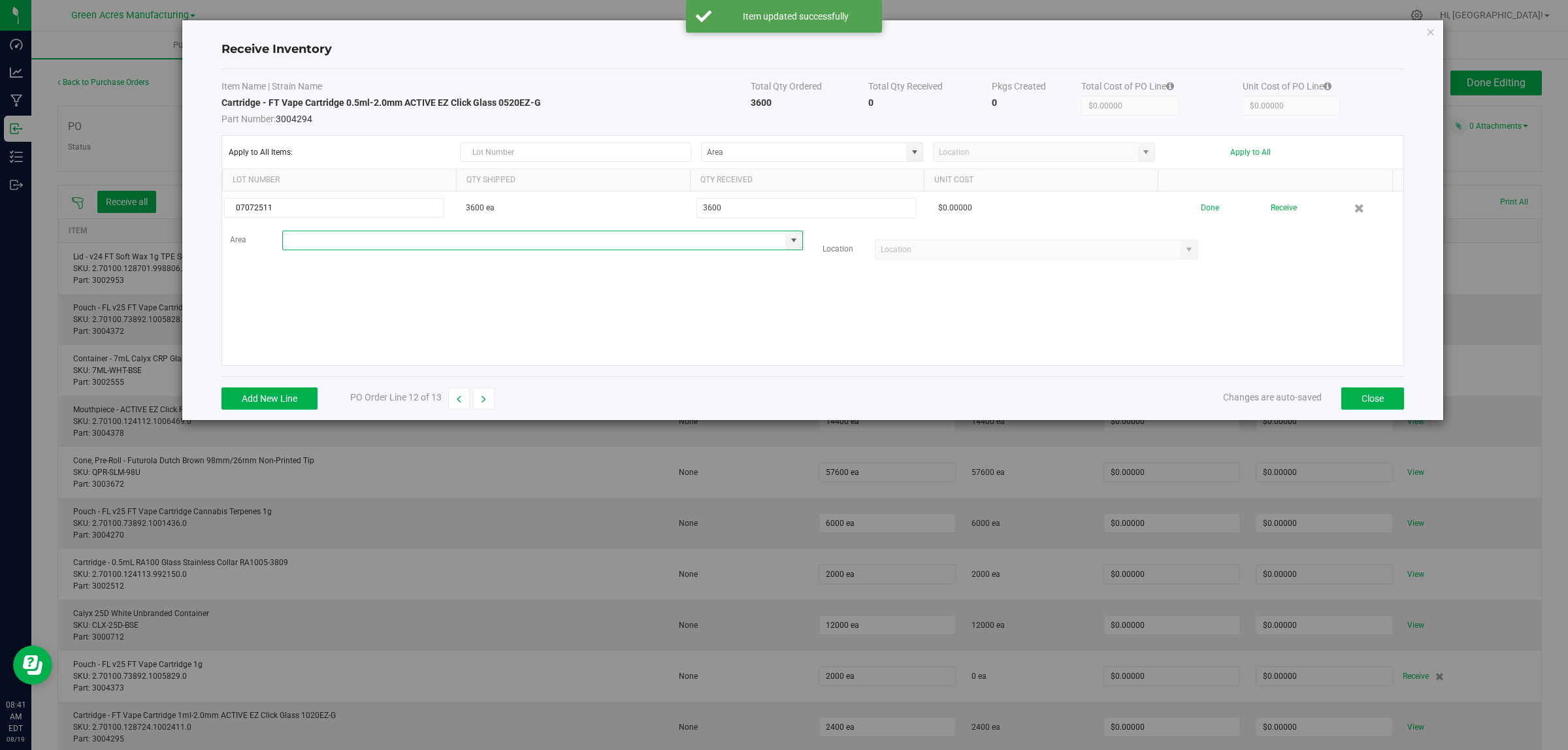
click at [445, 240] on input at bounding box center [534, 240] width 503 height 18
click at [396, 379] on li "VF2 - WHS Inventory" at bounding box center [539, 377] width 513 height 22
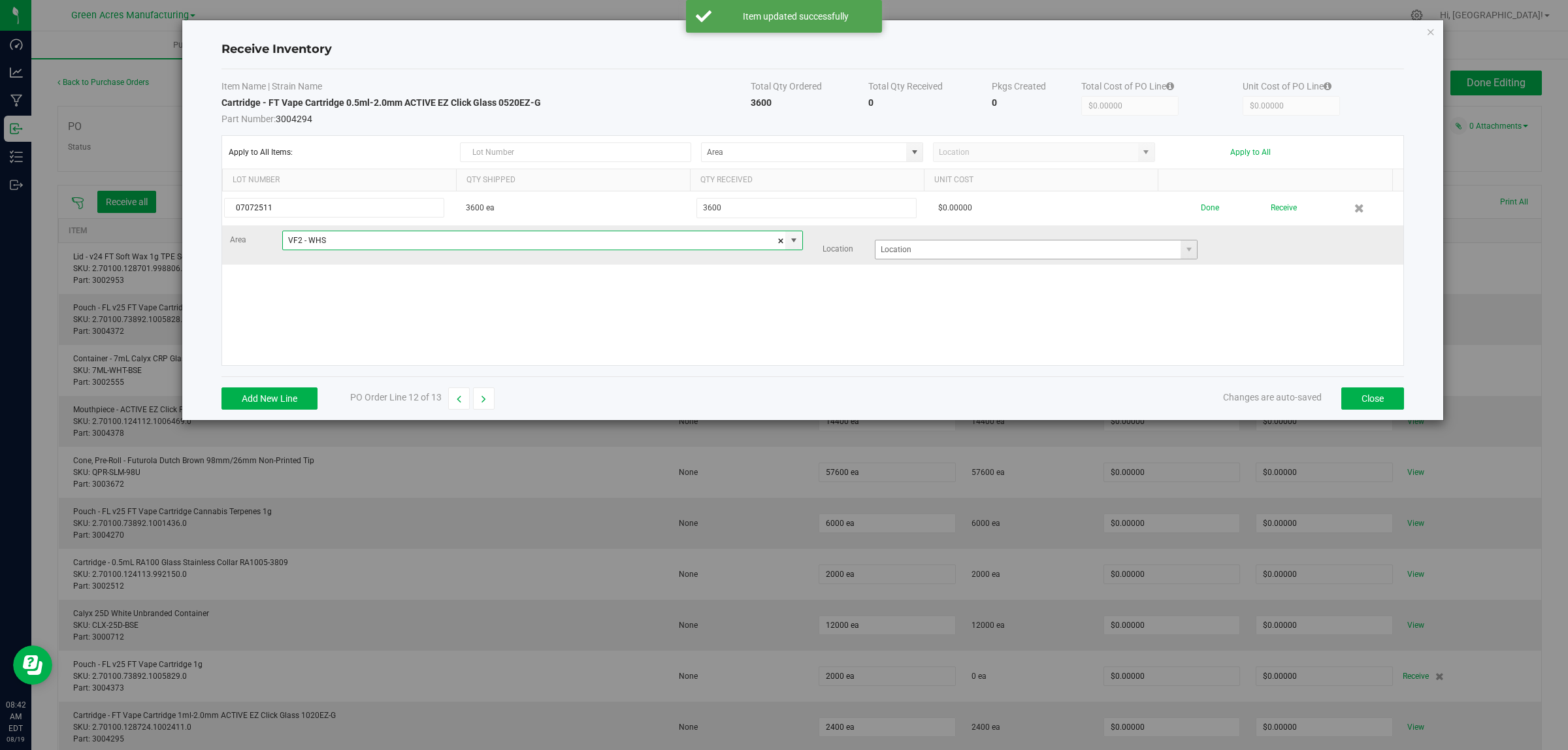
type input "VF2 - WHS"
click at [936, 255] on input at bounding box center [1028, 249] width 305 height 18
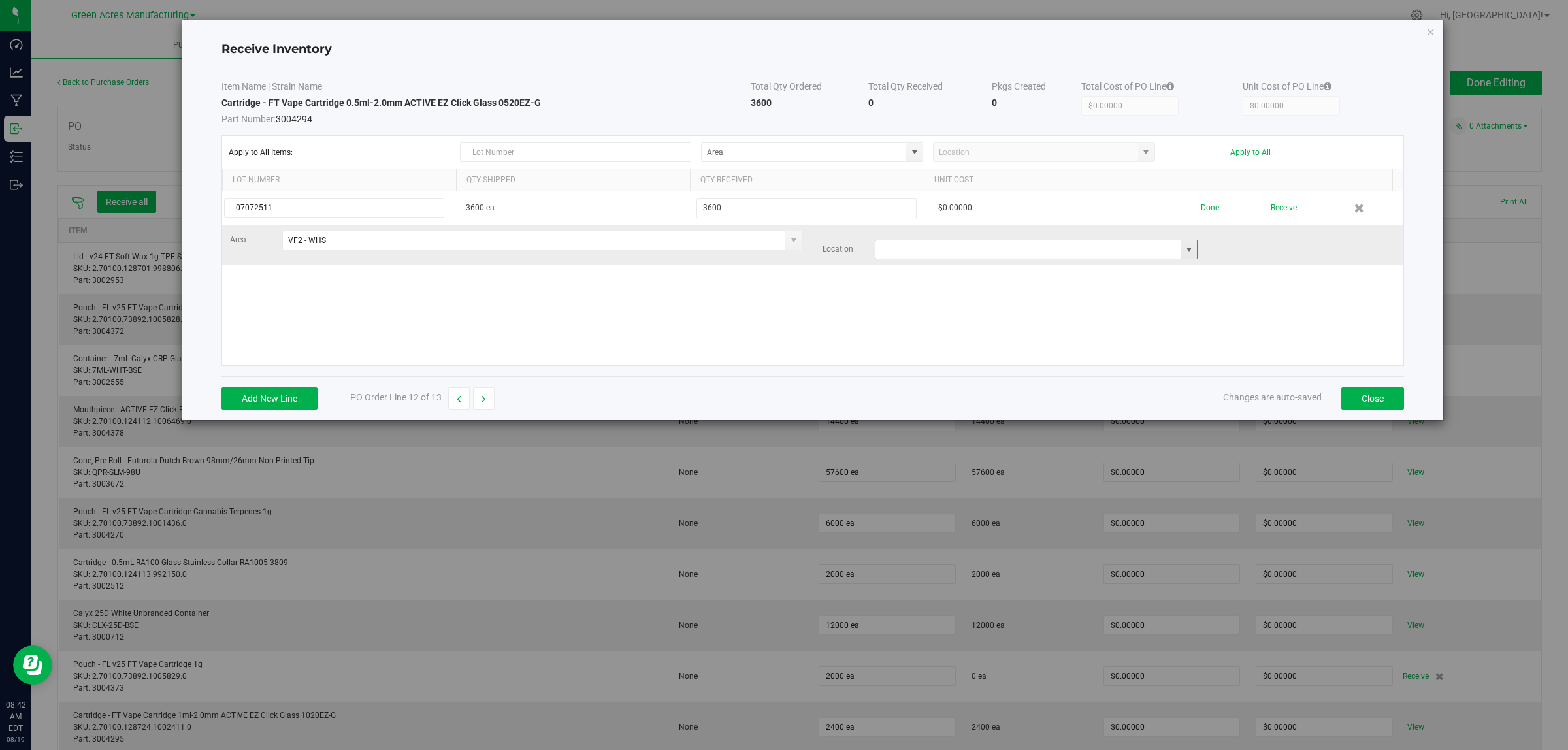
click at [880, 244] on input at bounding box center [1028, 249] width 305 height 18
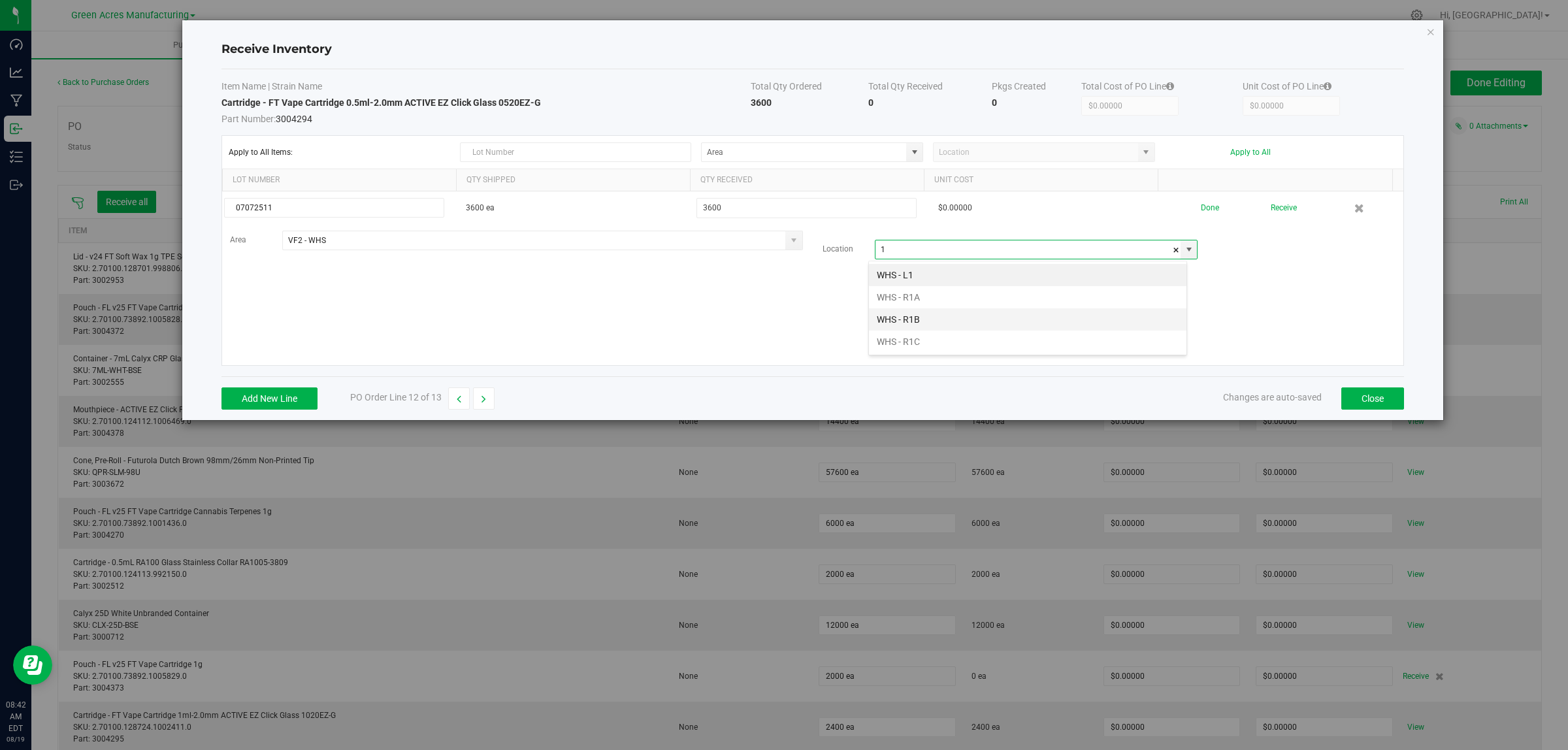
click at [913, 322] on li "WHS - R1B" at bounding box center [1028, 319] width 318 height 22
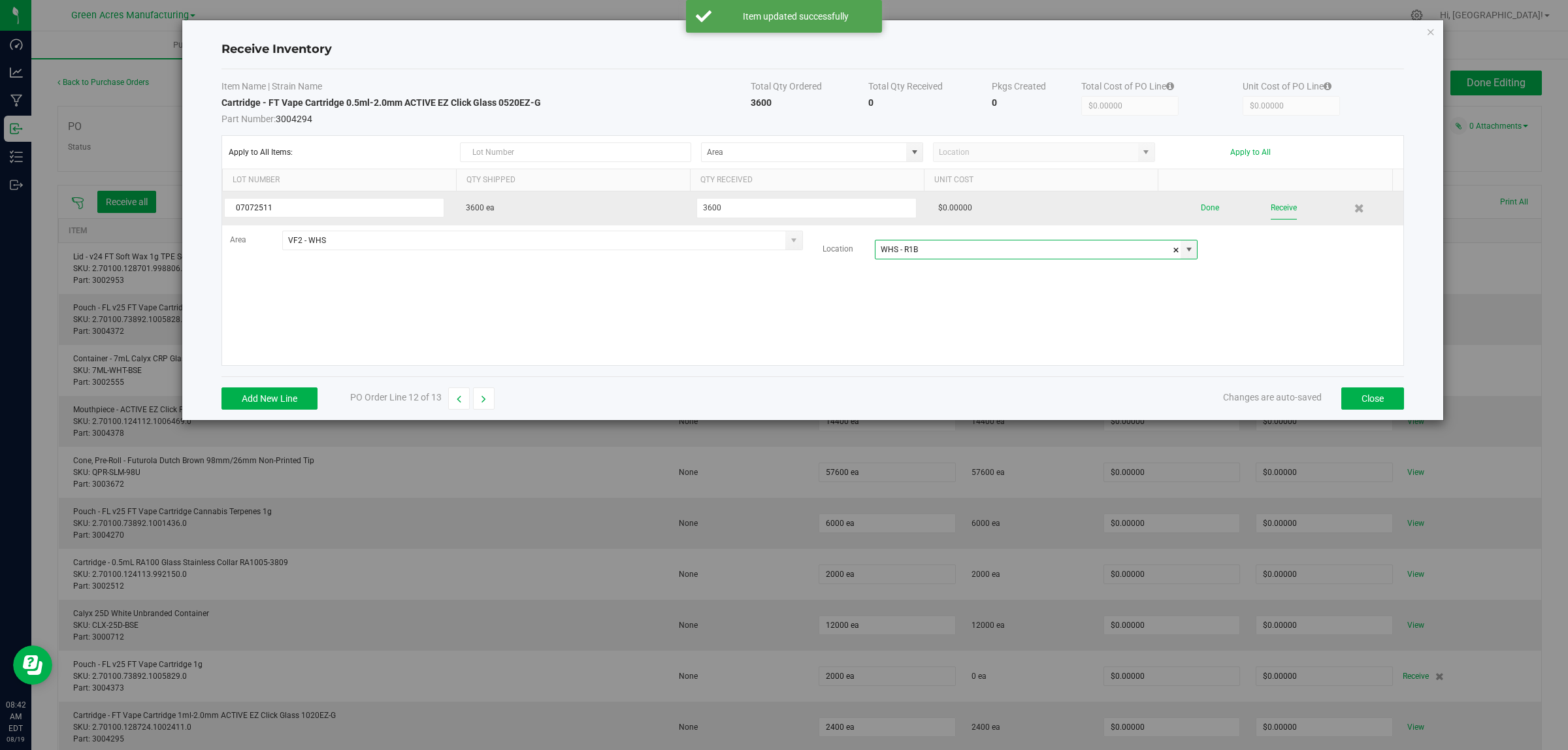
type input "WHS - R1B"
click at [1272, 206] on button "Receive" at bounding box center [1284, 208] width 26 height 23
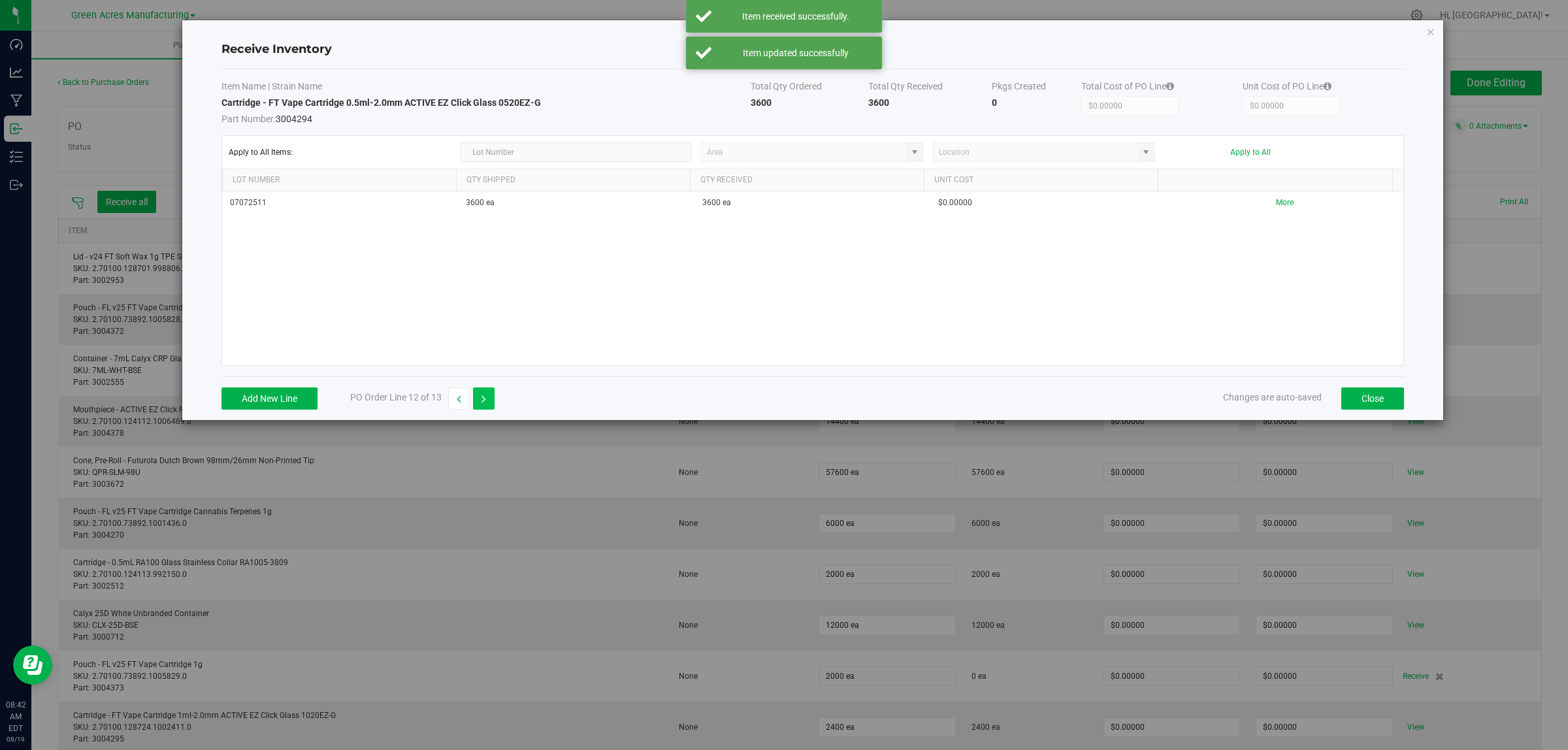
click at [489, 399] on button "button" at bounding box center [483, 399] width 21 height 22
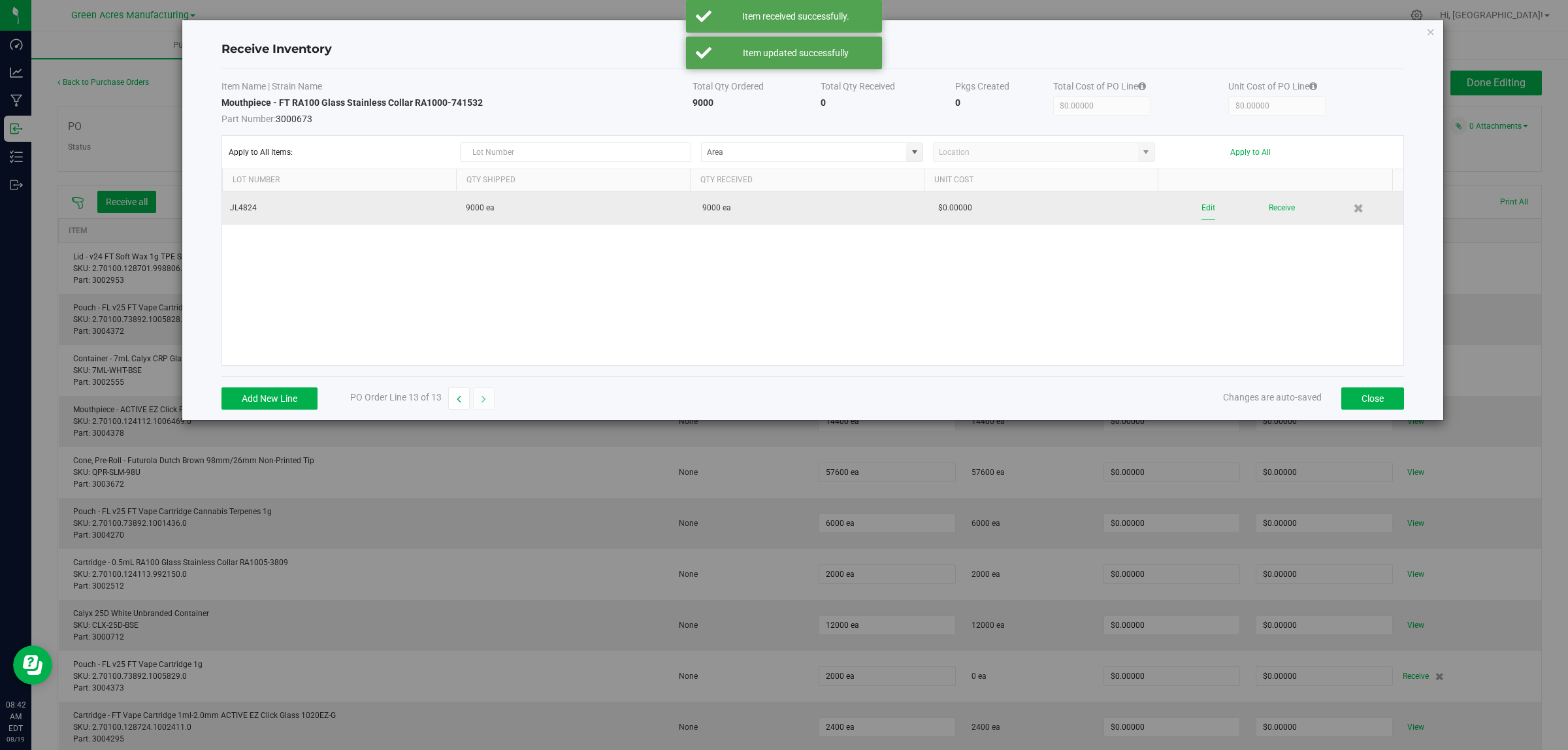
click at [1201, 204] on button "Edit" at bounding box center [1208, 208] width 14 height 23
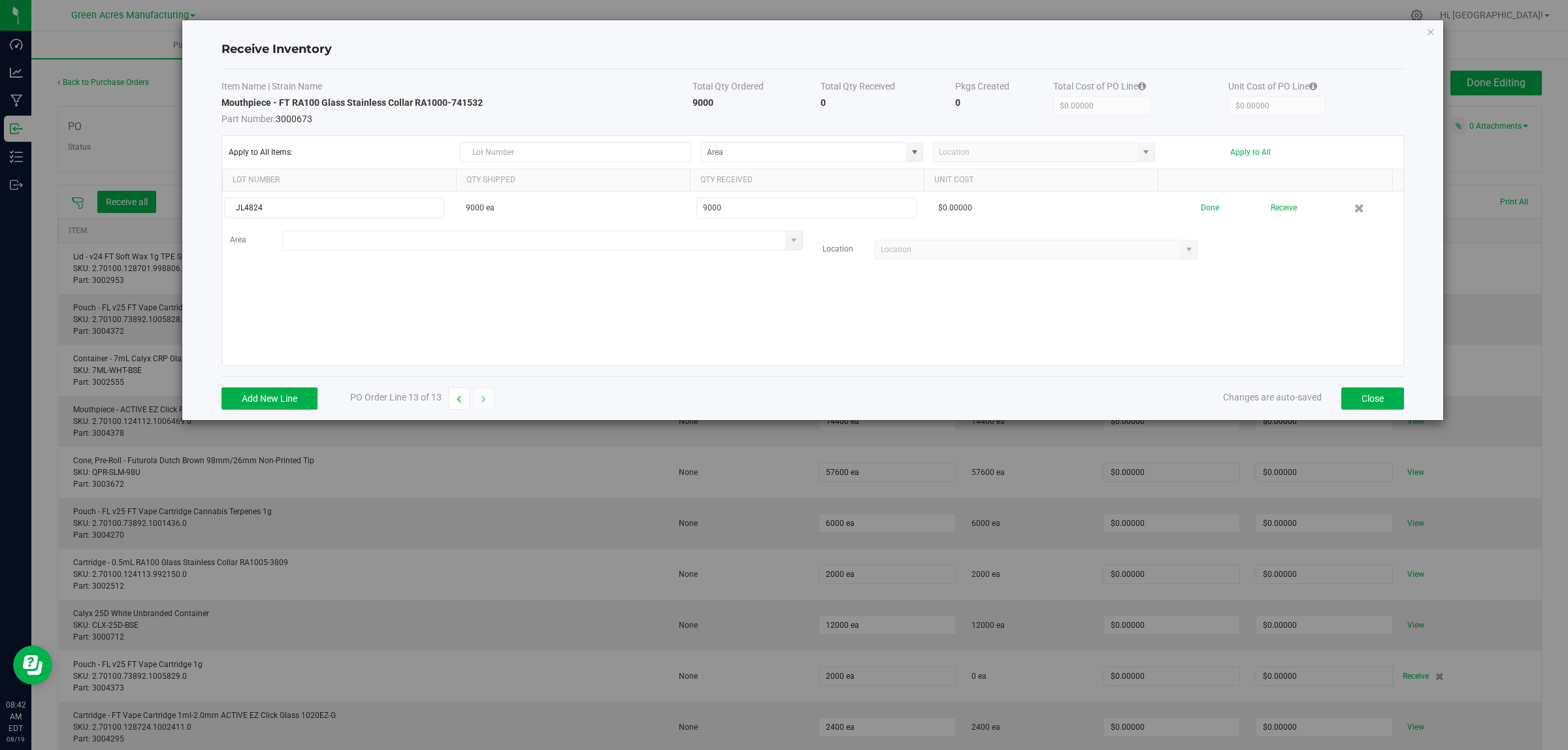
click at [311, 244] on input at bounding box center [534, 240] width 503 height 18
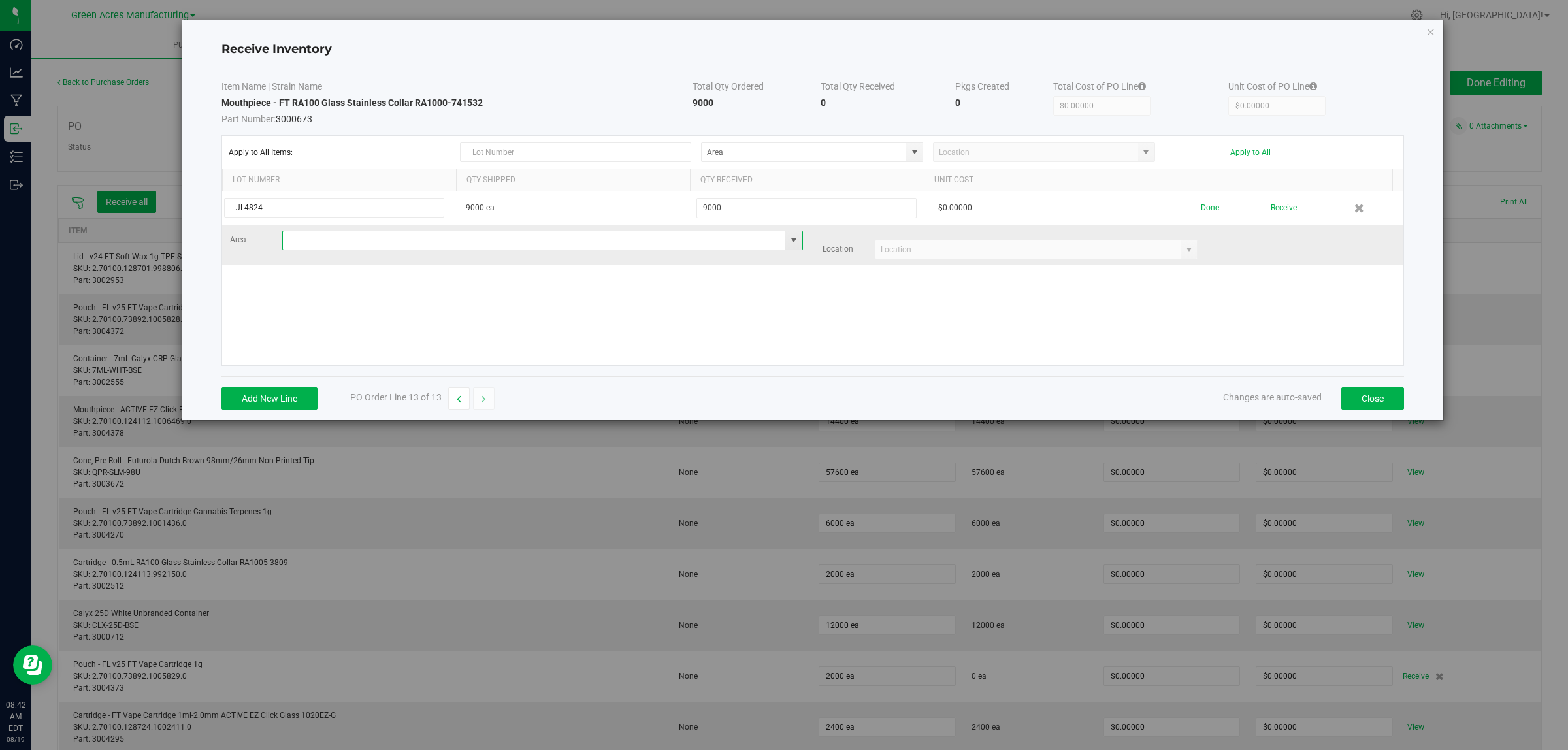
click at [375, 242] on input at bounding box center [534, 240] width 503 height 18
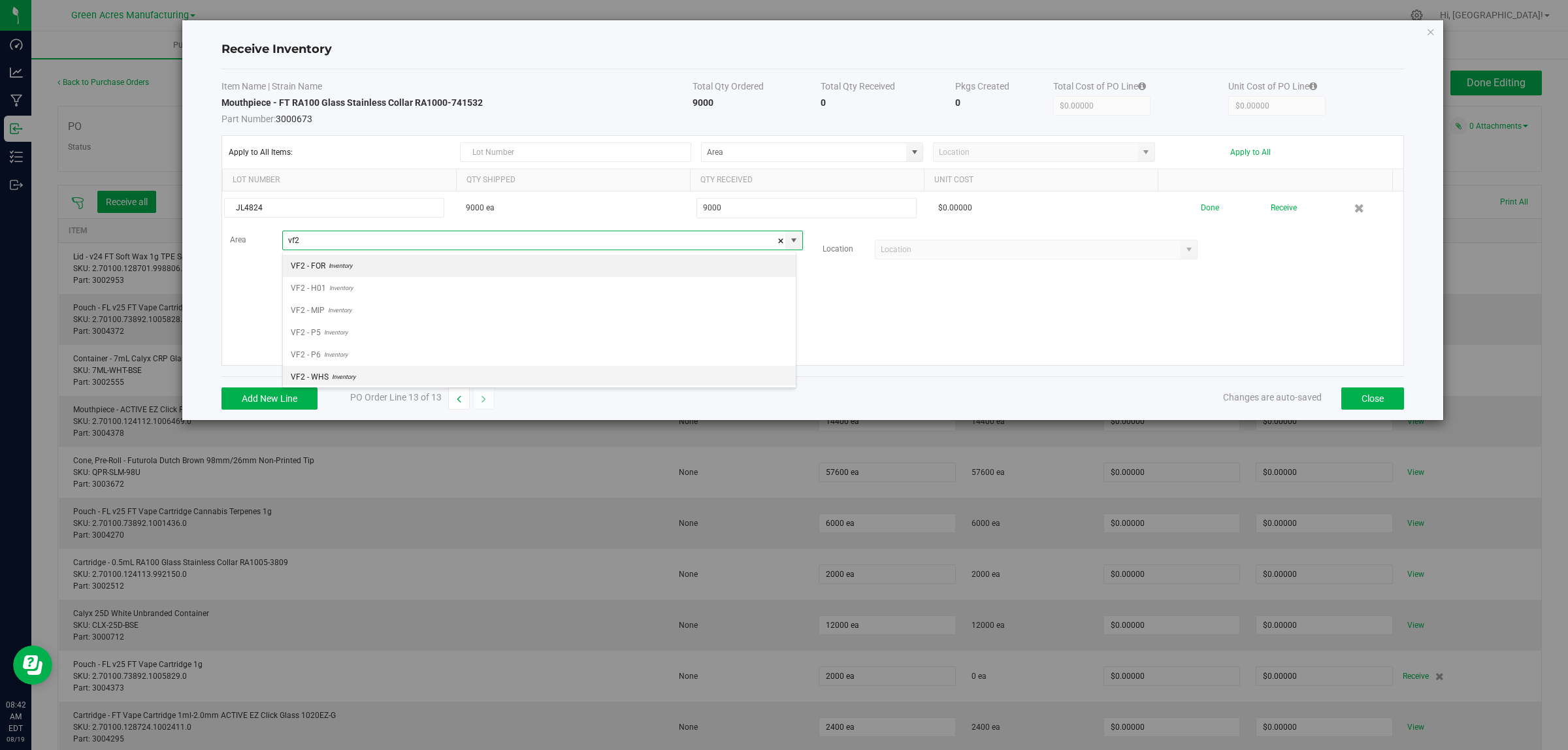
click at [320, 377] on span "VF2 - WHS" at bounding box center [309, 377] width 38 height 20
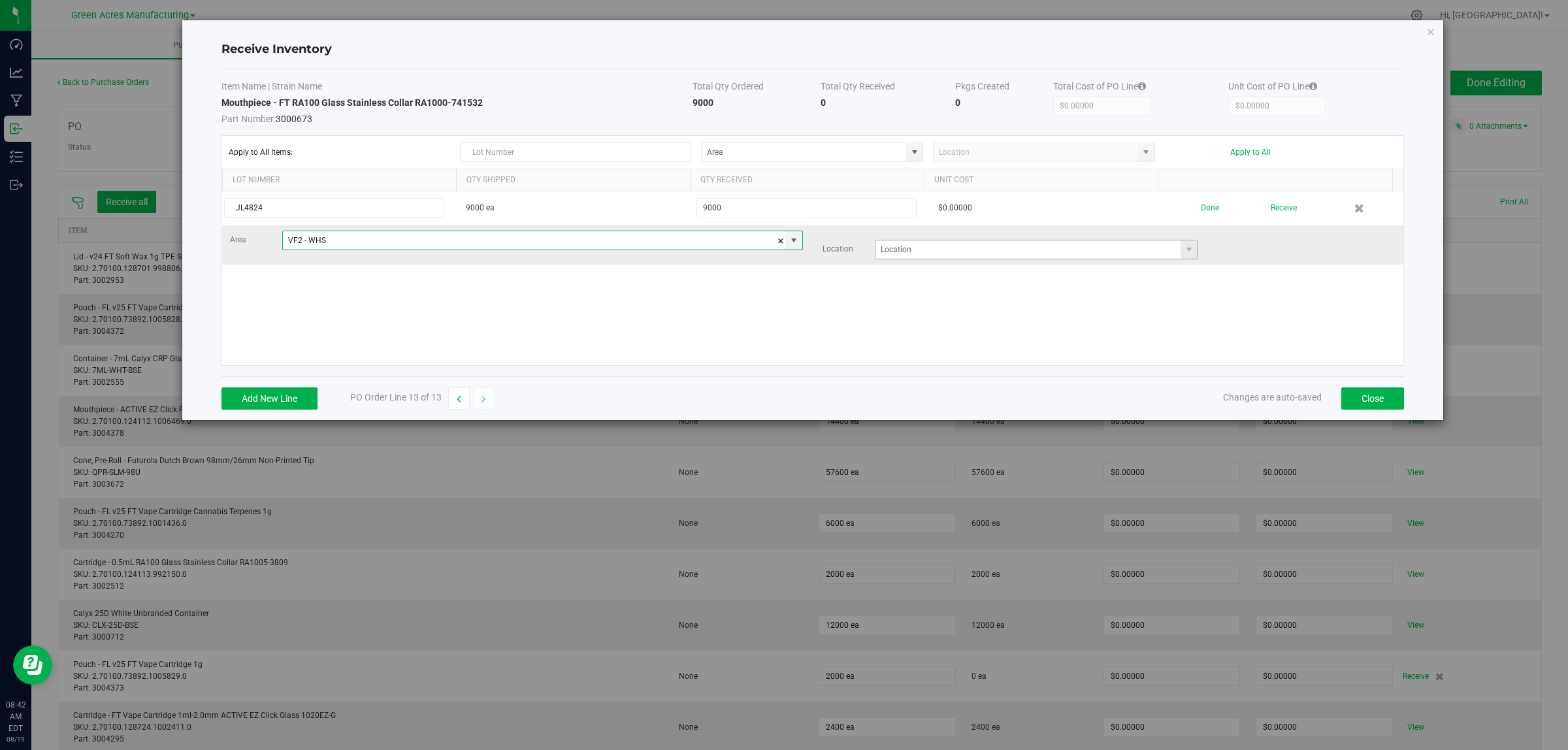
type input "VF2 - WHS"
click at [984, 255] on input at bounding box center [1028, 249] width 305 height 18
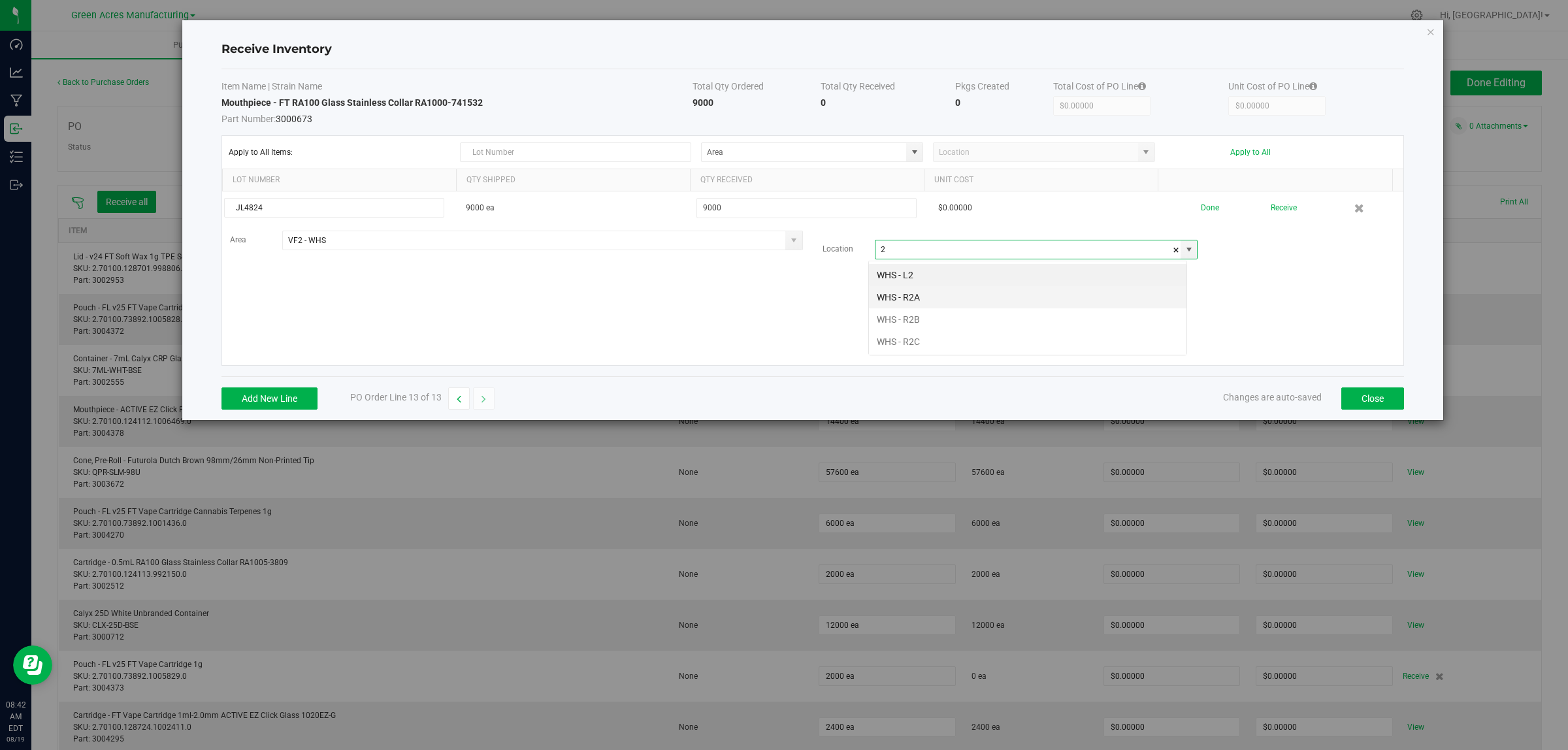
scroll to position [21, 319]
click at [958, 337] on li "WHS - R2C" at bounding box center [1028, 342] width 318 height 22
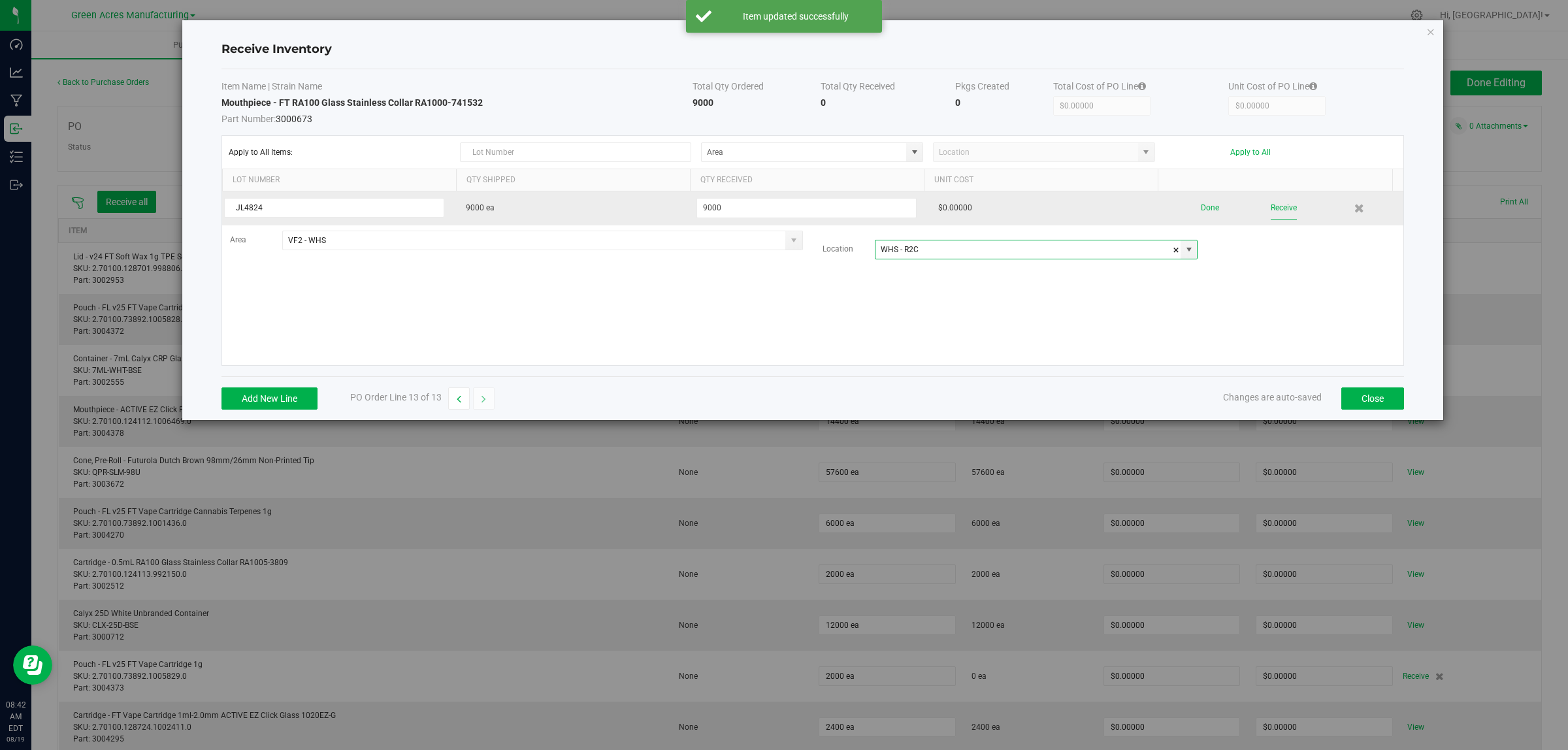
type input "WHS - R2C"
click at [1271, 211] on button "Receive" at bounding box center [1284, 208] width 26 height 23
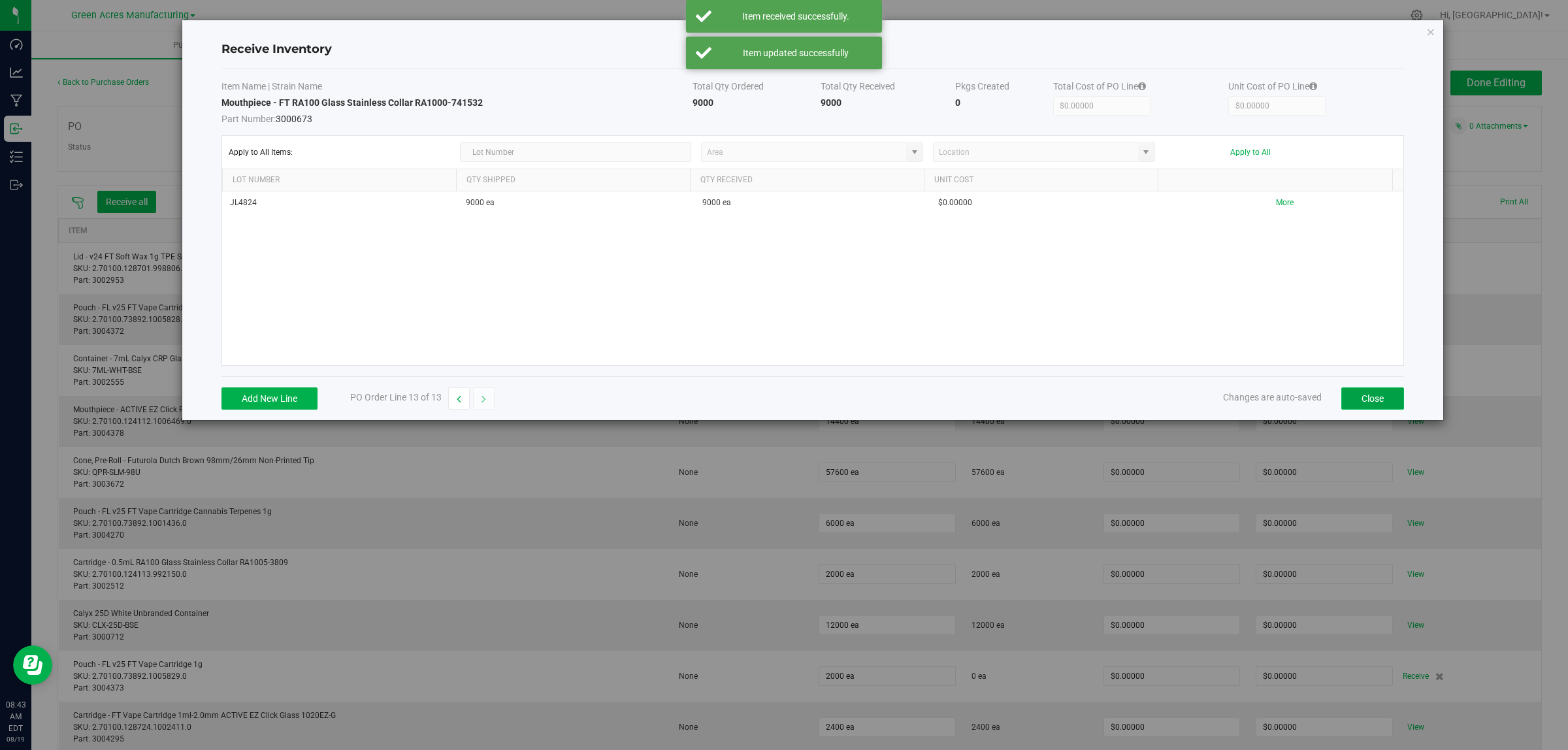
click at [1369, 402] on button "Close" at bounding box center [1373, 399] width 63 height 22
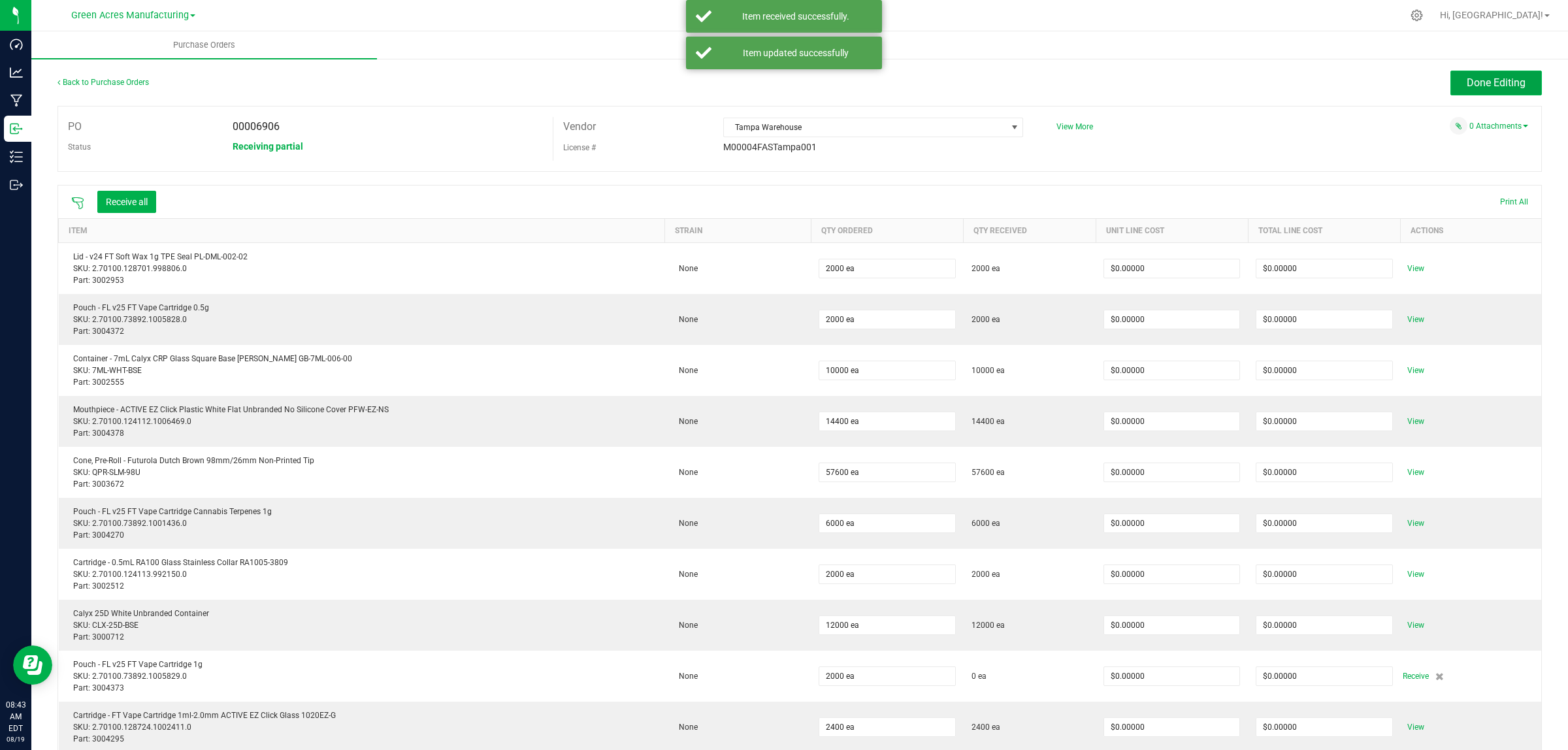
click at [1511, 82] on span "Done Editing" at bounding box center [1496, 83] width 59 height 12
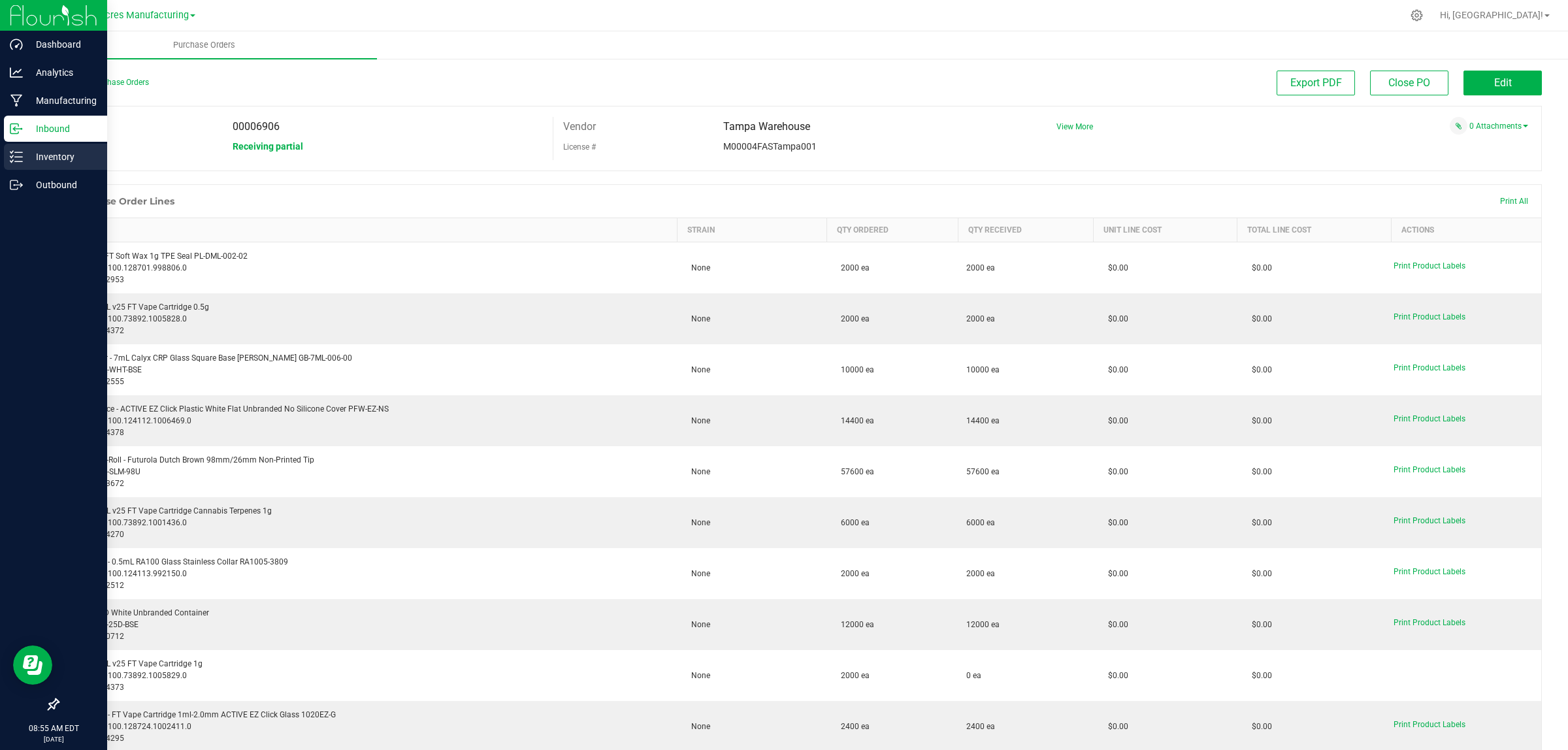
click at [41, 158] on p "Inventory" at bounding box center [62, 157] width 78 height 16
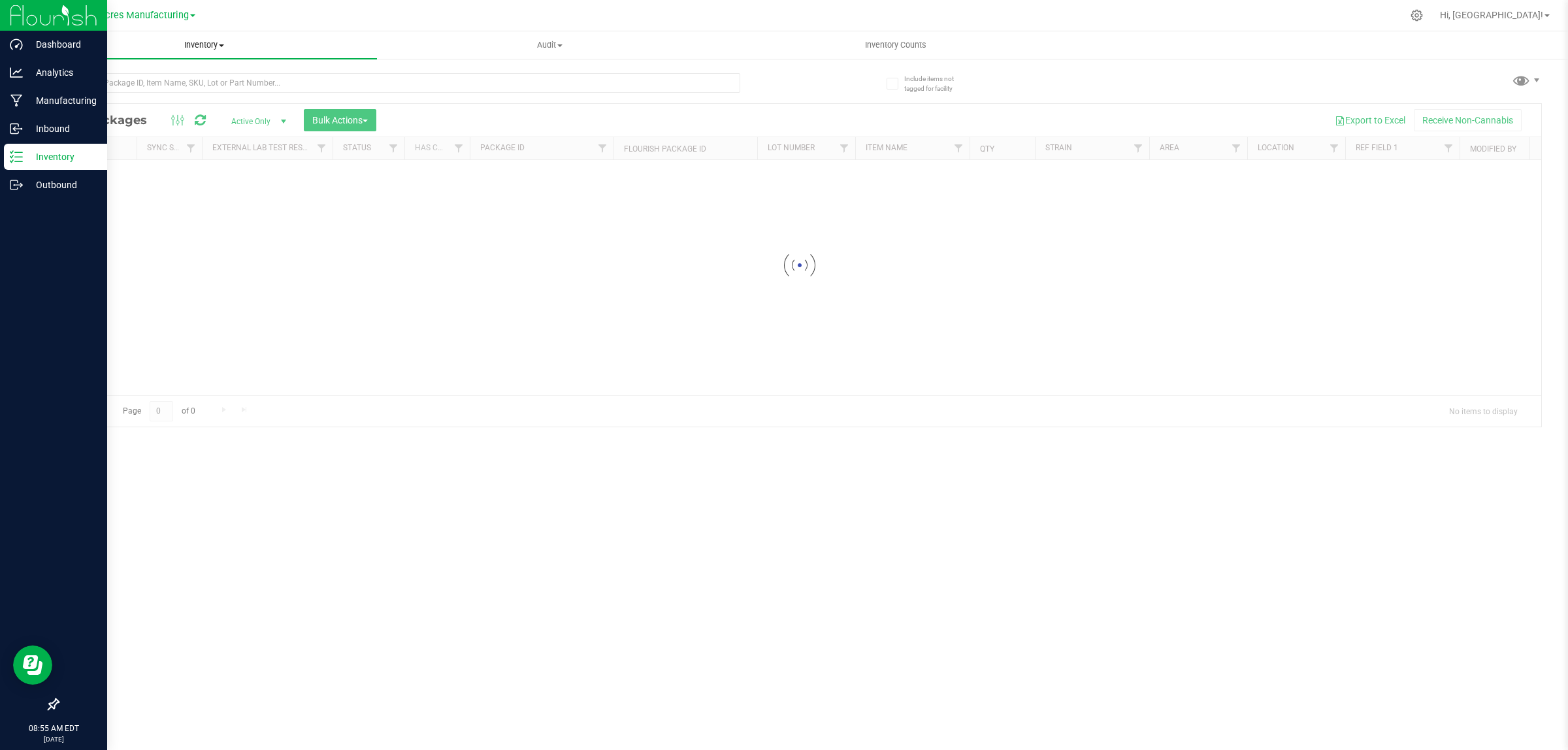
click at [198, 36] on uib-tab-heading "Inventory All packages All inventory Waste log Create inventory" at bounding box center [204, 45] width 346 height 27
click at [107, 90] on span "All inventory" at bounding box center [75, 95] width 88 height 11
